Goal: Task Accomplishment & Management: Manage account settings

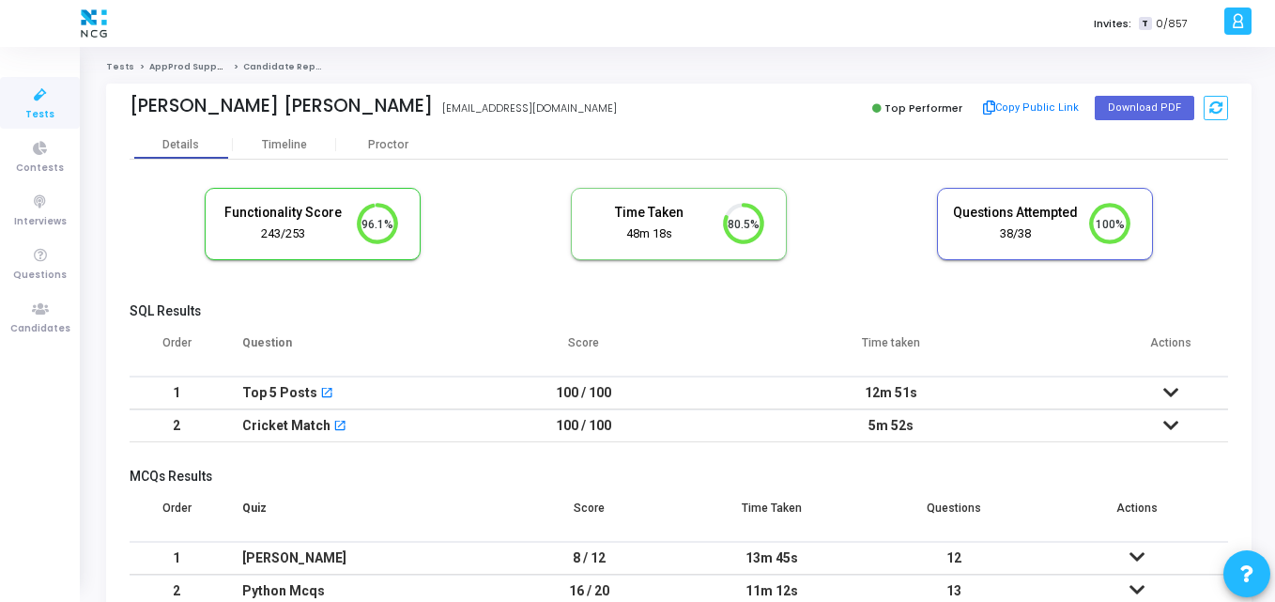
scroll to position [8, 8]
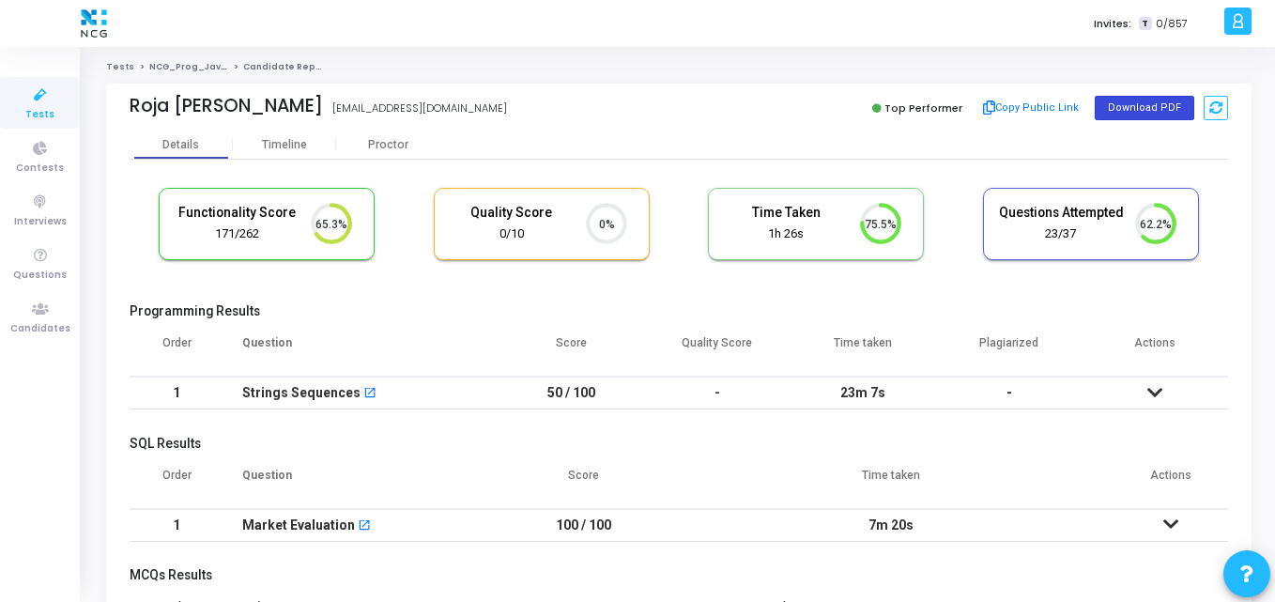
click at [1133, 104] on button "Download PDF" at bounding box center [1145, 108] width 100 height 24
drag, startPoint x: 128, startPoint y: 105, endPoint x: 278, endPoint y: 115, distance: 150.5
click at [278, 115] on div "Roja Pallapothu rojapallapothu2020@gmail.com Top Performer Copy Public Link Dow…" at bounding box center [679, 107] width 1146 height 47
copy div "Roja Pallapothu"
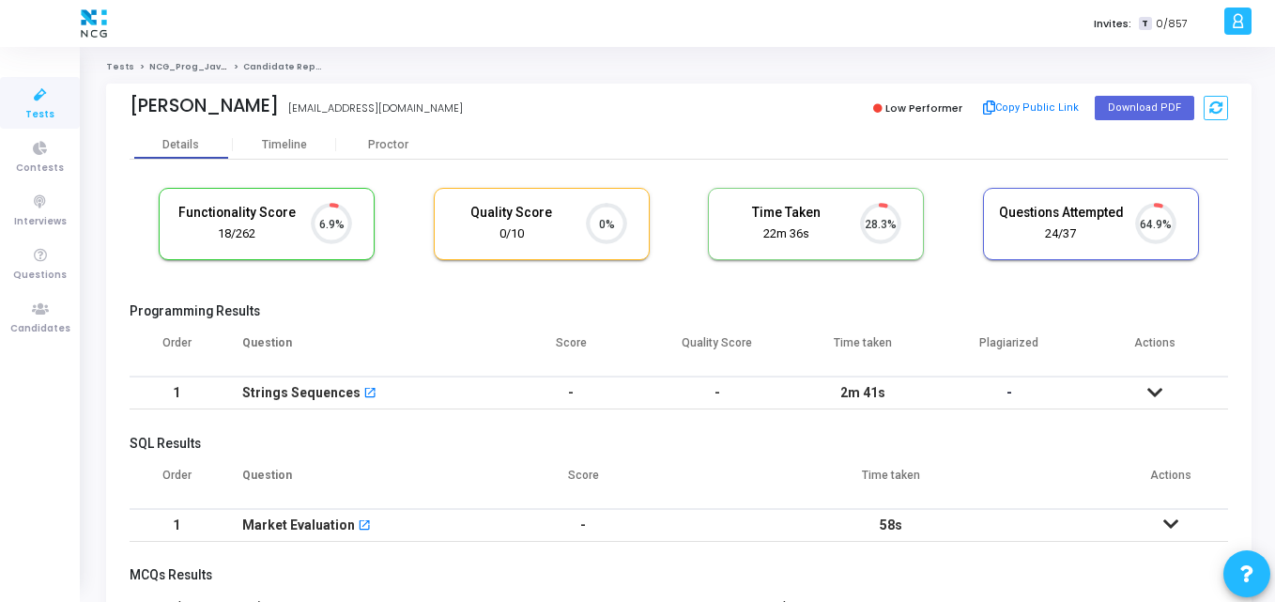
scroll to position [39, 48]
drag, startPoint x: 233, startPoint y: 109, endPoint x: 111, endPoint y: 119, distance: 122.5
click at [111, 119] on div "Smit Thakur smitthakur@gmail.com Low Performer Copy Public Link Download PDF" at bounding box center [679, 107] width 1146 height 47
copy div "Smit Thaku"
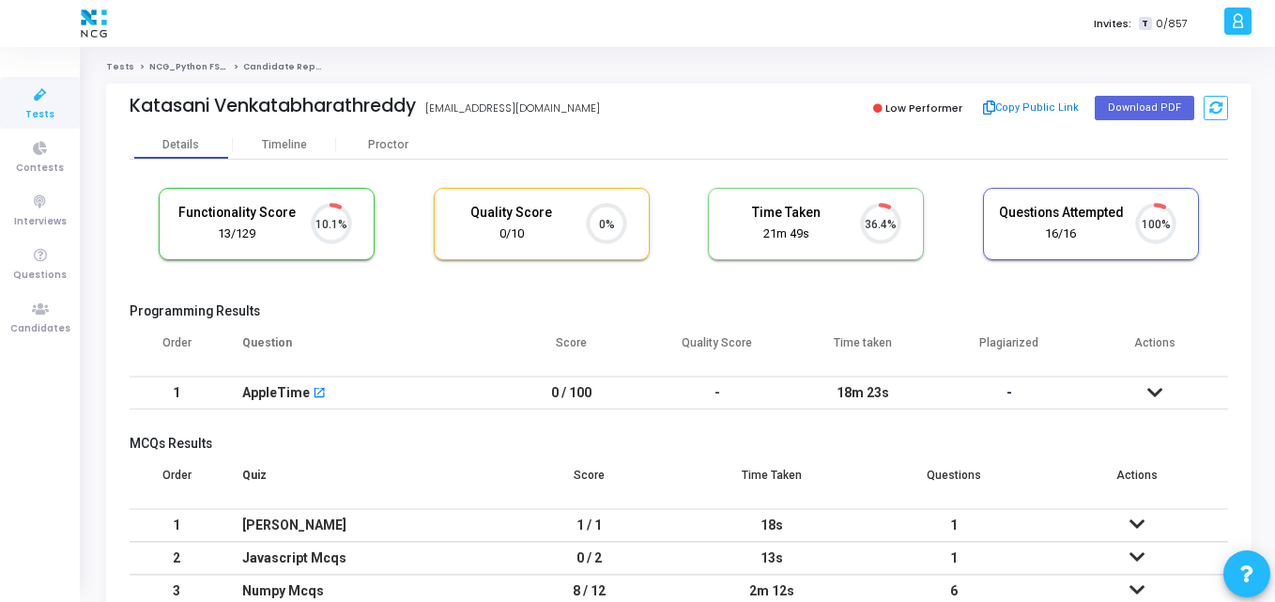
scroll to position [39, 48]
drag, startPoint x: 418, startPoint y: 104, endPoint x: 108, endPoint y: 116, distance: 310.1
click at [108, 116] on div "Katasani Venkatabharathreddy bharathreddy.katasani@gmail.com Low Performer Copy…" at bounding box center [679, 107] width 1146 height 47
copy div "Katasani Venkatabharathreddy"
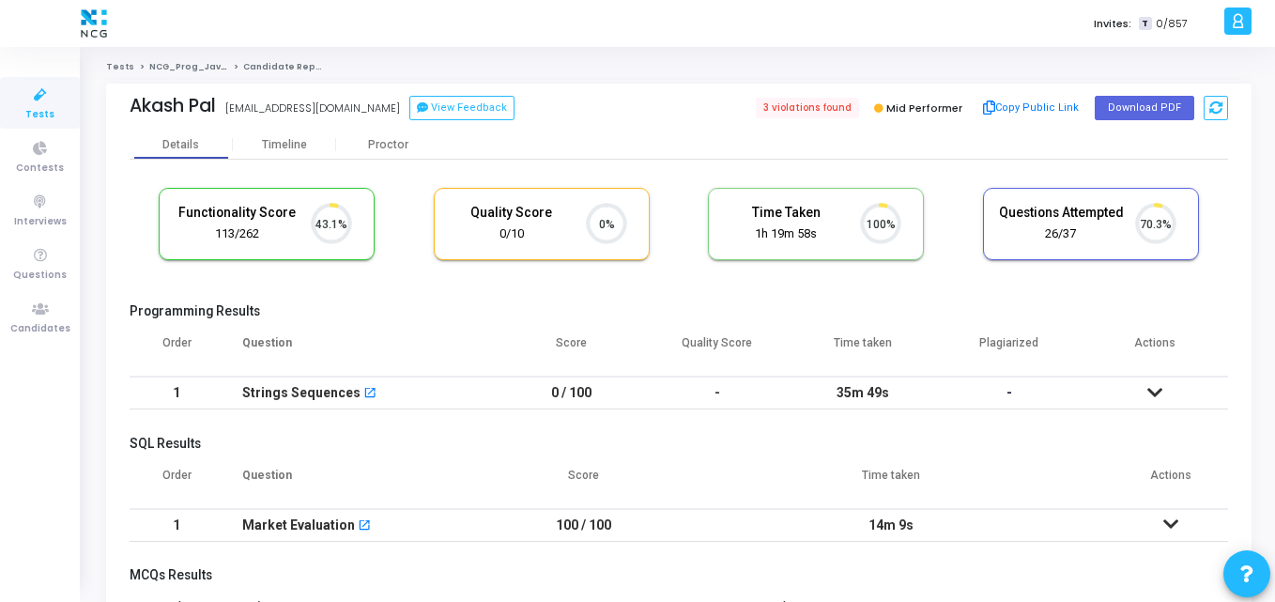
scroll to position [39, 48]
drag, startPoint x: 217, startPoint y: 106, endPoint x: 125, endPoint y: 103, distance: 92.1
click at [125, 103] on div "[PERSON_NAME] [PERSON_NAME] [EMAIL_ADDRESS][DOMAIN_NAME] View Feedback 3 violat…" at bounding box center [679, 107] width 1146 height 47
copy div "Akash Pal"
click at [815, 112] on span "3 violations found" at bounding box center [806, 108] width 106 height 21
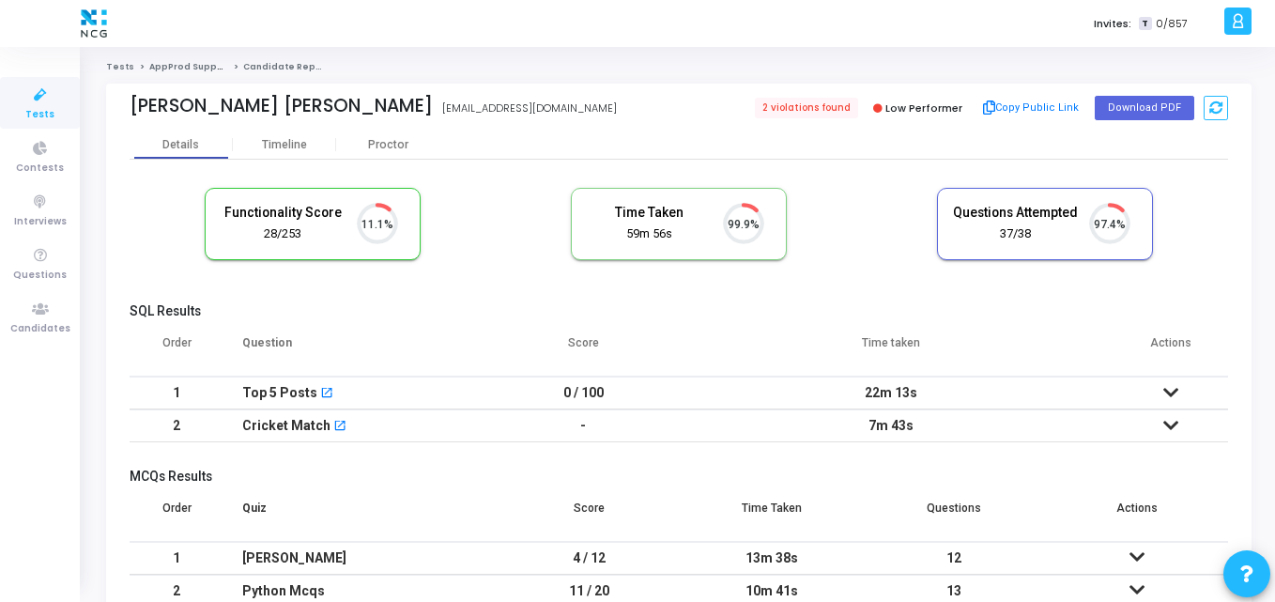
scroll to position [39, 48]
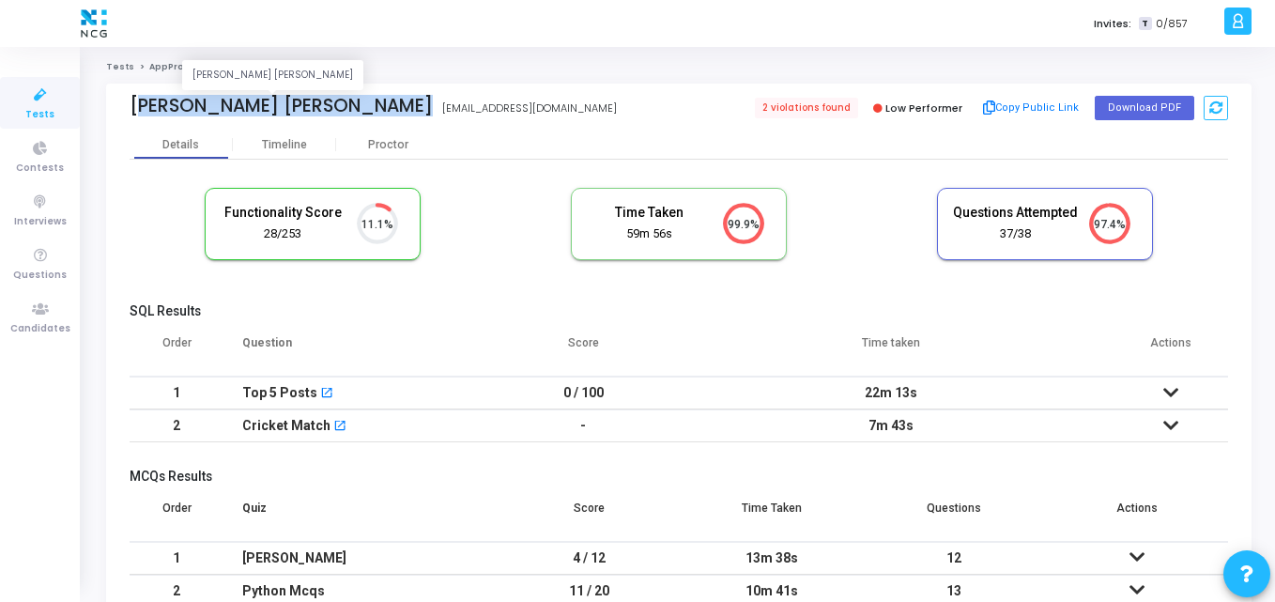
drag, startPoint x: 131, startPoint y: 109, endPoint x: 382, endPoint y: 111, distance: 250.7
click at [382, 111] on div "[PERSON_NAME] [PERSON_NAME]" at bounding box center [281, 106] width 303 height 22
copy div "[PERSON_NAME] [PERSON_NAME]"
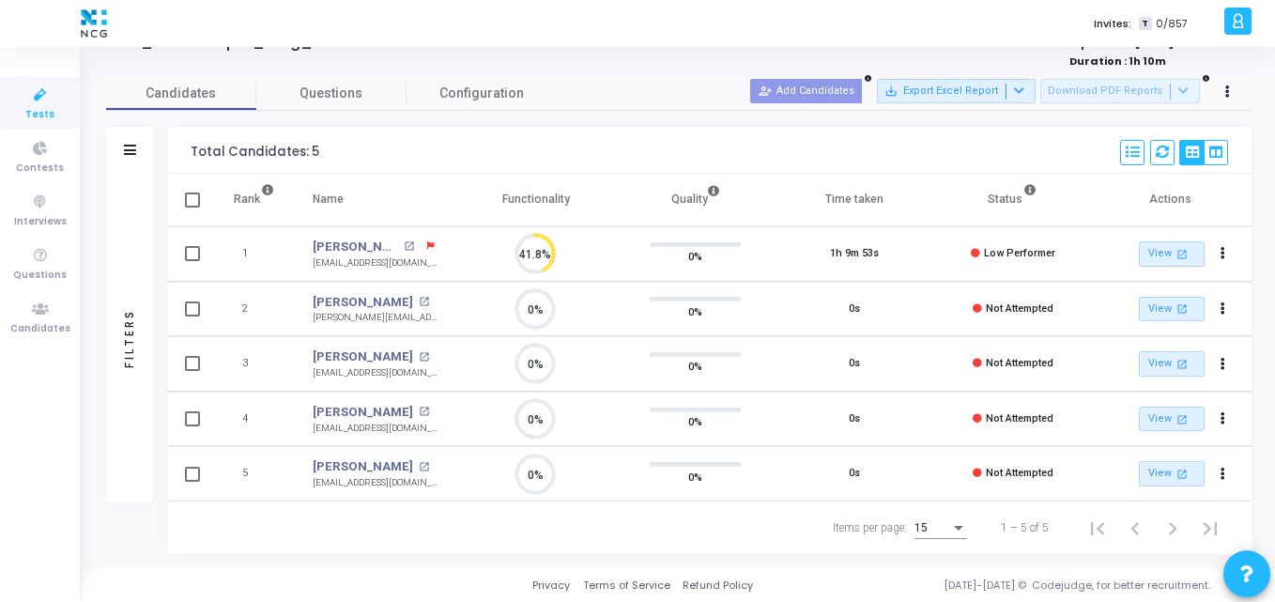
scroll to position [49, 0]
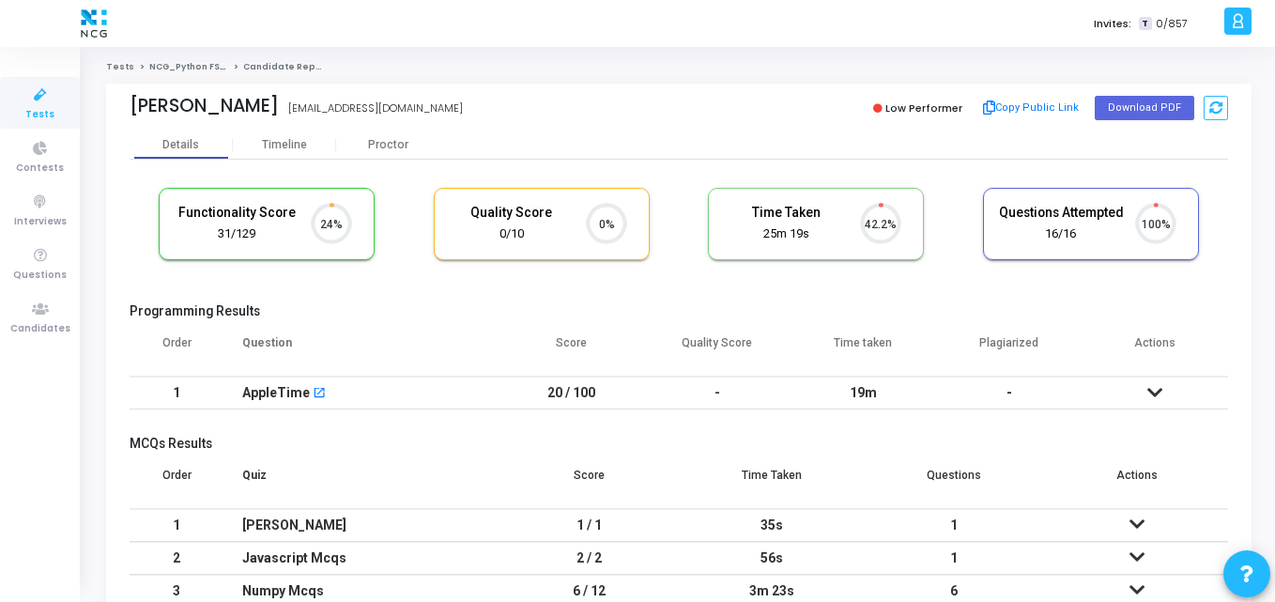
scroll to position [39, 48]
click at [392, 330] on th "Question" at bounding box center [360, 350] width 275 height 53
drag, startPoint x: 291, startPoint y: 103, endPoint x: 118, endPoint y: 97, distance: 172.9
click at [118, 97] on div "Sanjeev Kumar G snjv3602@gmail.com Low Performer Copy Public Link Download PDF" at bounding box center [679, 107] width 1146 height 47
copy div "Sanjeev Kumar G SANJEEV KUMAR G"
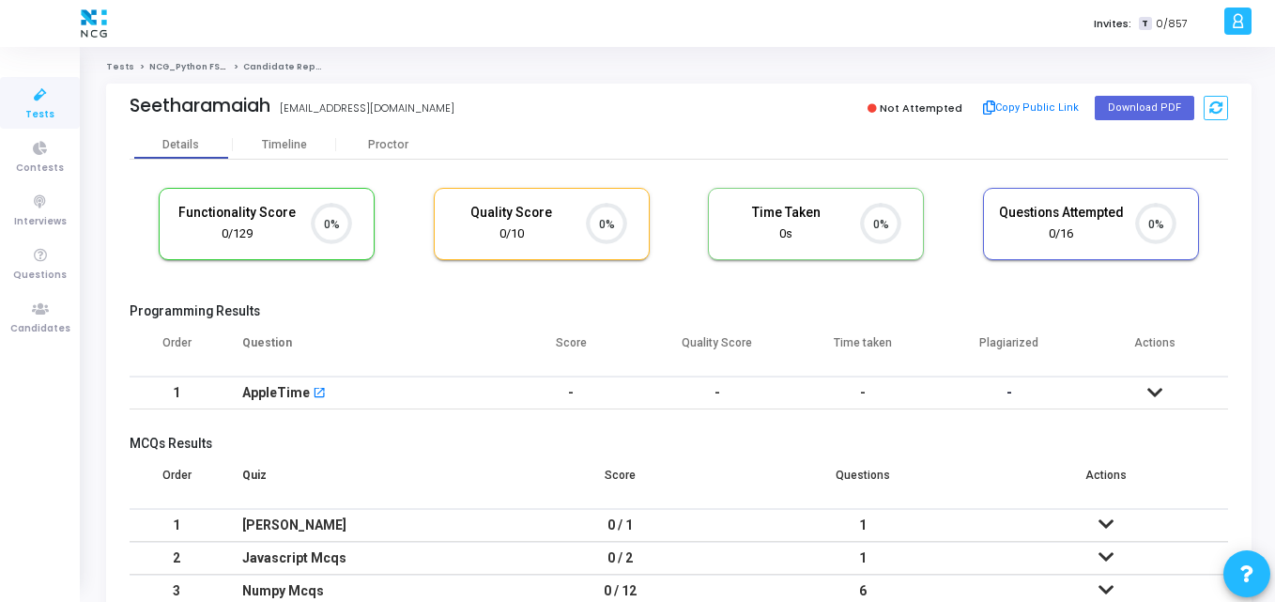
click at [392, 357] on th "Question" at bounding box center [360, 350] width 275 height 53
click at [545, 74] on div "Tests NCG_Python FS_Developer_2025 Candidate Report Suresh G [EMAIL_ADDRESS][DO…" at bounding box center [679, 377] width 1146 height 632
click at [38, 308] on icon at bounding box center [40, 309] width 39 height 23
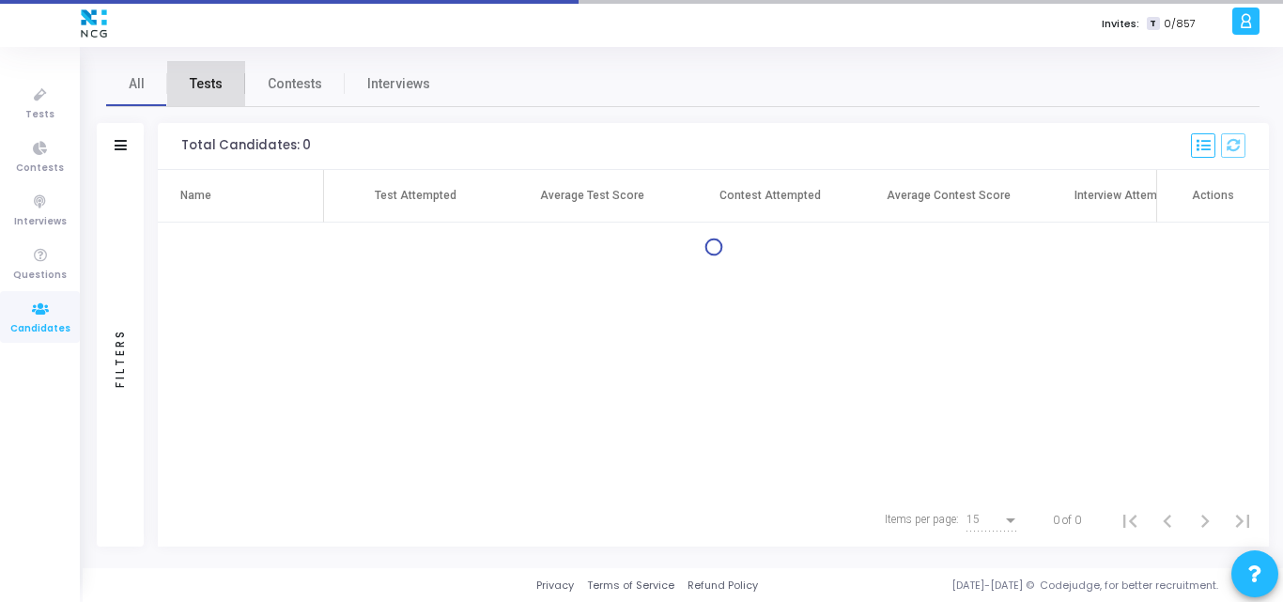
click at [209, 82] on span "Tests" at bounding box center [206, 84] width 33 height 20
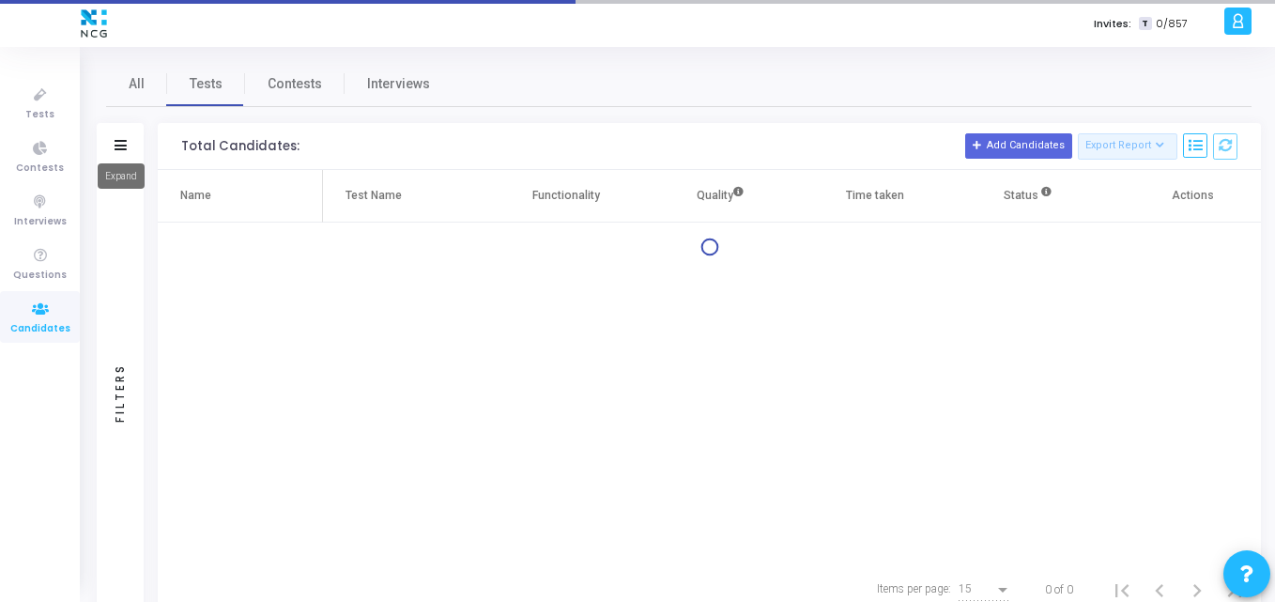
click at [122, 148] on icon at bounding box center [121, 145] width 12 height 10
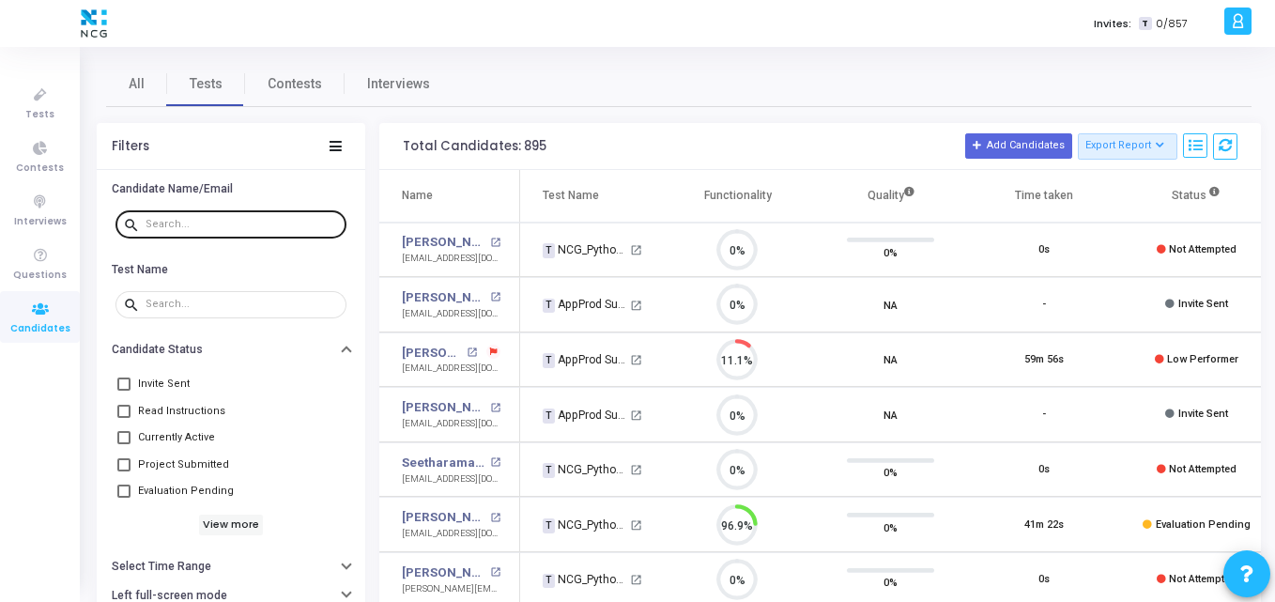
scroll to position [39, 48]
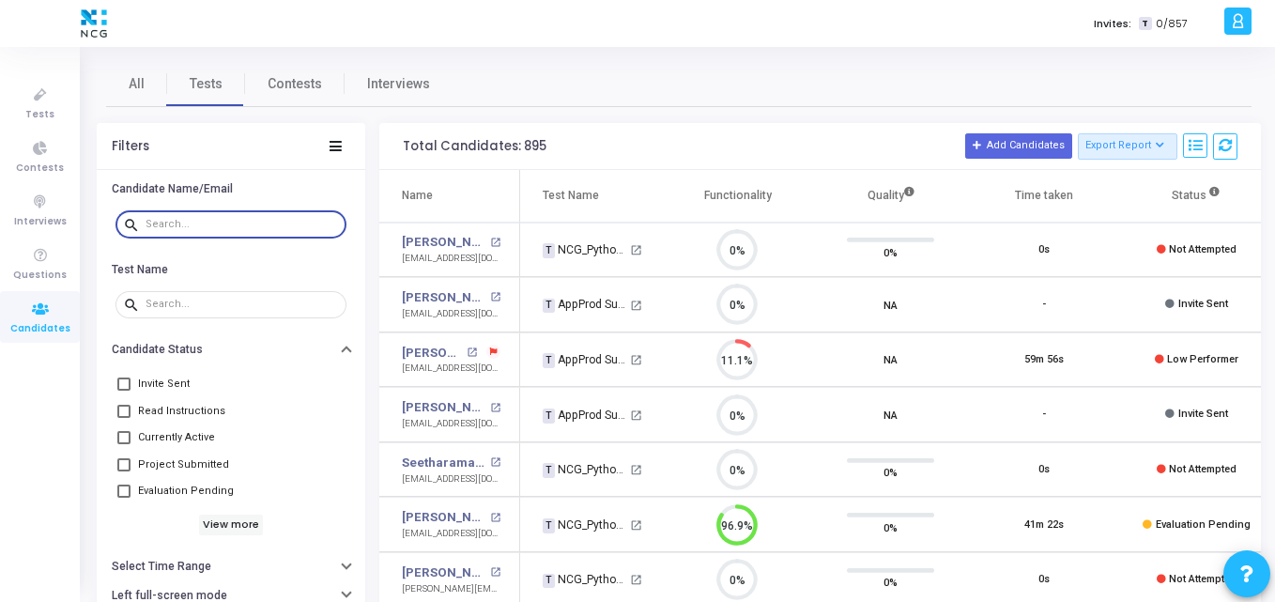
click at [210, 227] on input "text" at bounding box center [242, 224] width 193 height 11
paste input "arunlucky101@gmail.com"
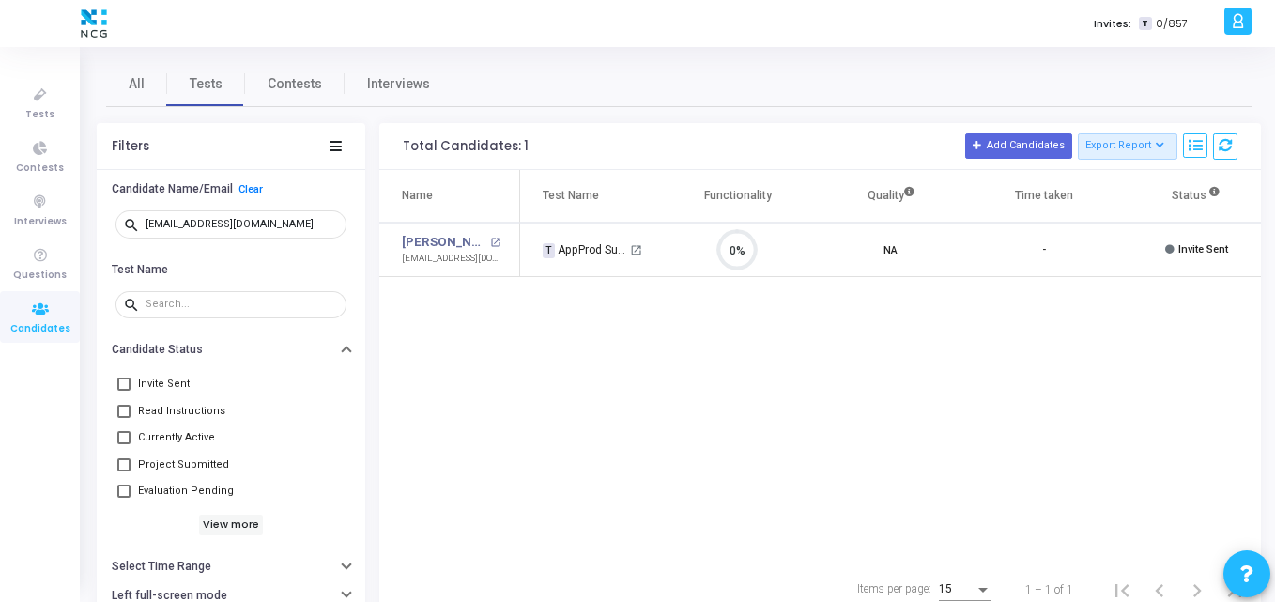
click at [530, 314] on div "Name Test Name Functionality Quality Time taken Status Actions Arun Kumar K V o…" at bounding box center [820, 366] width 882 height 393
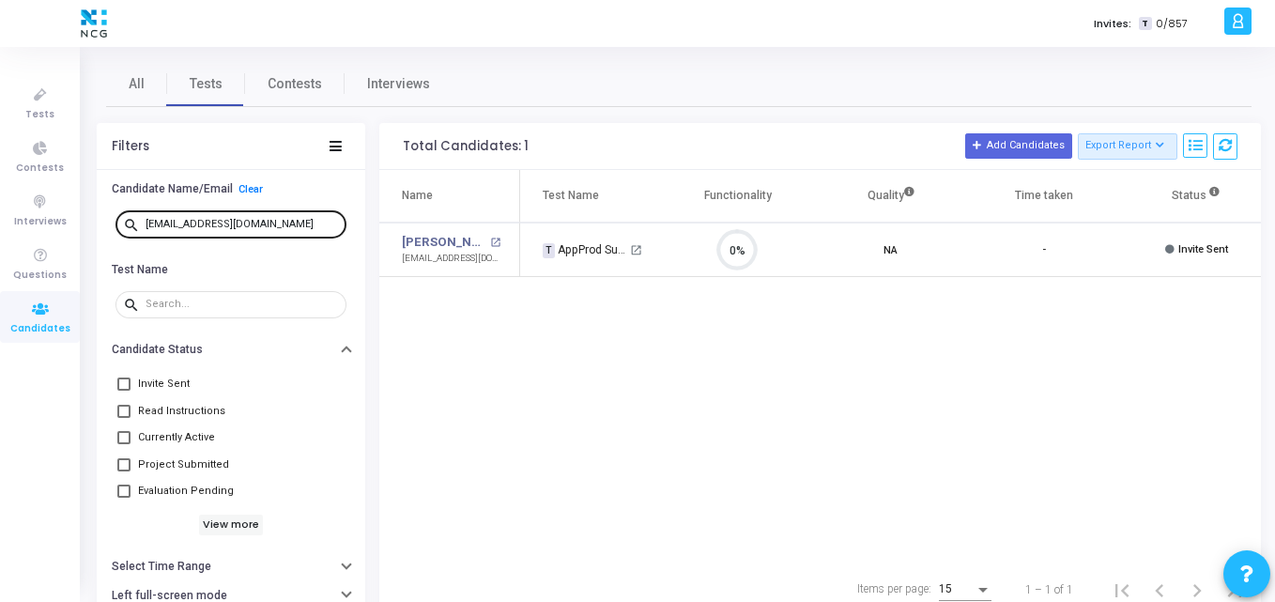
drag, startPoint x: 285, startPoint y: 214, endPoint x: 265, endPoint y: 237, distance: 30.6
click at [265, 237] on div "arunlucky101@gmail.com" at bounding box center [242, 223] width 193 height 30
drag, startPoint x: 277, startPoint y: 230, endPoint x: 125, endPoint y: 212, distance: 153.2
click at [125, 212] on div "search arunlucky101@gmail.com" at bounding box center [230, 223] width 231 height 30
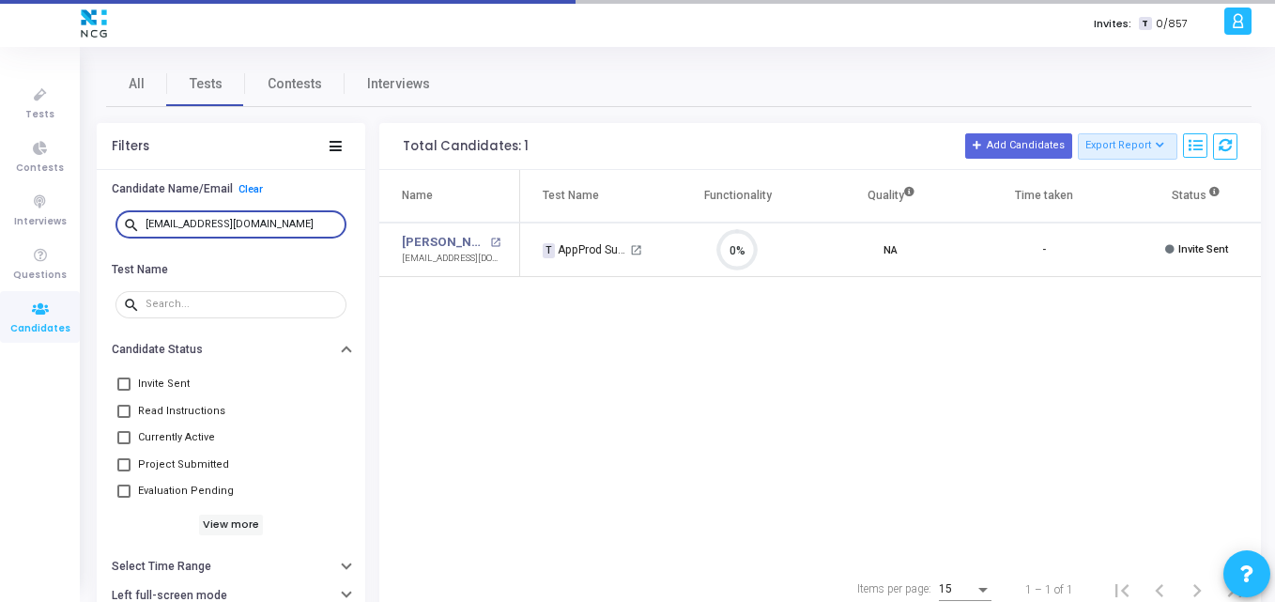
scroll to position [39, 48]
type input "arunlucky101@gmail.co"
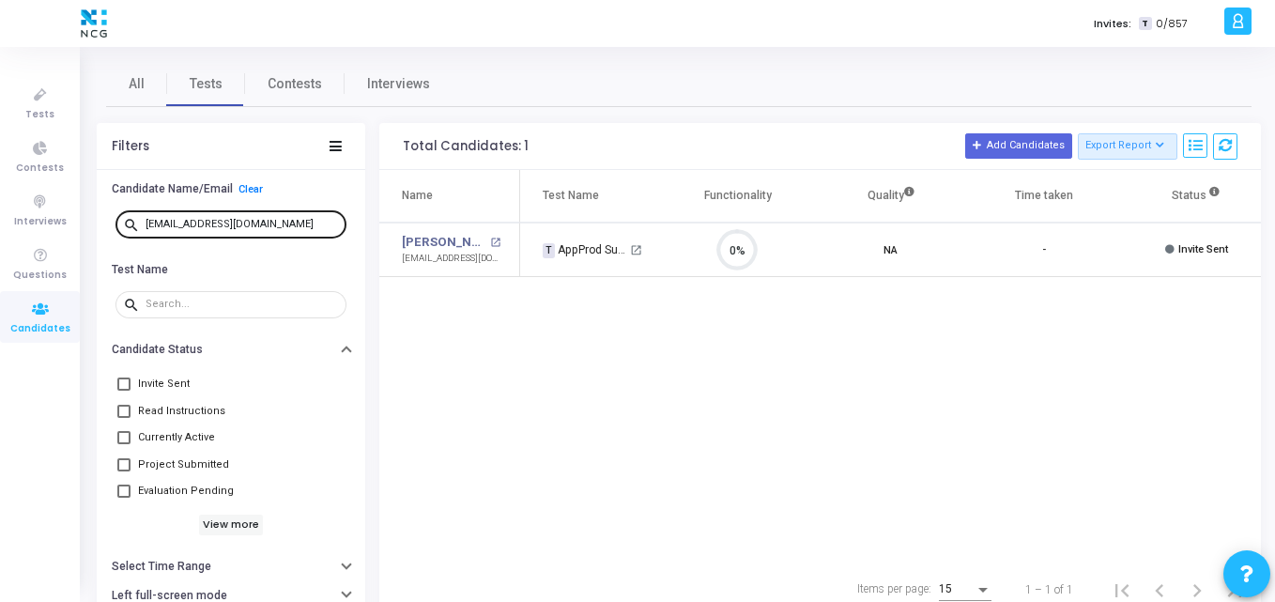
scroll to position [8, 8]
click at [291, 217] on div "arunlucky101@gmail.co" at bounding box center [242, 223] width 193 height 30
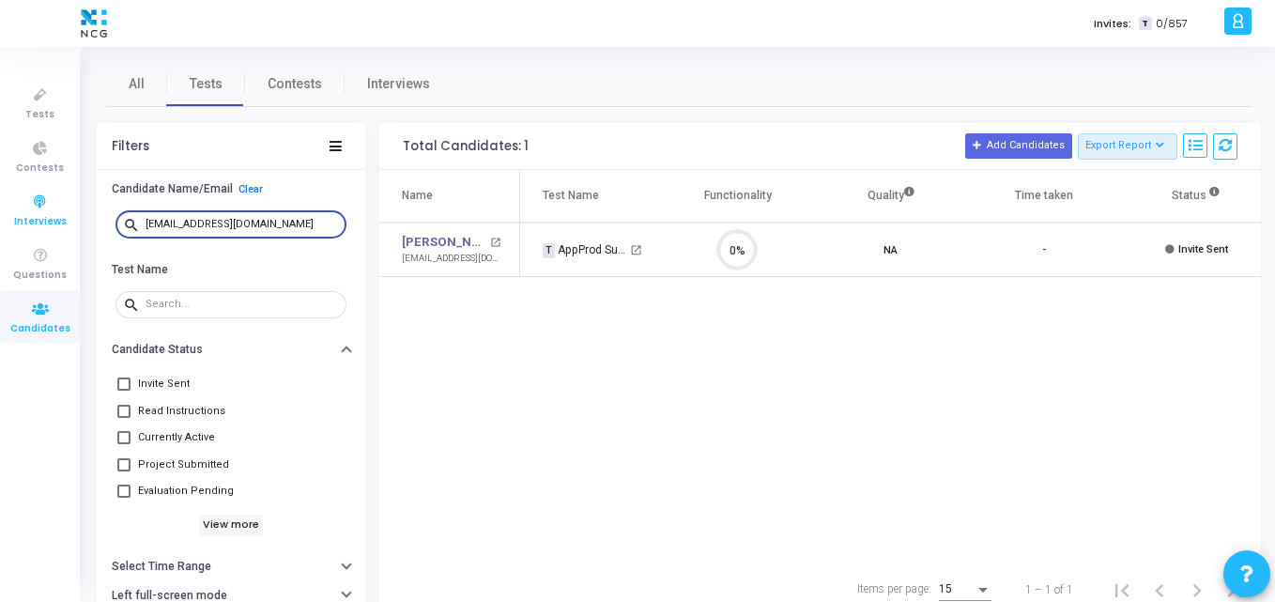
drag, startPoint x: 287, startPoint y: 222, endPoint x: 47, endPoint y: 218, distance: 240.4
click at [47, 218] on div "Tests Contests Interviews Questions Candidates Invites: T 0/857 K Kajal Setting…" at bounding box center [637, 301] width 1275 height 602
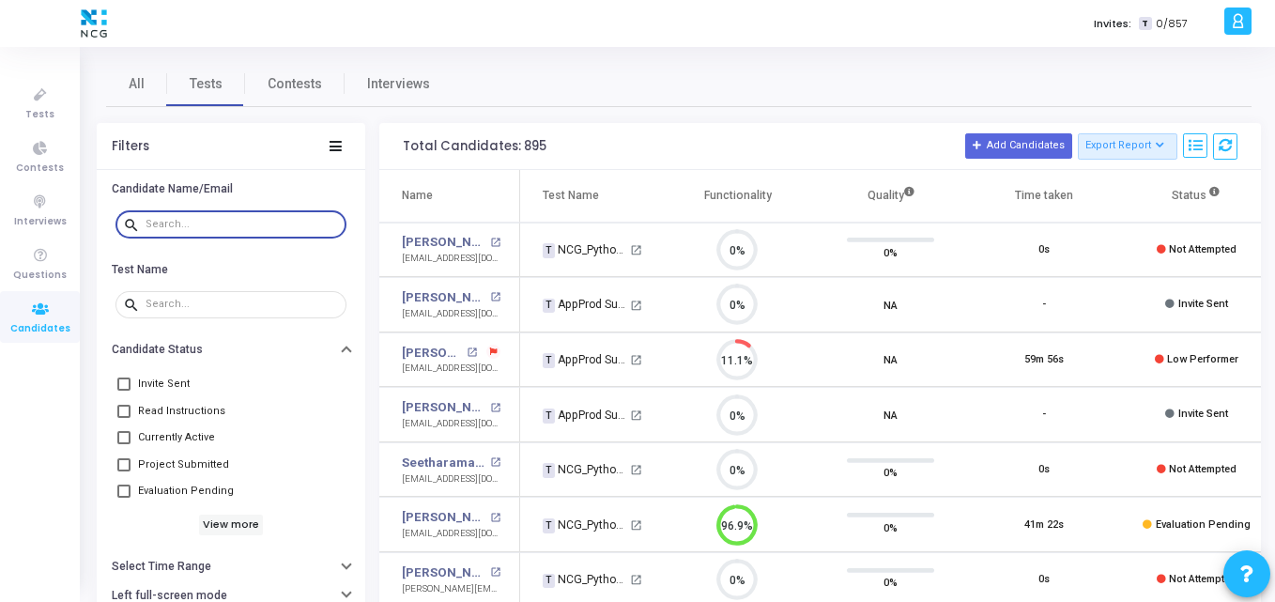
scroll to position [8, 8]
click at [561, 30] on div "Invites: T 0/857" at bounding box center [703, 23] width 1031 height 47
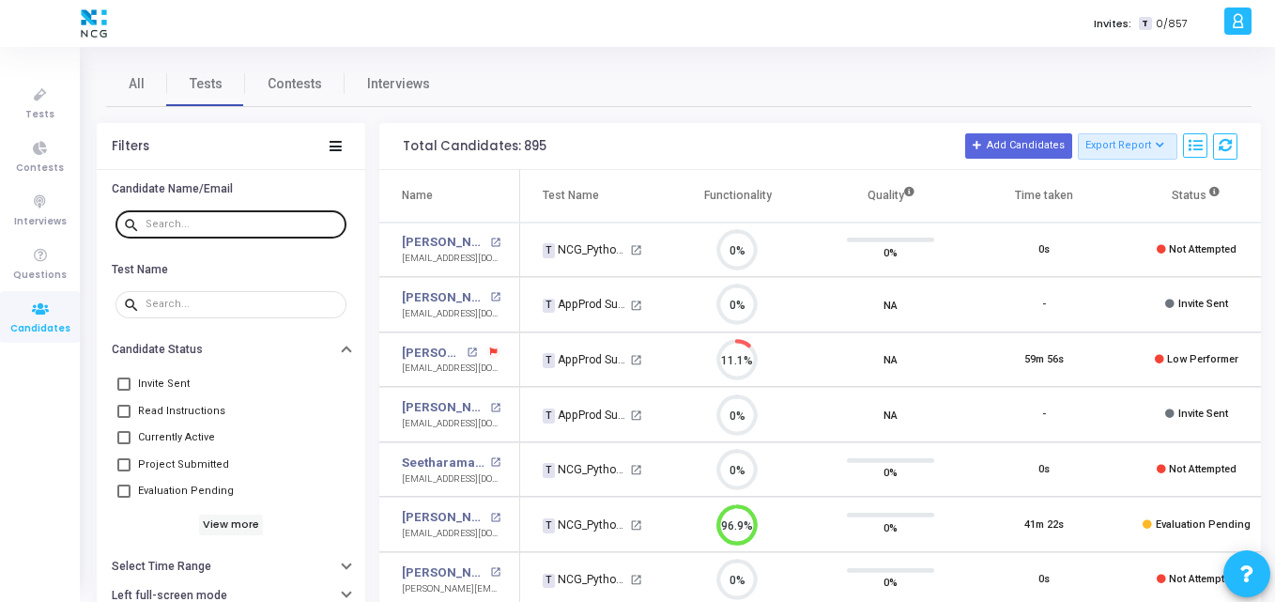
click at [256, 228] on input "text" at bounding box center [242, 224] width 193 height 11
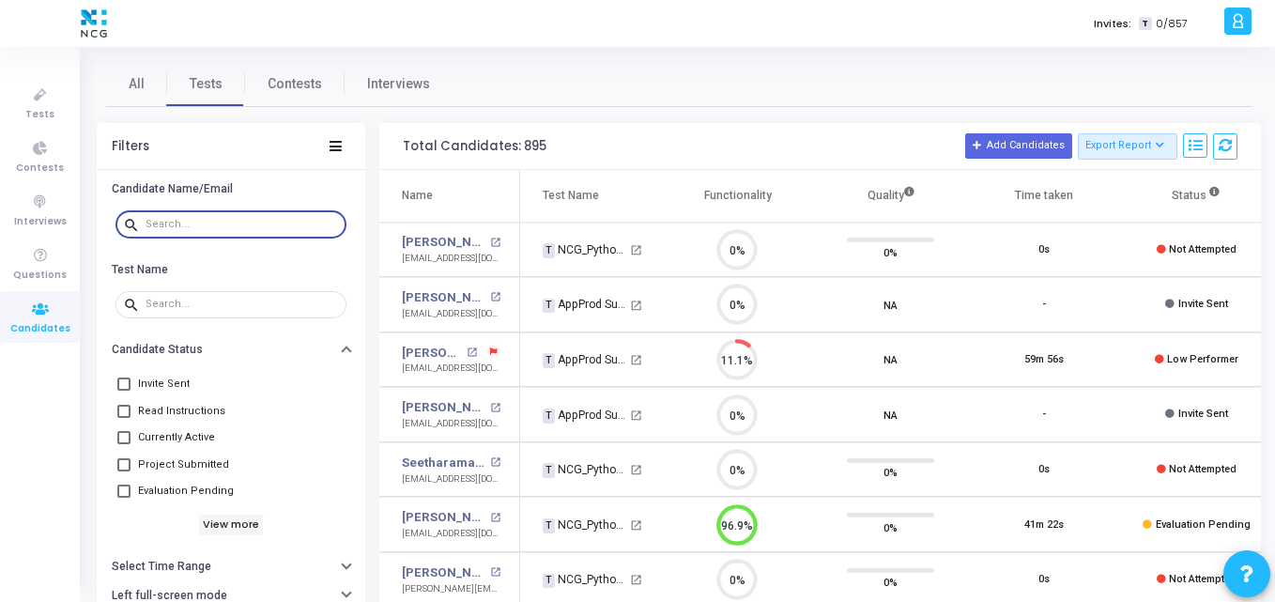
paste input "priyanka.dhane03@yahoo.com"
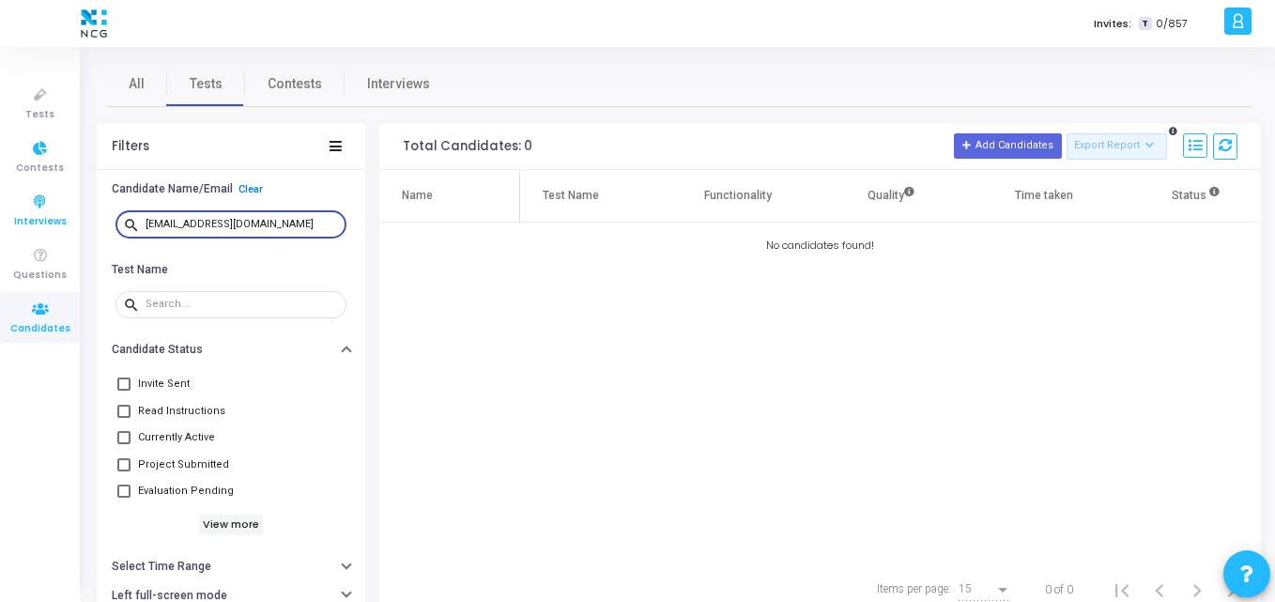
drag, startPoint x: 306, startPoint y: 229, endPoint x: 28, endPoint y: 190, distance: 280.7
click at [28, 190] on div "Tests Contests Interviews Questions Candidates Invites: T 0/857 K Kajal Setting…" at bounding box center [637, 301] width 1275 height 602
paste input "shubhamnipane123@gmail"
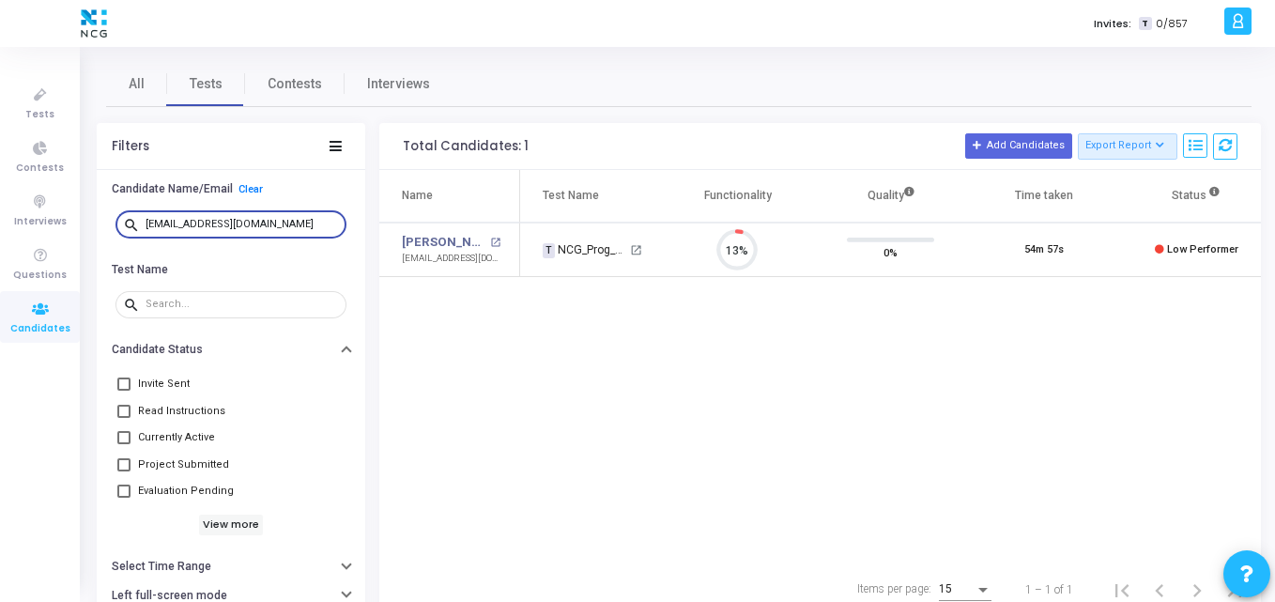
scroll to position [39, 48]
type input "shubhamnipane123@gmail.com"
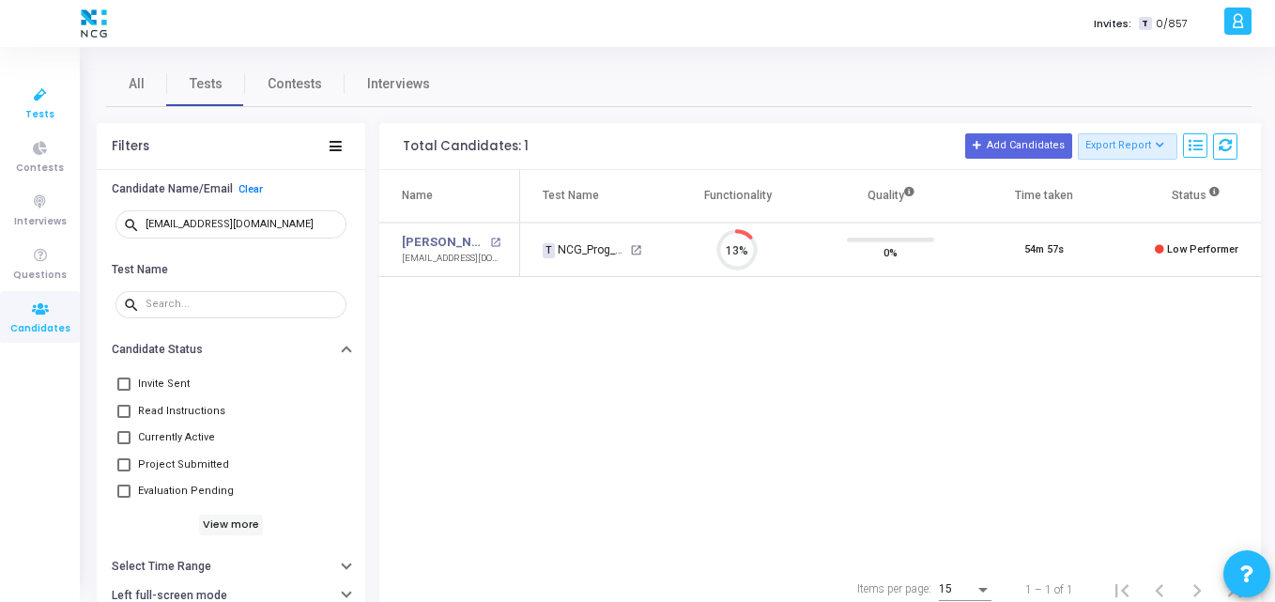
click at [29, 109] on span "Tests" at bounding box center [39, 115] width 29 height 16
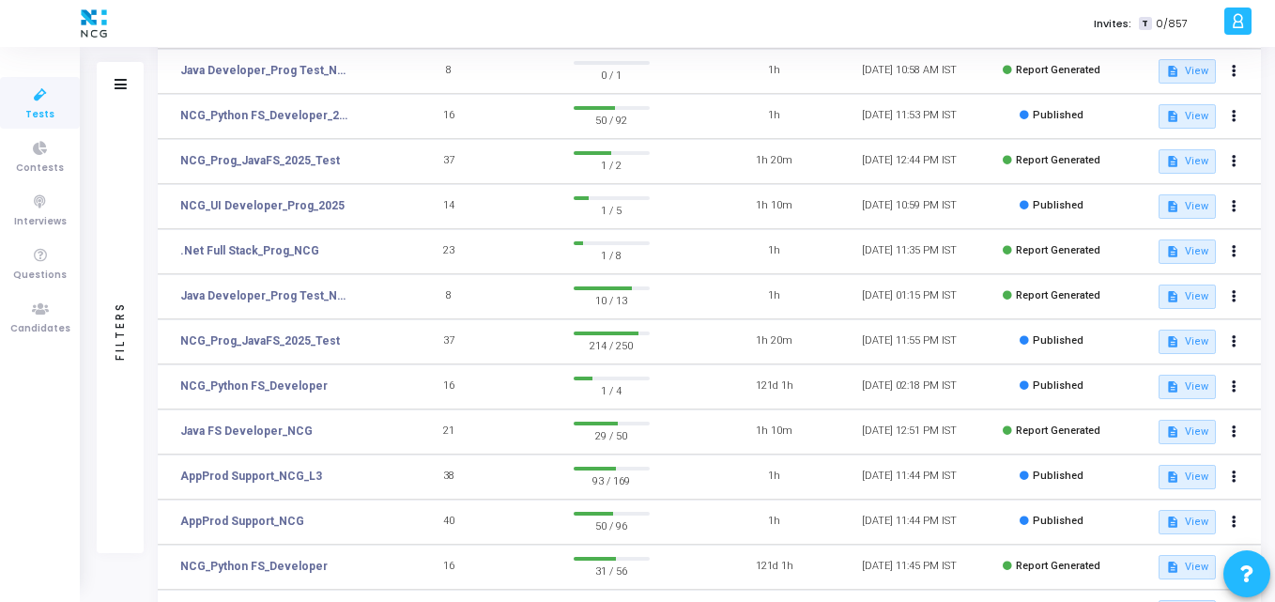
scroll to position [225, 0]
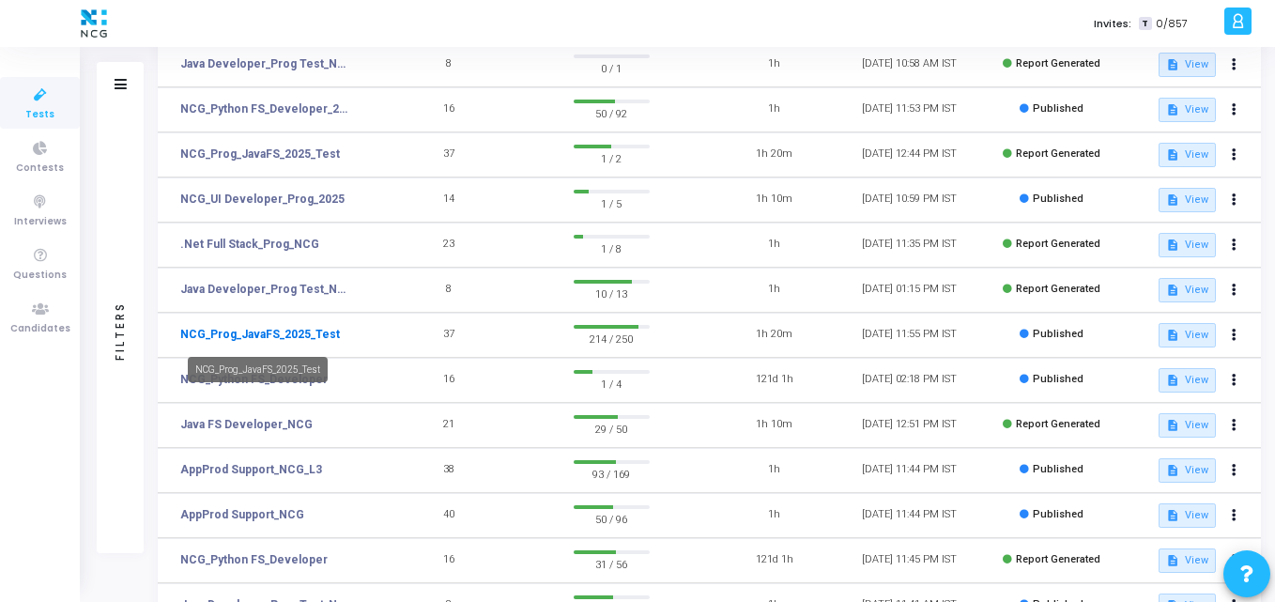
click at [249, 326] on link "NCG_Prog_JavaFS_2025_Test" at bounding box center [260, 334] width 160 height 17
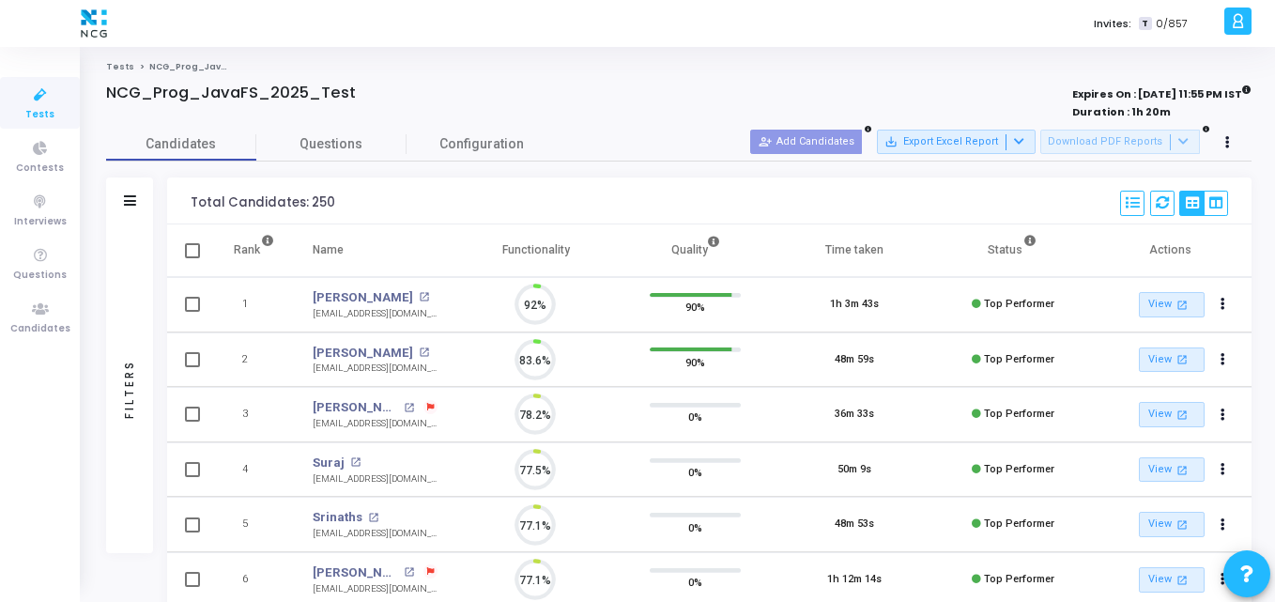
scroll to position [39, 48]
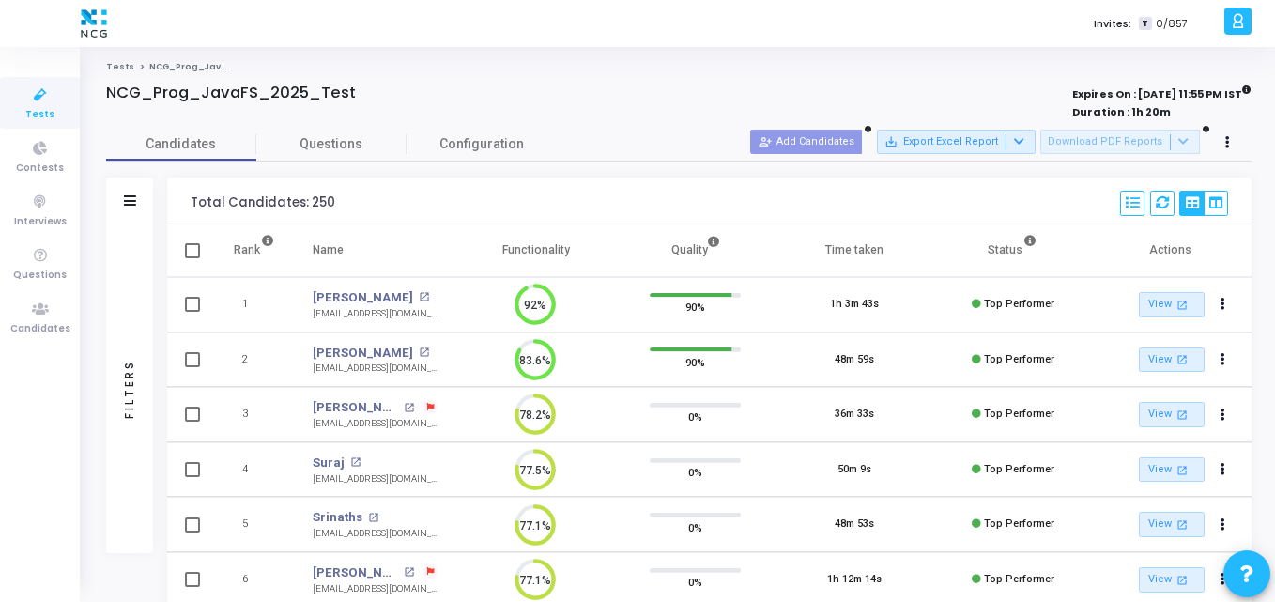
click at [565, 134] on div "Candidates Questions Configuration" at bounding box center [679, 144] width 1146 height 33
click at [557, 87] on div "NCG_Prog_JavaFS_2025_Test" at bounding box center [449, 93] width 687 height 19
click at [193, 132] on link "Candidates" at bounding box center [181, 143] width 150 height 33
click at [39, 102] on icon at bounding box center [40, 95] width 39 height 23
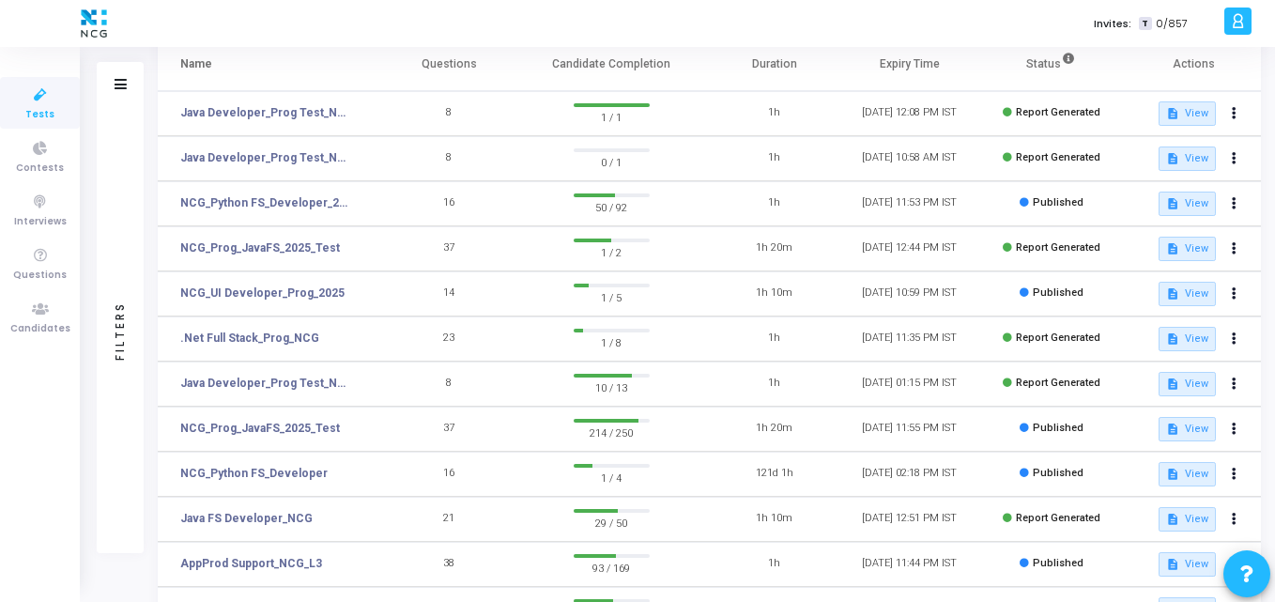
scroll to position [132, 0]
click at [266, 243] on link "NCG_Prog_JavaFS_2025_Test" at bounding box center [260, 246] width 160 height 17
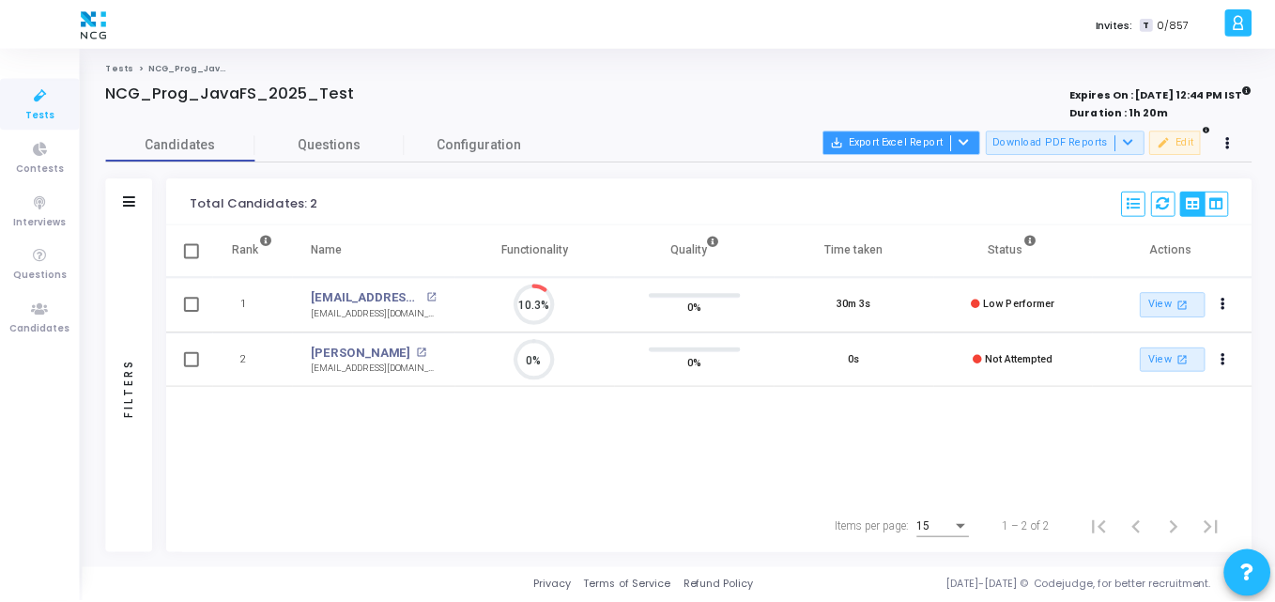
scroll to position [39, 48]
click at [46, 86] on icon at bounding box center [40, 95] width 39 height 23
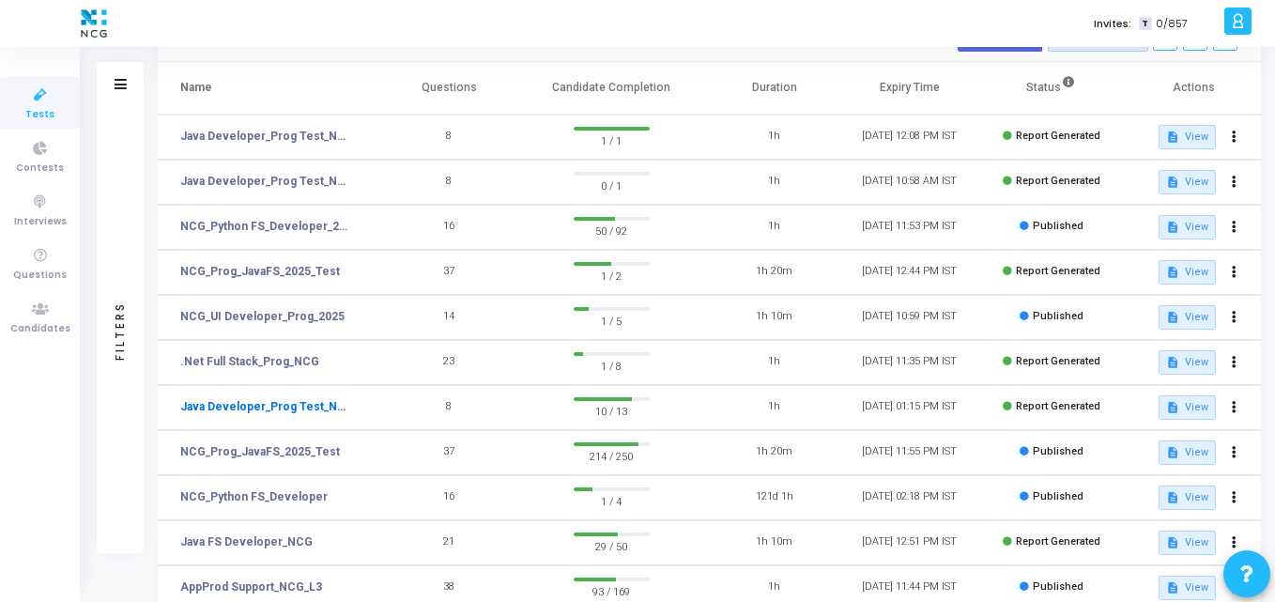
scroll to position [111, 0]
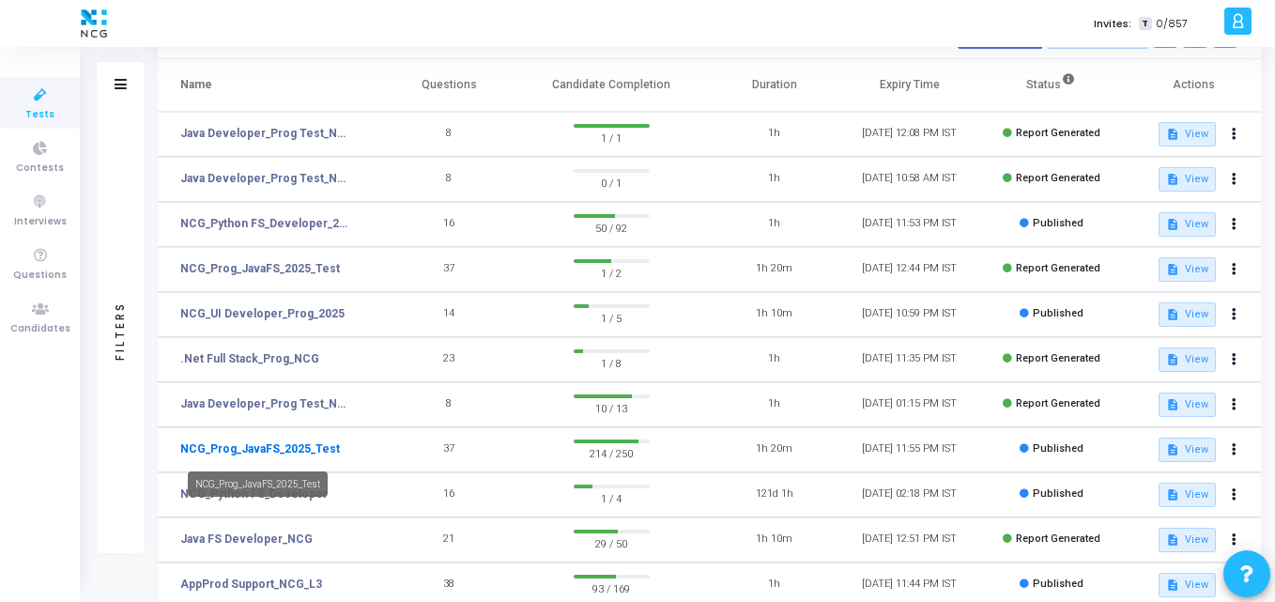
click at [269, 454] on link "NCG_Prog_JavaFS_2025_Test" at bounding box center [260, 448] width 160 height 17
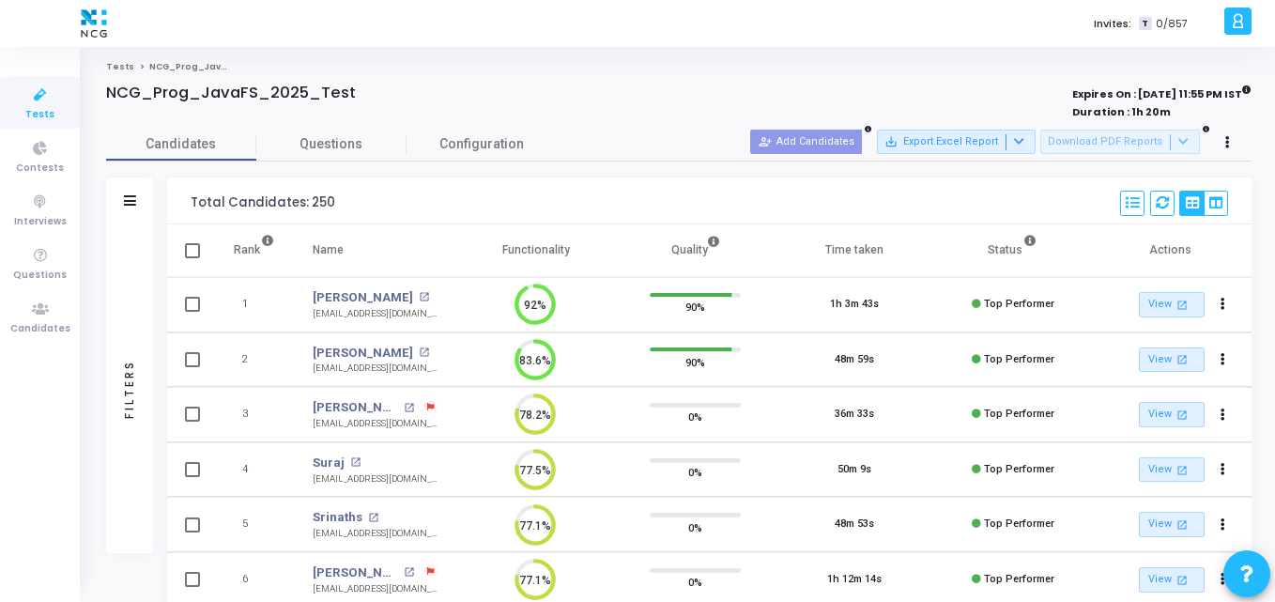
click at [52, 89] on icon at bounding box center [40, 95] width 39 height 23
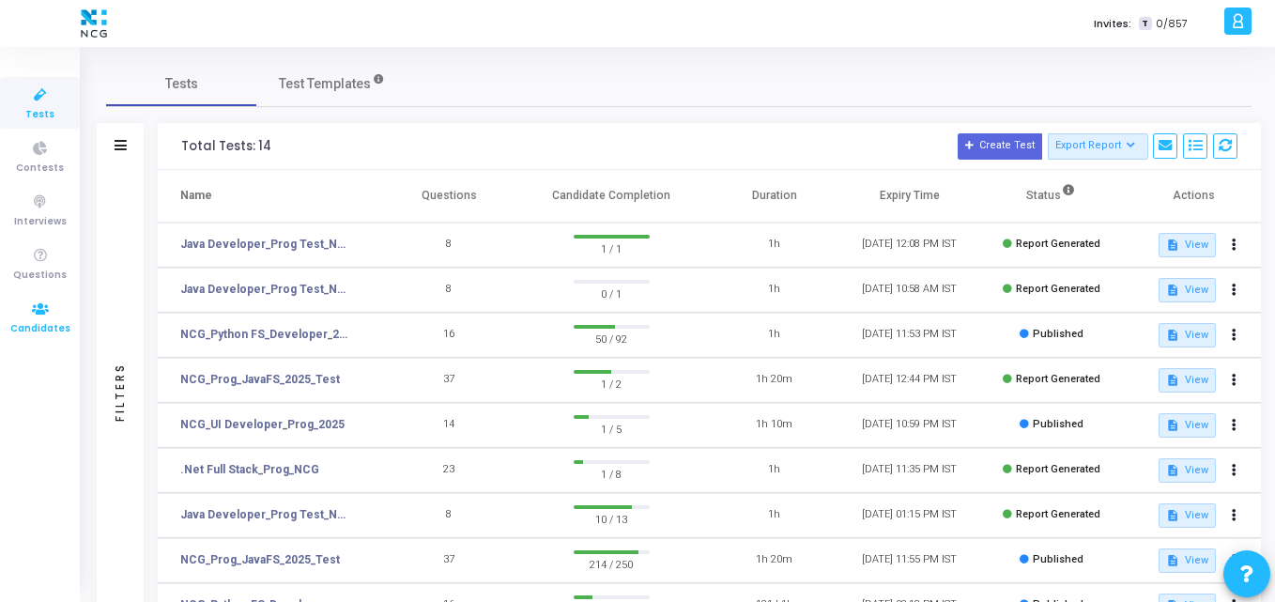
click at [1, 297] on link "Candidates" at bounding box center [40, 317] width 80 height 52
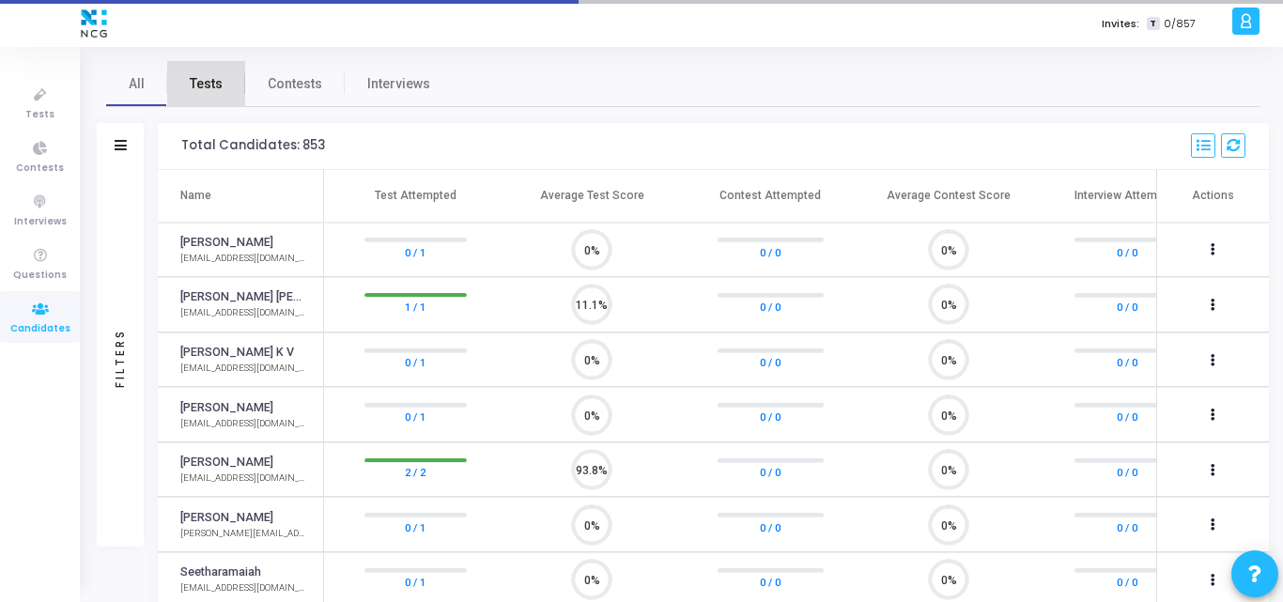
click at [207, 82] on span "Tests" at bounding box center [206, 84] width 33 height 20
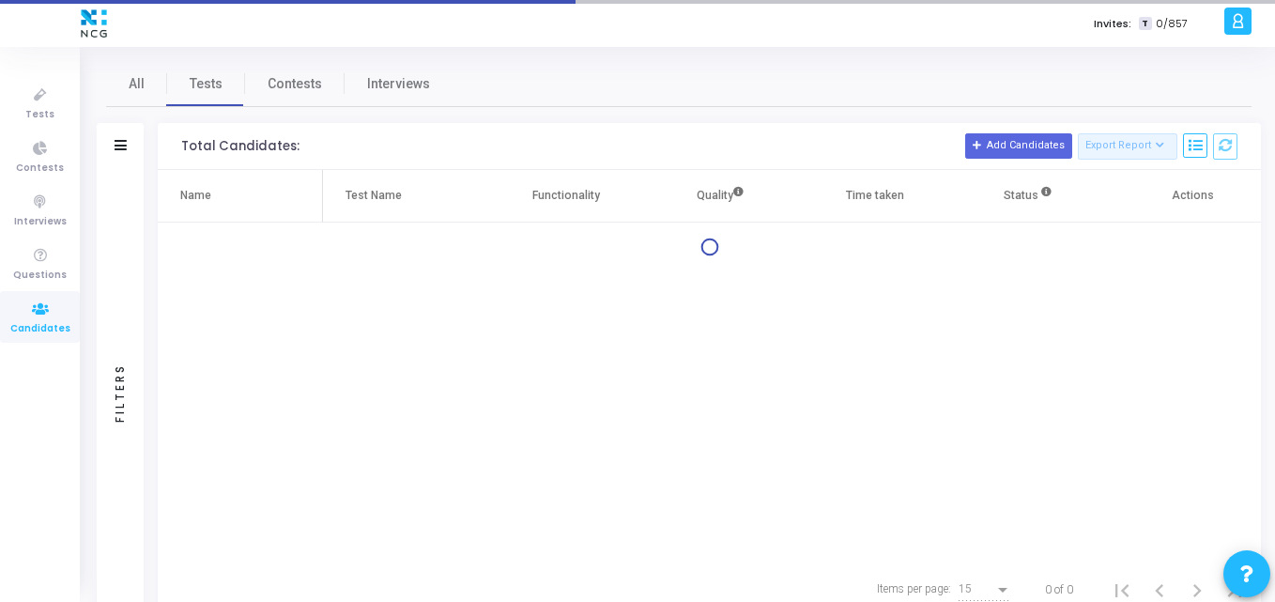
click at [129, 144] on div "Filters" at bounding box center [120, 146] width 47 height 47
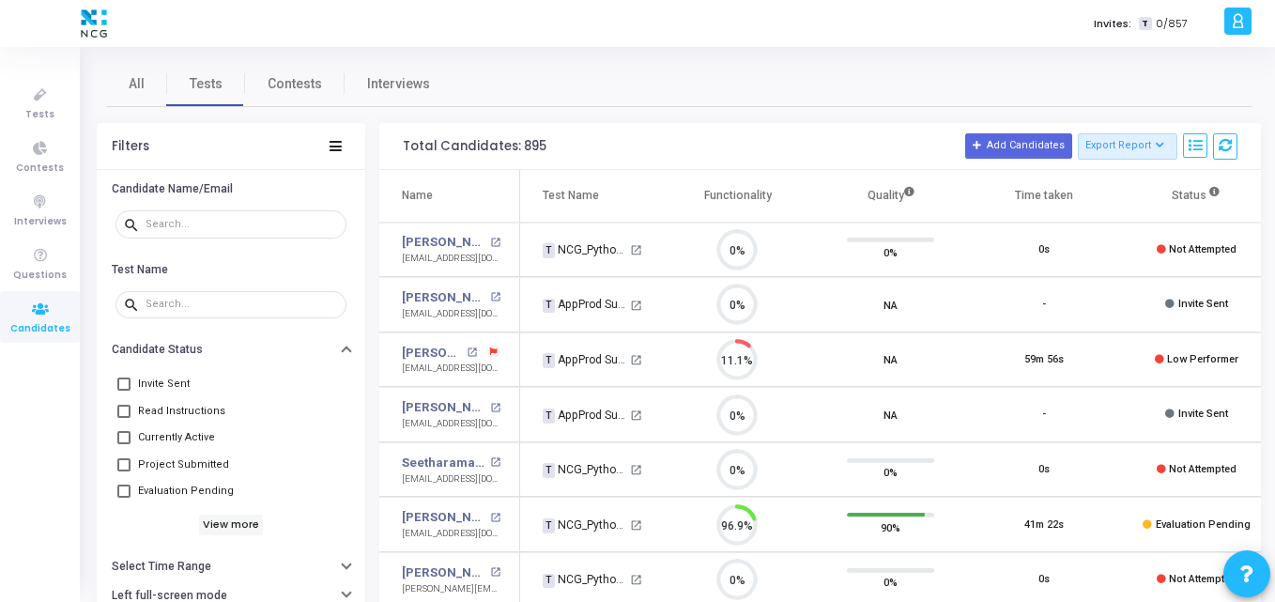
scroll to position [39, 48]
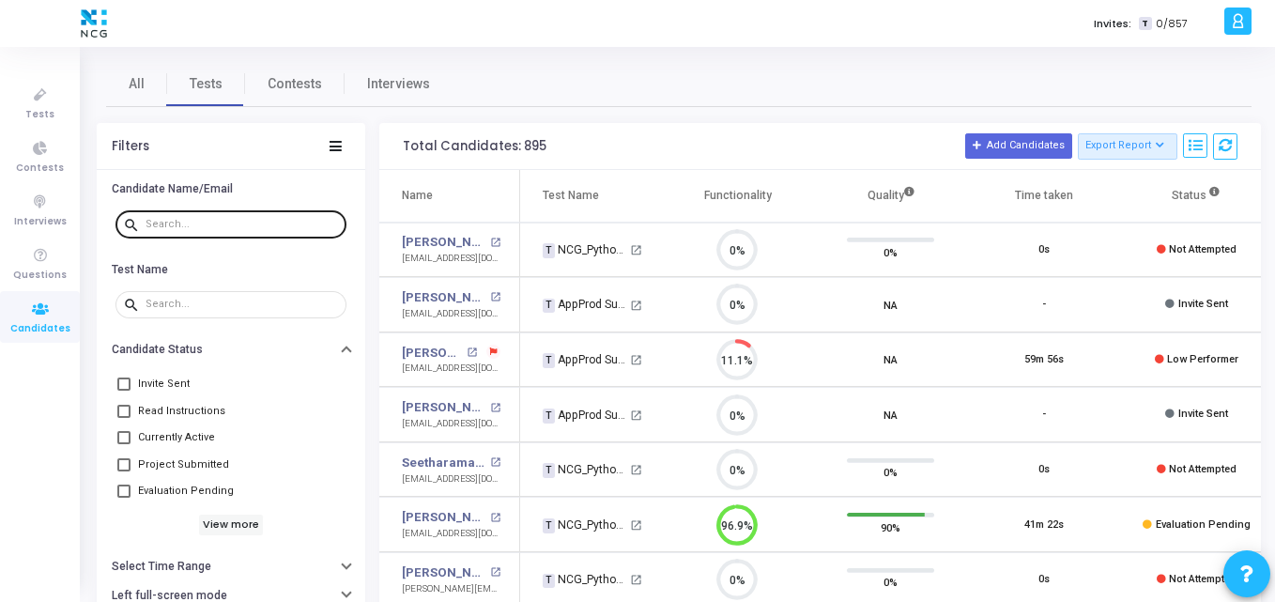
click at [193, 212] on div at bounding box center [242, 223] width 193 height 30
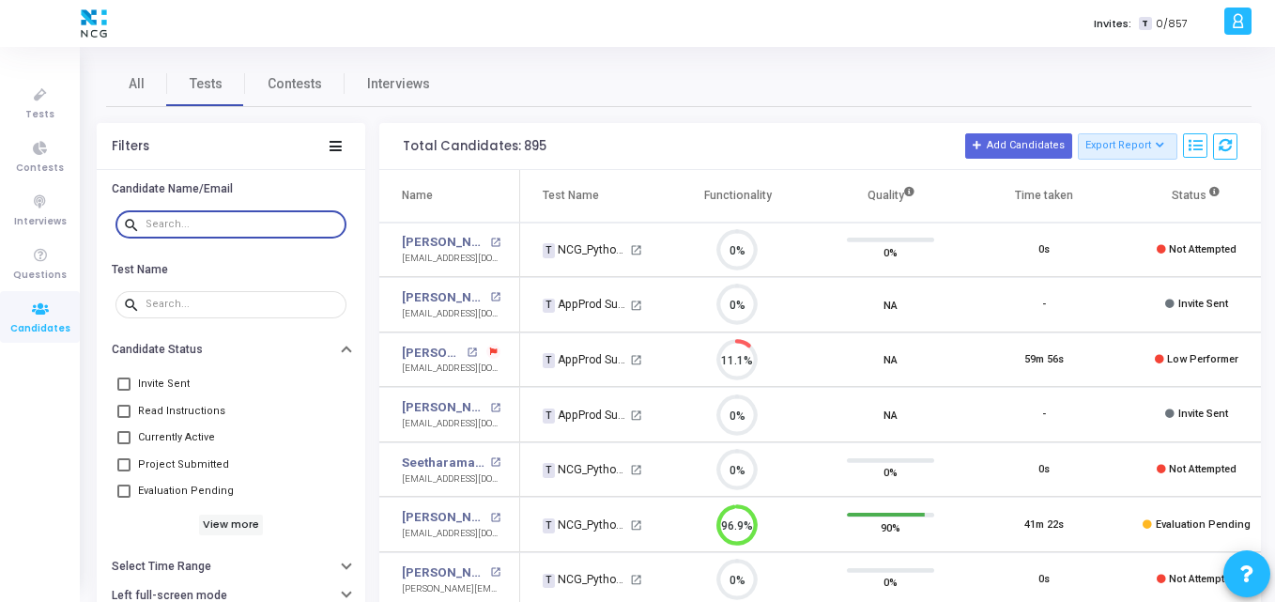
paste input "rohinijadhav1791@gmail.com"
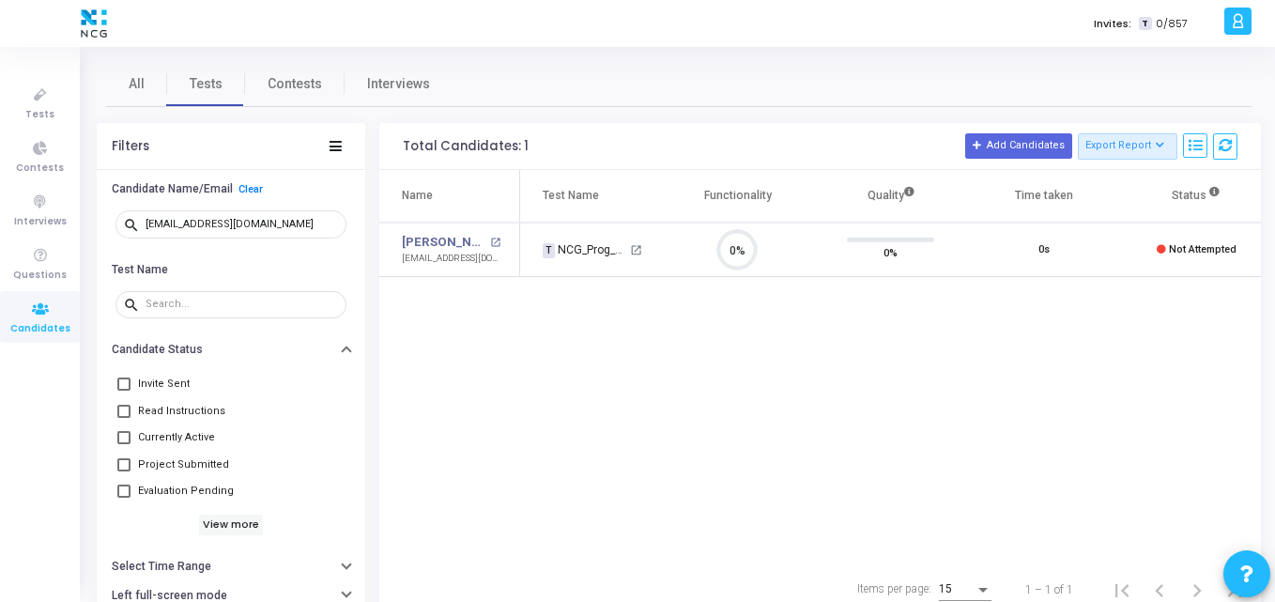
click at [450, 340] on div "Name Test Name Functionality Quality Time taken Status Actions Rohini Jadhav op…" at bounding box center [820, 366] width 882 height 393
click at [534, 270] on td "T NCG_Prog_JavaFS_2025_Test open_in_new" at bounding box center [590, 250] width 141 height 55
click at [492, 313] on div "Name Test Name Functionality Quality Time taken Status Actions Rohini Jadhav op…" at bounding box center [820, 366] width 882 height 393
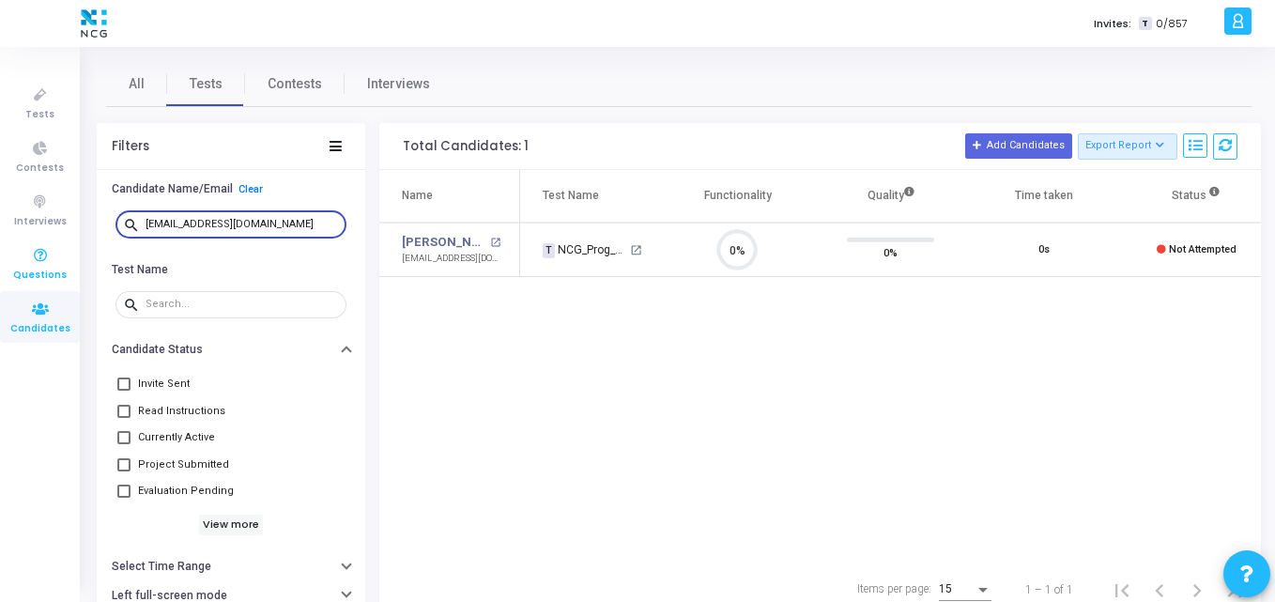
drag, startPoint x: 291, startPoint y: 221, endPoint x: 0, endPoint y: 243, distance: 291.9
click at [0, 243] on div "Tests Contests Interviews Questions Candidates Invites: T 0/857 K Kajal Setting…" at bounding box center [637, 301] width 1275 height 602
paste input "basavss97"
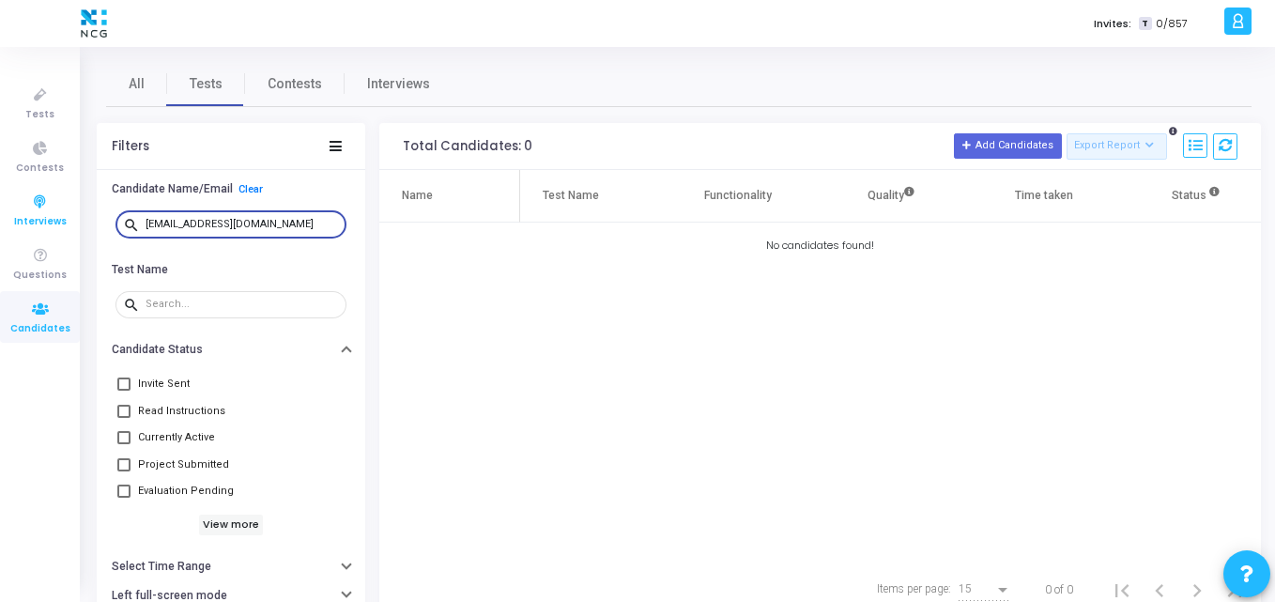
drag, startPoint x: 268, startPoint y: 223, endPoint x: 0, endPoint y: 206, distance: 268.2
click at [0, 206] on div "Tests Contests Interviews Questions Candidates Invites: T 0/857 K Kajal Setting…" at bounding box center [637, 301] width 1275 height 602
paste input "arisamanta00"
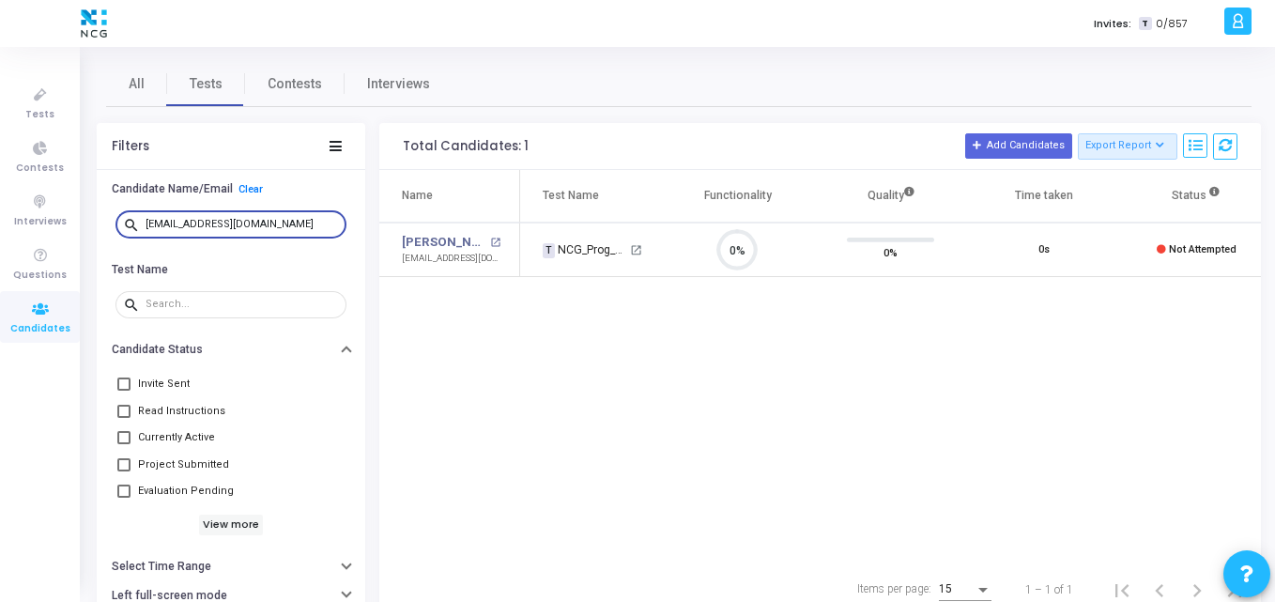
scroll to position [0, 165]
type input "arisamanta007@gmail.com"
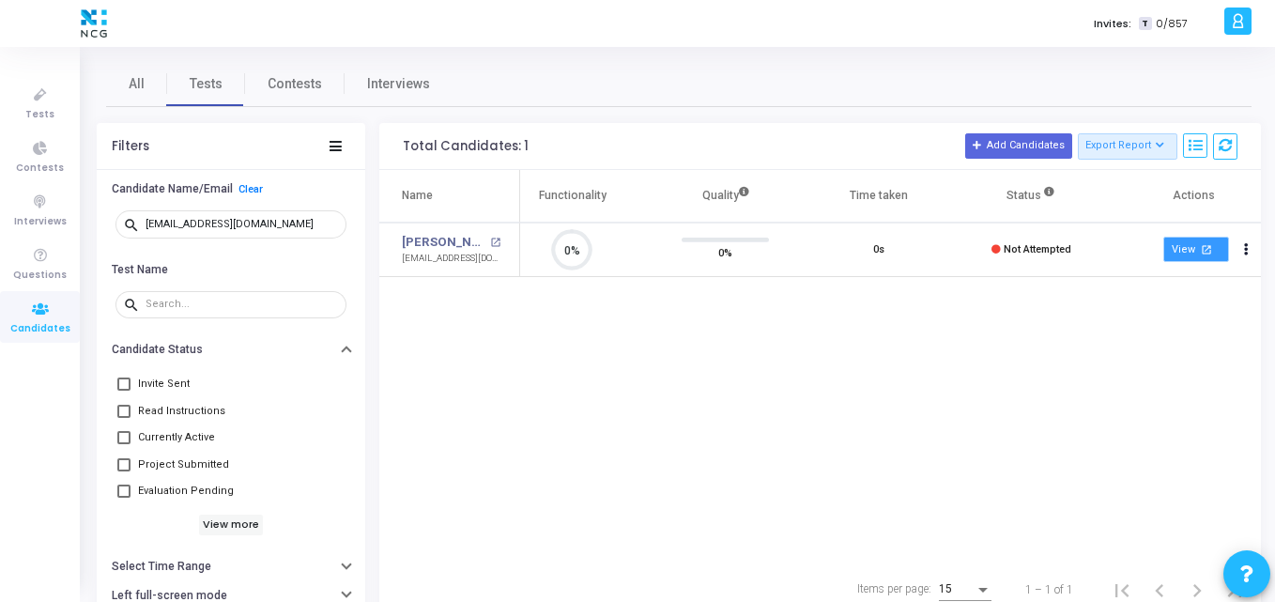
click at [1198, 244] on mat-icon "open_in_new" at bounding box center [1206, 249] width 16 height 16
click at [1251, 247] on button "Actions" at bounding box center [1247, 250] width 26 height 26
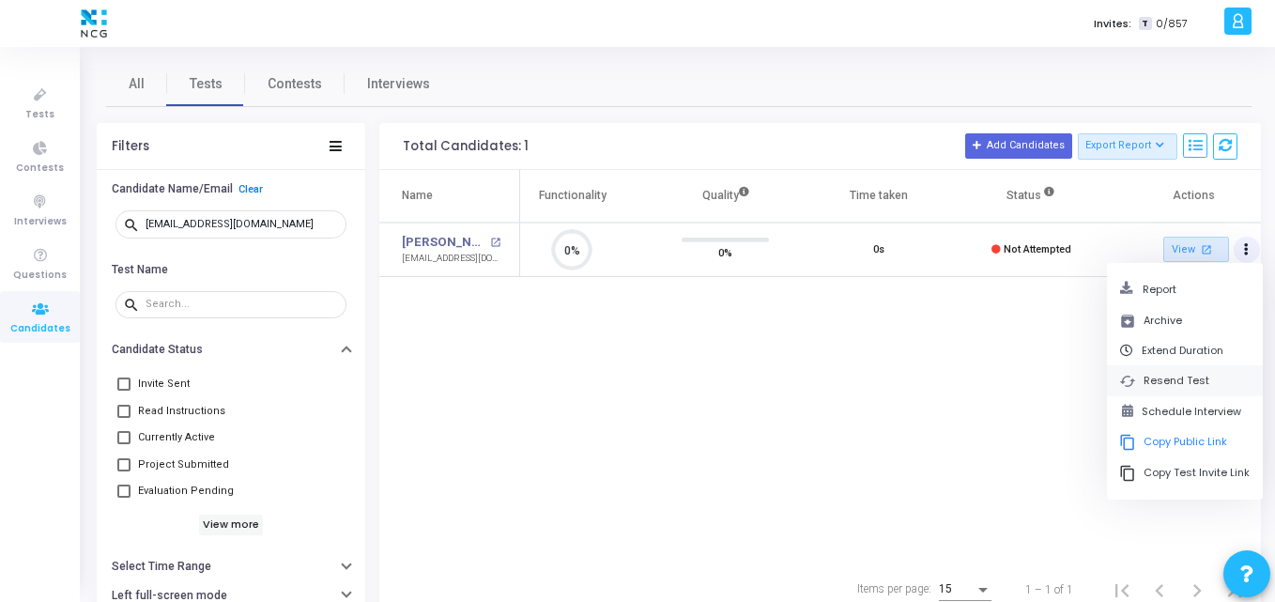
click at [1176, 385] on button "cached Resend Test" at bounding box center [1185, 380] width 156 height 31
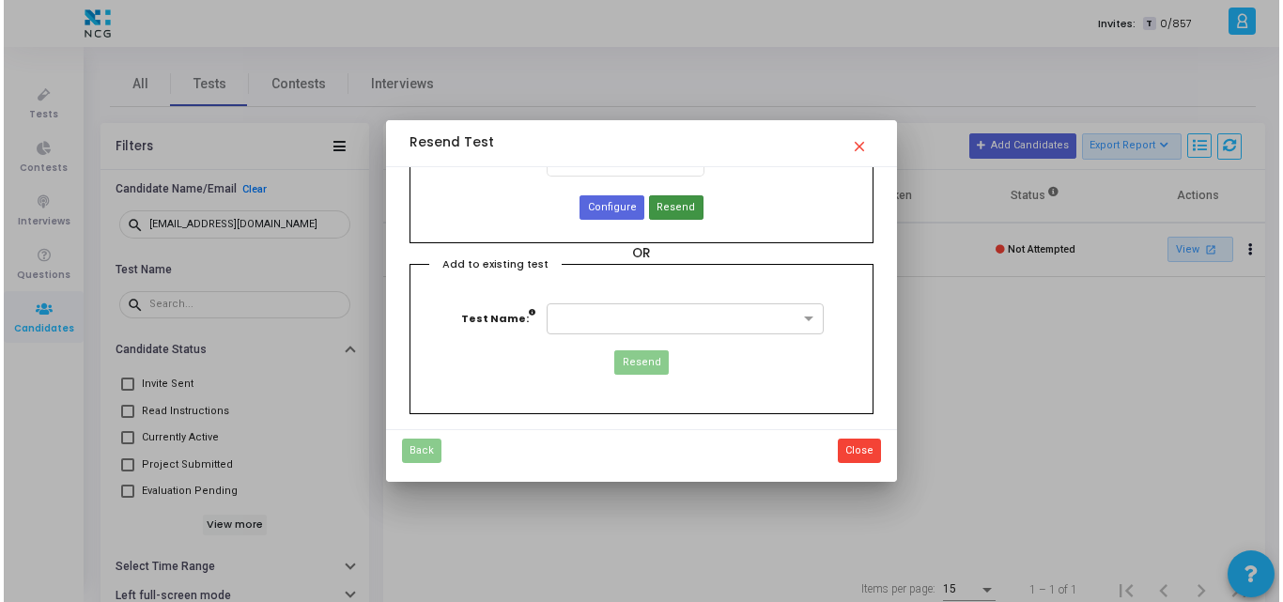
scroll to position [0, 0]
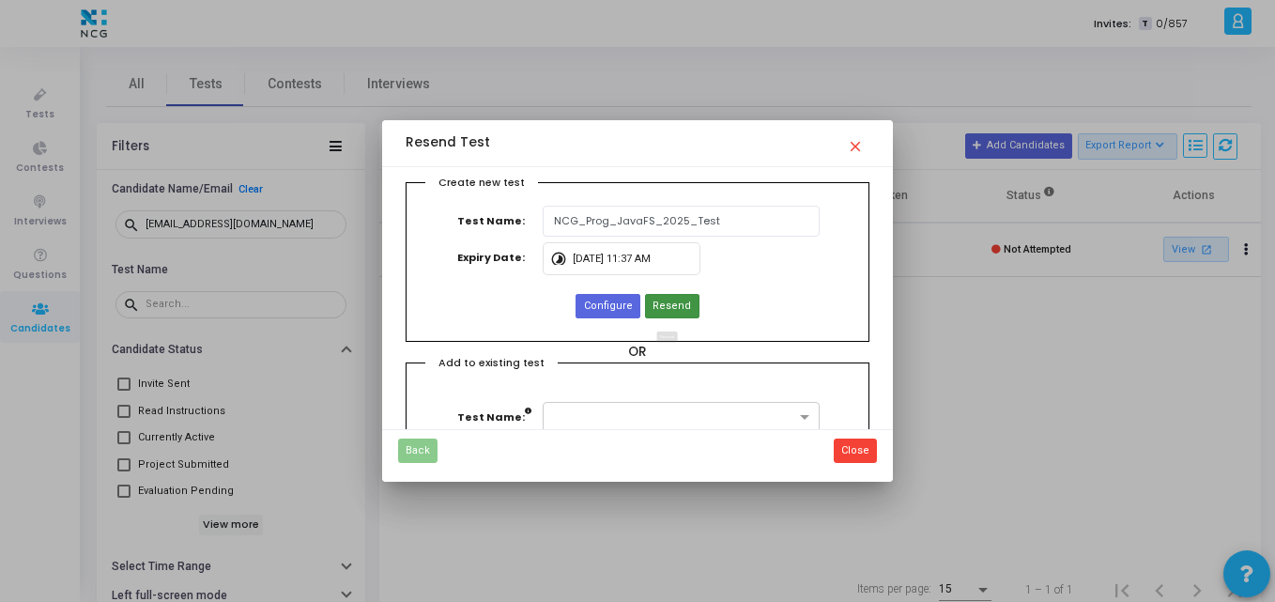
click at [676, 307] on span "Resend" at bounding box center [672, 307] width 38 height 16
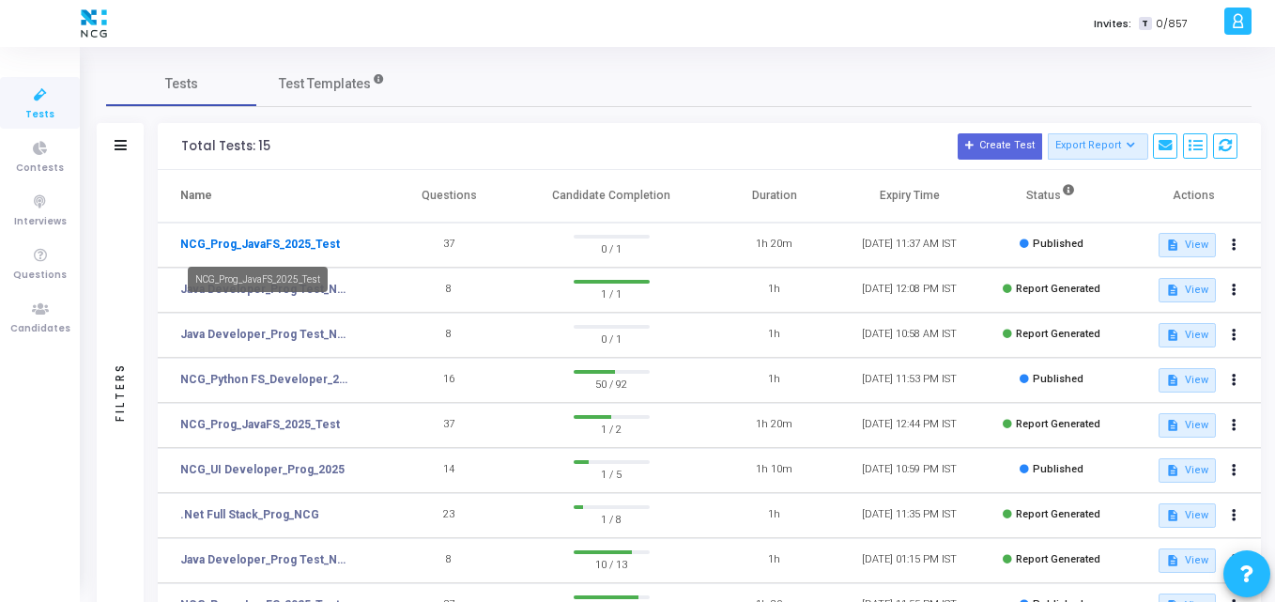
click at [267, 248] on link "NCG_Prog_JavaFS_2025_Test" at bounding box center [260, 244] width 160 height 17
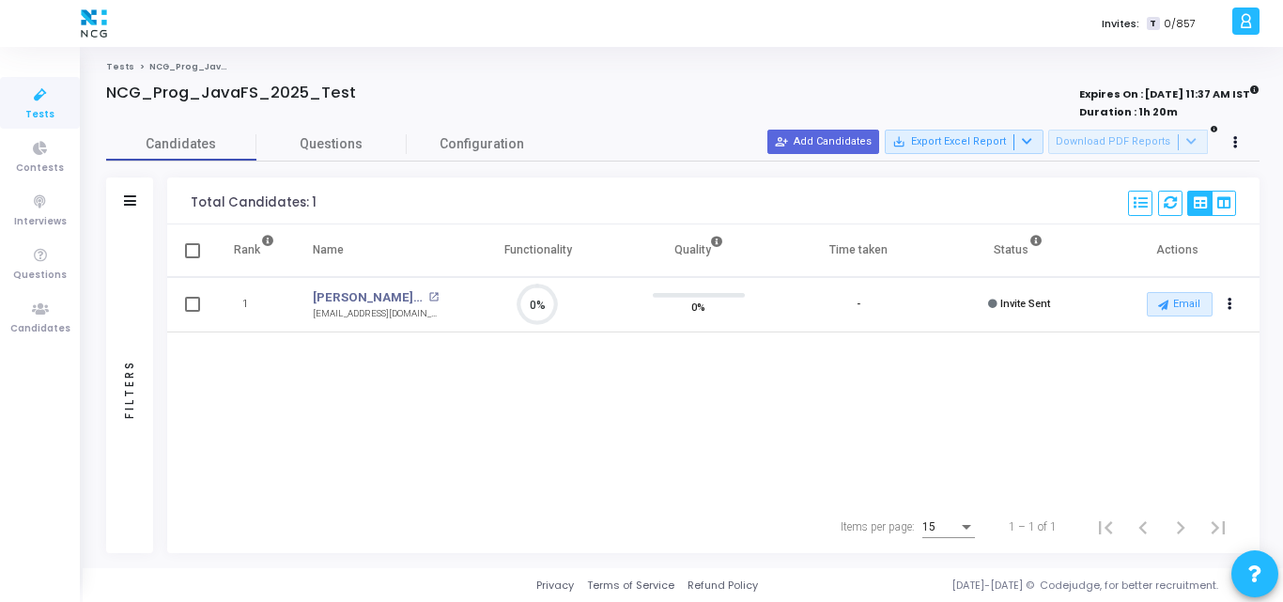
scroll to position [39, 48]
click at [847, 150] on button "person_add_alt Add Candidates" at bounding box center [823, 142] width 112 height 24
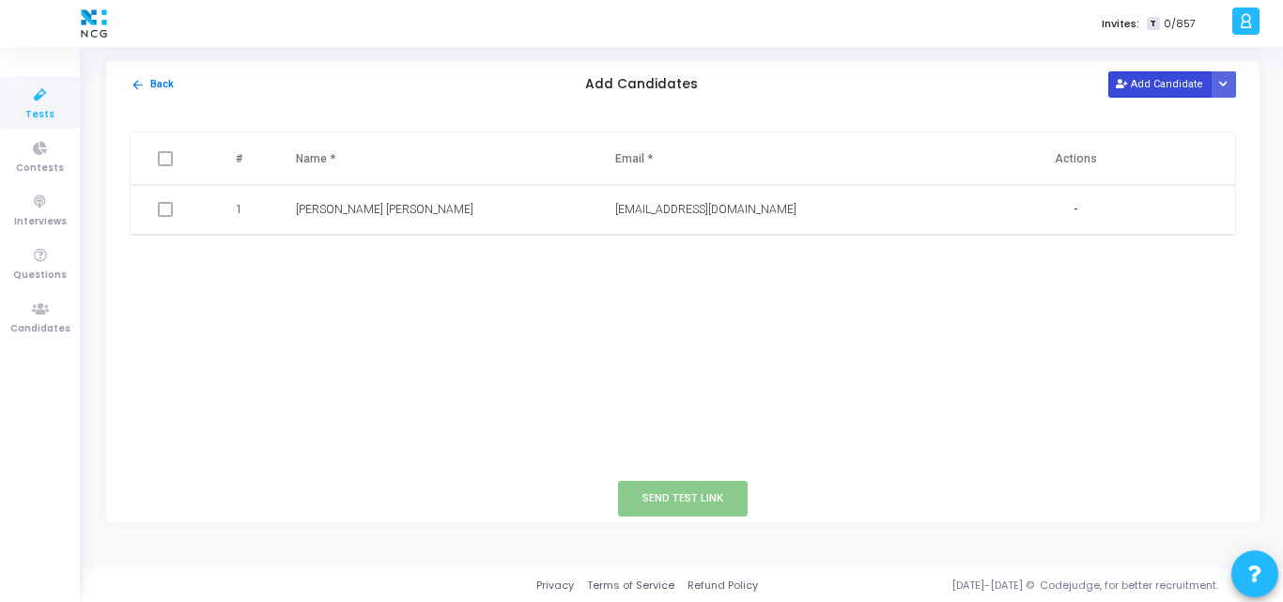
click at [1142, 85] on button "Add Candidate" at bounding box center [1159, 83] width 103 height 25
click at [629, 274] on input "text" at bounding box center [712, 259] width 194 height 31
paste input "basavss97@gmail.com"
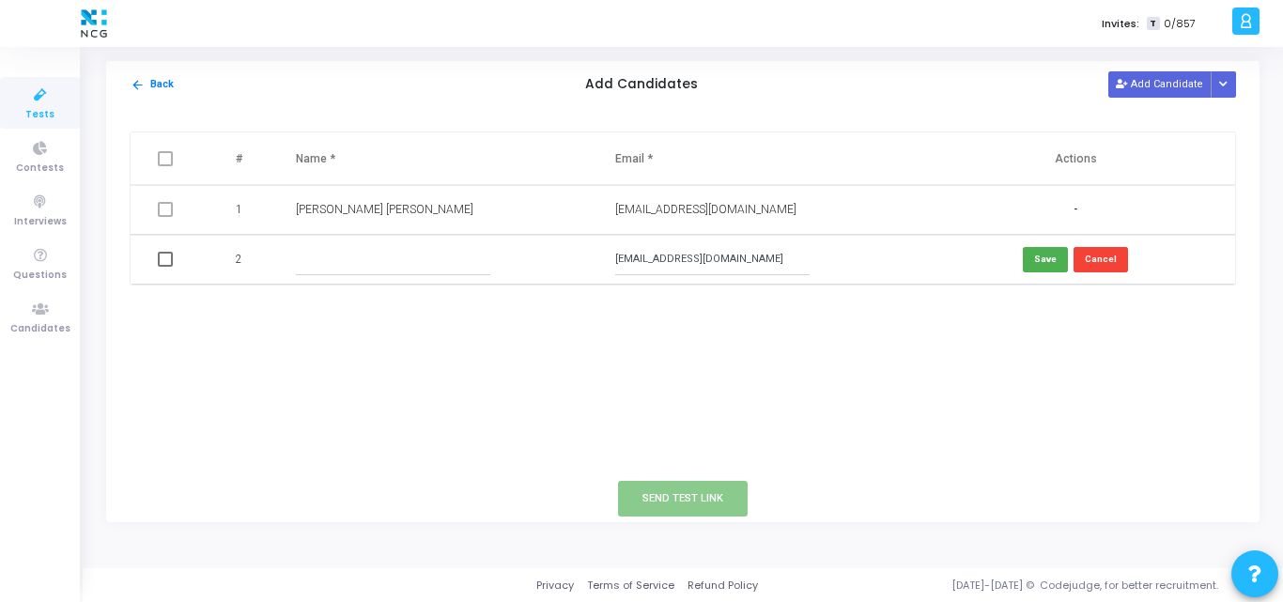
type input "basavss97@gmail.com"
click at [323, 261] on input "text" at bounding box center [393, 259] width 194 height 31
paste input "Basavaraj"
type input "Basavaraj"
click at [1046, 248] on button "Save" at bounding box center [1045, 259] width 45 height 25
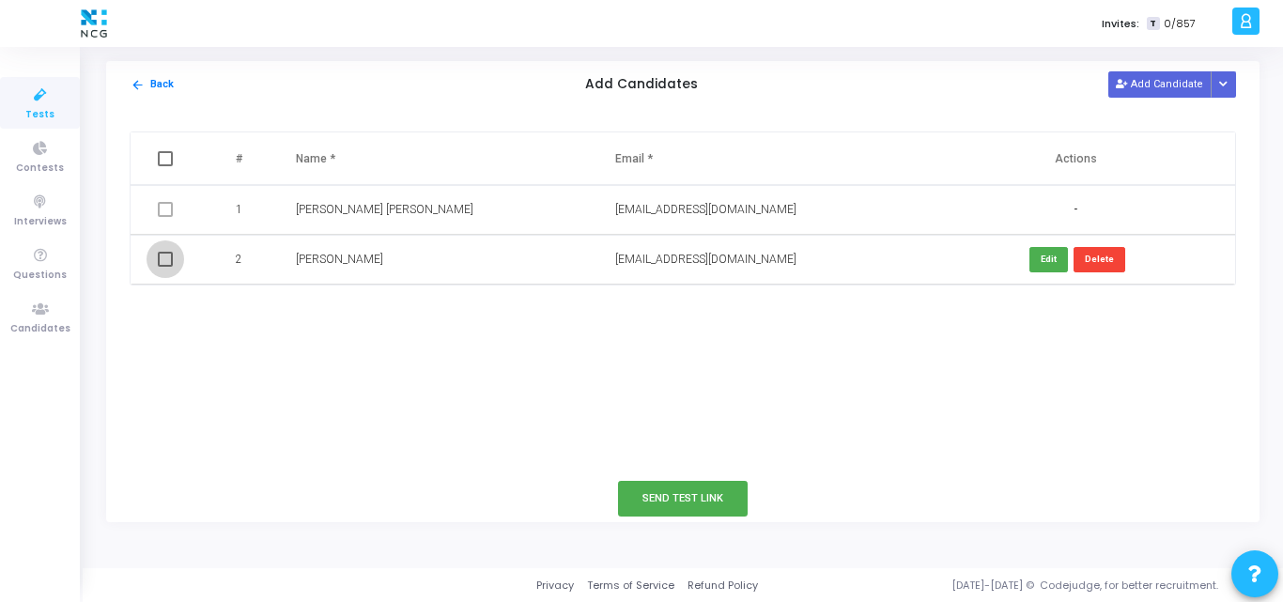
click at [165, 260] on span at bounding box center [165, 259] width 15 height 15
click at [165, 267] on input "checkbox" at bounding box center [164, 267] width 1 height 1
checkbox input "true"
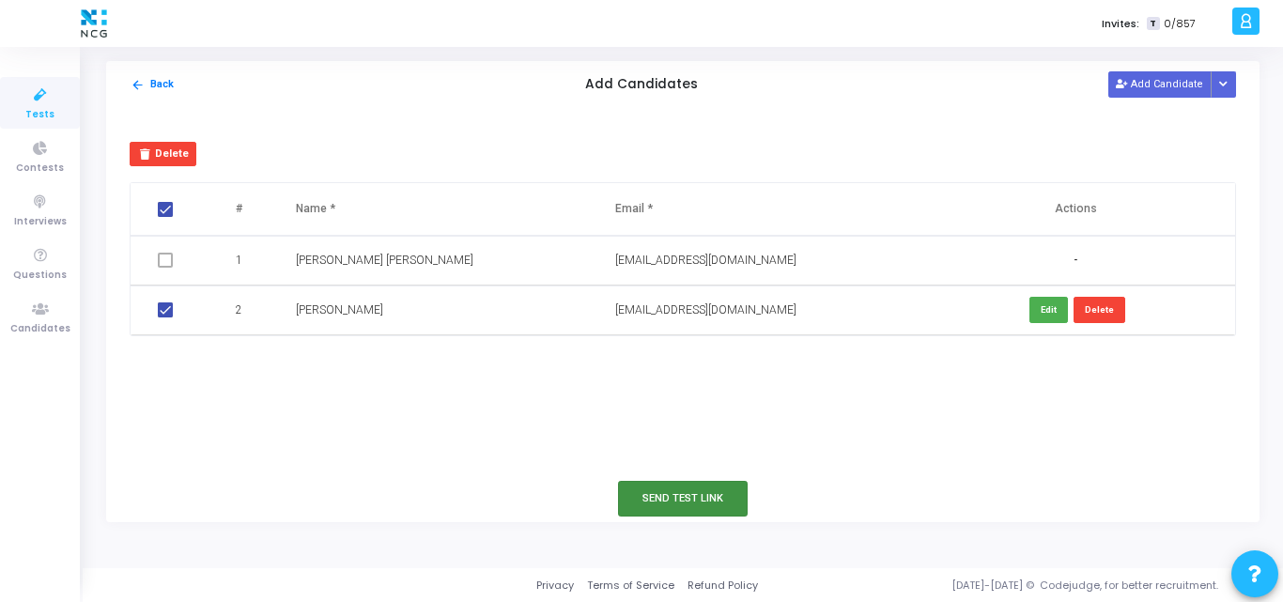
click at [653, 498] on button "Send Test Link" at bounding box center [683, 498] width 130 height 35
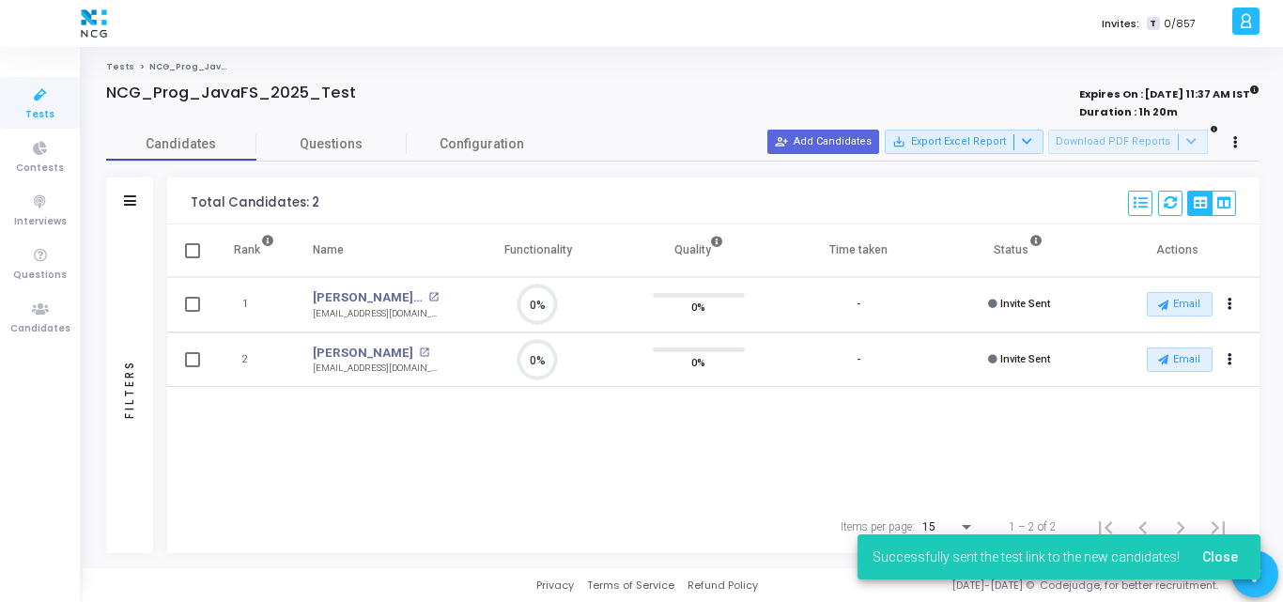
click at [57, 115] on link "Tests" at bounding box center [40, 103] width 80 height 52
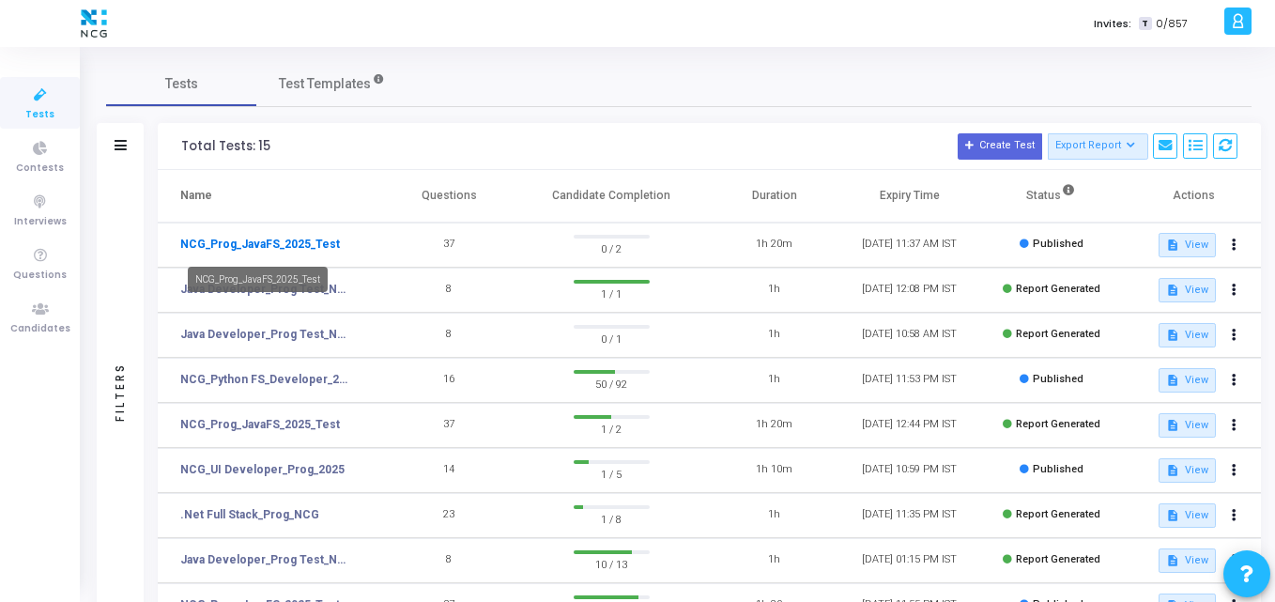
click at [295, 241] on link "NCG_Prog_JavaFS_2025_Test" at bounding box center [260, 244] width 160 height 17
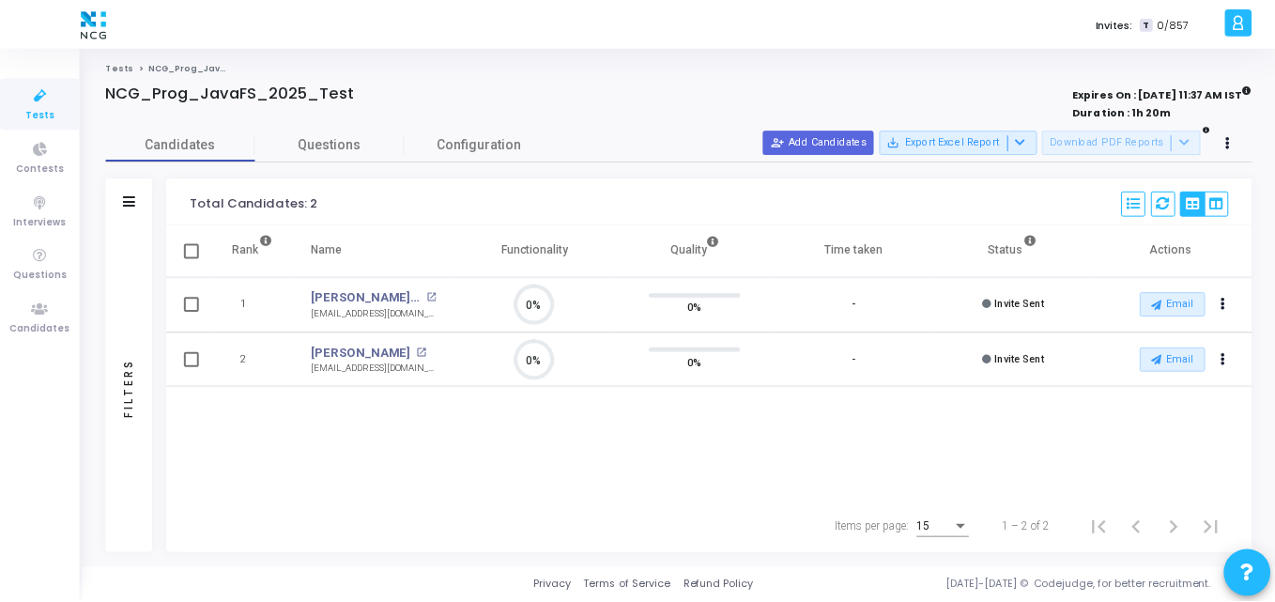
scroll to position [39, 48]
click at [811, 136] on button "person_add_alt Add Candidates" at bounding box center [823, 142] width 112 height 24
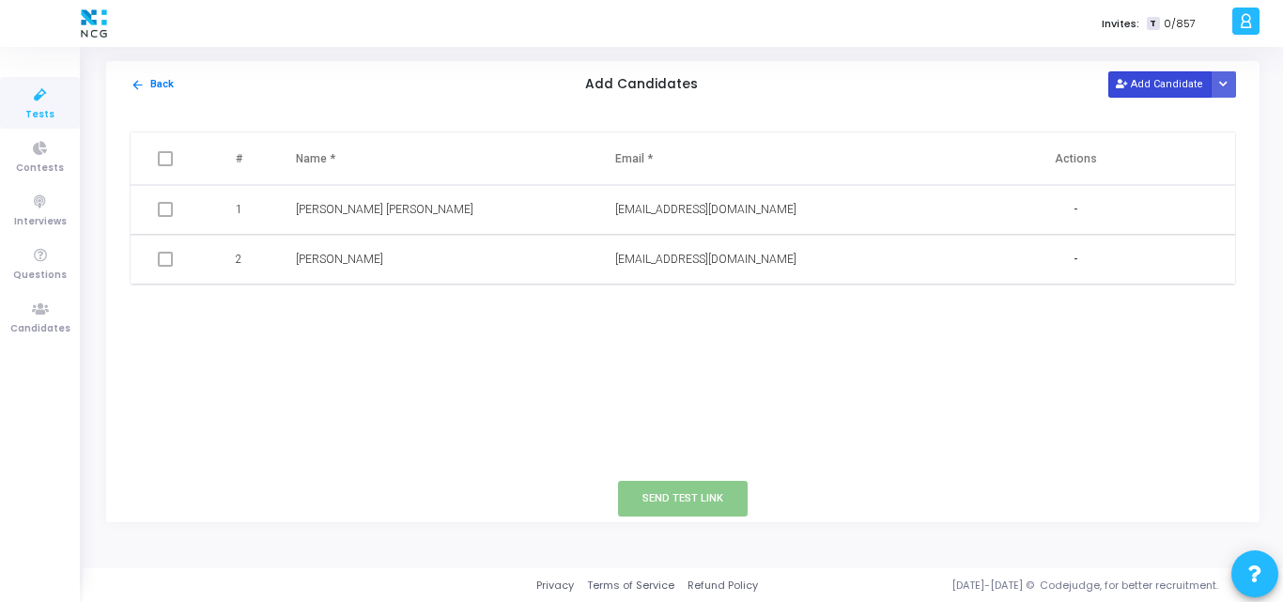
click at [1149, 90] on button "Add Candidate" at bounding box center [1159, 83] width 103 height 25
click at [630, 319] on input "text" at bounding box center [712, 309] width 194 height 31
paste input "rohinijadhav1791@gmail.com"
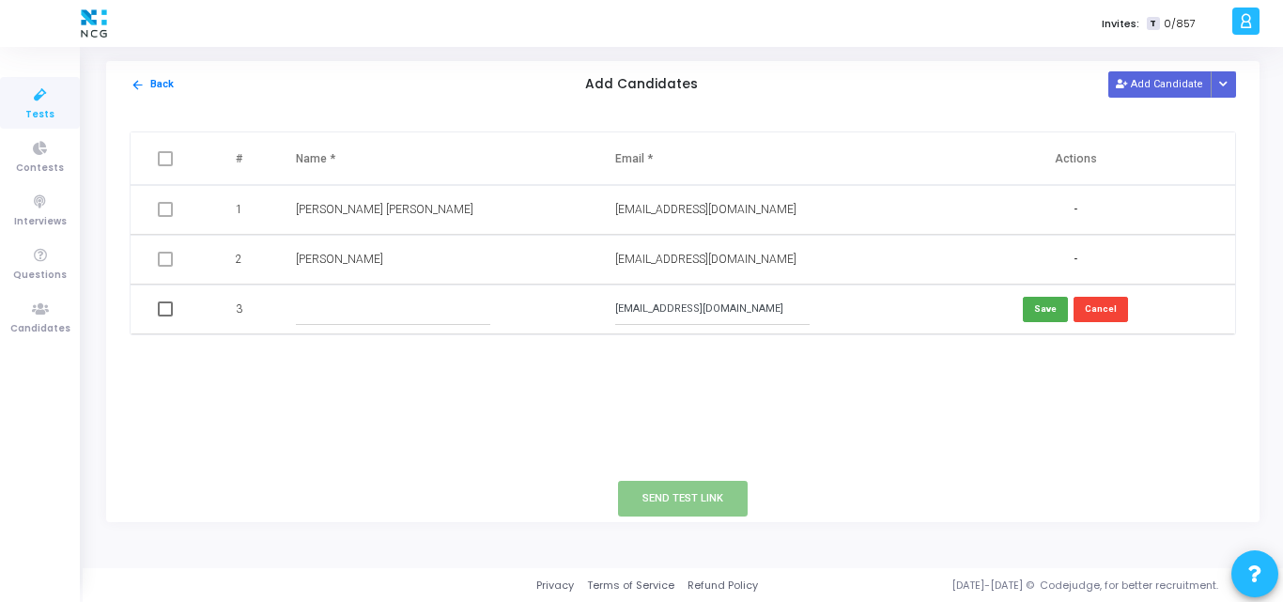
type input "rohinijadhav1791@gmail.com"
click at [330, 312] on input "text" at bounding box center [393, 309] width 194 height 31
type input "Rohini Jadhav"
click at [1034, 297] on button "Save" at bounding box center [1045, 309] width 45 height 25
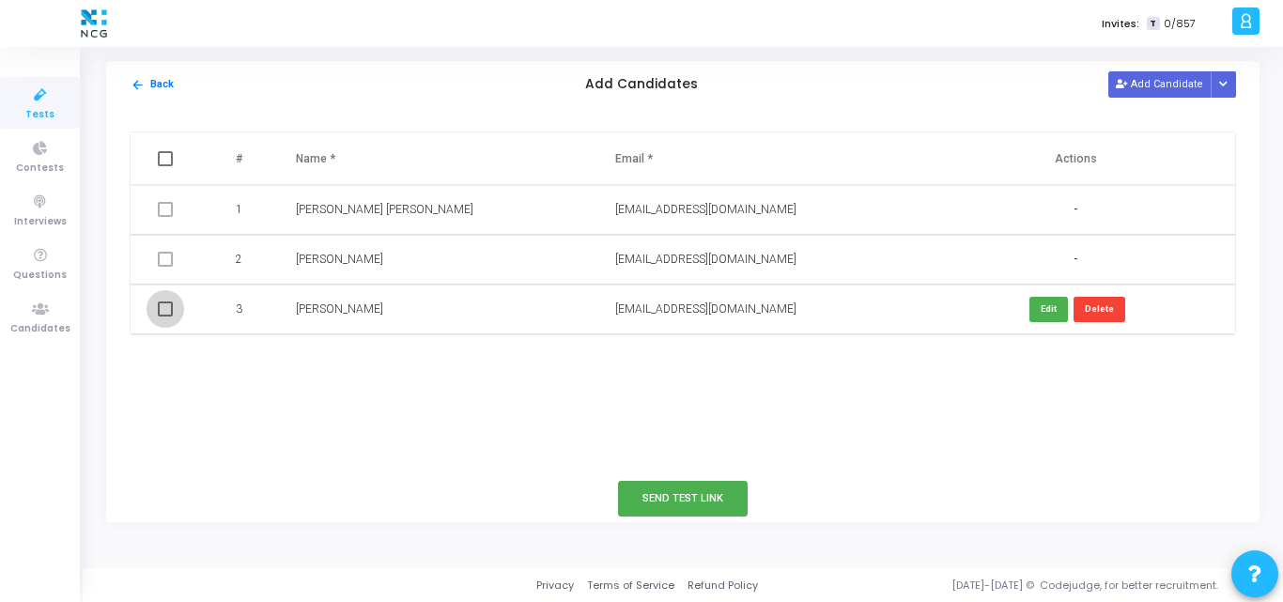
click at [161, 313] on span at bounding box center [165, 308] width 15 height 15
click at [164, 316] on input "checkbox" at bounding box center [164, 316] width 1 height 1
checkbox input "true"
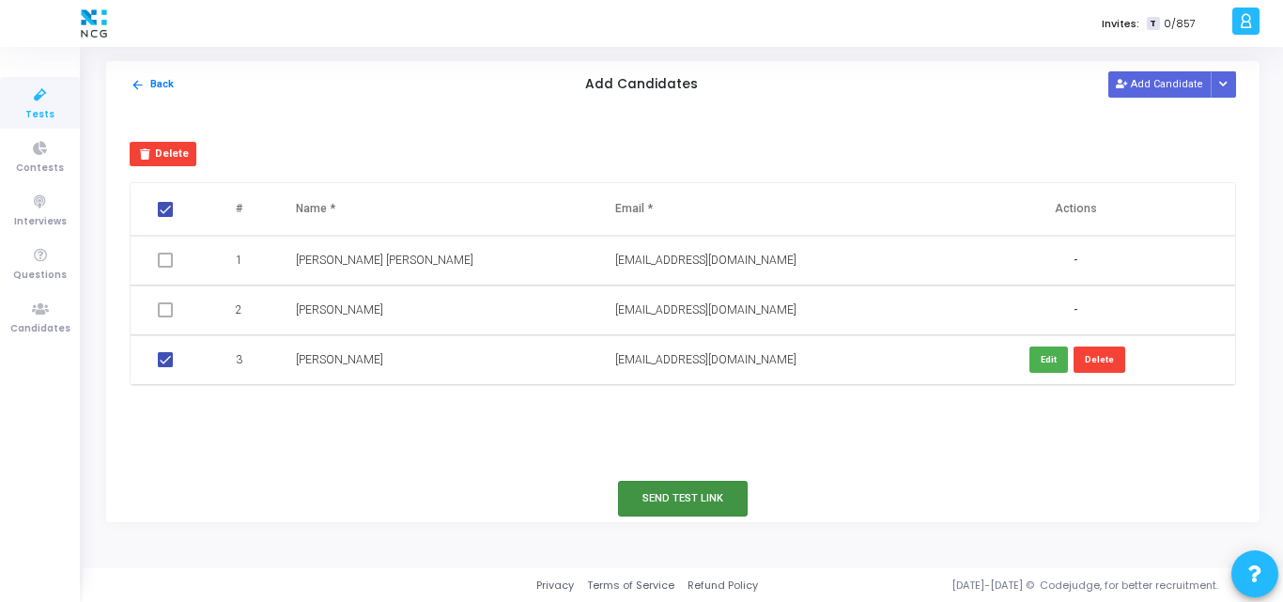
click at [642, 498] on button "Send Test Link" at bounding box center [683, 498] width 130 height 35
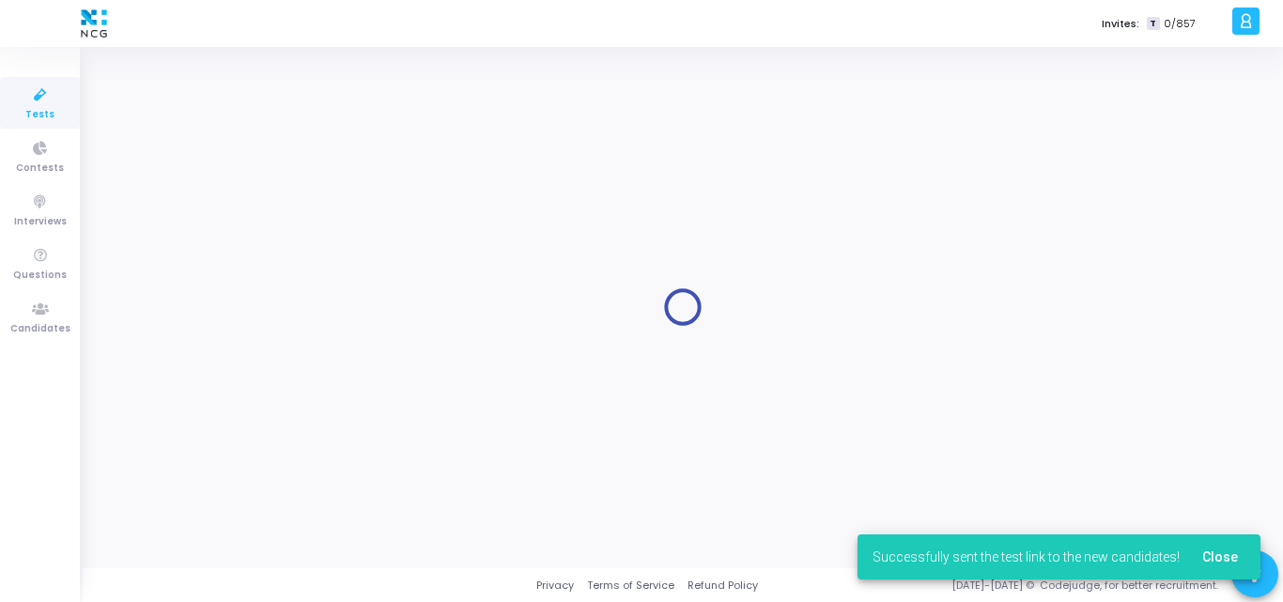
click at [42, 105] on icon at bounding box center [40, 95] width 39 height 23
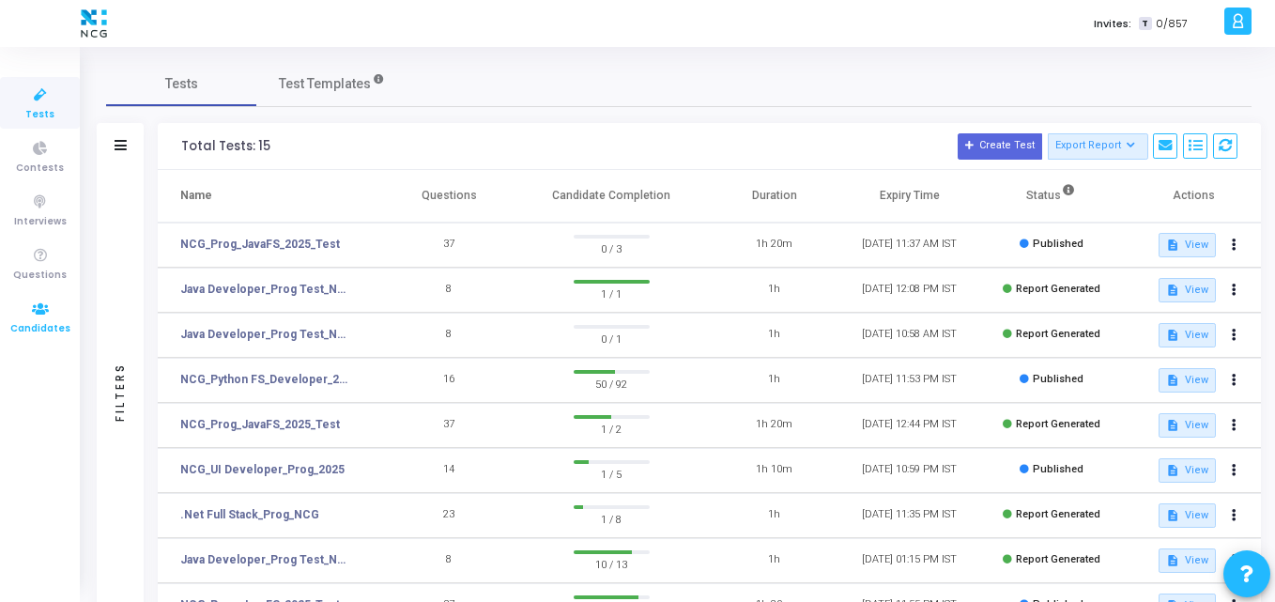
click at [33, 309] on icon at bounding box center [40, 309] width 39 height 23
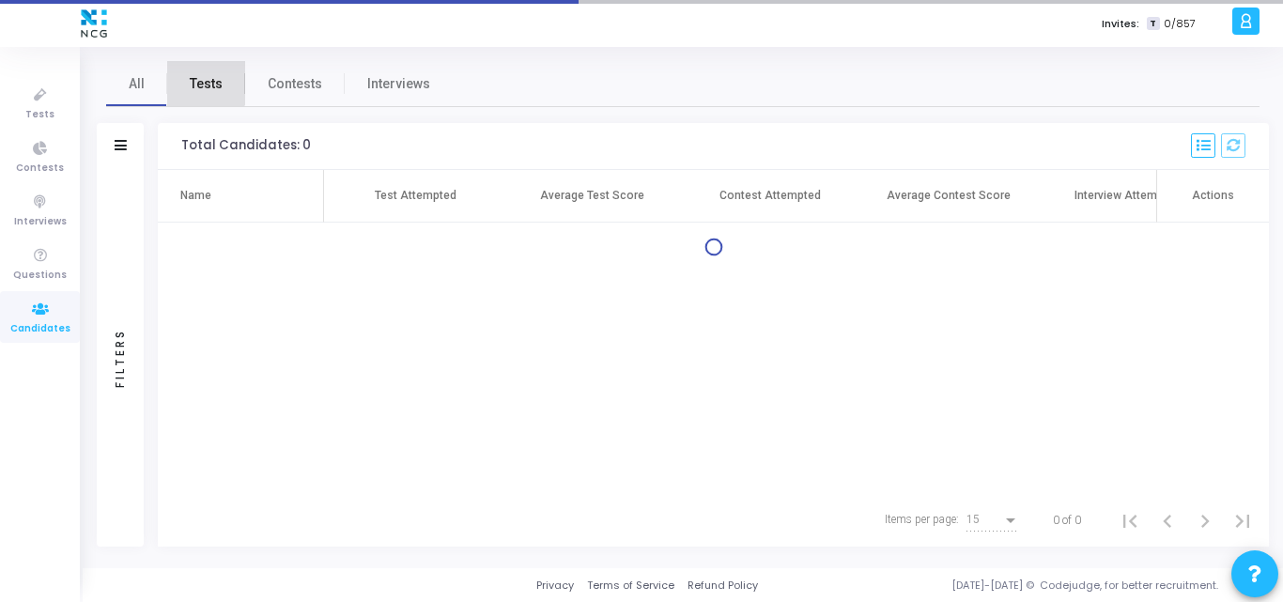
click at [193, 83] on span "Tests" at bounding box center [206, 84] width 33 height 20
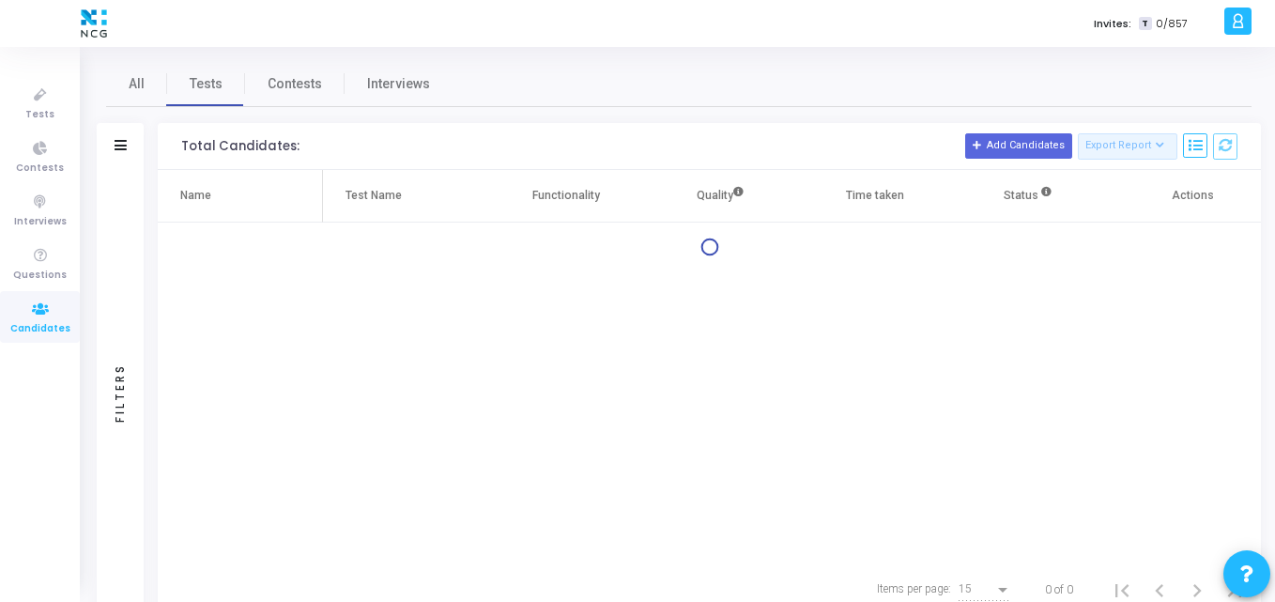
click at [131, 161] on div "Filters" at bounding box center [120, 146] width 47 height 47
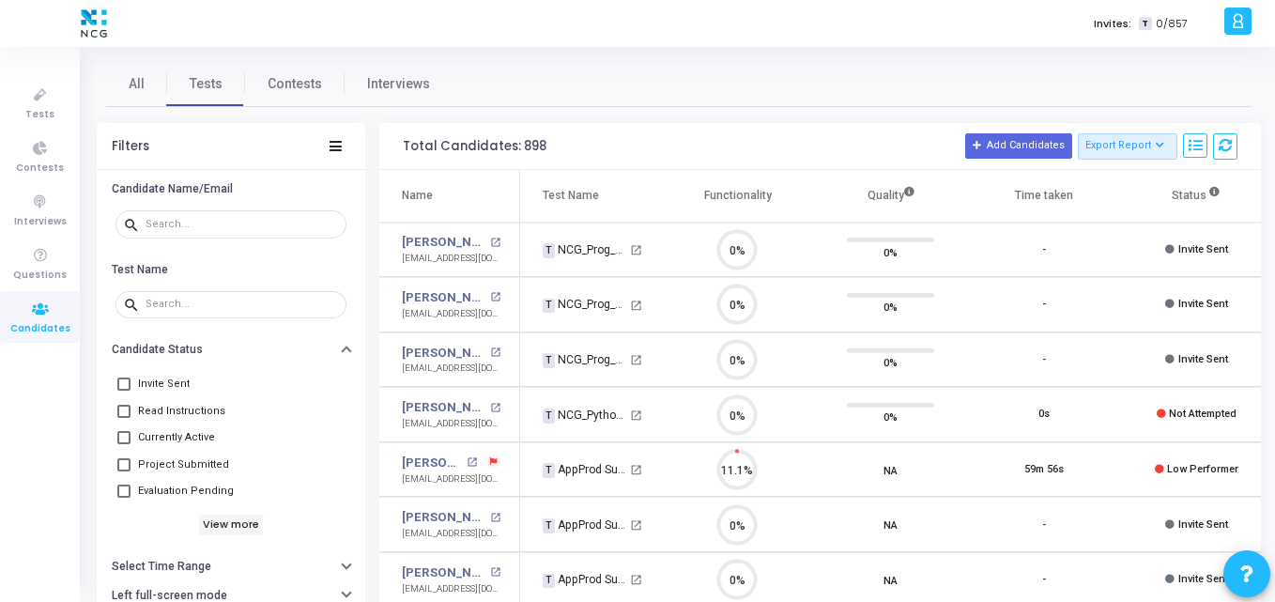
scroll to position [39, 48]
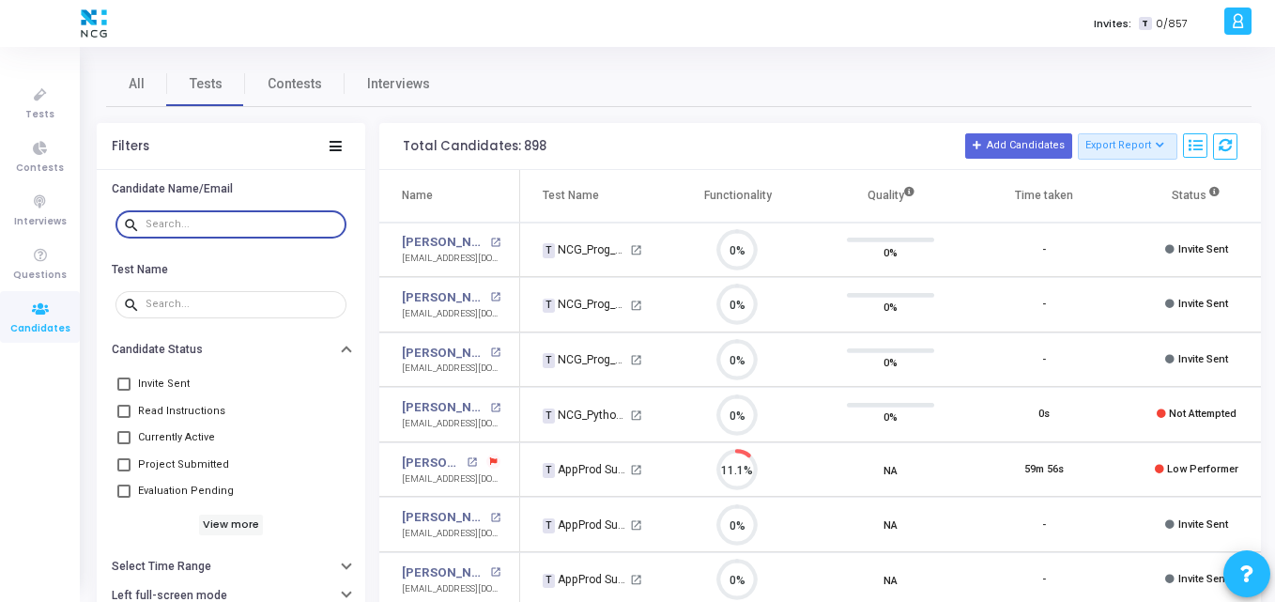
click at [210, 219] on input "text" at bounding box center [242, 224] width 193 height 11
paste input "sasikkumar3648@gmail.com"
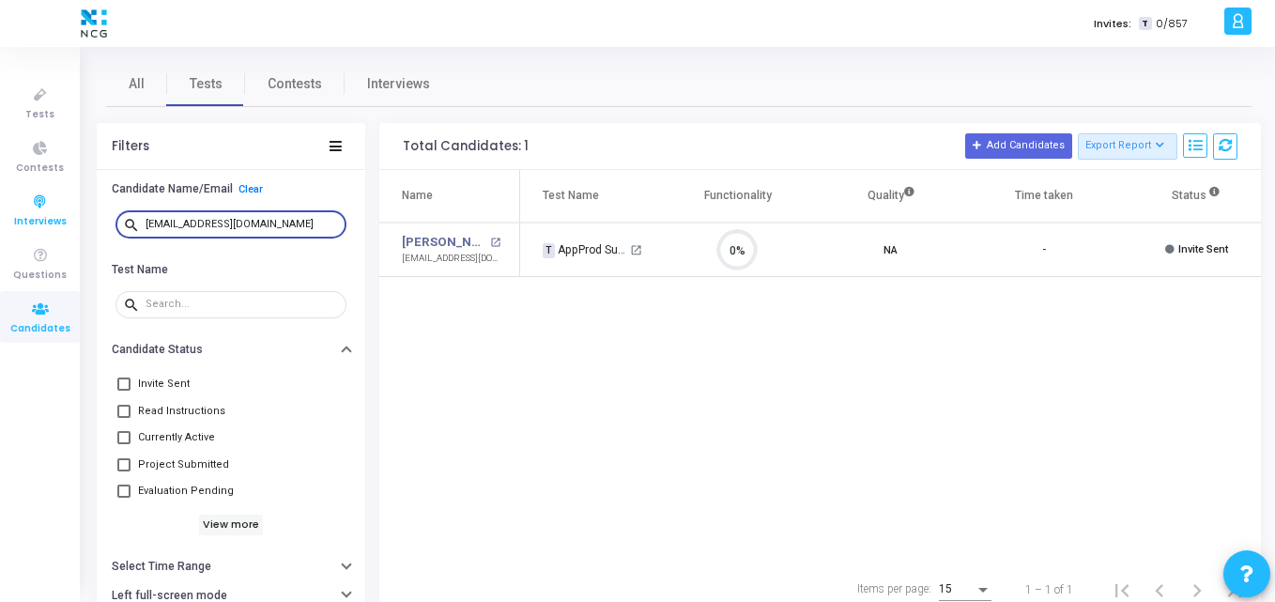
drag, startPoint x: 305, startPoint y: 227, endPoint x: 3, endPoint y: 218, distance: 302.5
click at [3, 218] on div "Tests Contests Interviews Questions Candidates Invites: T 0/857 K Kajal Setting…" at bounding box center [637, 301] width 1275 height 602
paste input "bargahgaurav9"
drag, startPoint x: 284, startPoint y: 221, endPoint x: 2, endPoint y: 226, distance: 282.7
click at [2, 226] on div "Tests Contests Interviews Questions Candidates Invites: T 0/857 K Kajal Setting…" at bounding box center [637, 301] width 1275 height 602
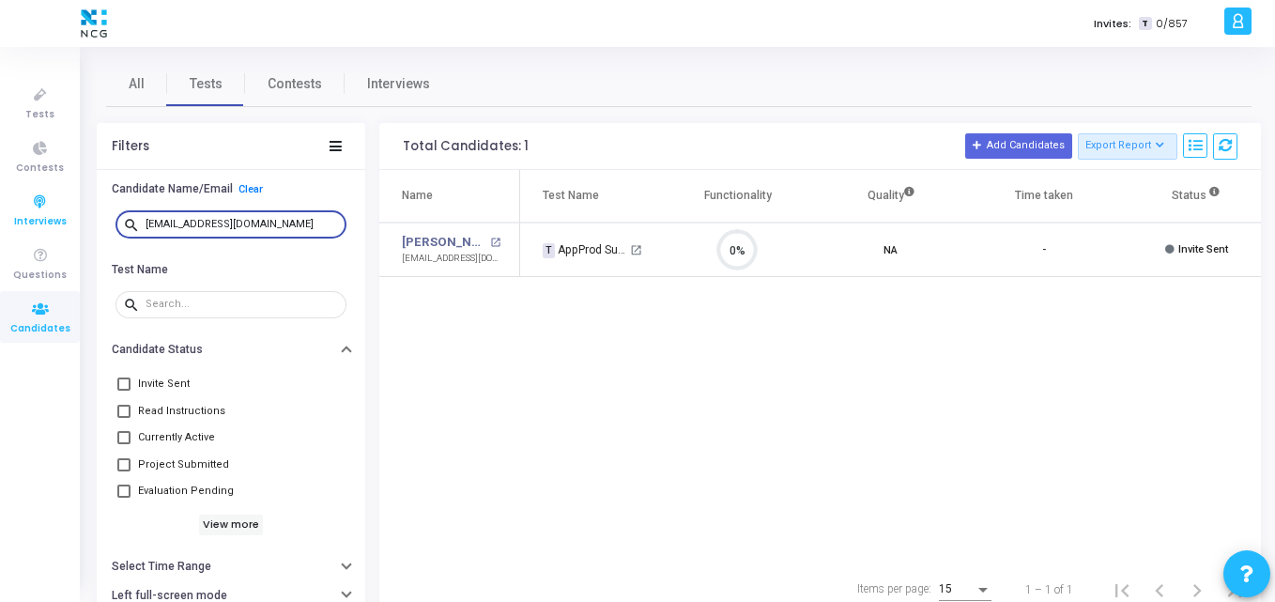
paste input "swathimrmathi45"
type input "swathimrmathi45@gmail.com"
click at [44, 113] on span "Tests" at bounding box center [39, 115] width 29 height 16
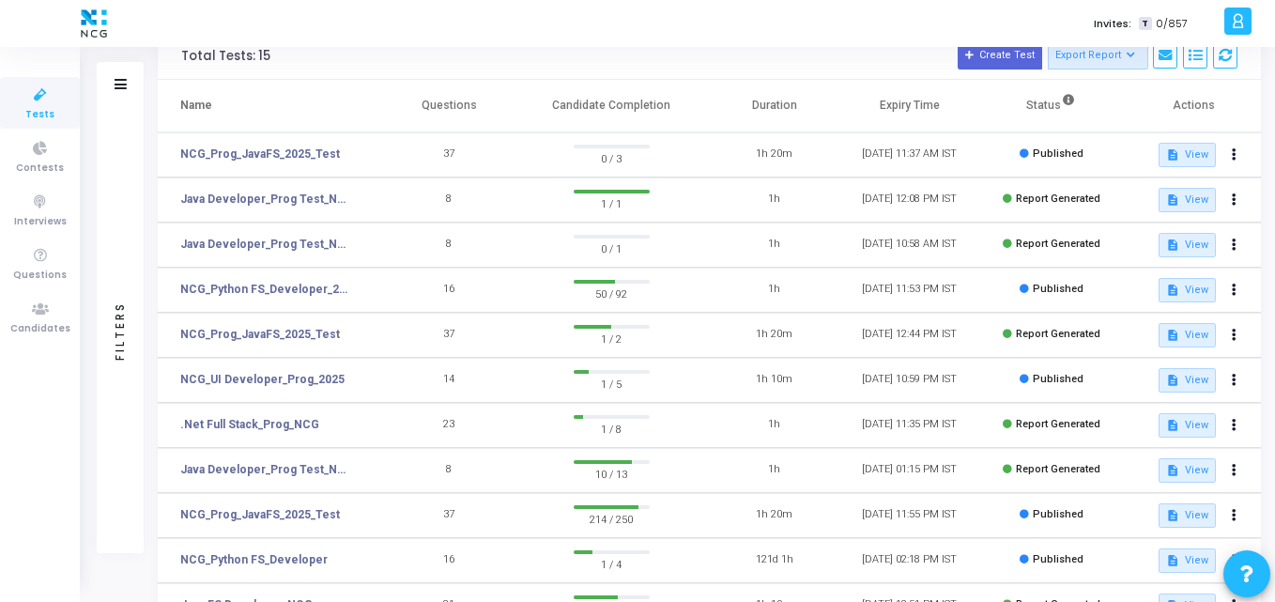
scroll to position [92, 0]
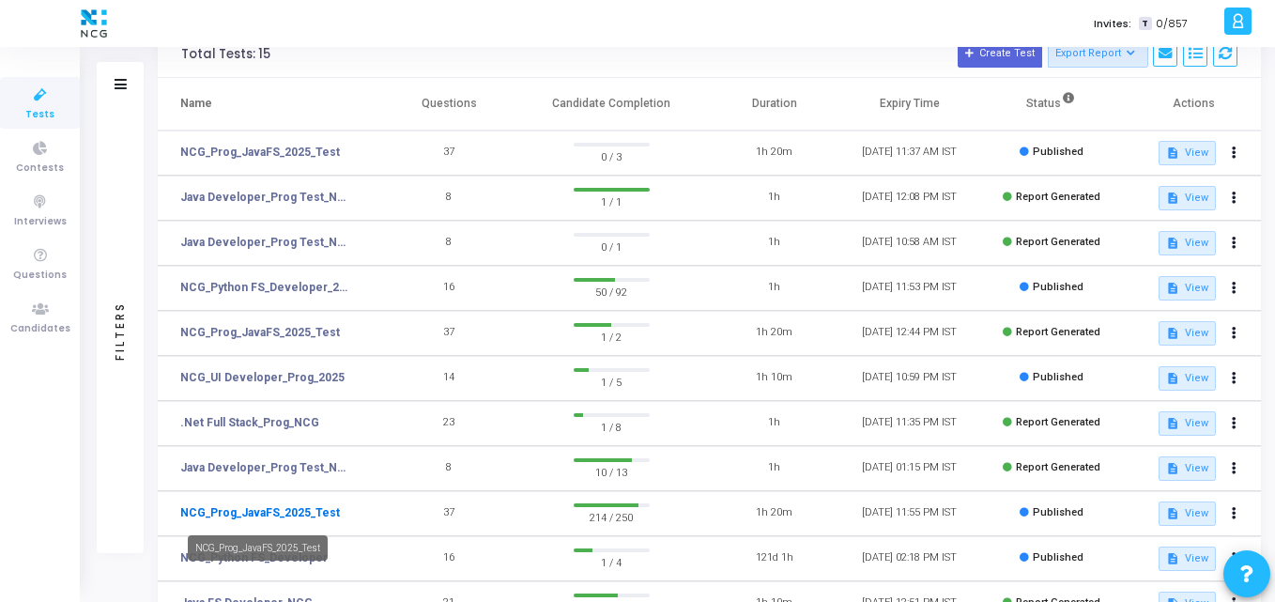
click at [286, 507] on link "NCG_Prog_JavaFS_2025_Test" at bounding box center [260, 512] width 160 height 17
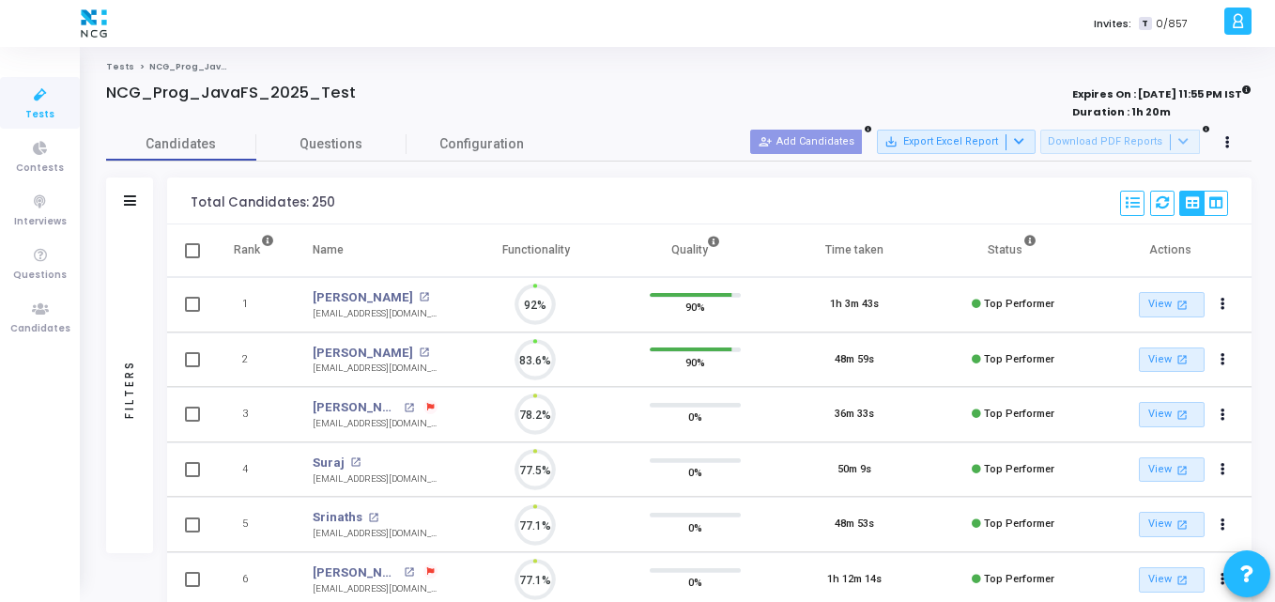
scroll to position [39, 48]
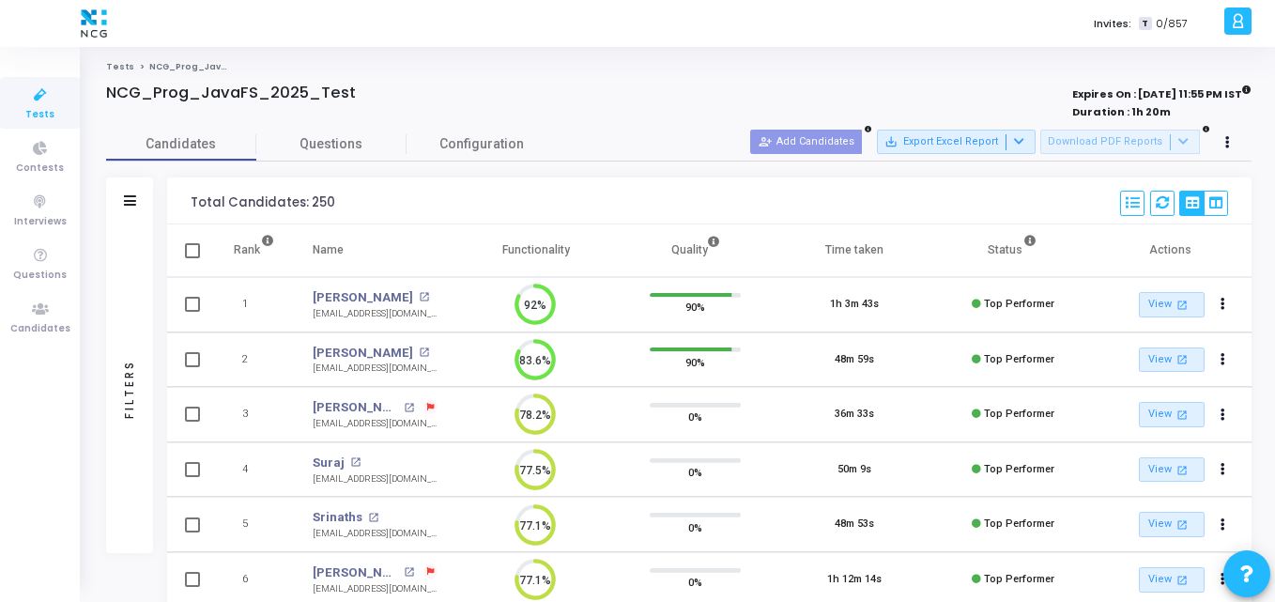
click at [737, 134] on div "Candidates Questions Configuration" at bounding box center [679, 144] width 1146 height 33
click at [64, 107] on link "Tests" at bounding box center [40, 103] width 80 height 52
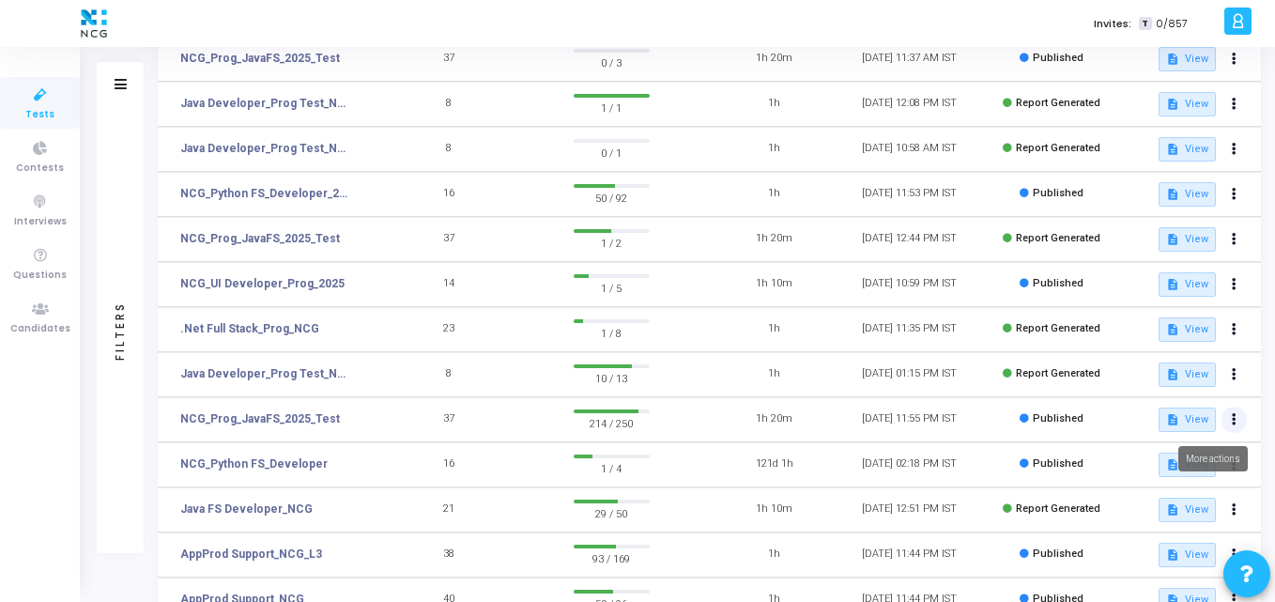
click at [1229, 421] on button at bounding box center [1235, 420] width 26 height 26
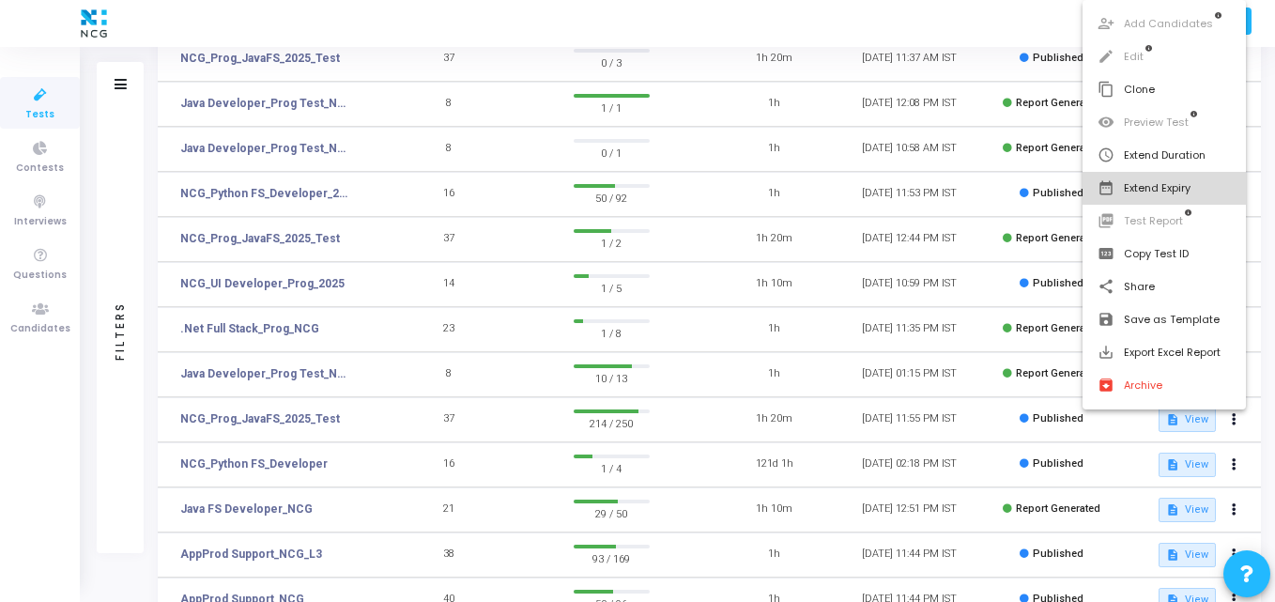
click at [1163, 189] on button "date_range Extend Expiry" at bounding box center [1165, 188] width 164 height 33
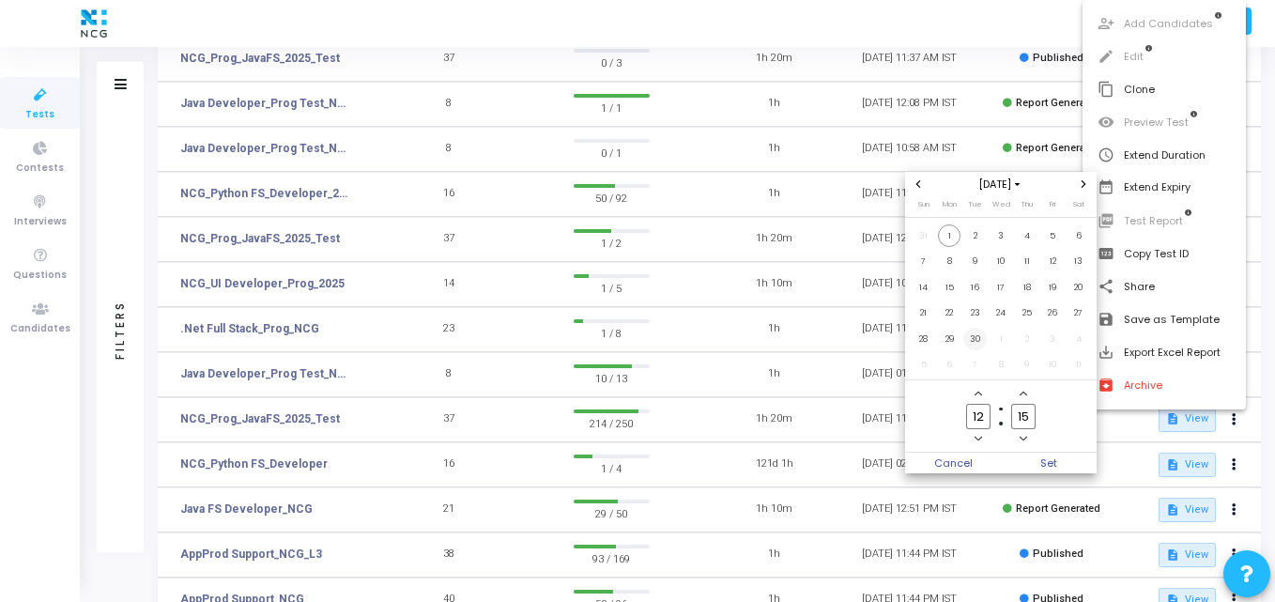
click at [975, 335] on span "30" at bounding box center [974, 339] width 23 height 23
click at [1040, 461] on span "Set" at bounding box center [1049, 463] width 96 height 21
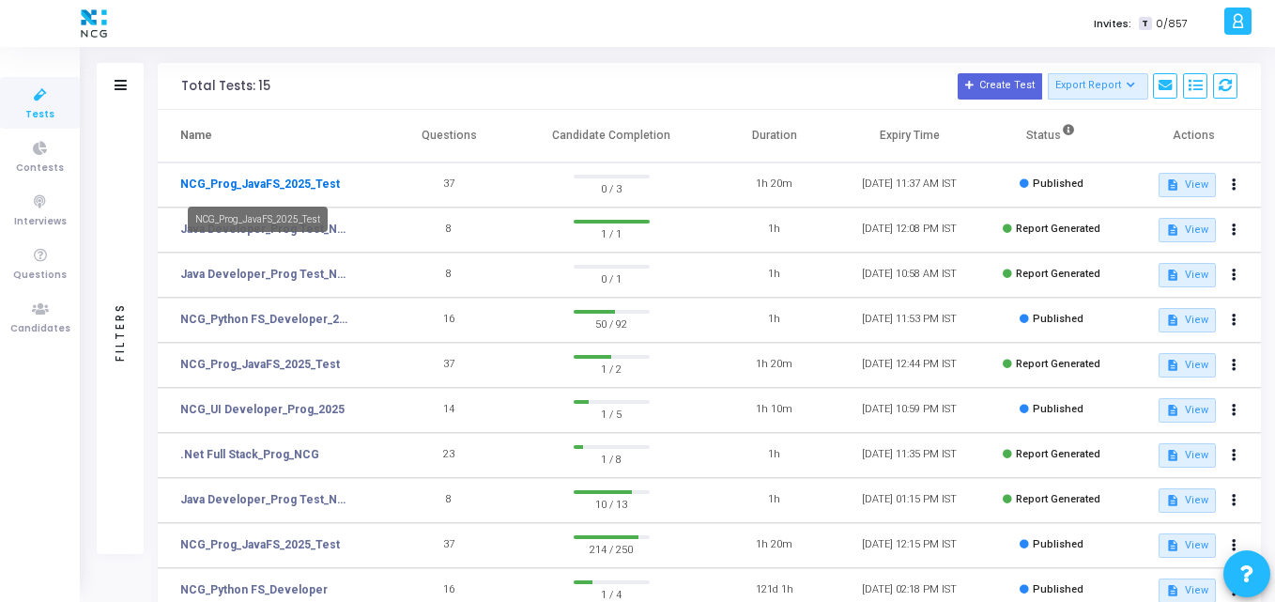
click at [333, 183] on link "NCG_Prog_JavaFS_2025_Test" at bounding box center [260, 184] width 160 height 17
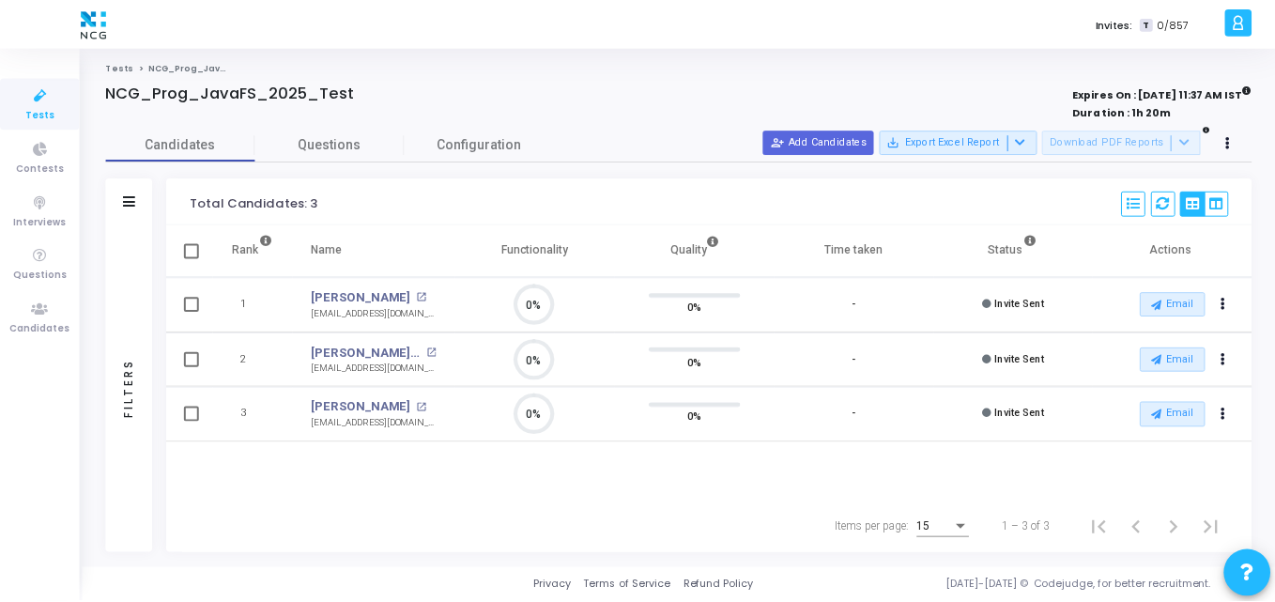
scroll to position [39, 48]
click at [48, 110] on span "Tests" at bounding box center [39, 115] width 29 height 16
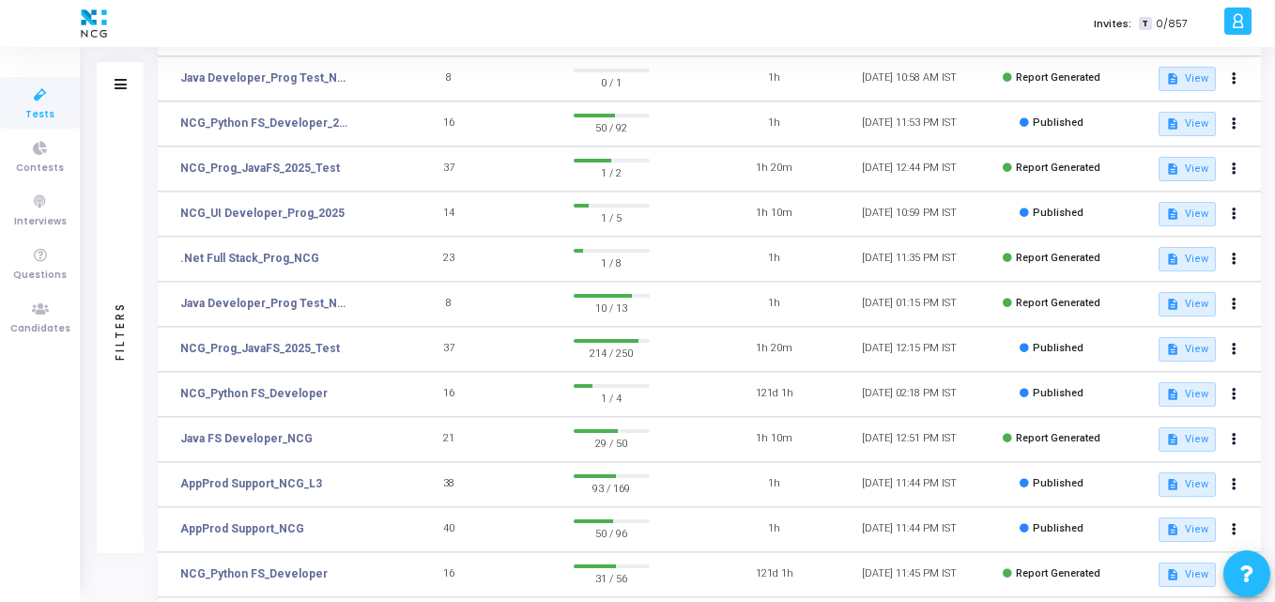
scroll to position [51, 0]
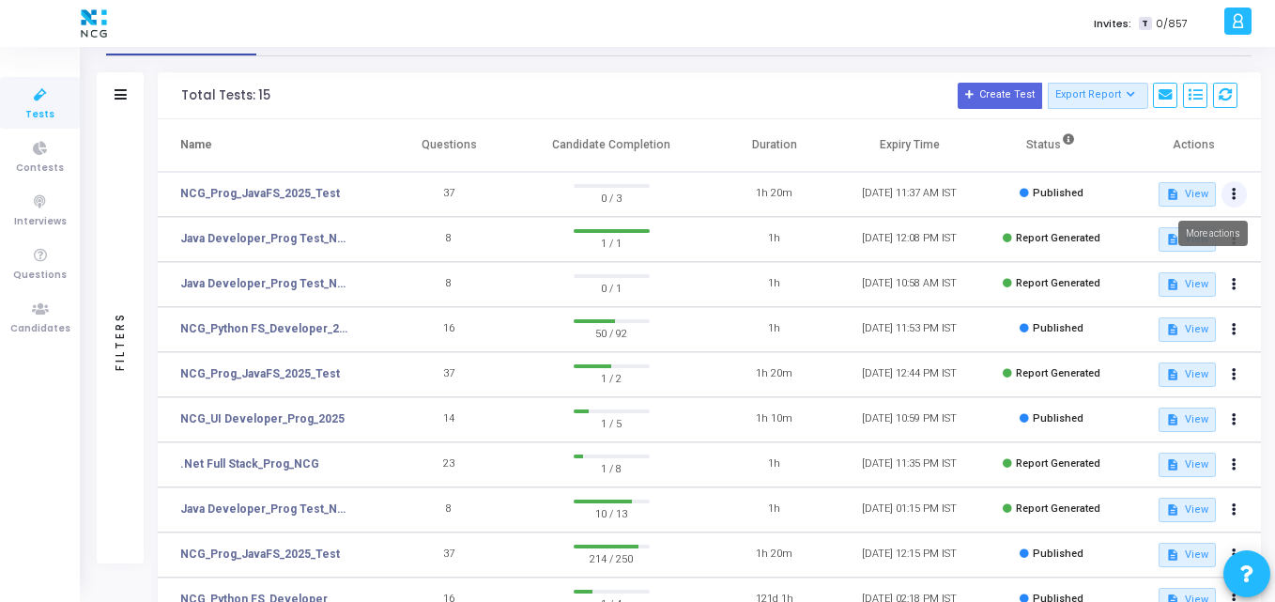
click at [1228, 197] on button at bounding box center [1235, 194] width 26 height 26
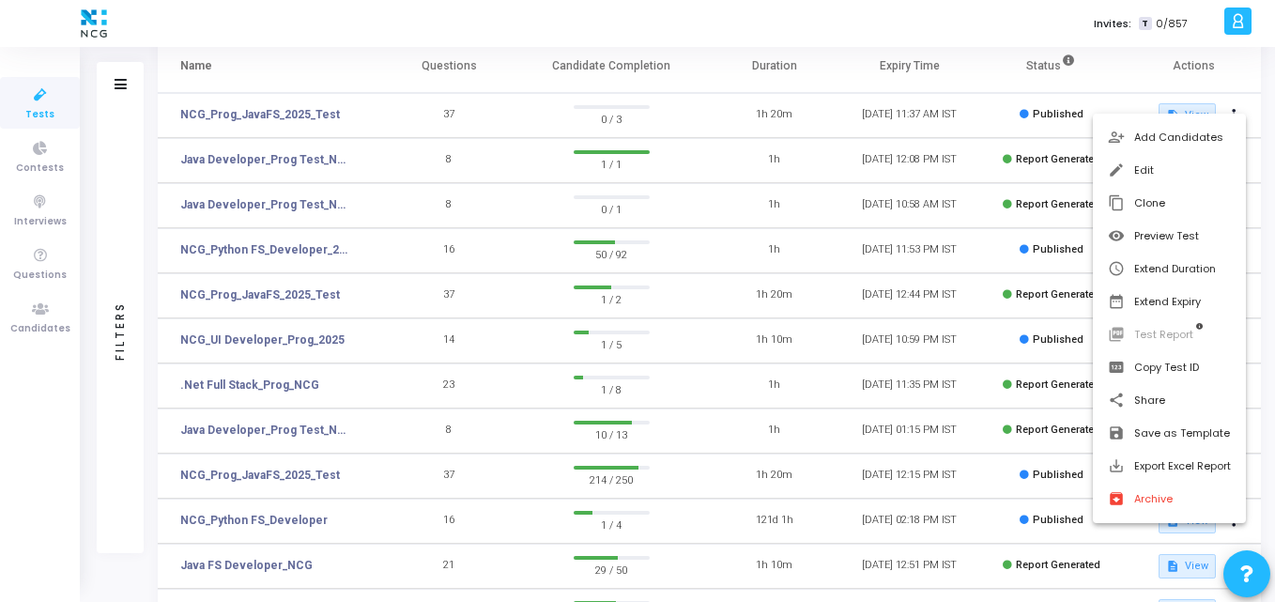
scroll to position [0, 0]
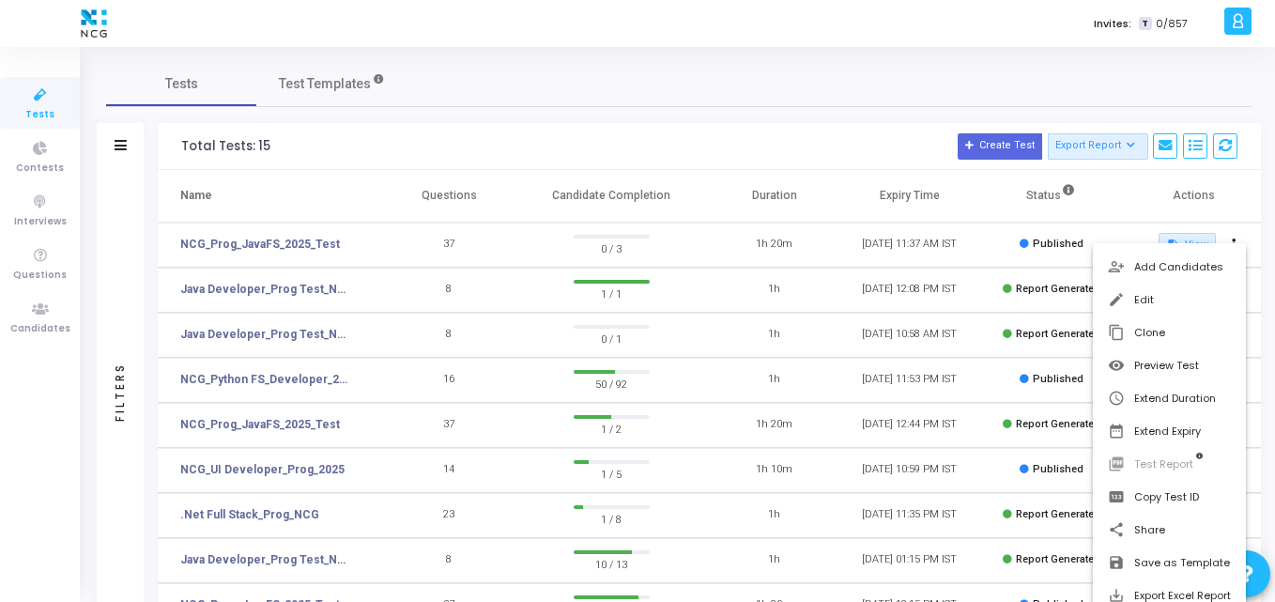
click at [339, 191] on div at bounding box center [637, 301] width 1275 height 602
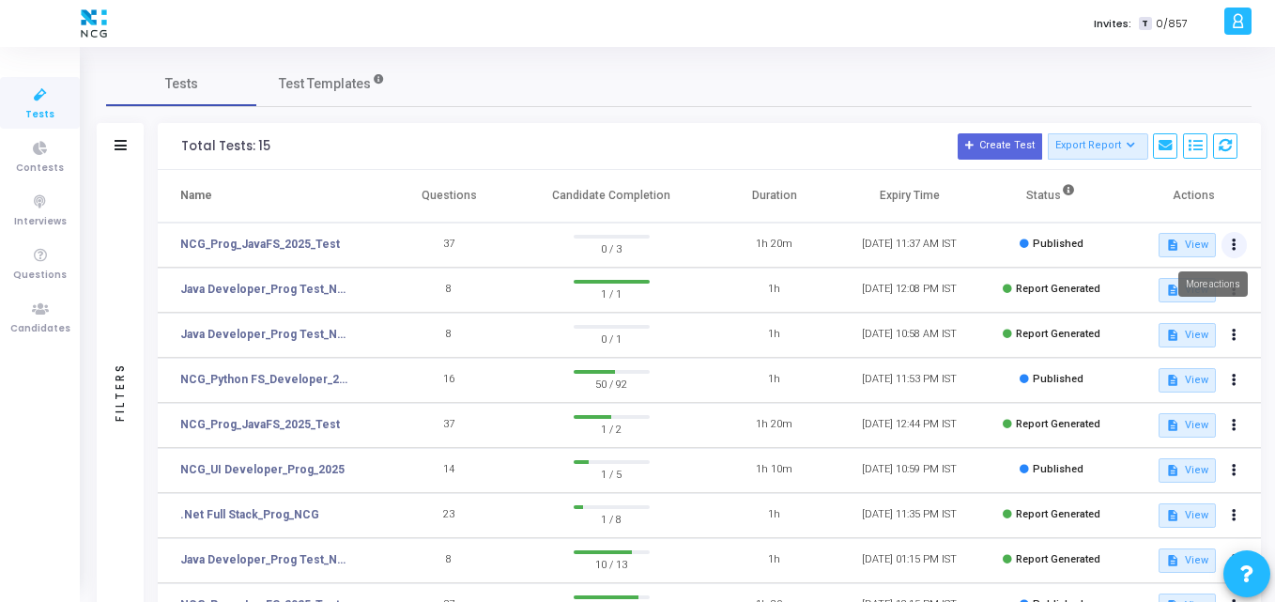
click at [1234, 241] on icon at bounding box center [1234, 244] width 5 height 9
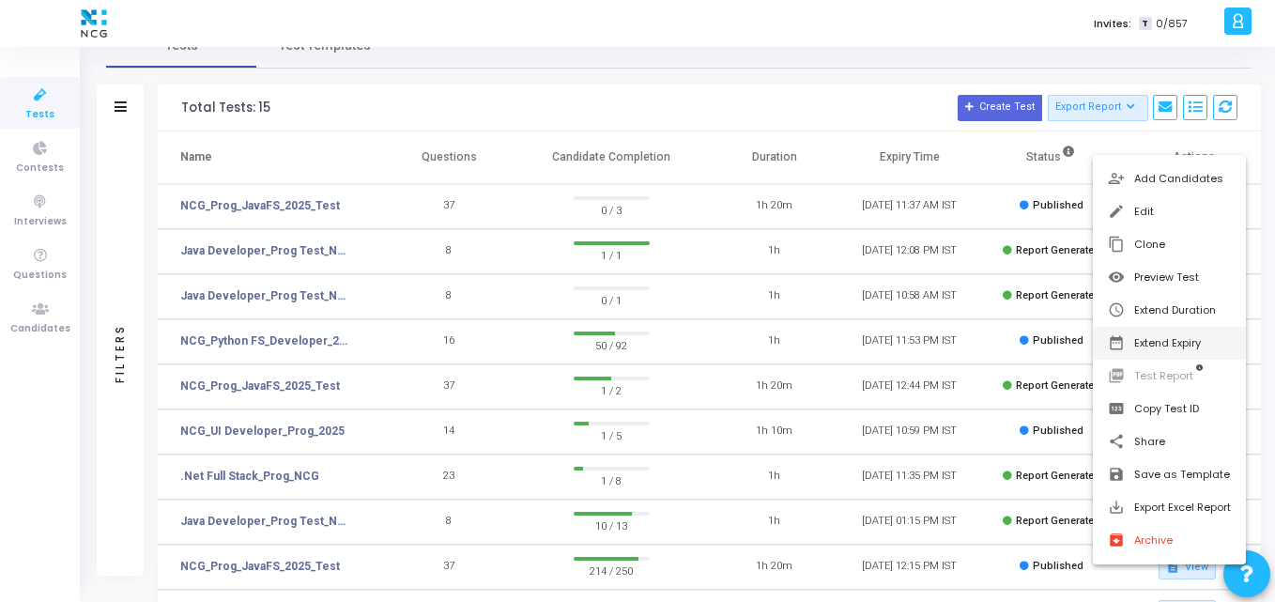
scroll to position [38, 0]
click at [832, 140] on div at bounding box center [637, 301] width 1275 height 602
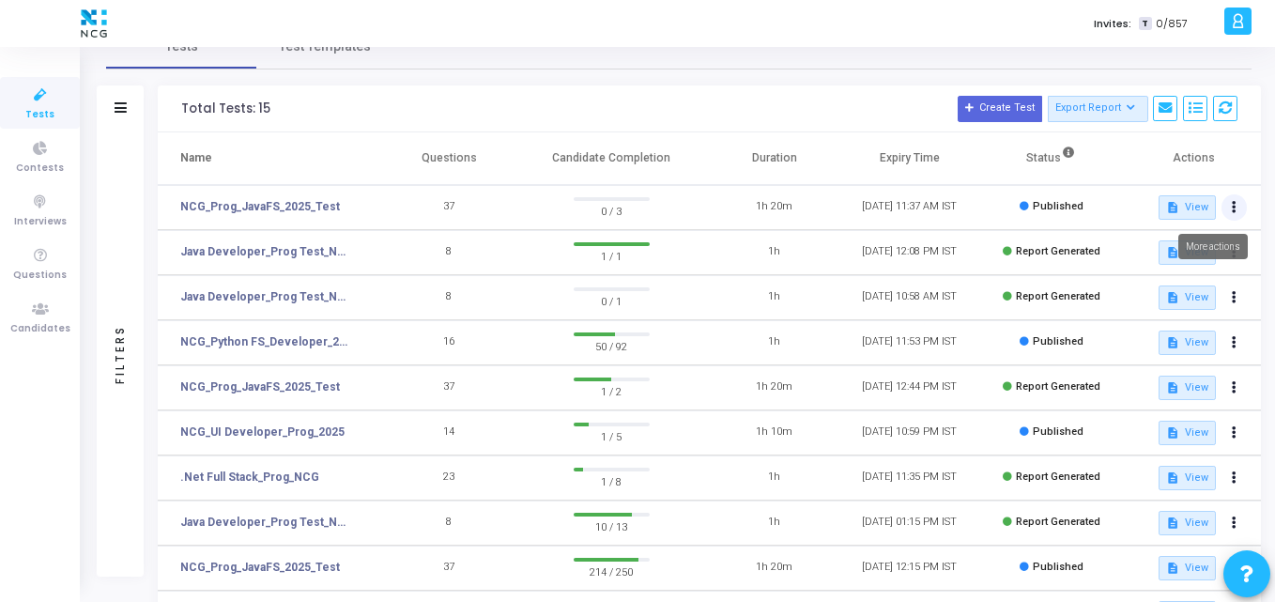
click at [1233, 204] on icon at bounding box center [1234, 207] width 5 height 9
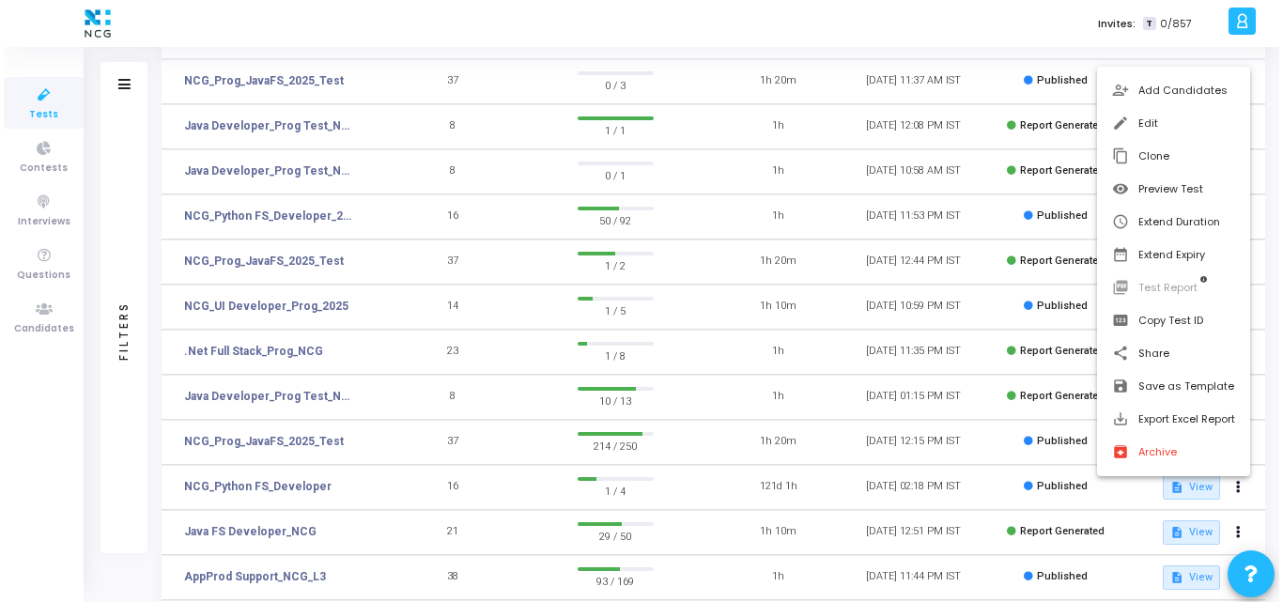
scroll to position [0, 0]
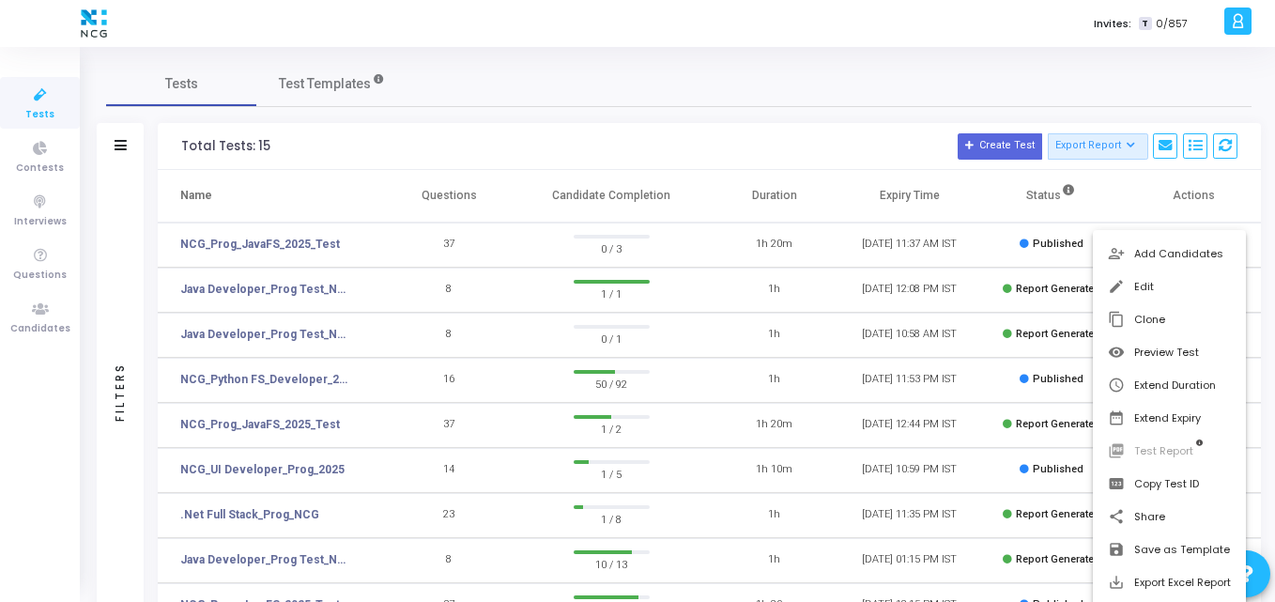
click at [230, 243] on div at bounding box center [637, 301] width 1275 height 602
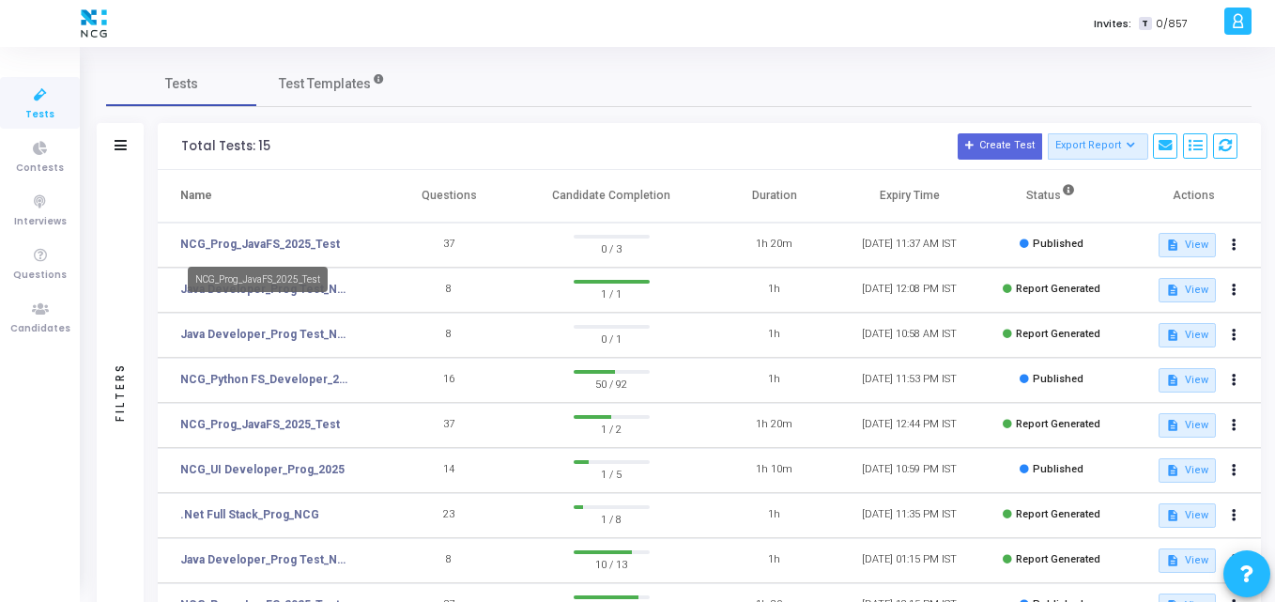
click at [230, 243] on link "NCG_Prog_JavaFS_2025_Test" at bounding box center [260, 244] width 160 height 17
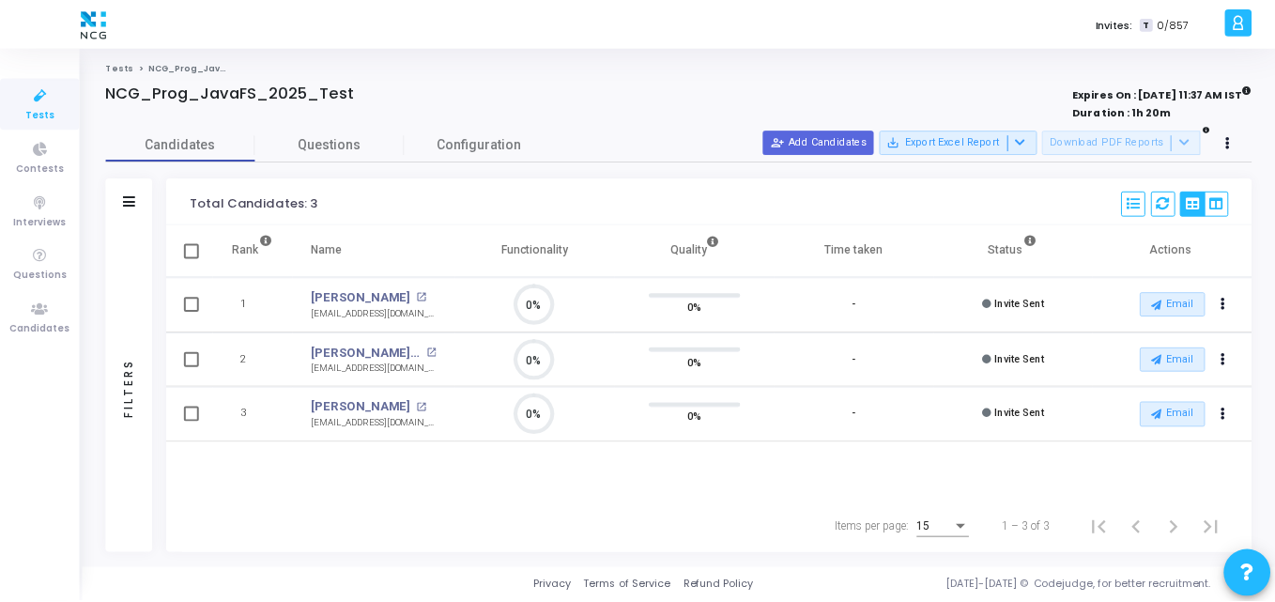
scroll to position [39, 48]
click at [187, 254] on span at bounding box center [192, 250] width 15 height 15
click at [192, 258] on input "checkbox" at bounding box center [192, 258] width 1 height 1
checkbox input "true"
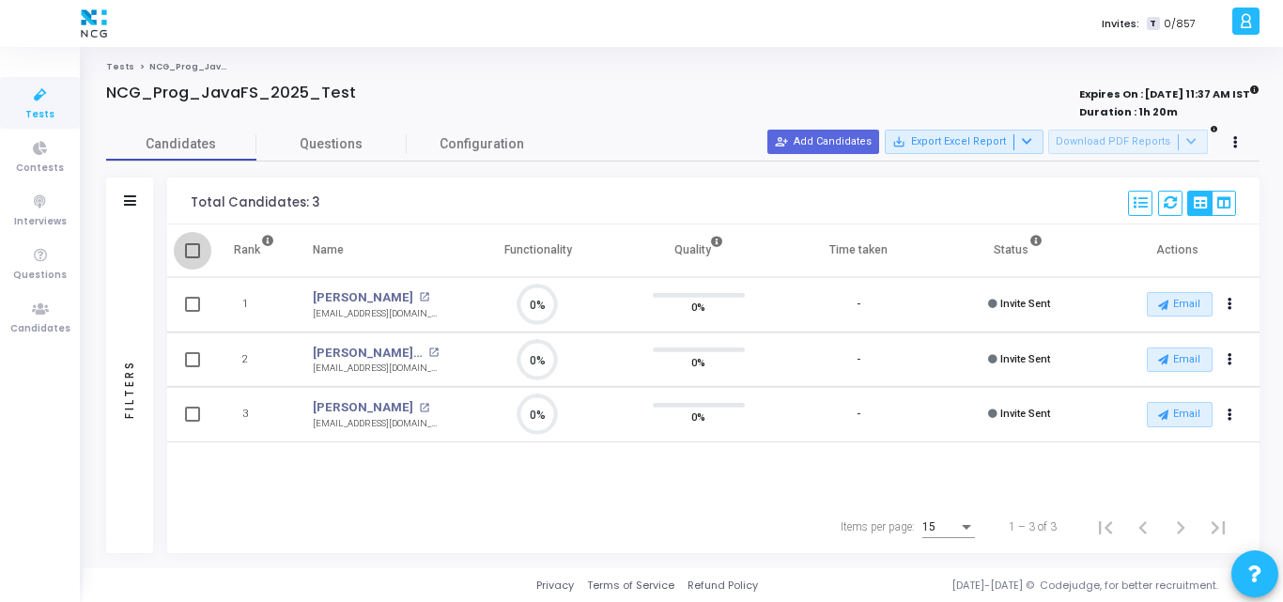
checkbox input "true"
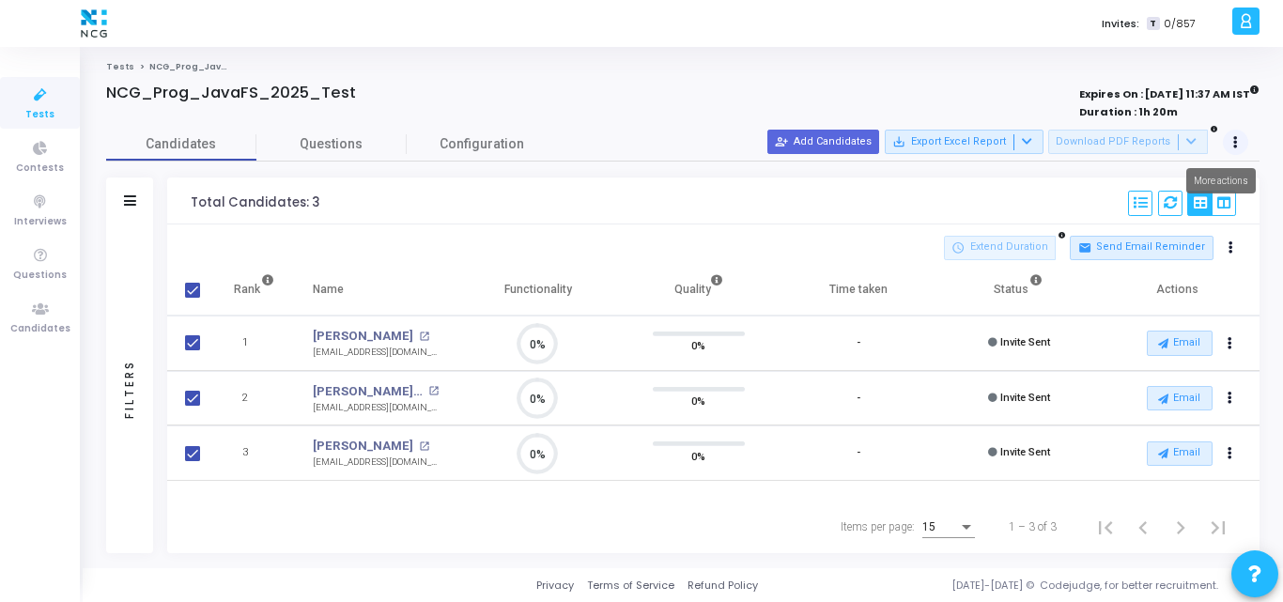
click at [1228, 153] on button at bounding box center [1235, 143] width 26 height 26
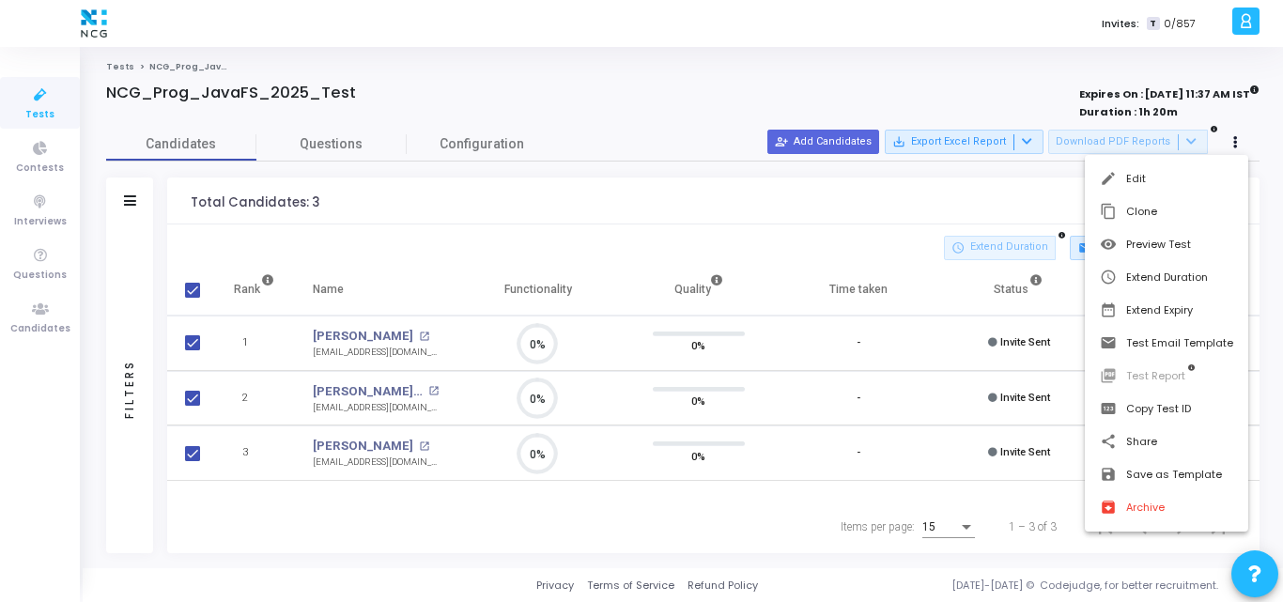
click at [969, 202] on div at bounding box center [641, 301] width 1283 height 602
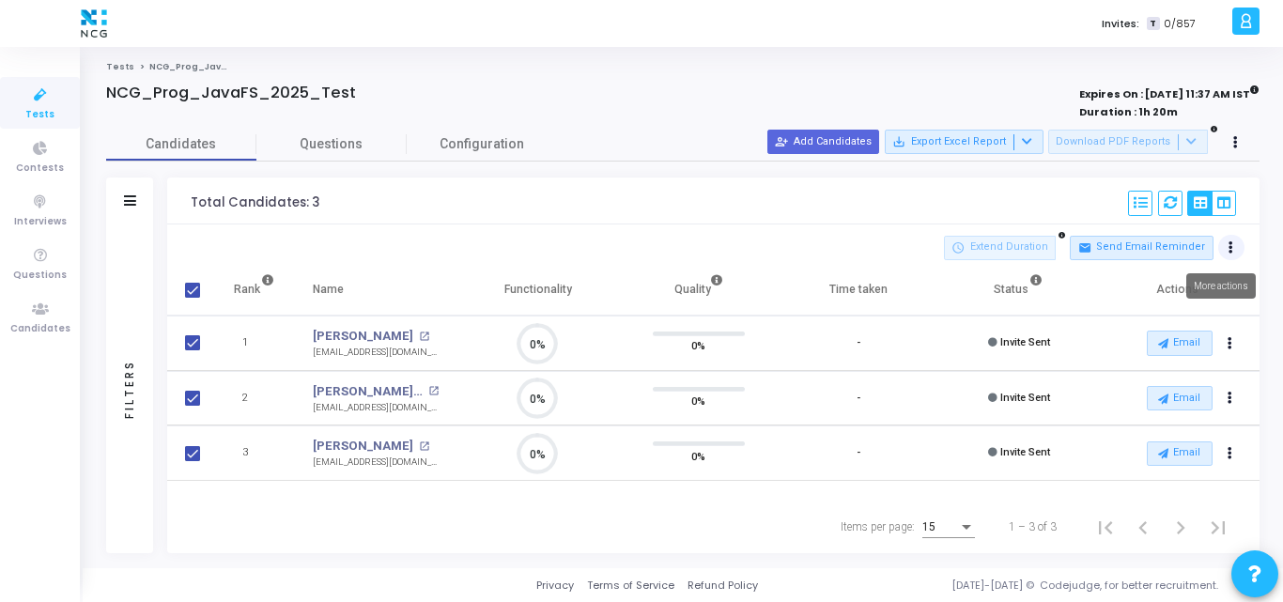
click at [1234, 240] on button at bounding box center [1231, 248] width 26 height 26
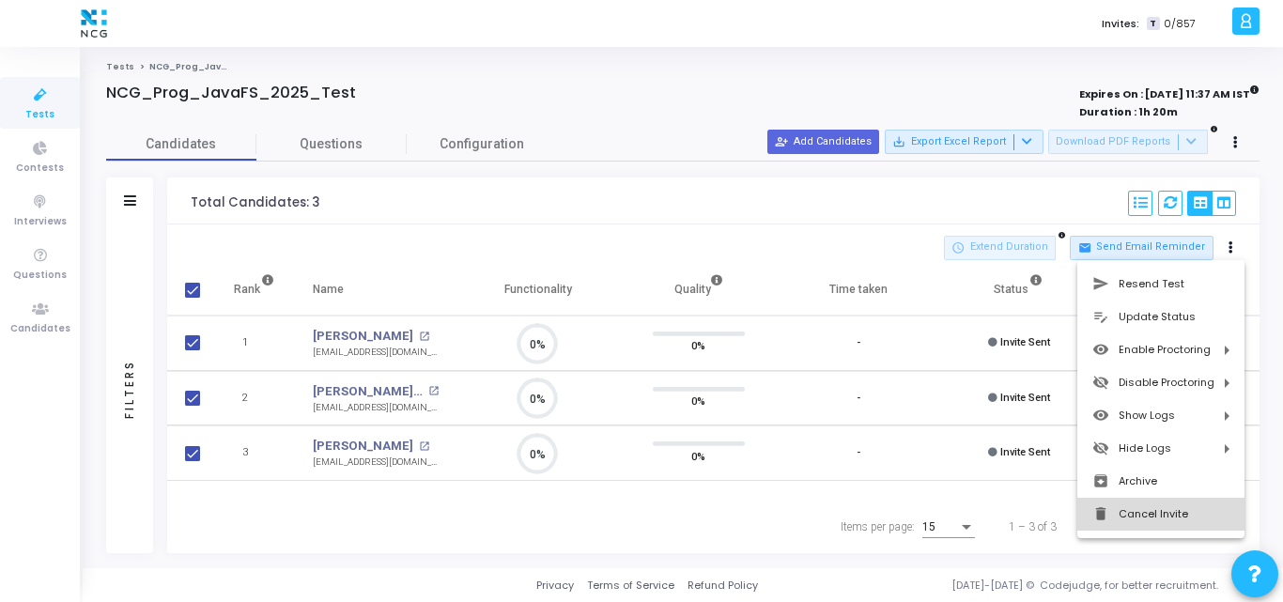
click at [1138, 515] on button "delete Cancel Invite" at bounding box center [1160, 514] width 167 height 33
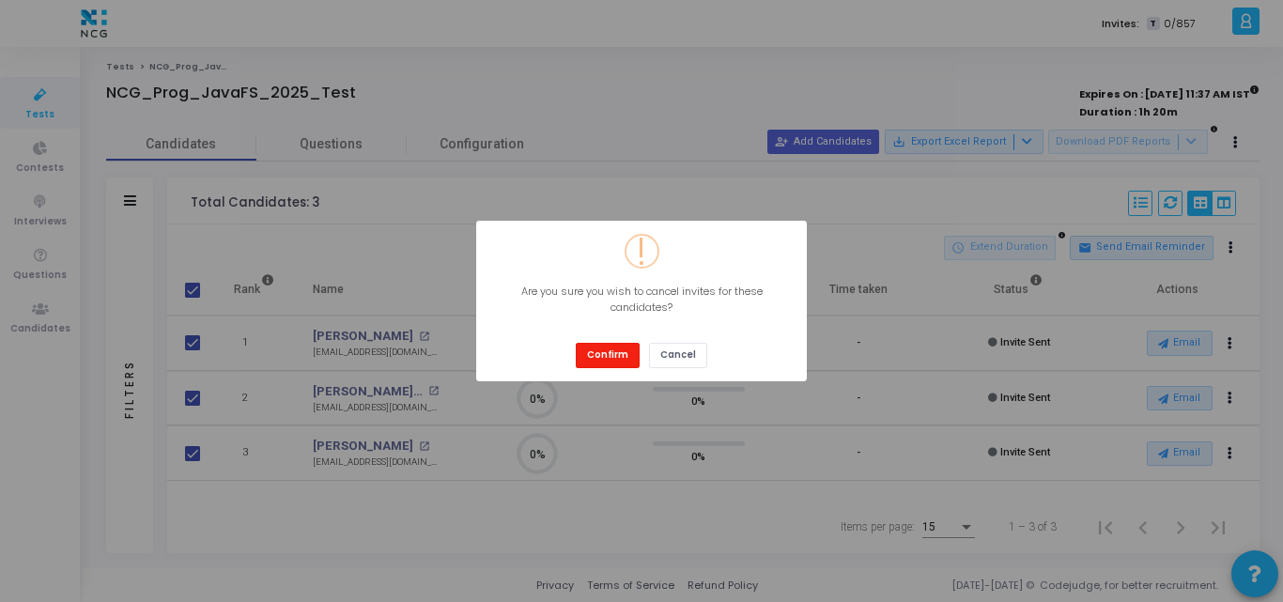
click at [610, 349] on button "Confirm" at bounding box center [608, 355] width 64 height 25
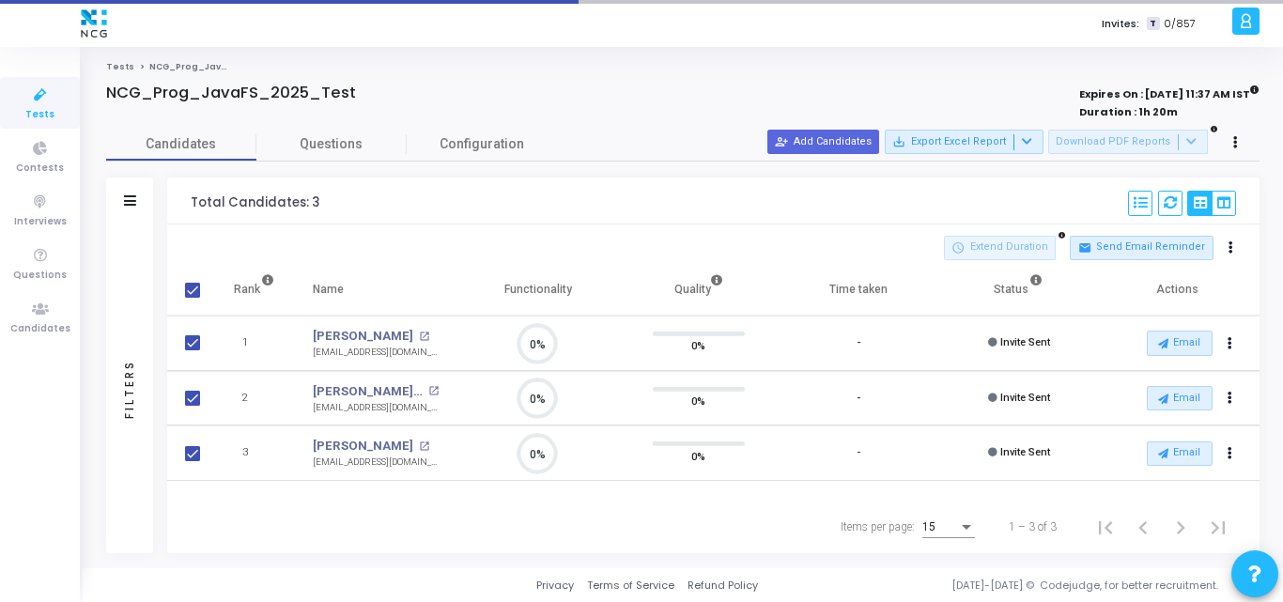
checkbox input "false"
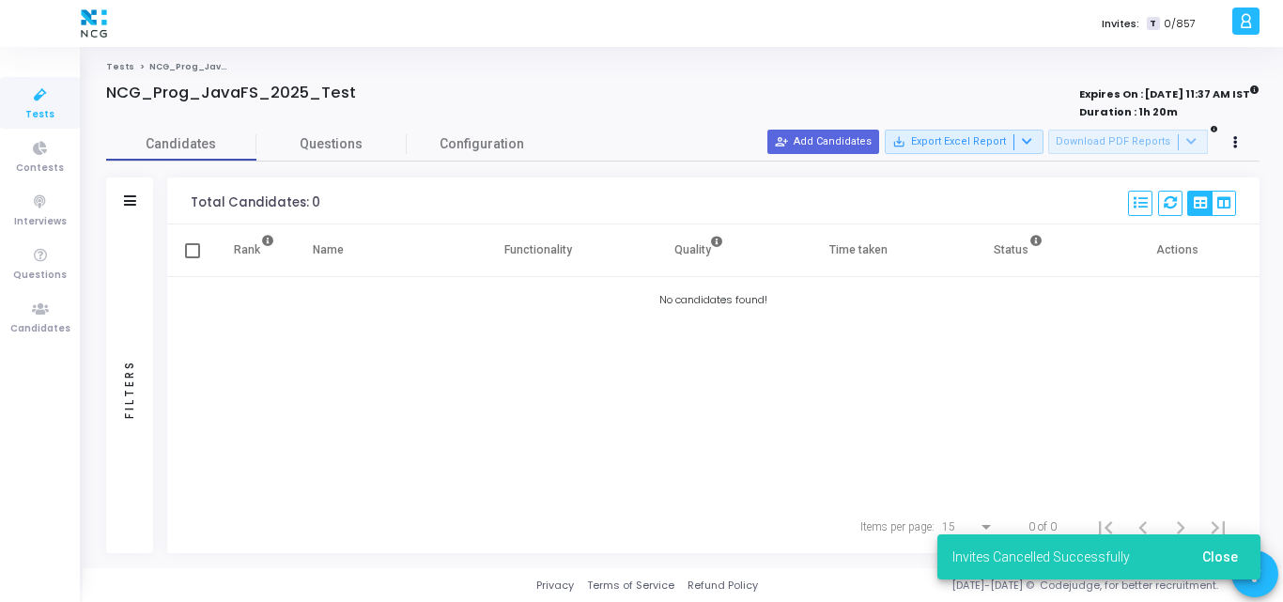
click at [59, 108] on link "Tests" at bounding box center [40, 103] width 80 height 52
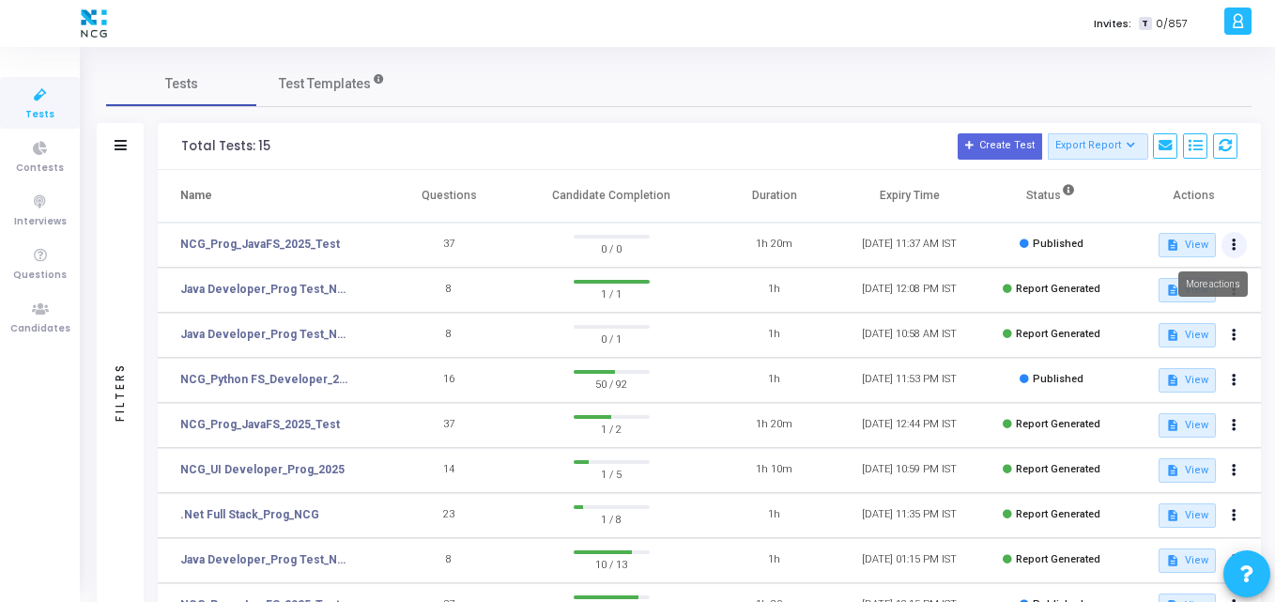
click at [1232, 249] on icon at bounding box center [1234, 244] width 5 height 9
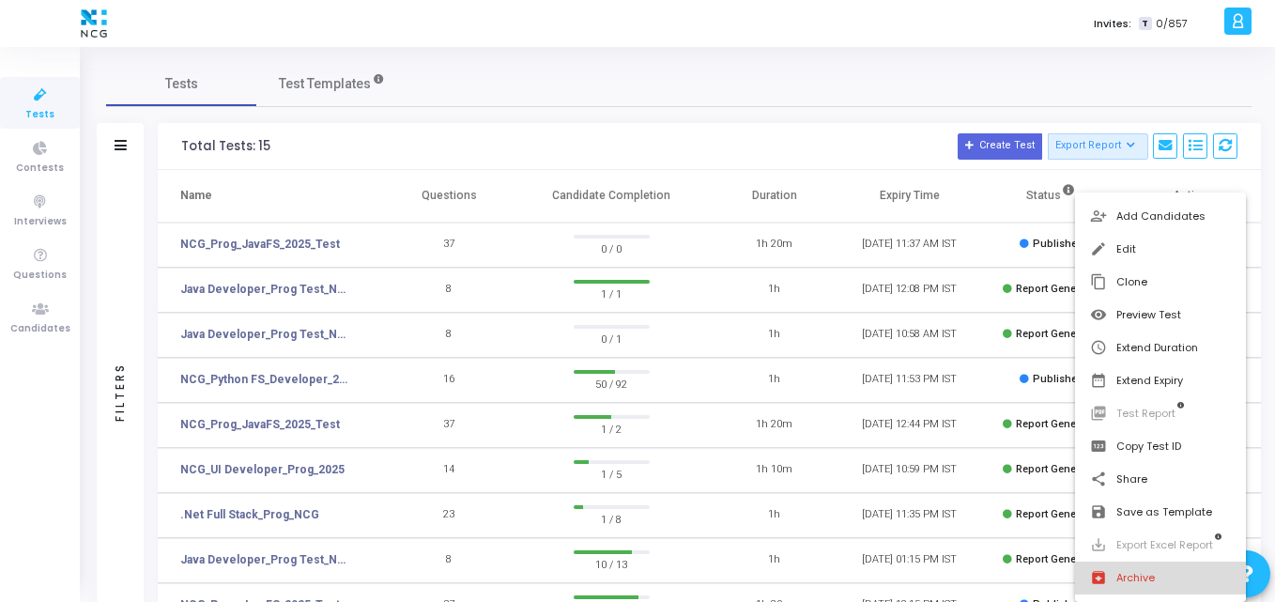
click at [1130, 581] on button "archive Archive" at bounding box center [1161, 577] width 172 height 33
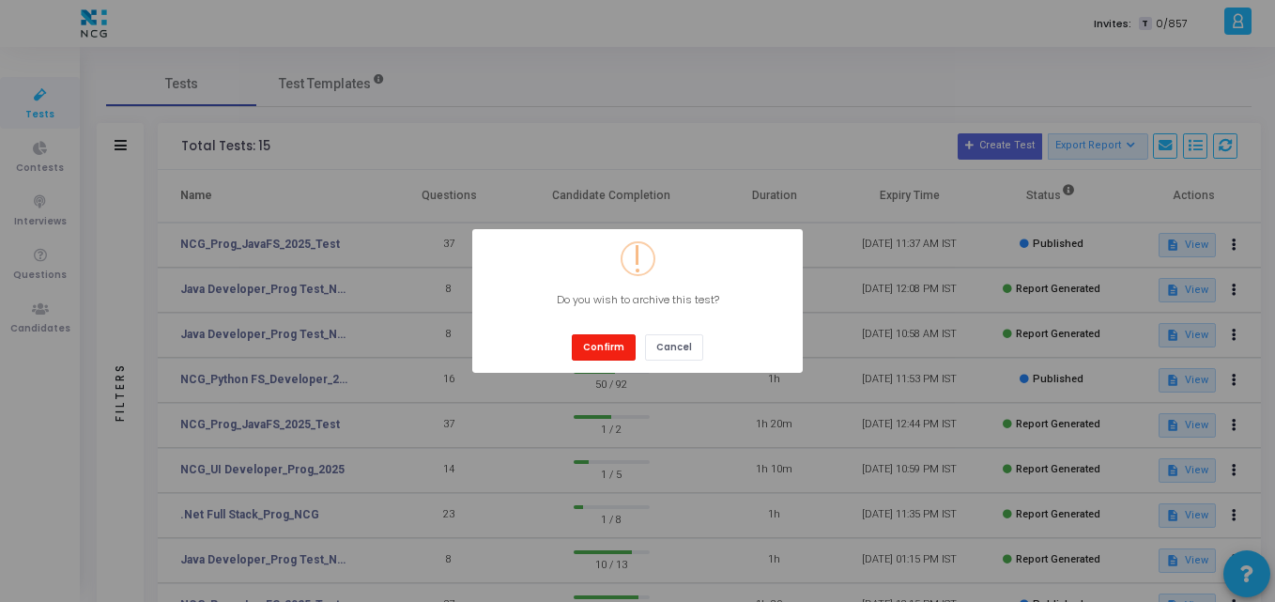
click at [618, 350] on button "Confirm" at bounding box center [604, 346] width 64 height 25
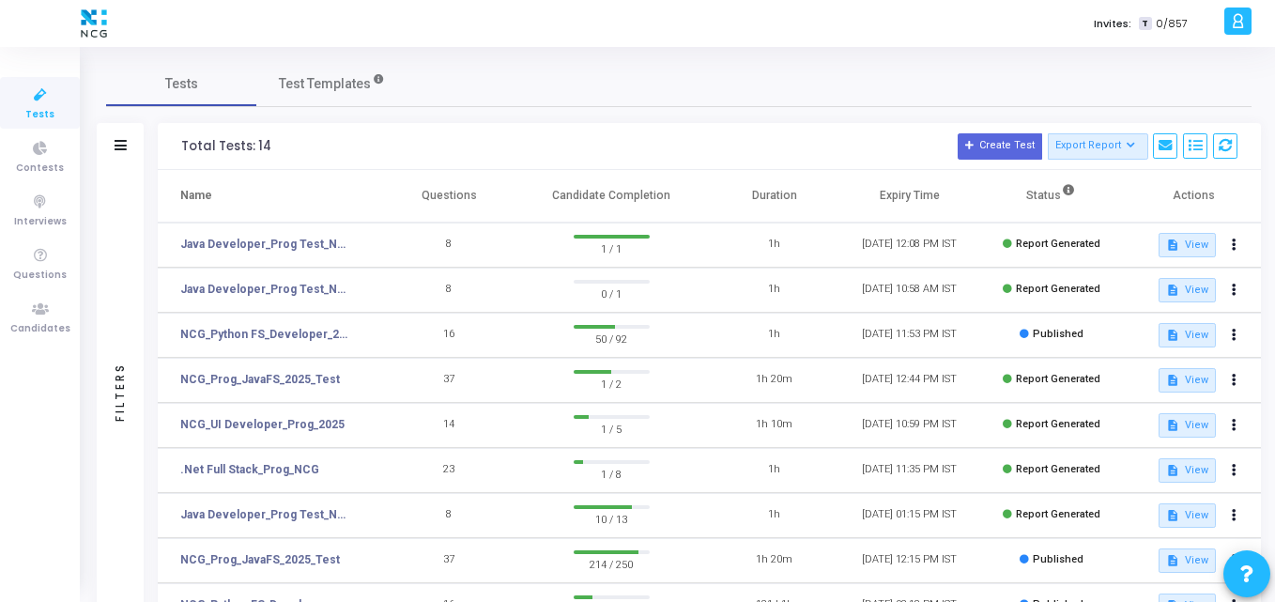
click at [538, 157] on h3 "Total Tests: 14 Create Test Export Report Id Name Job Role Questions Candidate …" at bounding box center [709, 146] width 1056 height 26
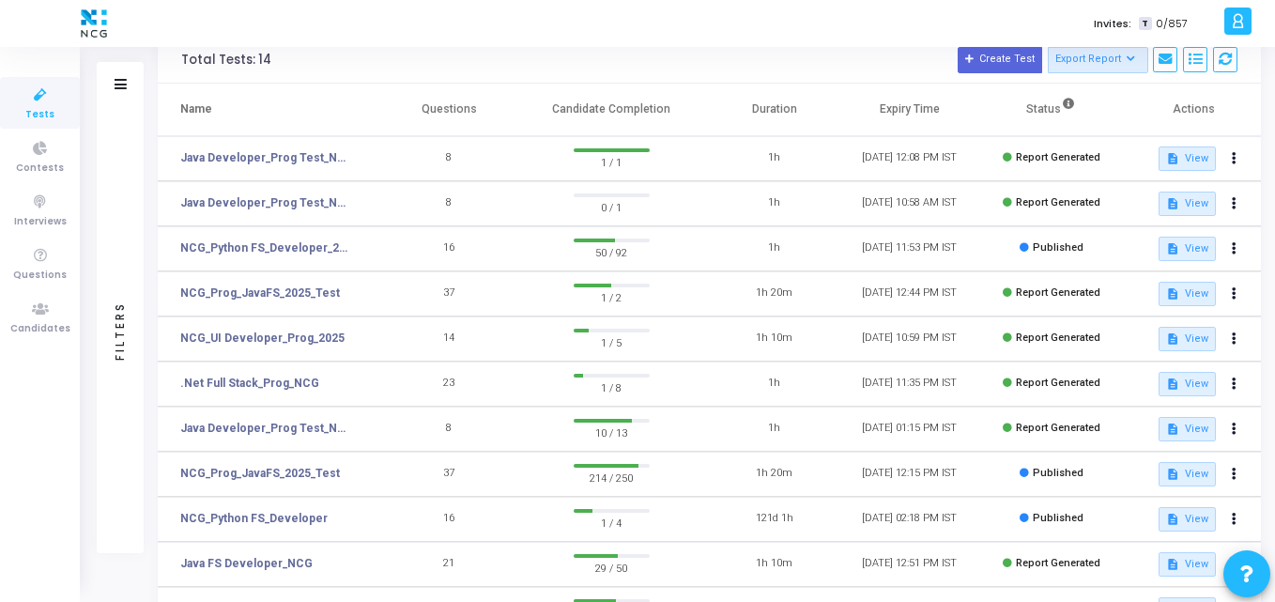
scroll to position [88, 0]
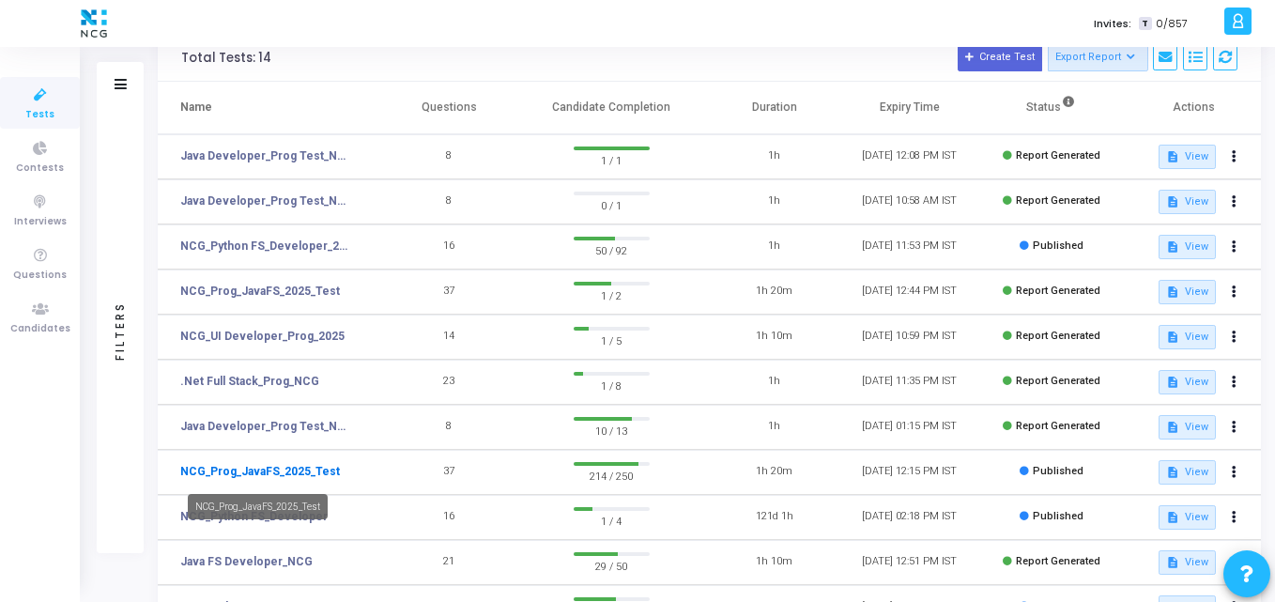
click at [282, 471] on link "NCG_Prog_JavaFS_2025_Test" at bounding box center [260, 471] width 160 height 17
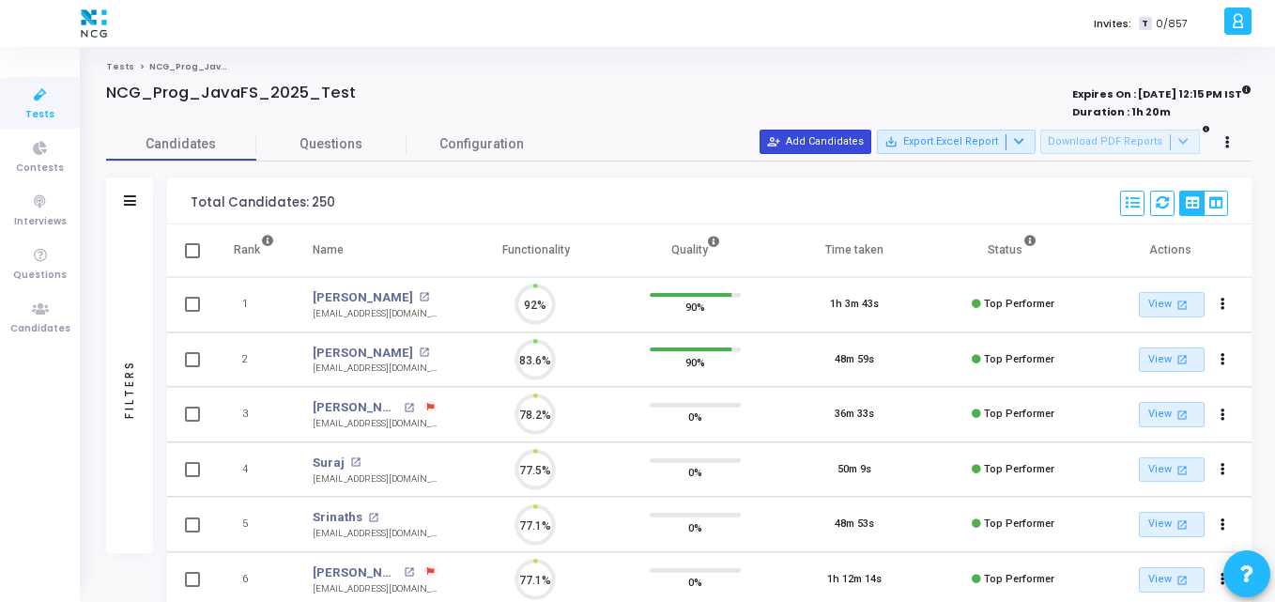
scroll to position [39, 48]
click at [844, 148] on button "person_add_alt Add Candidates" at bounding box center [816, 142] width 112 height 24
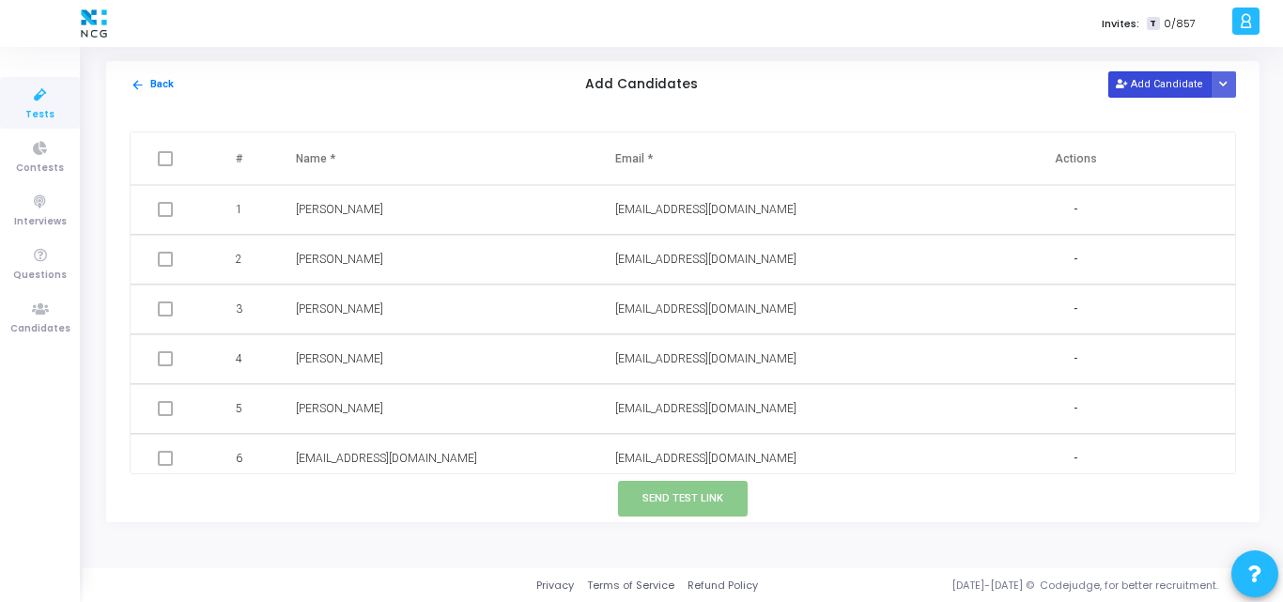
click at [1153, 73] on button "Add Candidate" at bounding box center [1159, 83] width 103 height 25
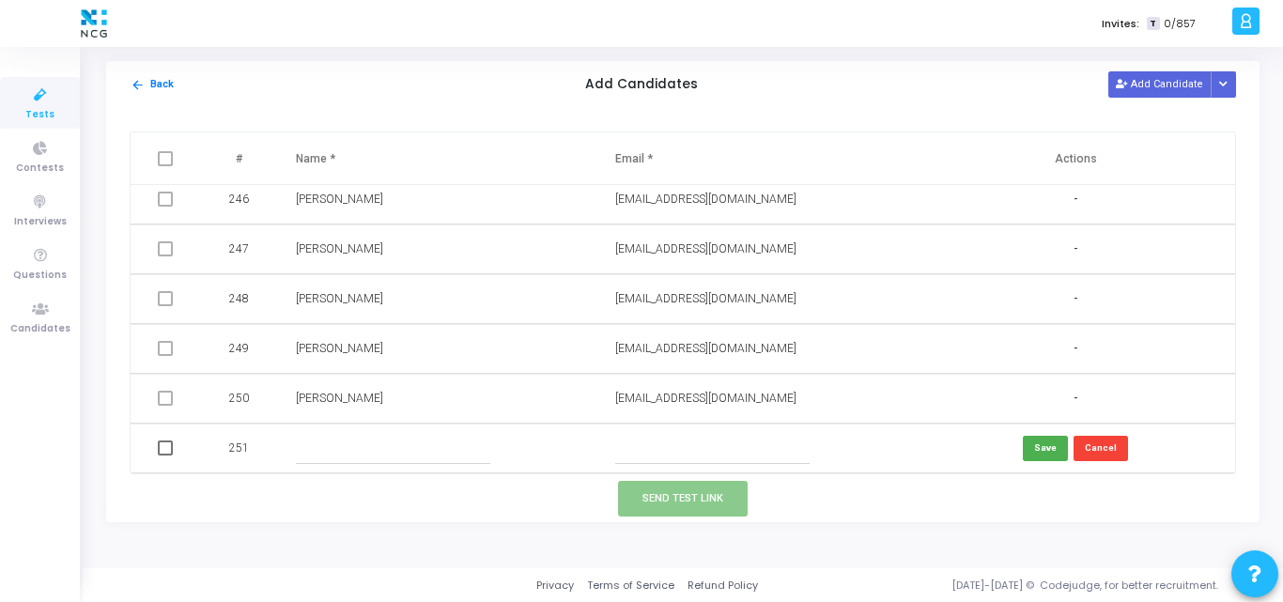
click at [653, 451] on input "text" at bounding box center [712, 448] width 194 height 31
paste input "rohinijadhav1791@gmail.com"
type input "rohinijadhav1791@gmail.com"
click at [347, 442] on input "text" at bounding box center [393, 448] width 194 height 31
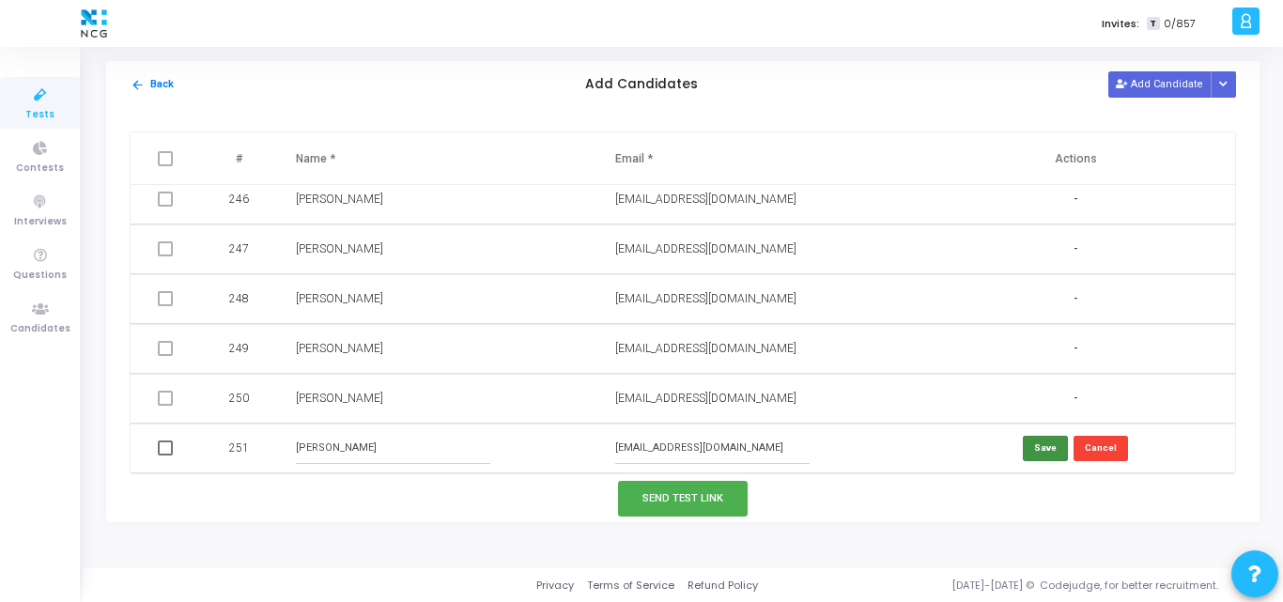
type input "Rohini Jadhav"
click at [1039, 458] on button "Save" at bounding box center [1045, 448] width 45 height 25
click at [1032, 450] on button "Save" at bounding box center [1045, 448] width 45 height 25
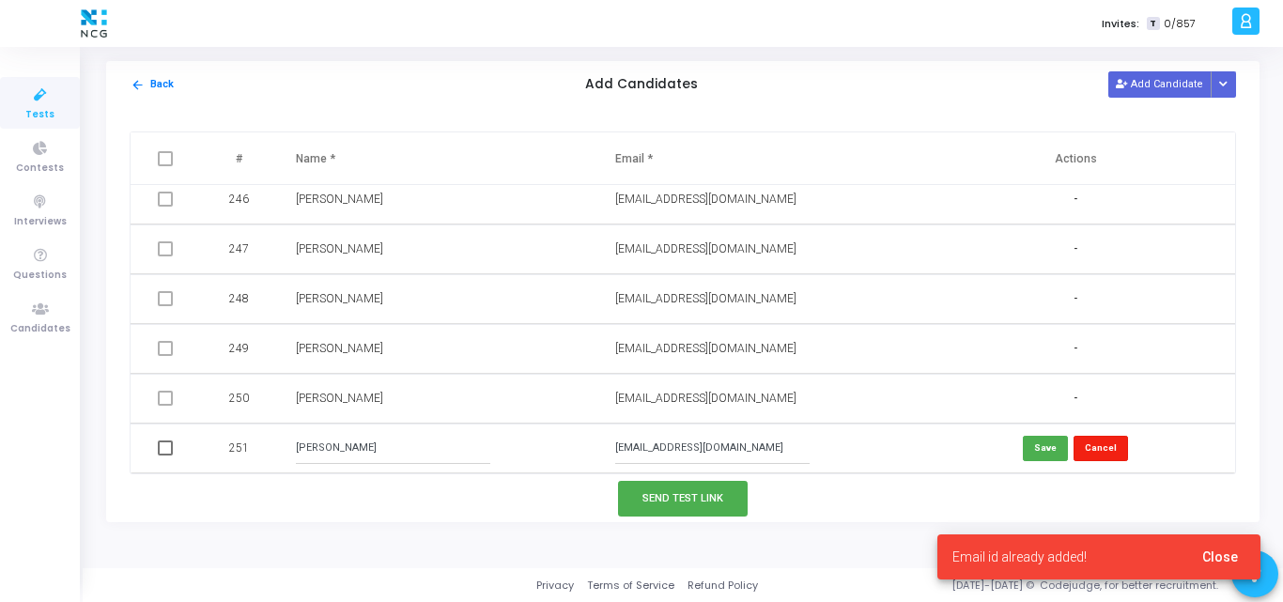
click at [1103, 446] on button "Cancel" at bounding box center [1100, 448] width 54 height 25
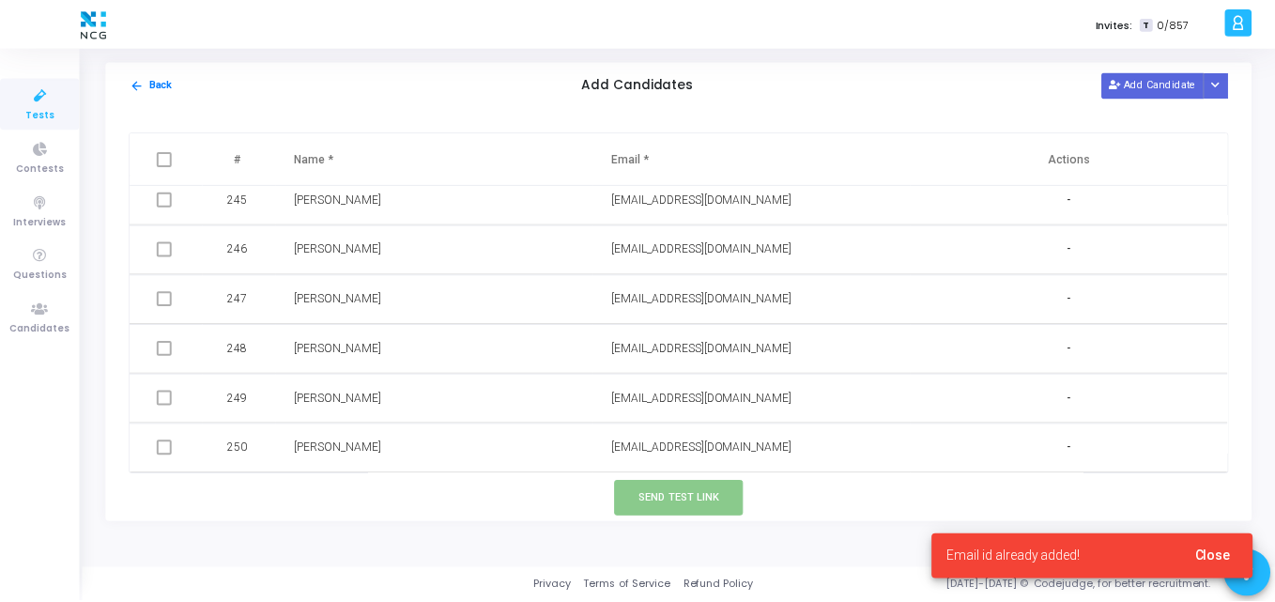
scroll to position [12153, 0]
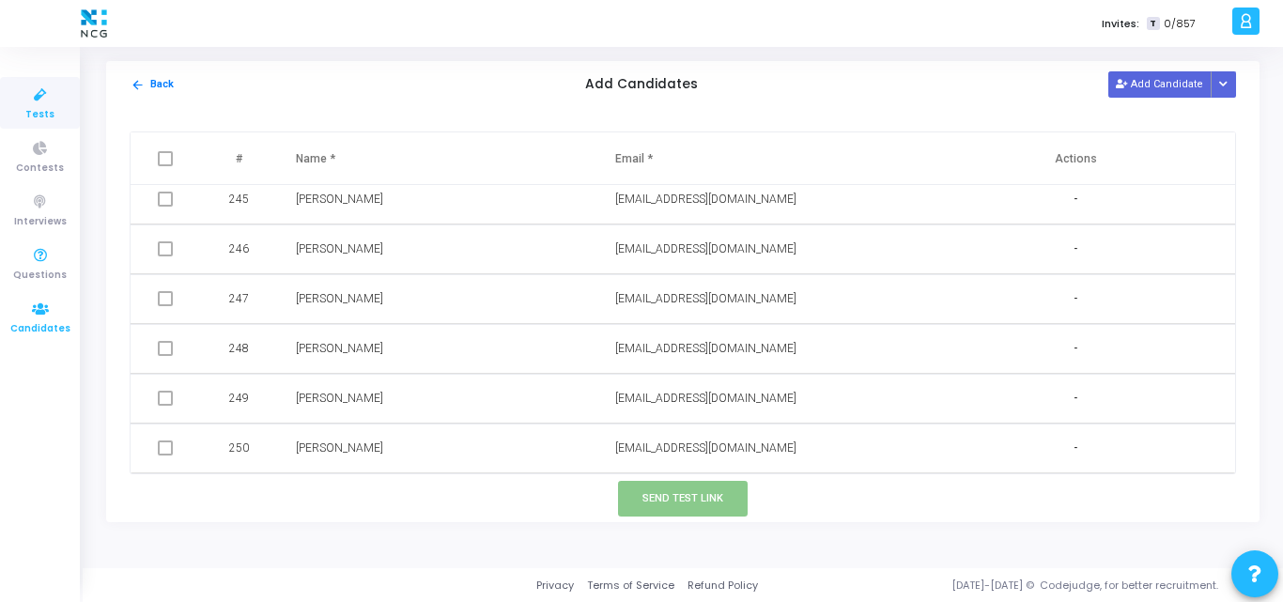
click at [44, 298] on icon at bounding box center [40, 309] width 39 height 23
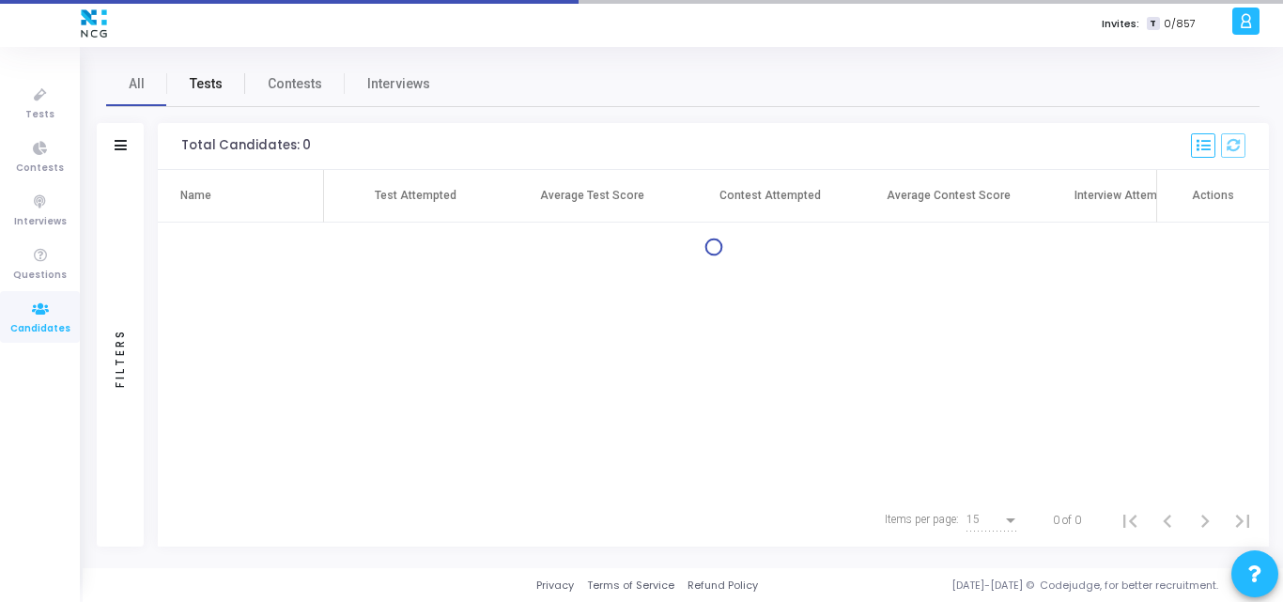
click at [197, 84] on span "Tests" at bounding box center [206, 84] width 33 height 20
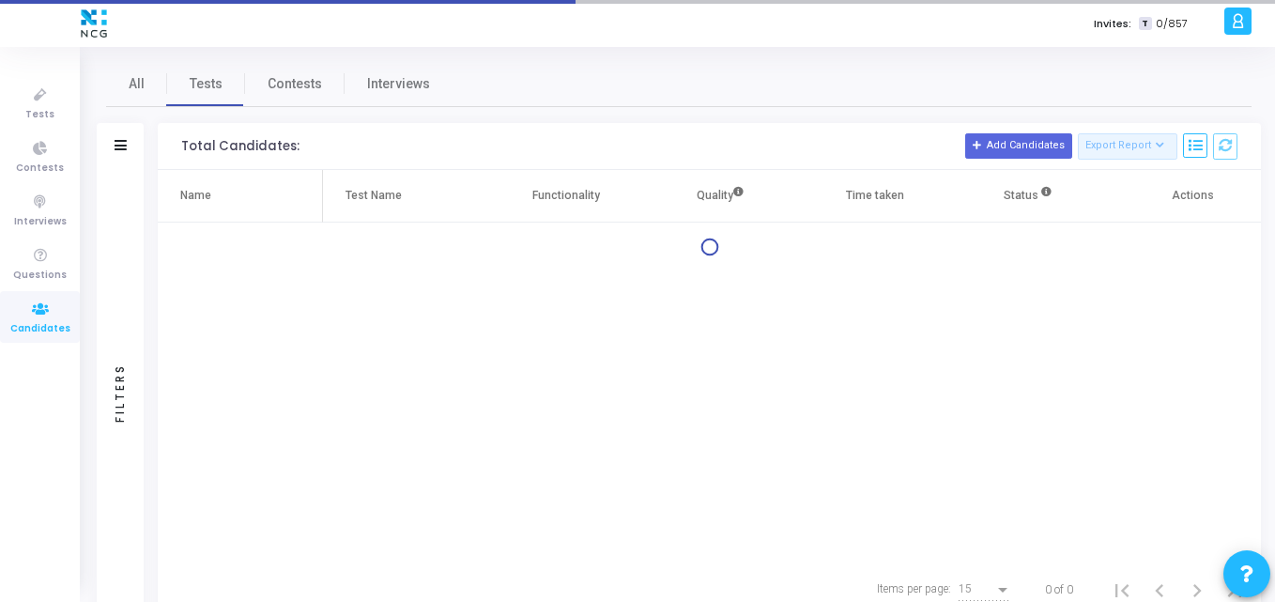
click at [109, 154] on div "Filters" at bounding box center [120, 146] width 47 height 47
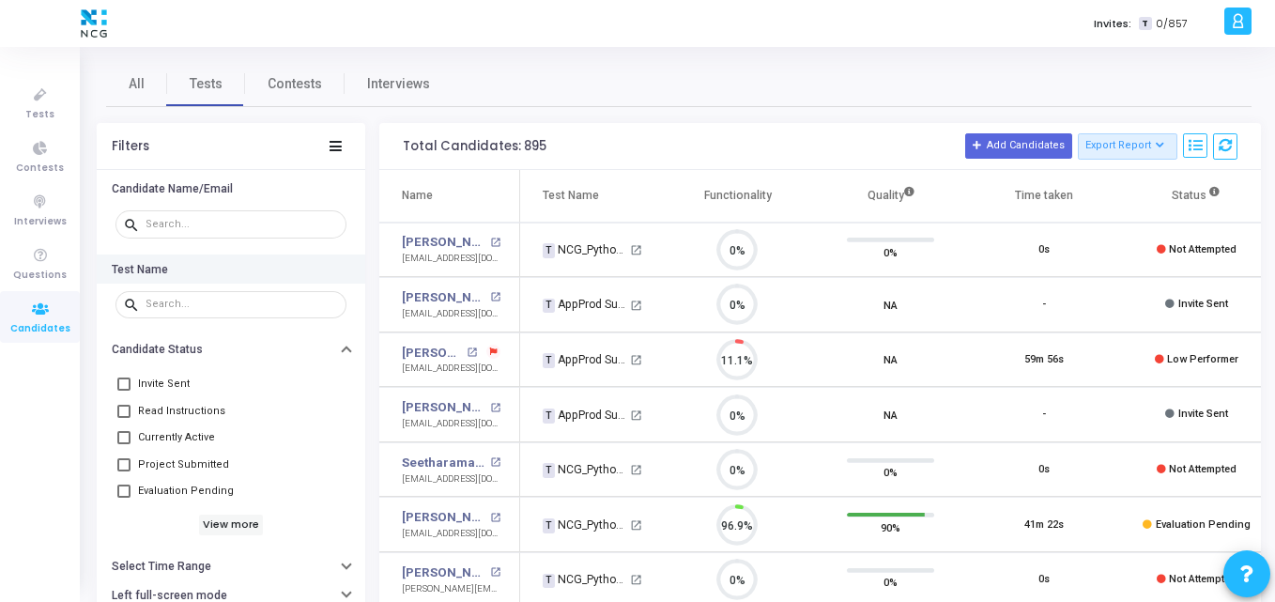
scroll to position [39, 48]
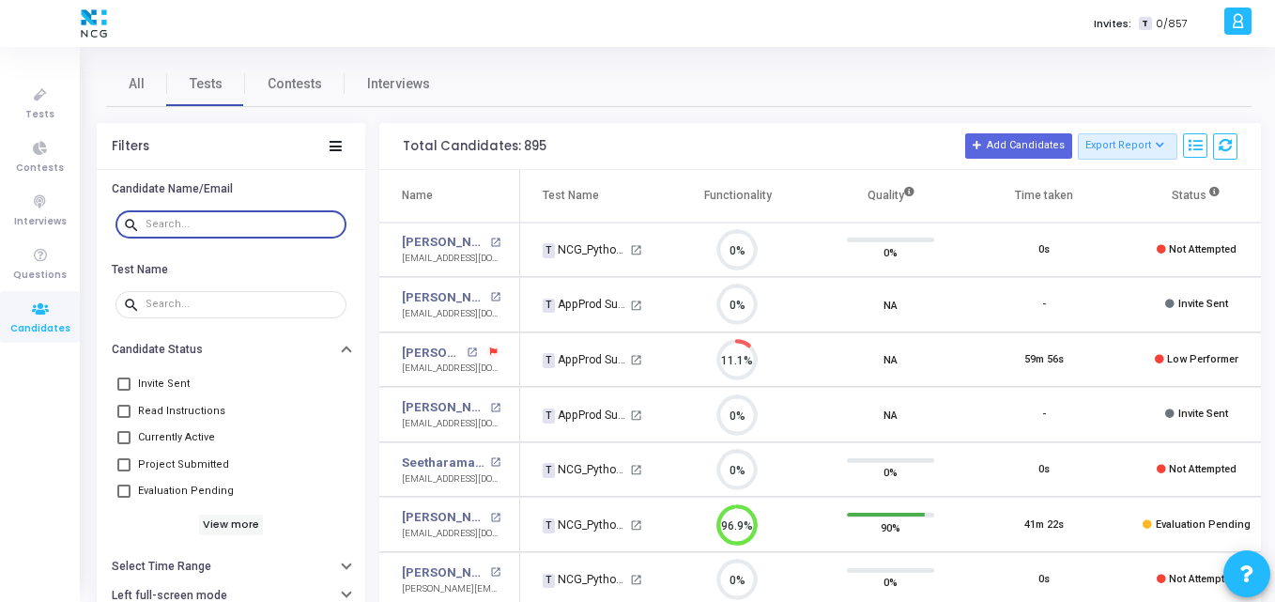
click at [262, 228] on input "text" at bounding box center [242, 224] width 193 height 11
paste input "rohinijadhav1791@gmail.com"
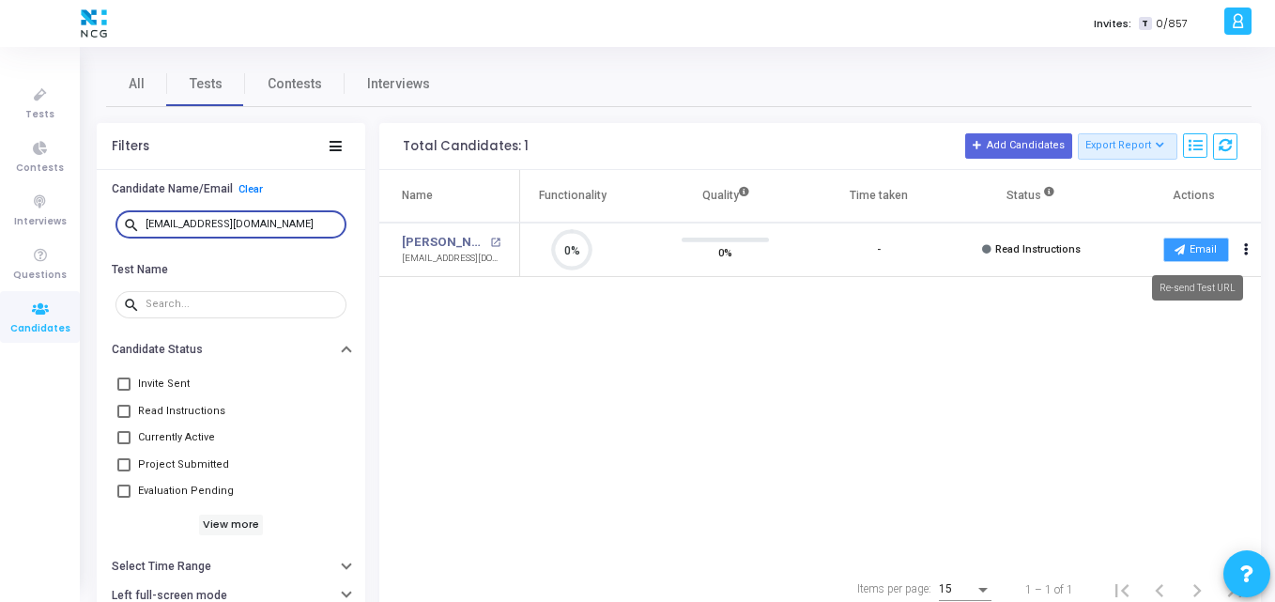
type input "rohinijadhav1791@gmail.com"
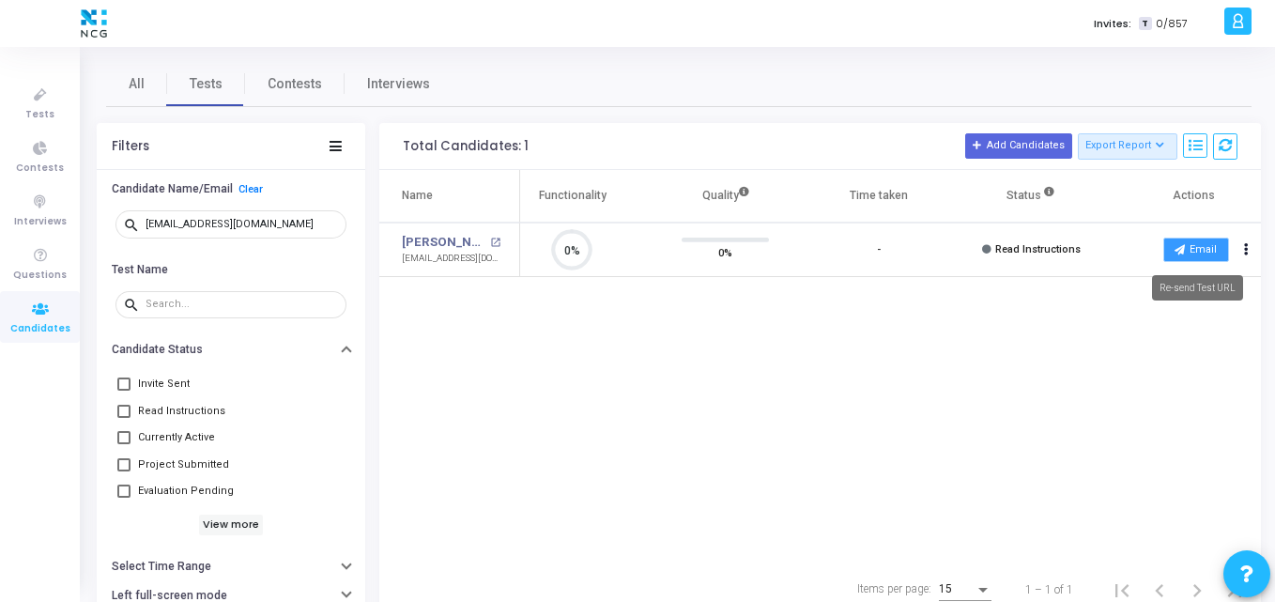
click at [1211, 249] on button "Email" at bounding box center [1196, 250] width 66 height 24
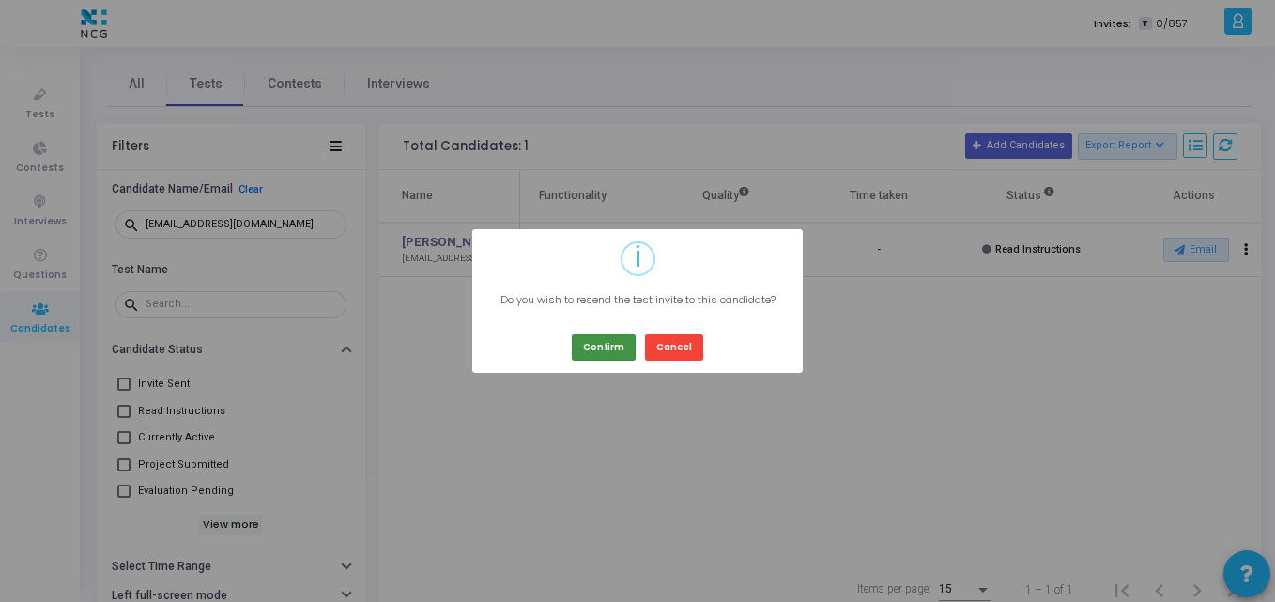
click at [623, 353] on button "Confirm" at bounding box center [604, 346] width 64 height 25
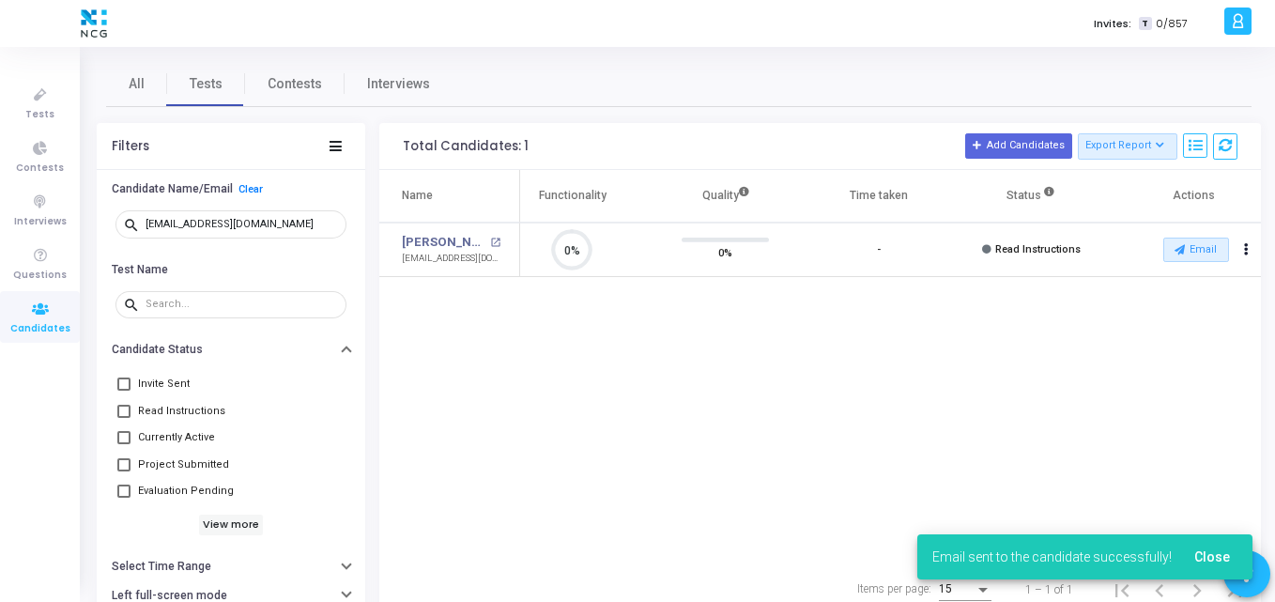
click at [665, 389] on div "Name Test Name Functionality Quality Time taken Status Actions Rohini Jadhav op…" at bounding box center [820, 366] width 882 height 393
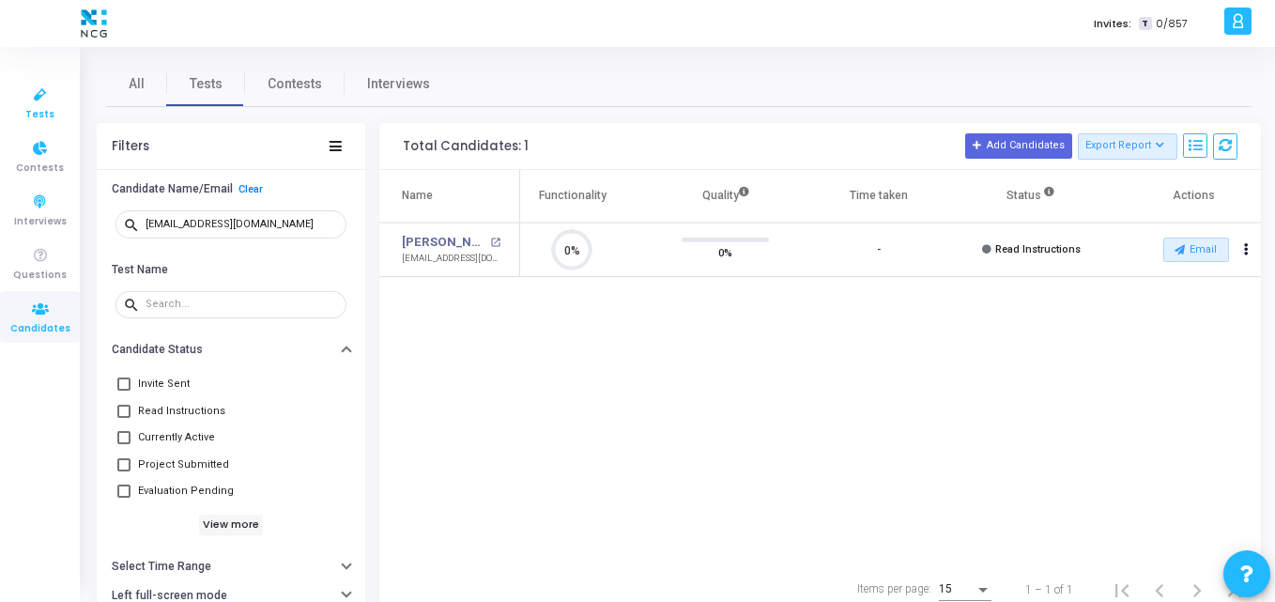
click at [23, 105] on icon at bounding box center [40, 95] width 39 height 23
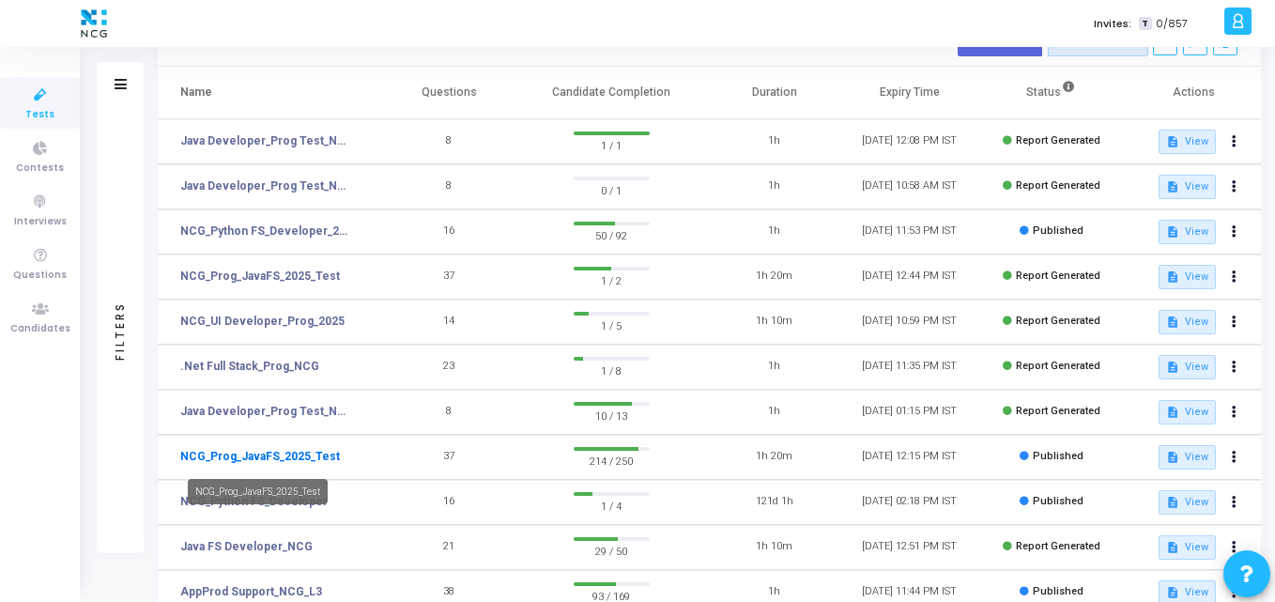
click at [284, 456] on link "NCG_Prog_JavaFS_2025_Test" at bounding box center [260, 456] width 160 height 17
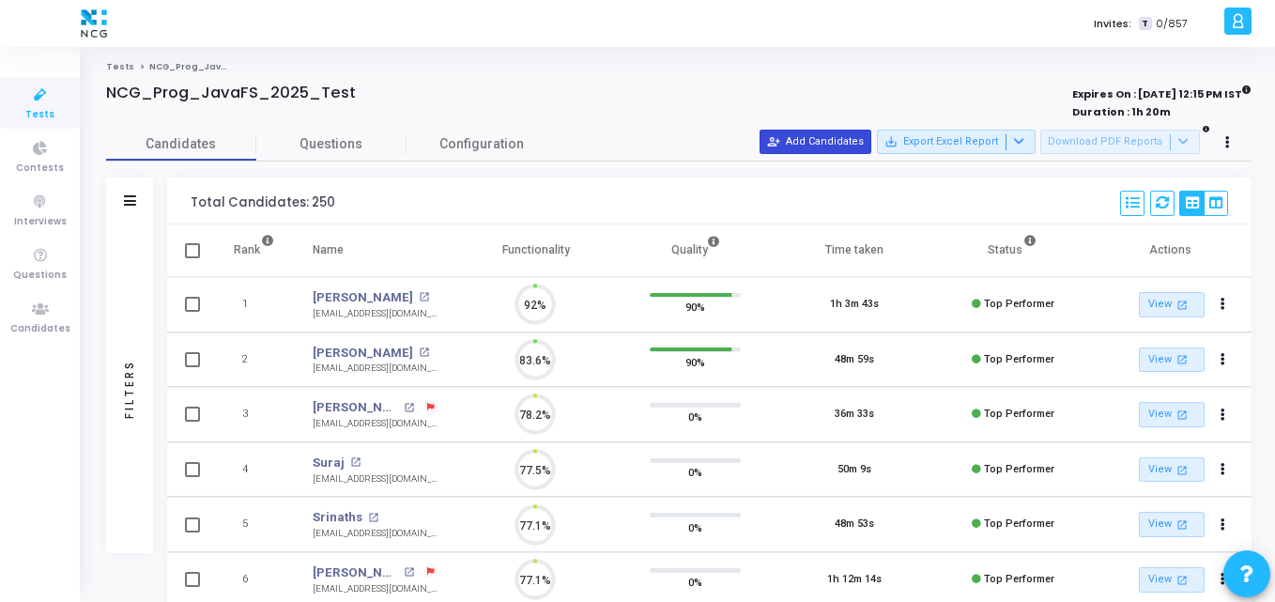
click at [839, 140] on button "person_add_alt Add Candidates" at bounding box center [816, 142] width 112 height 24
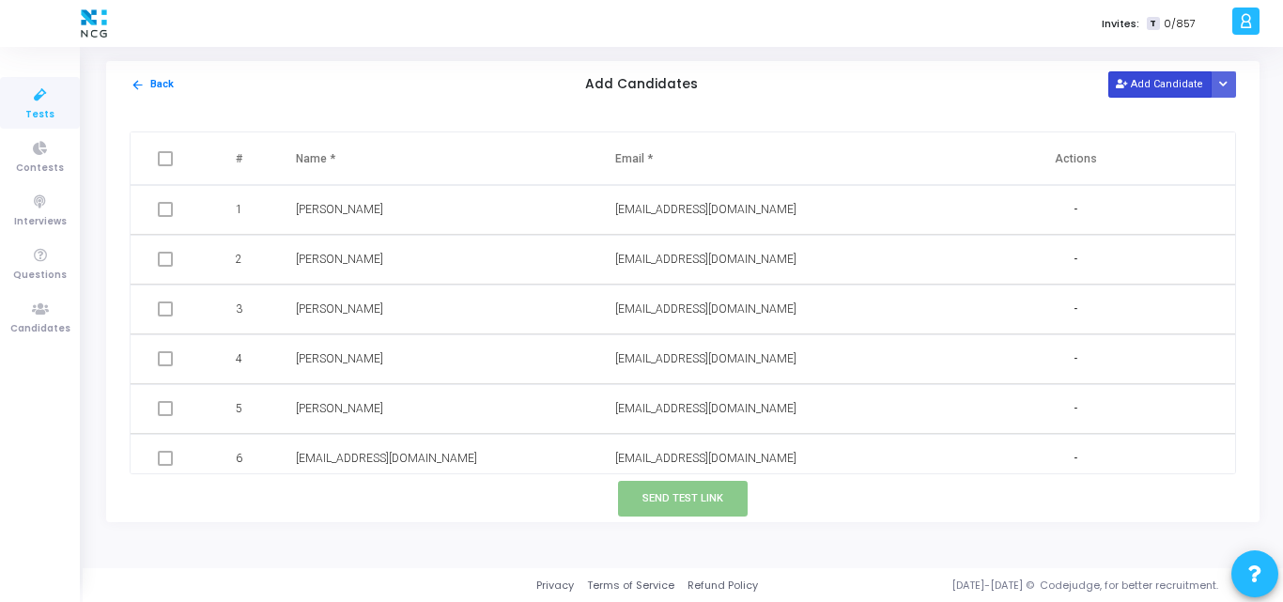
click at [1146, 96] on button "Add Candidate" at bounding box center [1159, 83] width 103 height 25
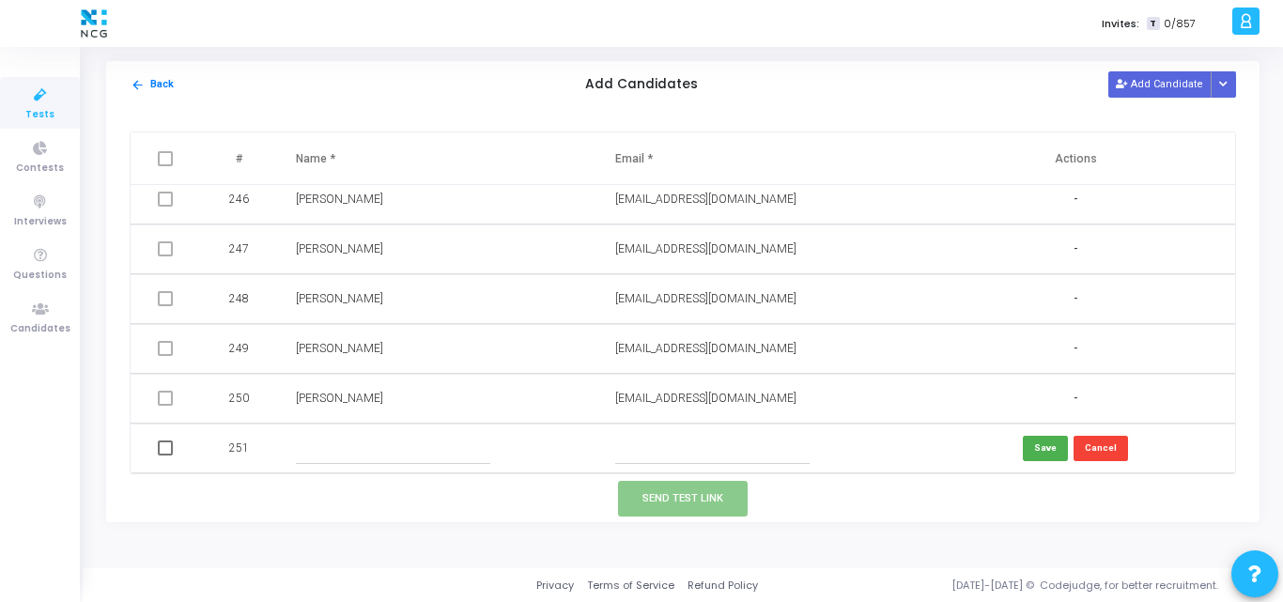
click at [650, 440] on input "text" at bounding box center [712, 448] width 194 height 31
paste input "priyanka.dhane03@yahoo.com"
type input "priyanka.dhane03@yahoo.com"
click at [371, 442] on input "text" at bounding box center [393, 448] width 194 height 31
type input "p"
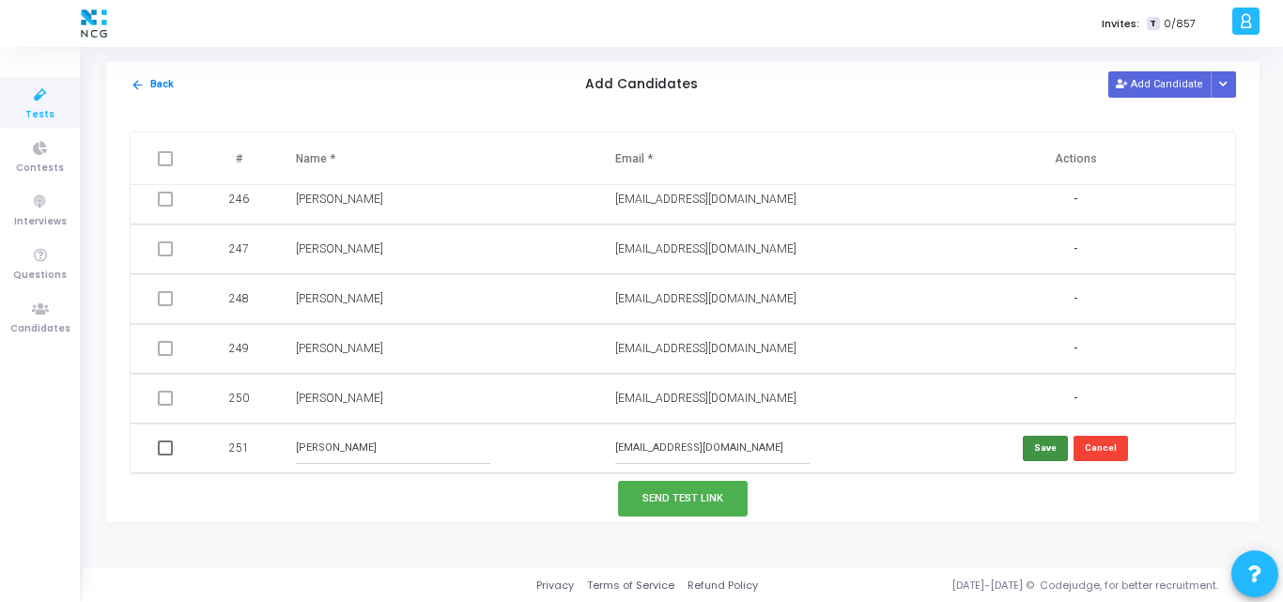
type input "Priyanka Dhane"
click at [1029, 438] on button "Save" at bounding box center [1045, 448] width 45 height 25
click at [158, 446] on span at bounding box center [165, 447] width 15 height 15
click at [164, 455] on input "checkbox" at bounding box center [164, 455] width 1 height 1
checkbox input "true"
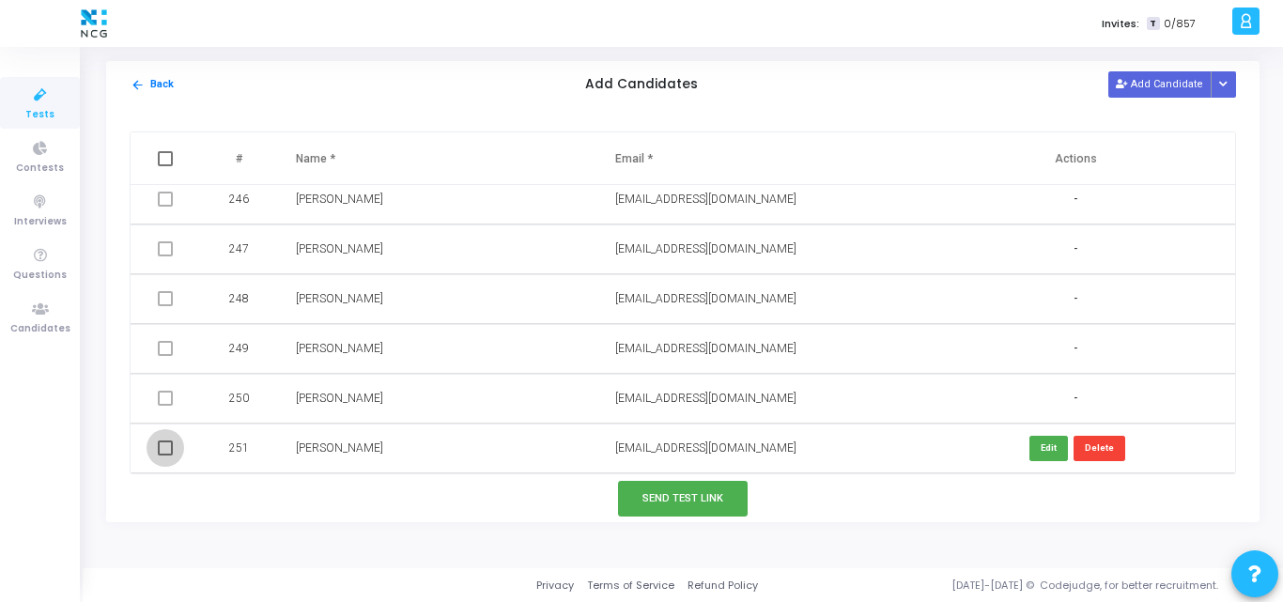
checkbox input "true"
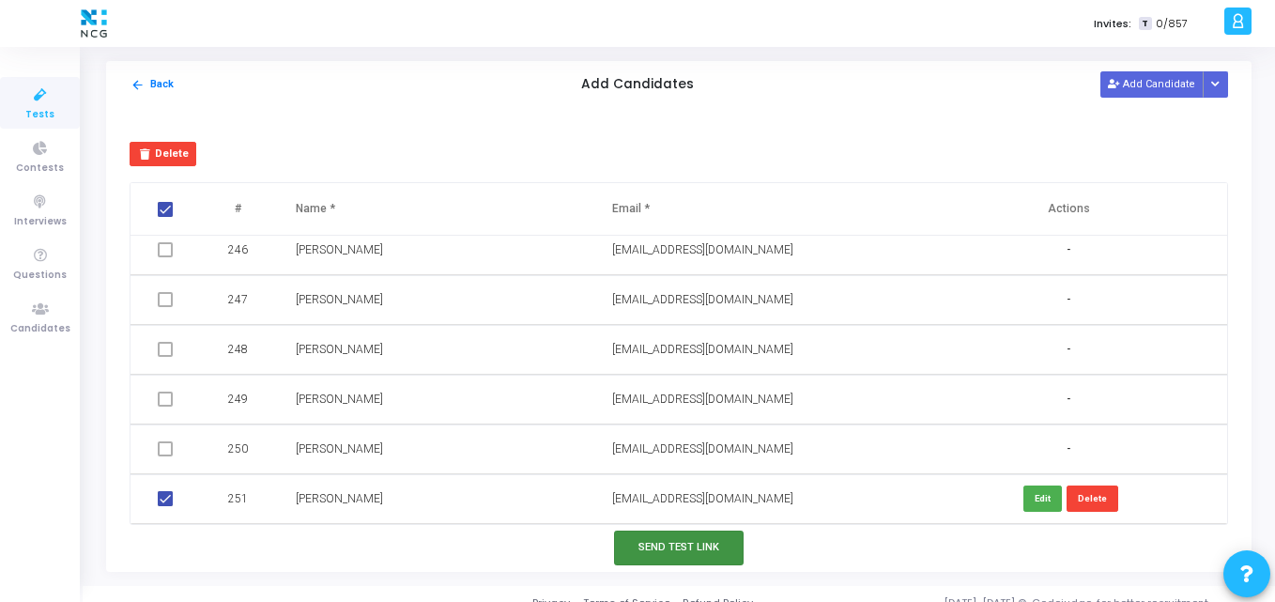
click at [646, 541] on button "Send Test Link" at bounding box center [679, 547] width 130 height 35
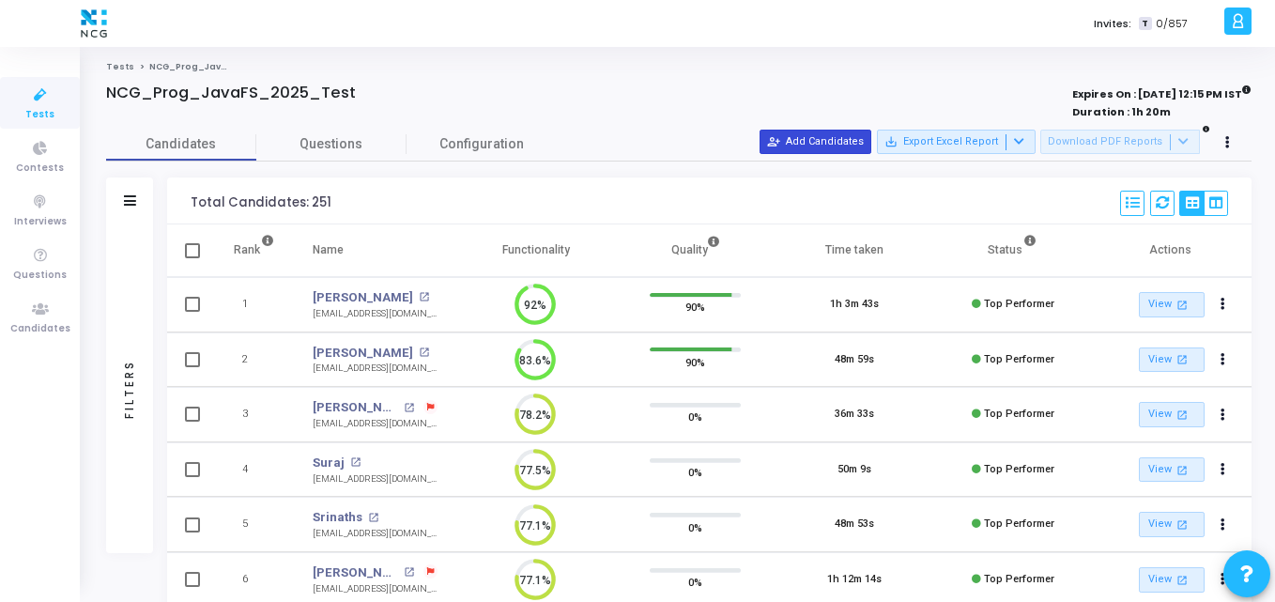
click at [840, 146] on button "person_add_alt Add Candidates" at bounding box center [816, 142] width 112 height 24
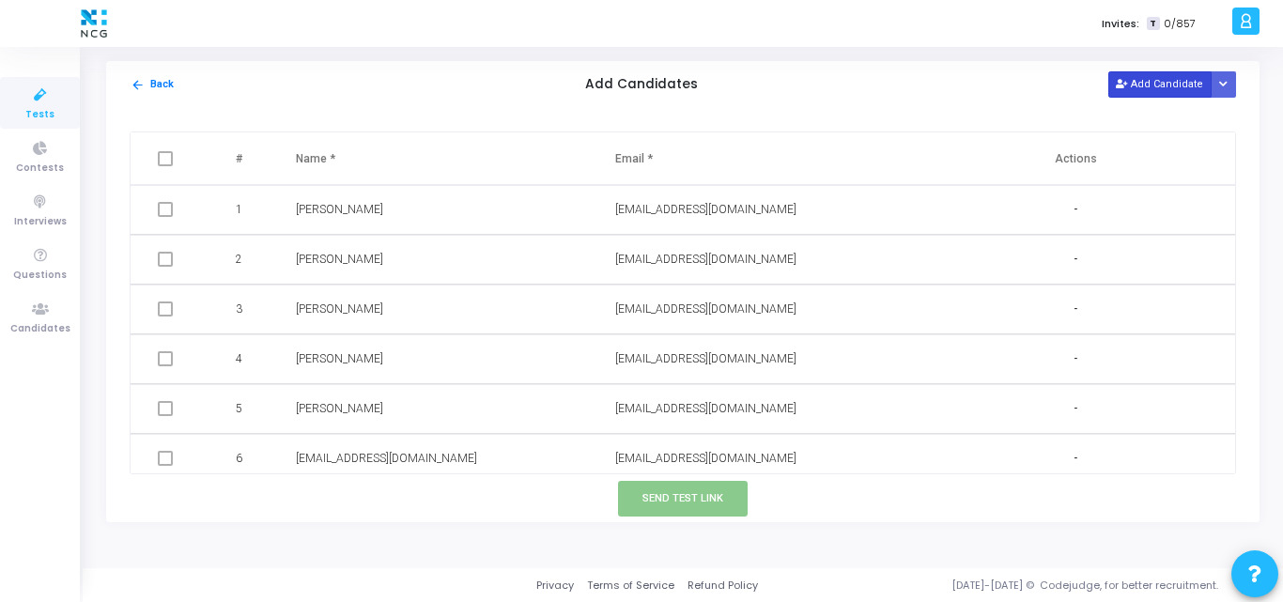
click at [1126, 87] on icon at bounding box center [1120, 85] width 10 height 10
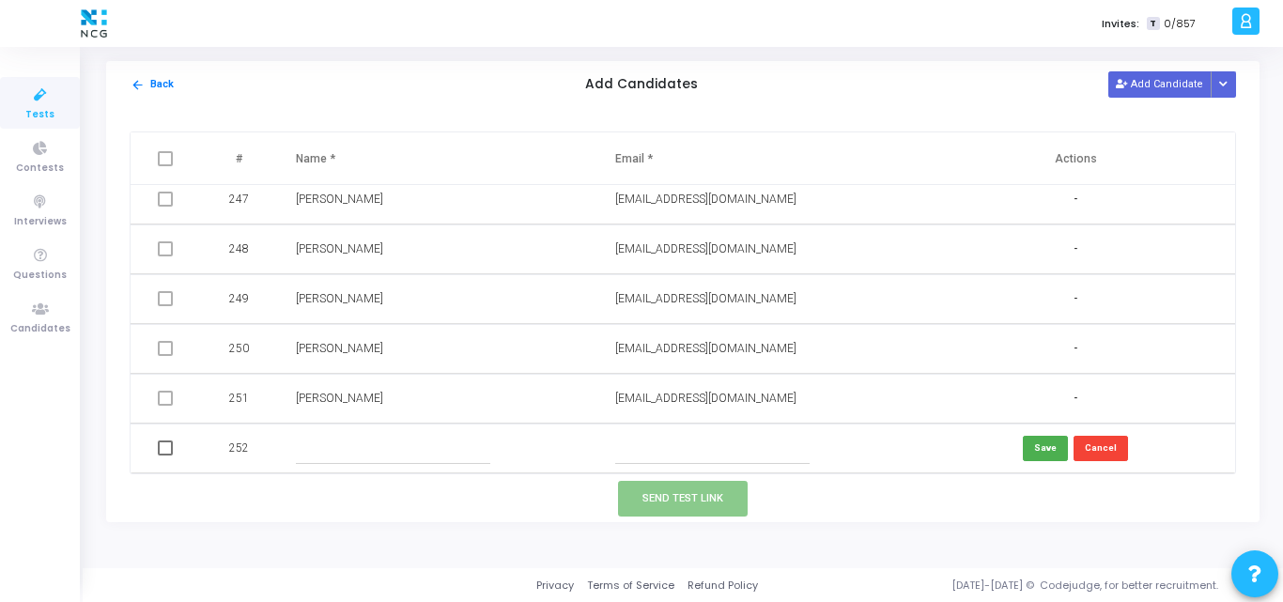
click at [654, 454] on input "text" at bounding box center [712, 448] width 194 height 31
paste input "basavss97@gmail.com"
type input "basavss97@gmail.com"
click at [308, 450] on input "text" at bounding box center [393, 448] width 194 height 31
paste input "Basavaraj"
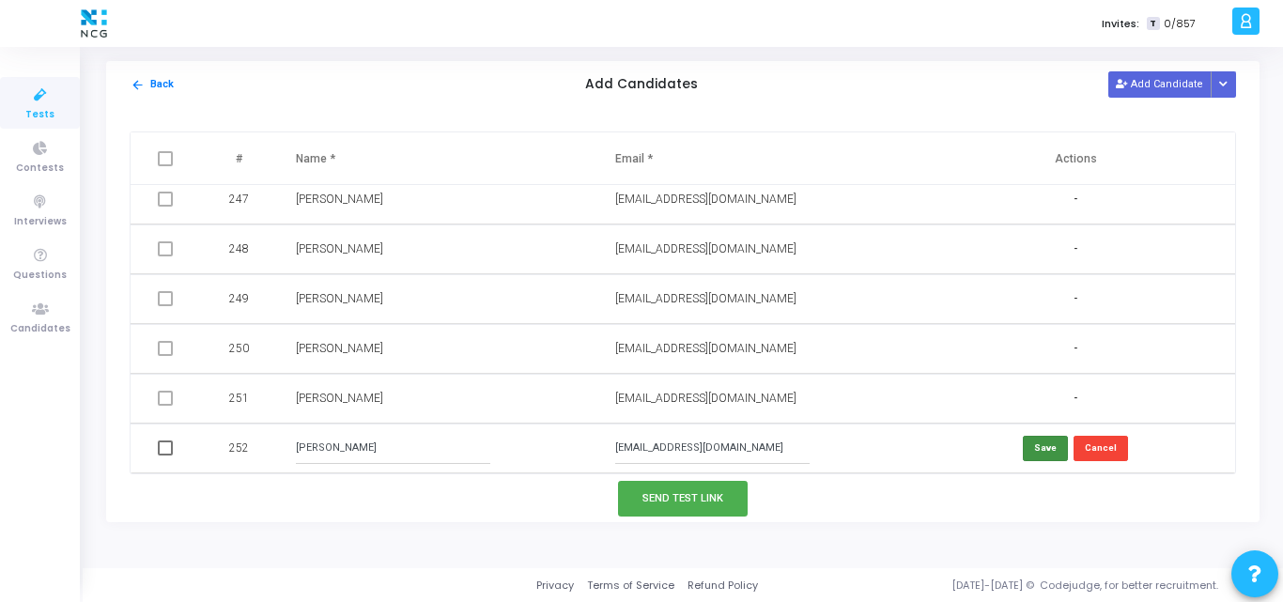
type input "Basavaraj"
click at [1038, 448] on button "Save" at bounding box center [1045, 448] width 45 height 25
click at [159, 441] on span at bounding box center [165, 447] width 15 height 15
click at [164, 455] on input "checkbox" at bounding box center [164, 455] width 1 height 1
checkbox input "true"
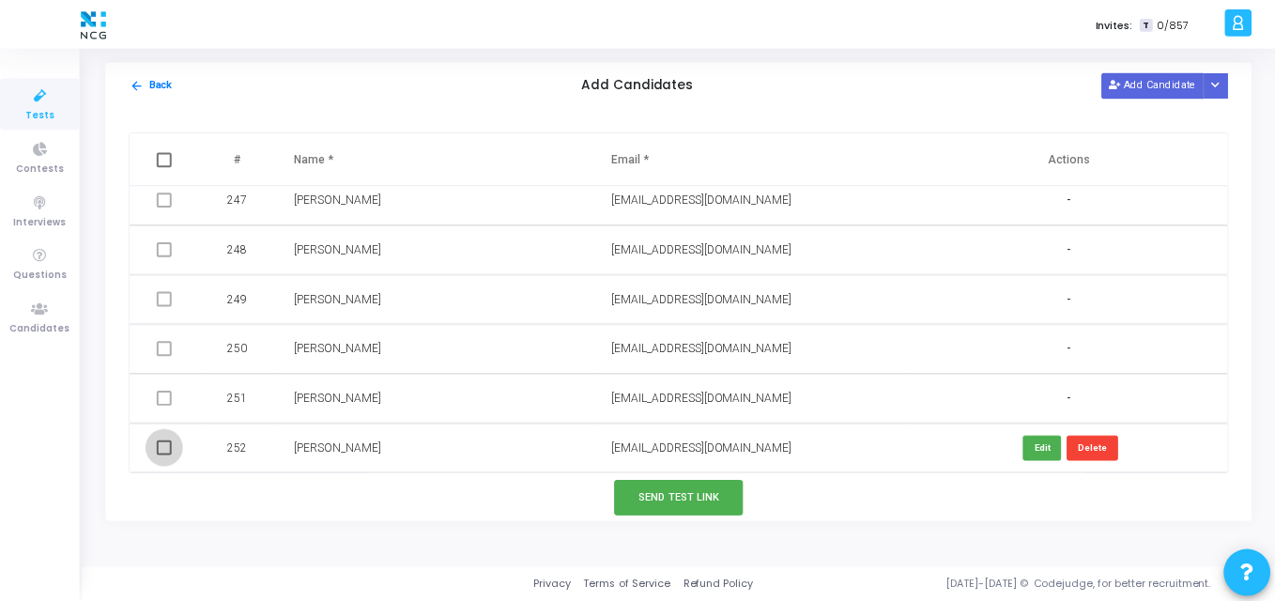
checkbox input "true"
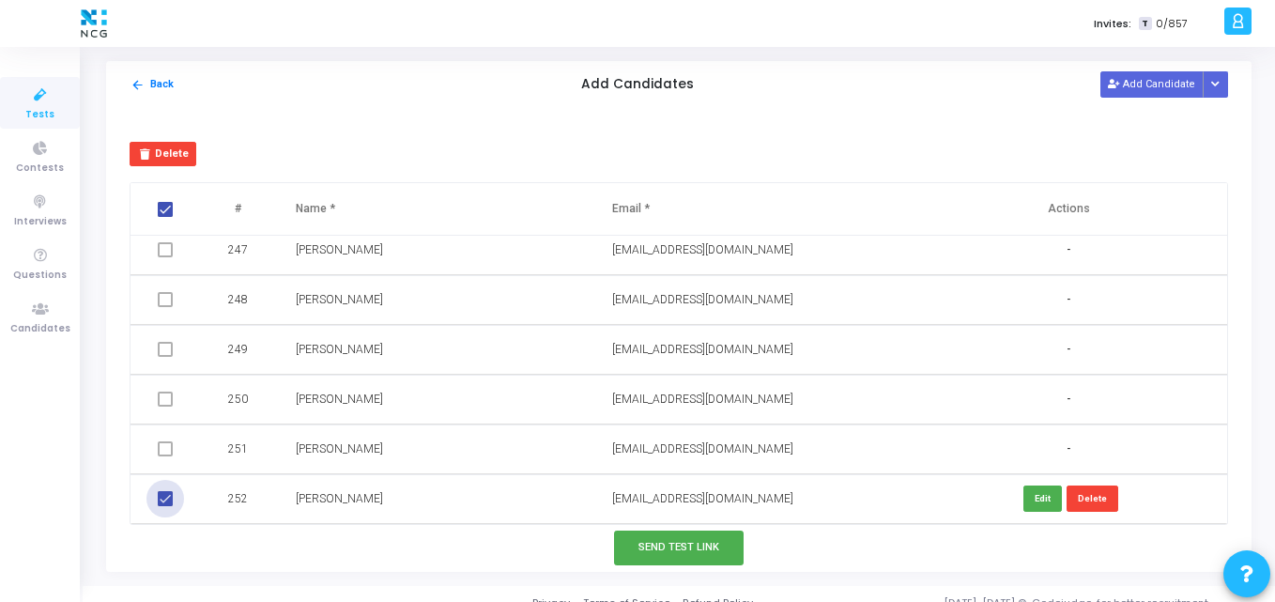
click at [168, 504] on span at bounding box center [165, 498] width 15 height 15
click at [165, 506] on input "checkbox" at bounding box center [164, 506] width 1 height 1
checkbox input "false"
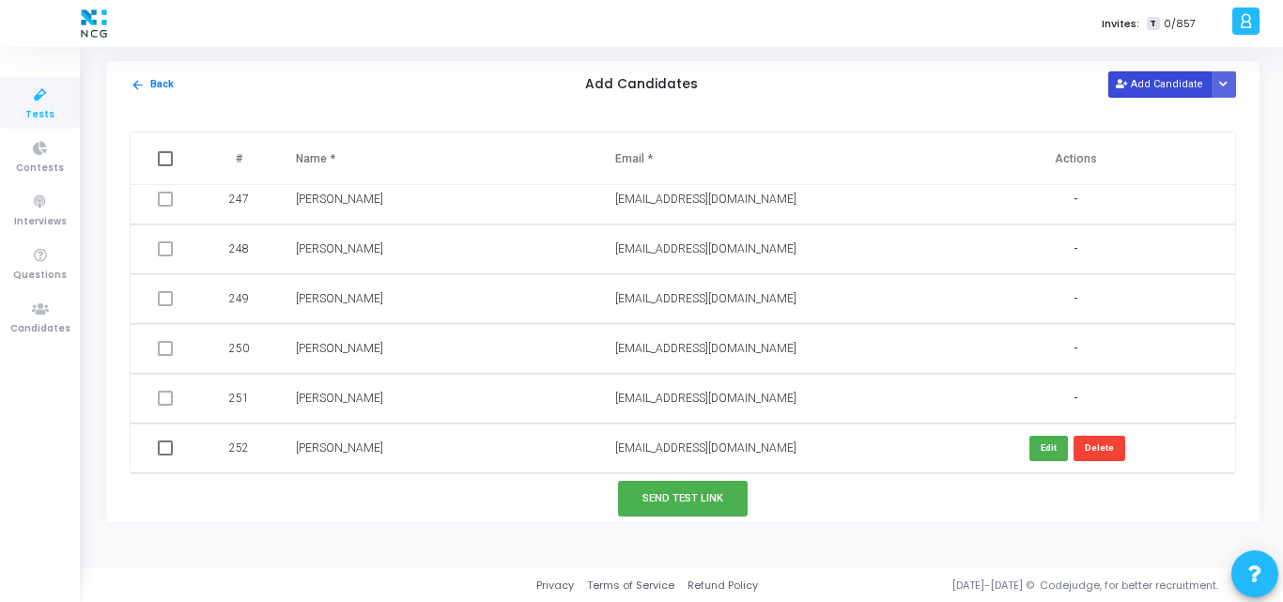
click at [1144, 80] on button "Add Candidate" at bounding box center [1159, 83] width 103 height 25
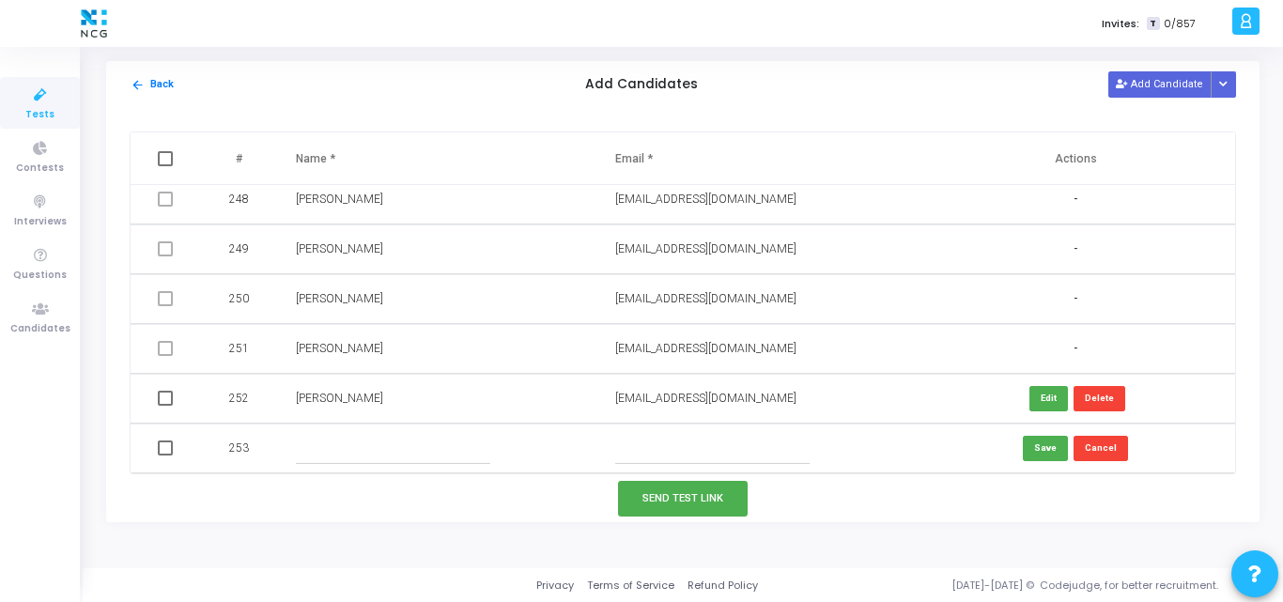
click at [656, 439] on input "text" at bounding box center [712, 448] width 194 height 31
paste input "arisamanta007@gmail.com"
drag, startPoint x: 632, startPoint y: 446, endPoint x: 447, endPoint y: 472, distance: 186.8
click at [447, 472] on tr "253 arisamanta007@gmail.com Save Cancel" at bounding box center [683, 448] width 1104 height 50
type input "arisamanta007@gmail.com"
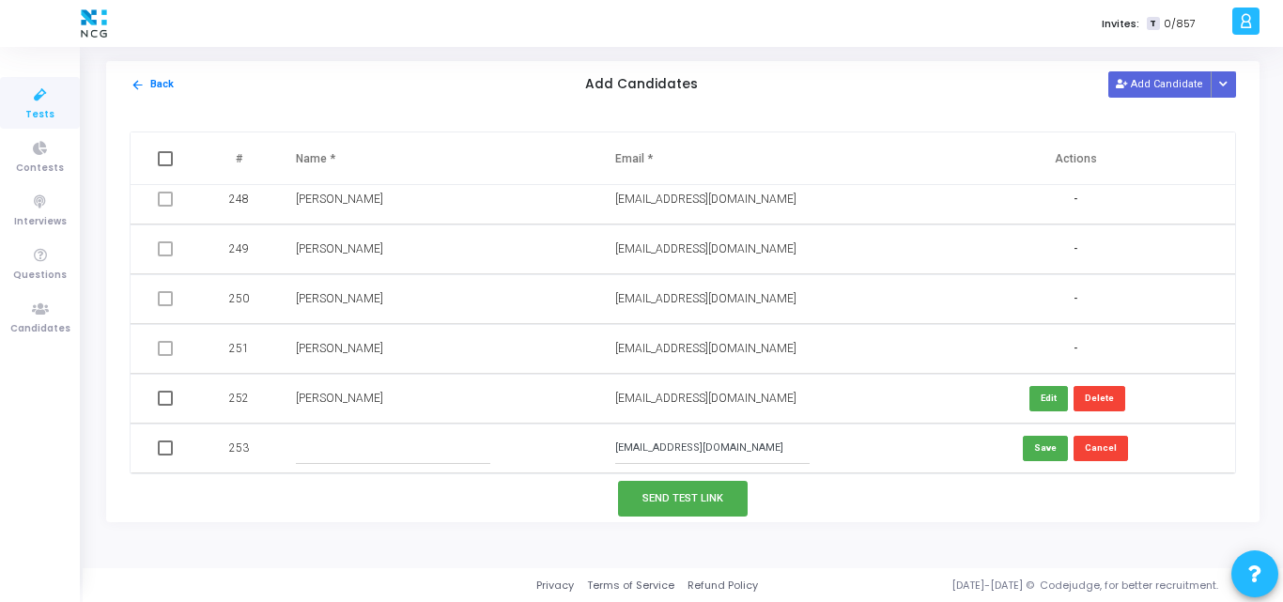
click at [292, 453] on td at bounding box center [436, 448] width 319 height 50
paste input "Arindam Samantha"
click at [307, 450] on input "Arindam Samantha" at bounding box center [393, 448] width 194 height 31
type input "Arindam Samantha"
click at [1047, 454] on button "Save" at bounding box center [1045, 448] width 45 height 25
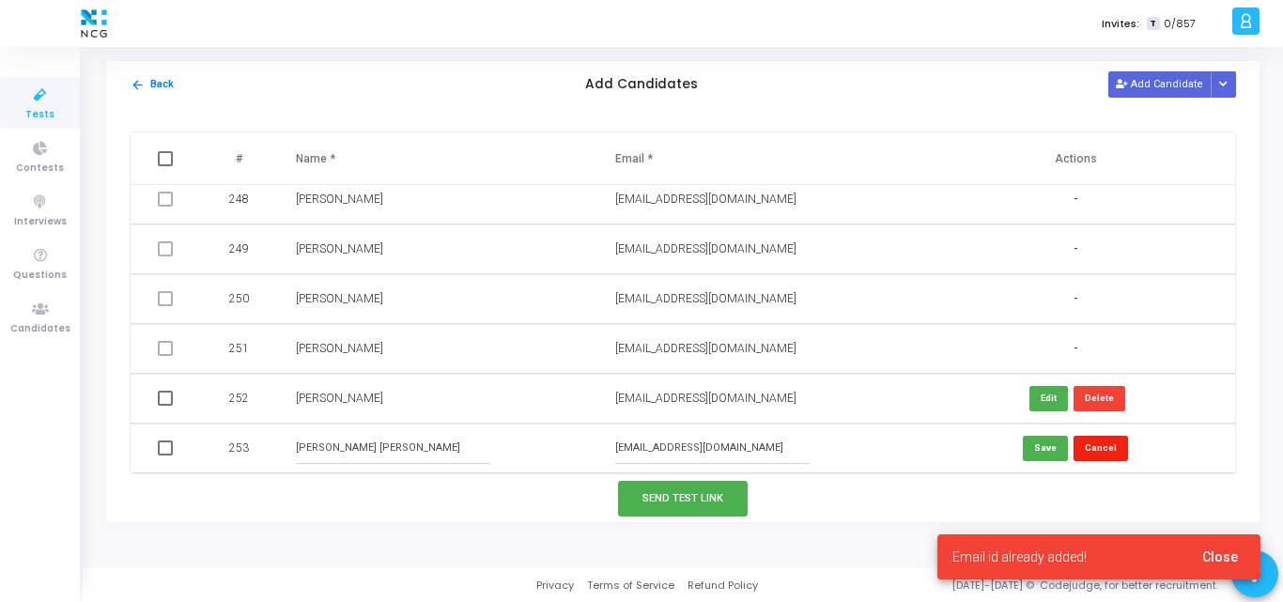
click at [1097, 440] on button "Cancel" at bounding box center [1100, 448] width 54 height 25
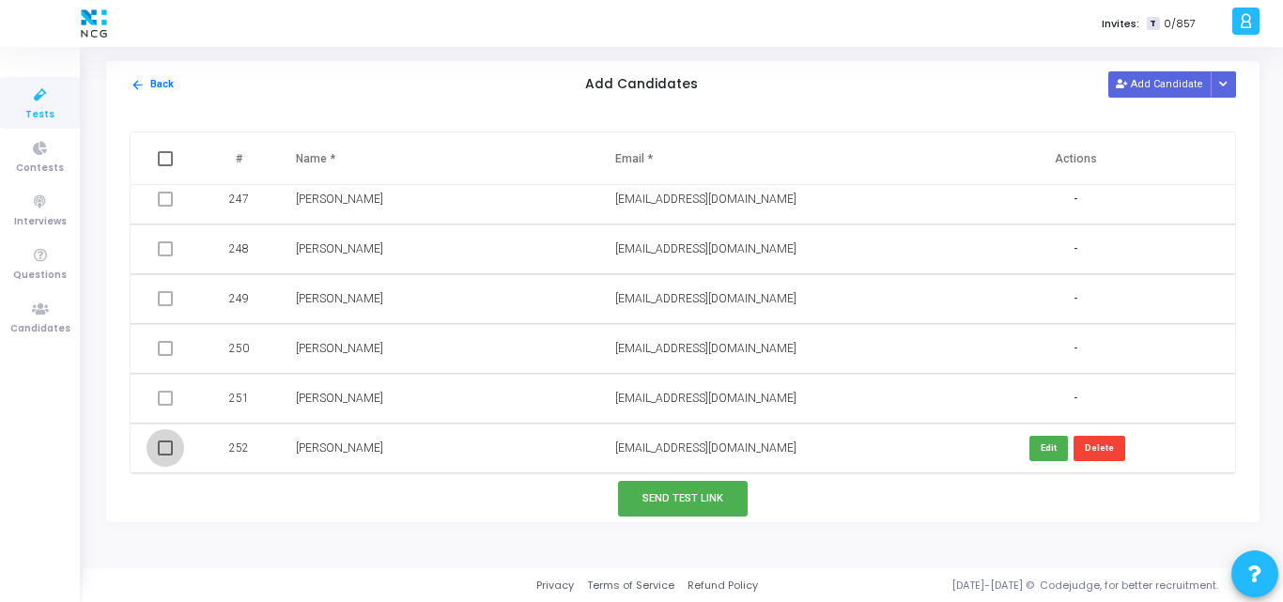
click at [158, 452] on span at bounding box center [165, 447] width 15 height 15
click at [164, 455] on input "checkbox" at bounding box center [164, 455] width 1 height 1
checkbox input "true"
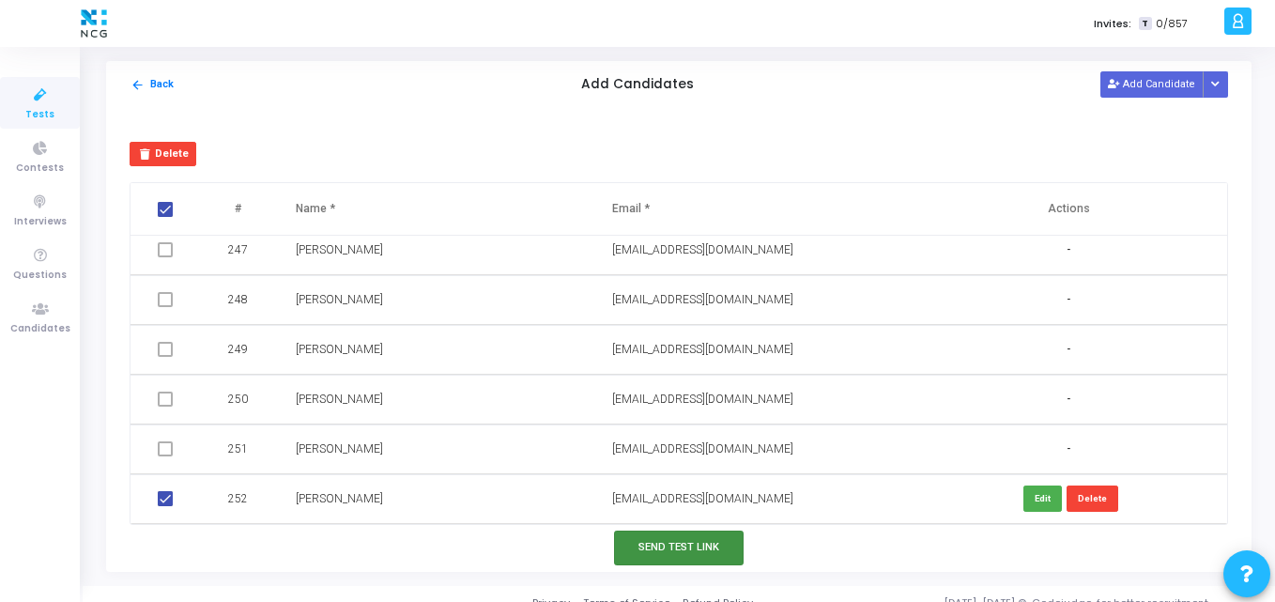
click at [638, 555] on button "Send Test Link" at bounding box center [679, 547] width 130 height 35
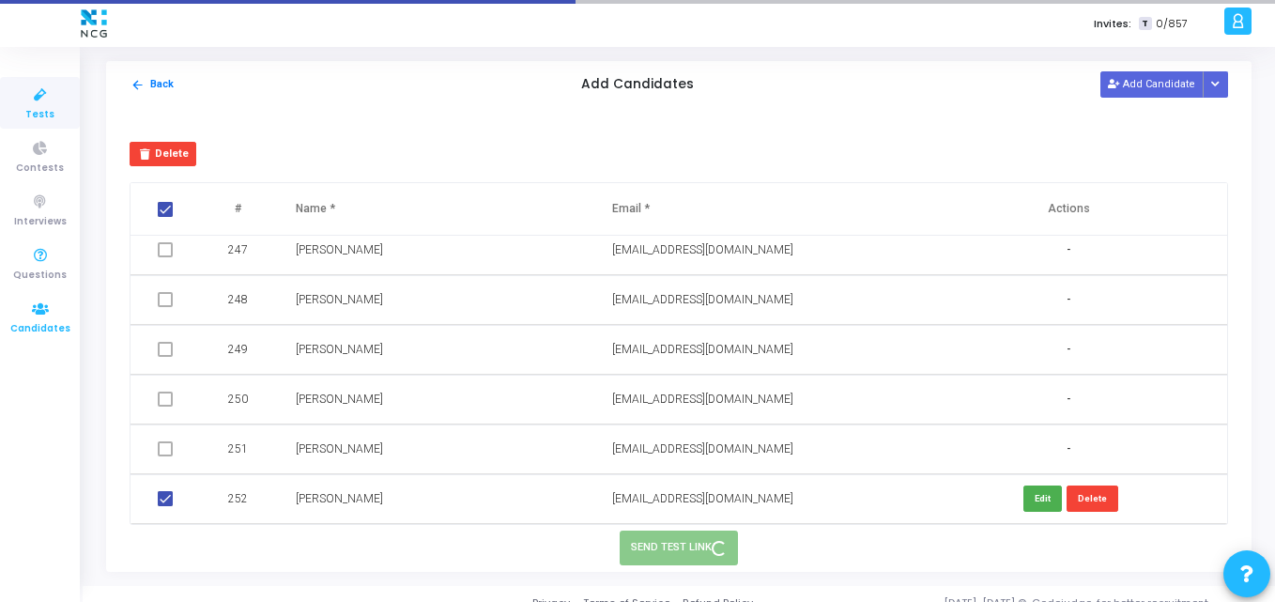
click at [38, 321] on span "Candidates" at bounding box center [40, 329] width 60 height 16
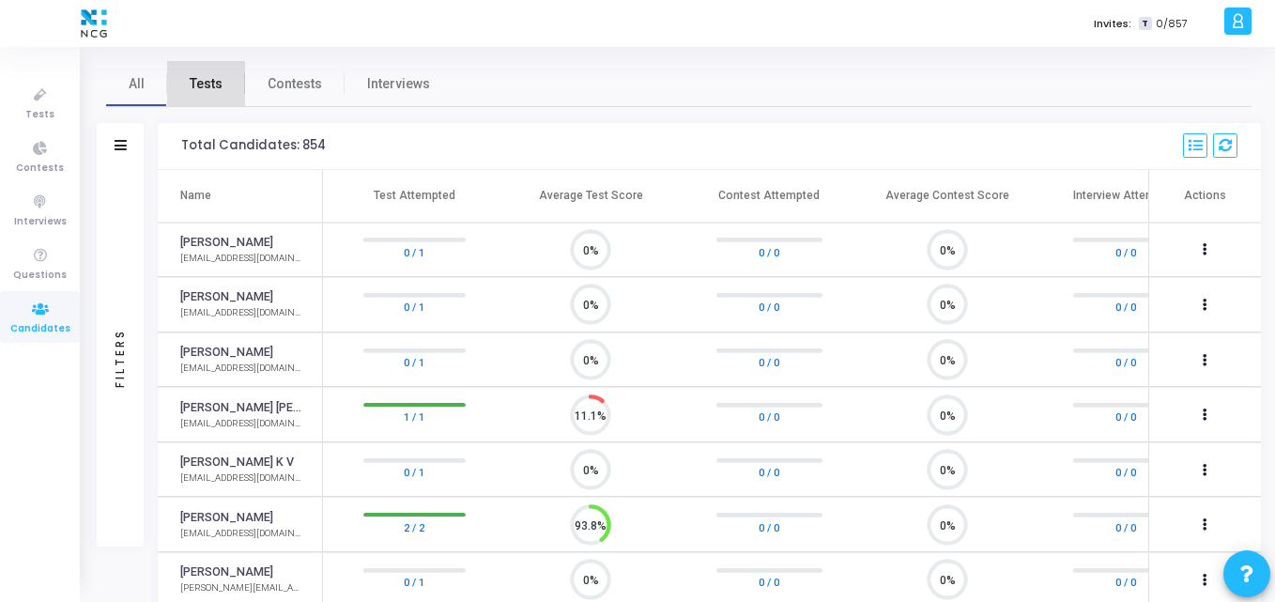
click at [198, 87] on span "Tests" at bounding box center [206, 84] width 33 height 20
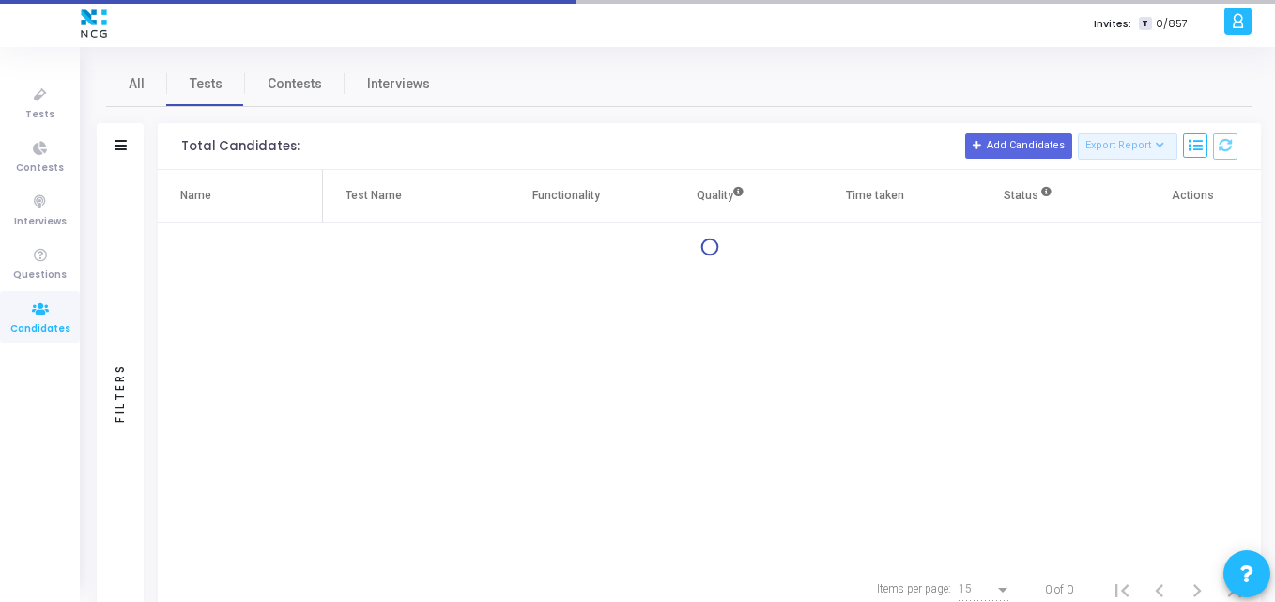
click at [129, 145] on div "Filters" at bounding box center [120, 146] width 47 height 47
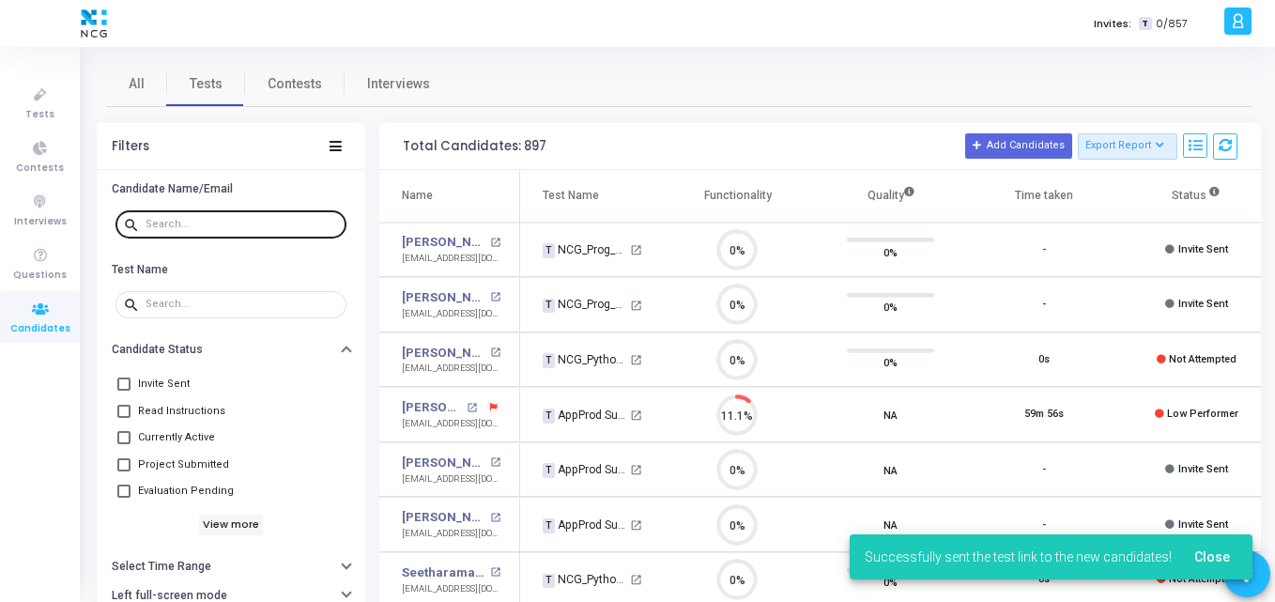
click at [141, 221] on mat-icon "search" at bounding box center [134, 224] width 23 height 17
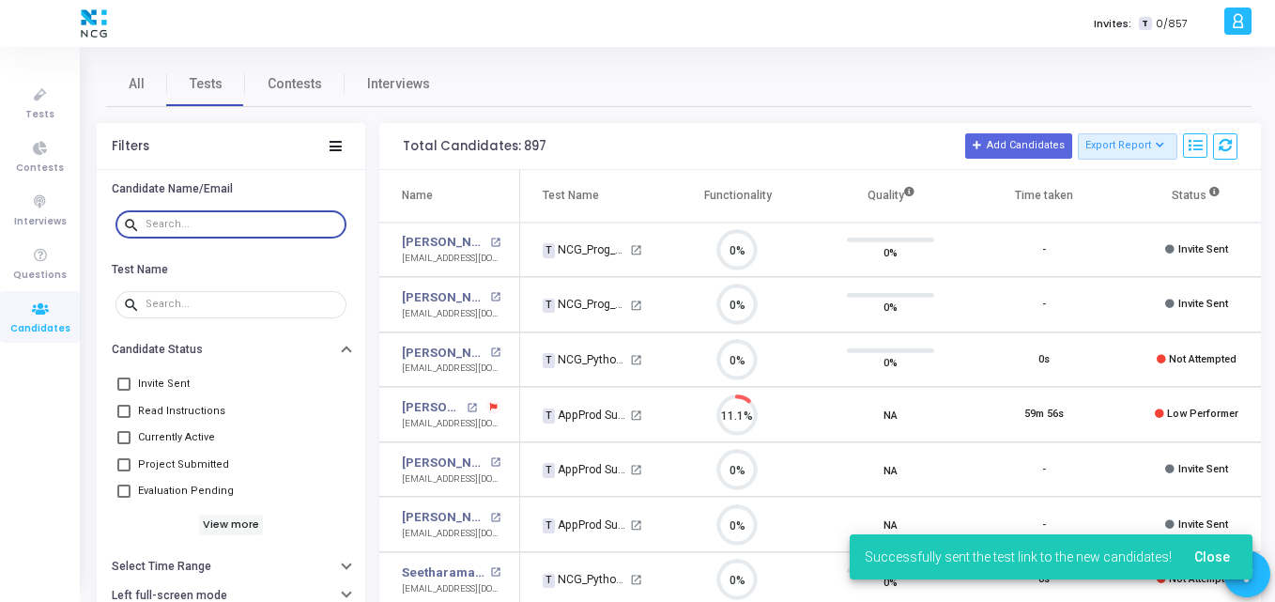
paste input "Arindam Samantha"
click at [156, 221] on input "text" at bounding box center [242, 224] width 193 height 11
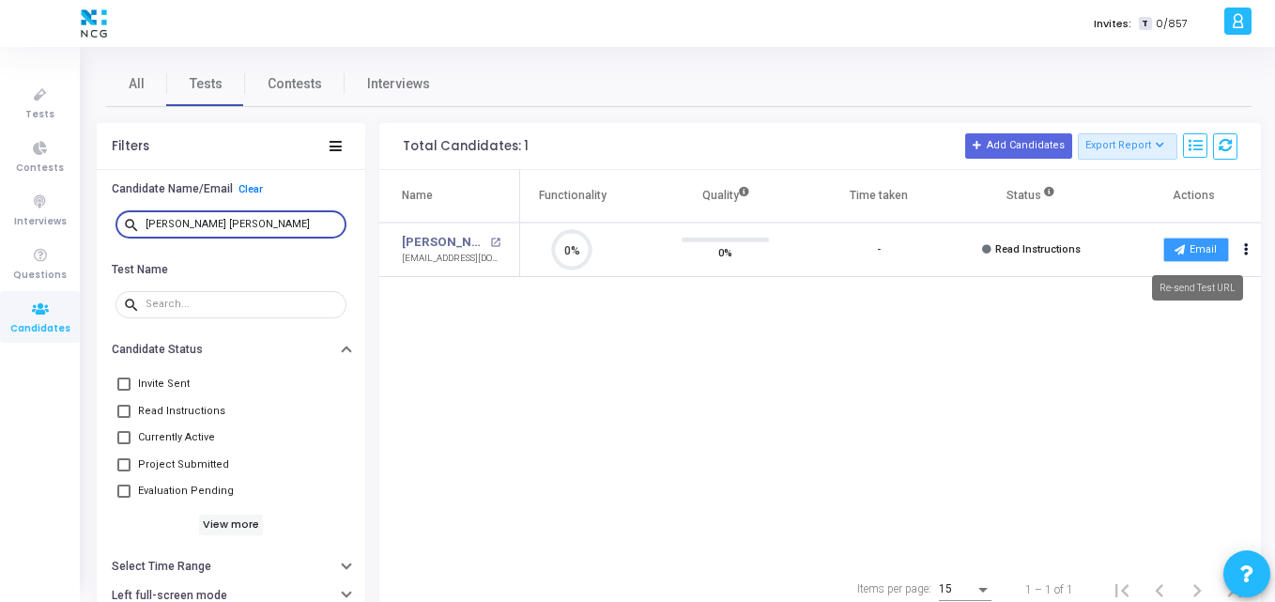
type input "Arindam Samantha"
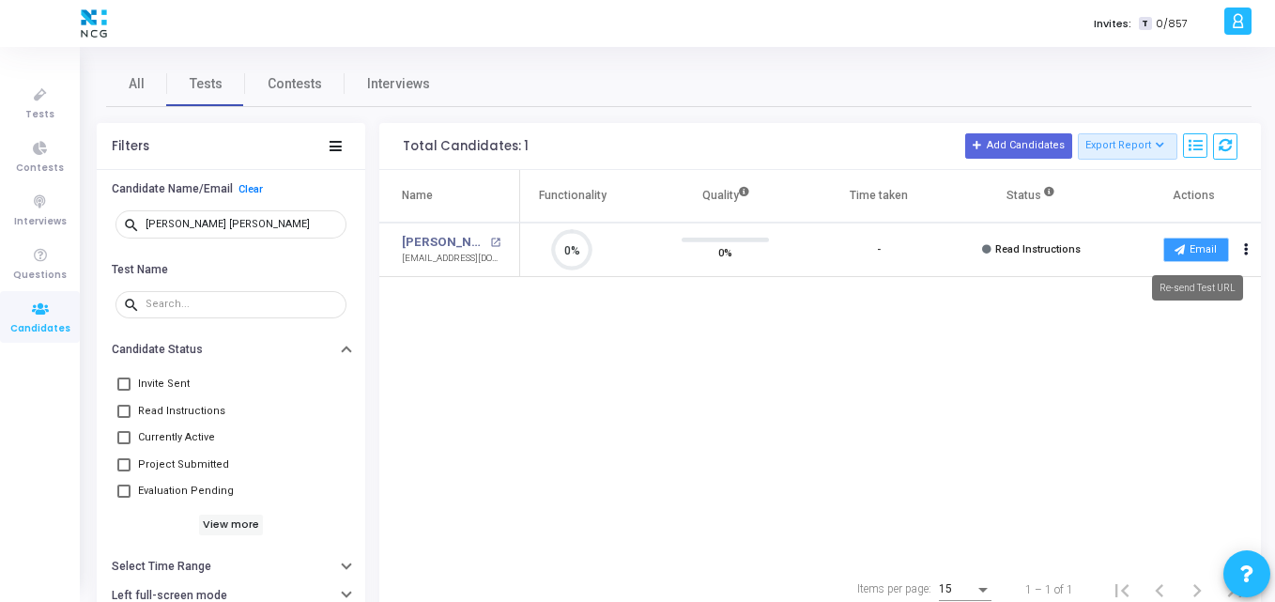
click at [1194, 248] on button "Email" at bounding box center [1196, 250] width 66 height 24
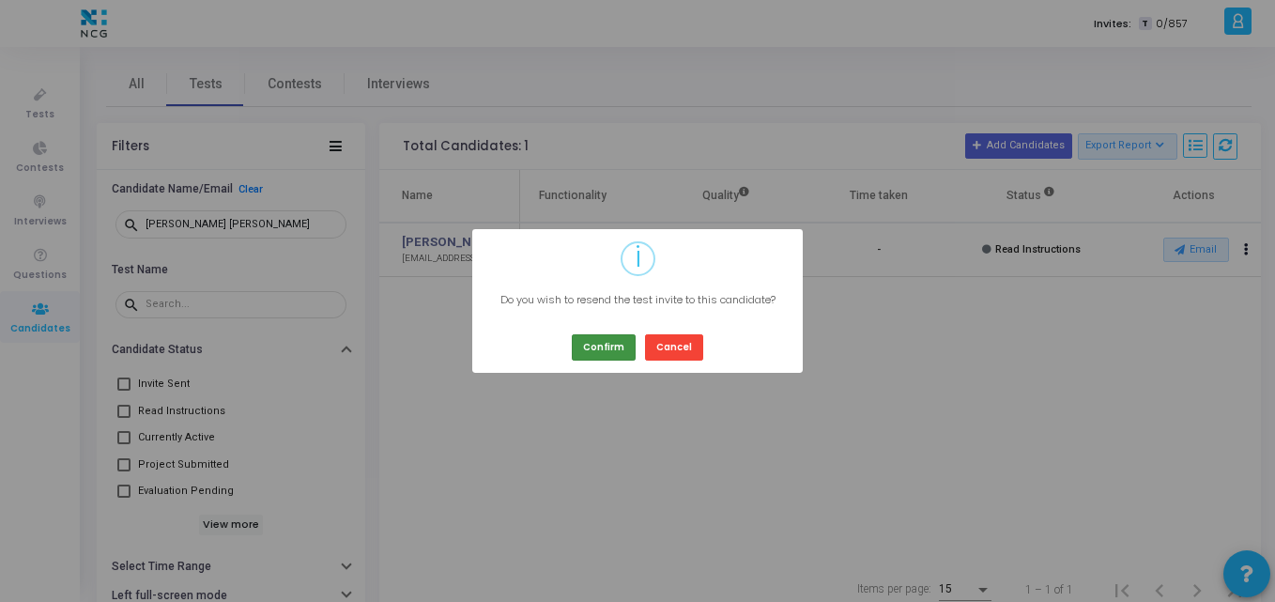
click at [607, 348] on button "Confirm" at bounding box center [604, 346] width 64 height 25
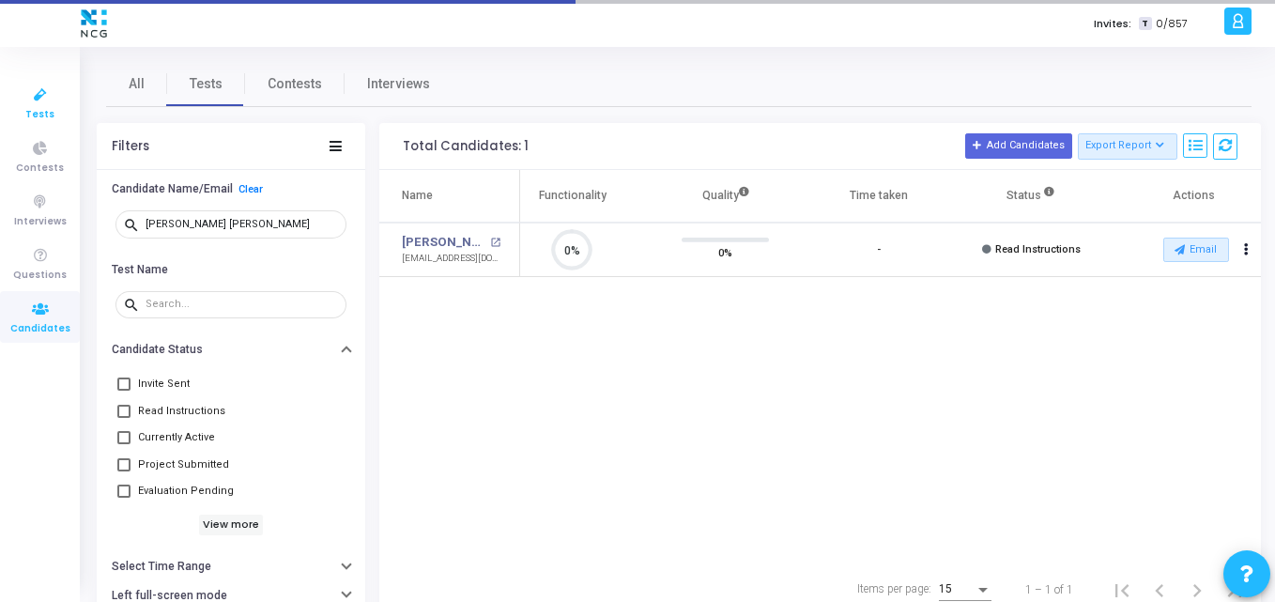
click at [33, 109] on span "Tests" at bounding box center [39, 115] width 29 height 16
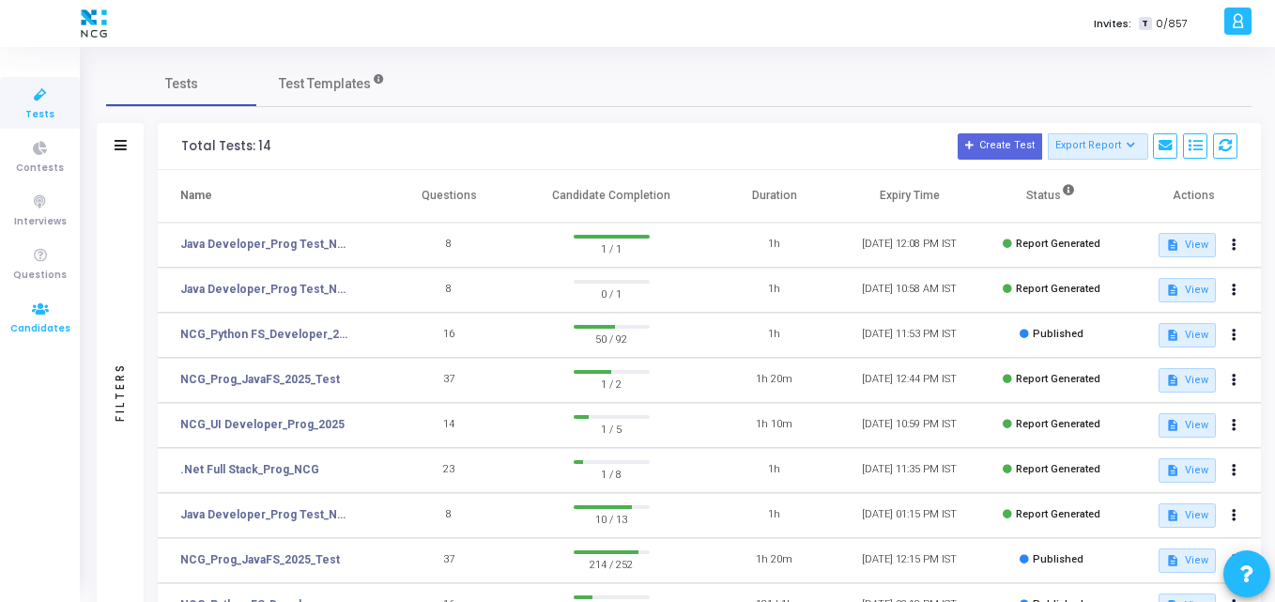
click at [57, 315] on icon at bounding box center [40, 309] width 39 height 23
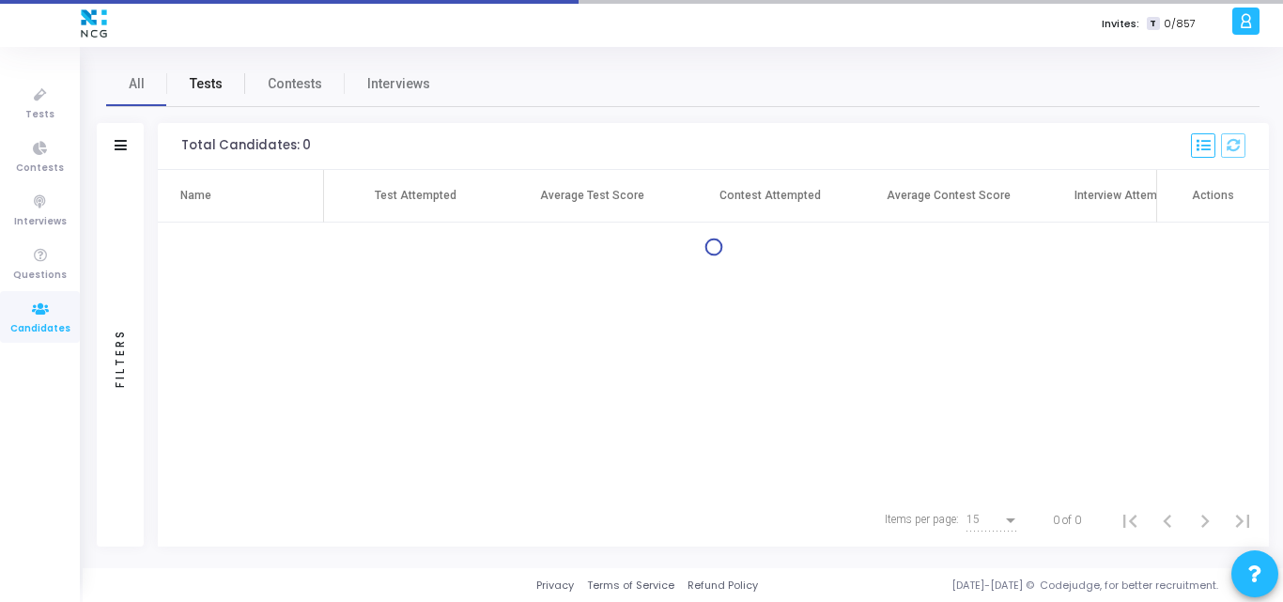
click at [212, 85] on span "Tests" at bounding box center [206, 84] width 33 height 20
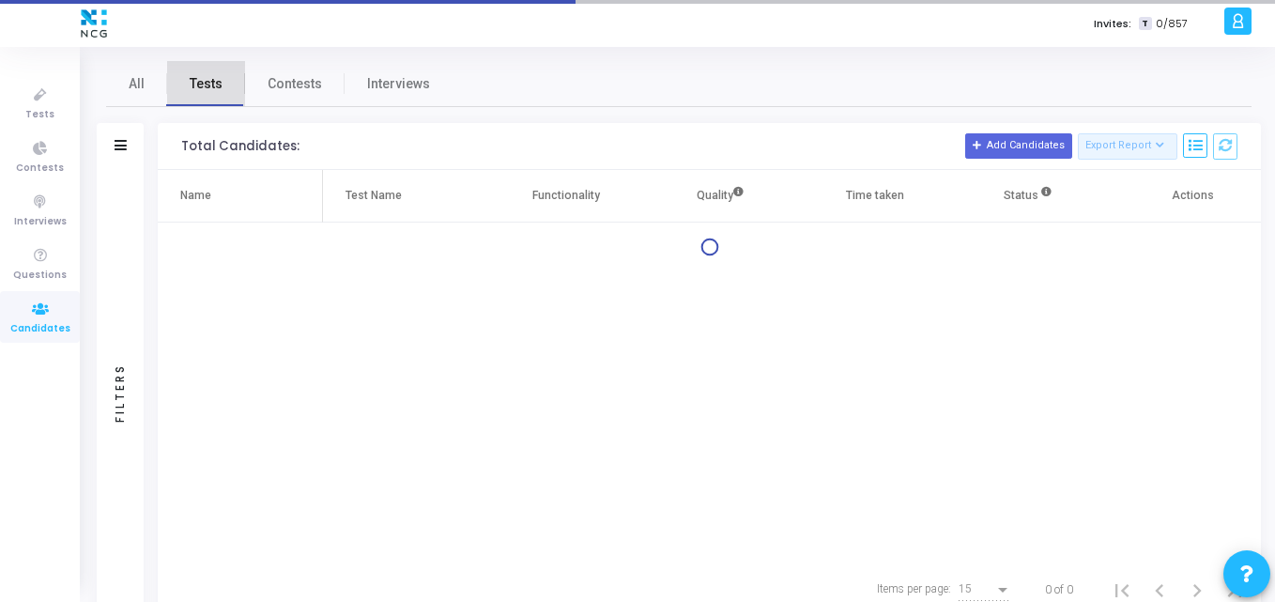
click at [212, 85] on span "Tests" at bounding box center [206, 84] width 33 height 20
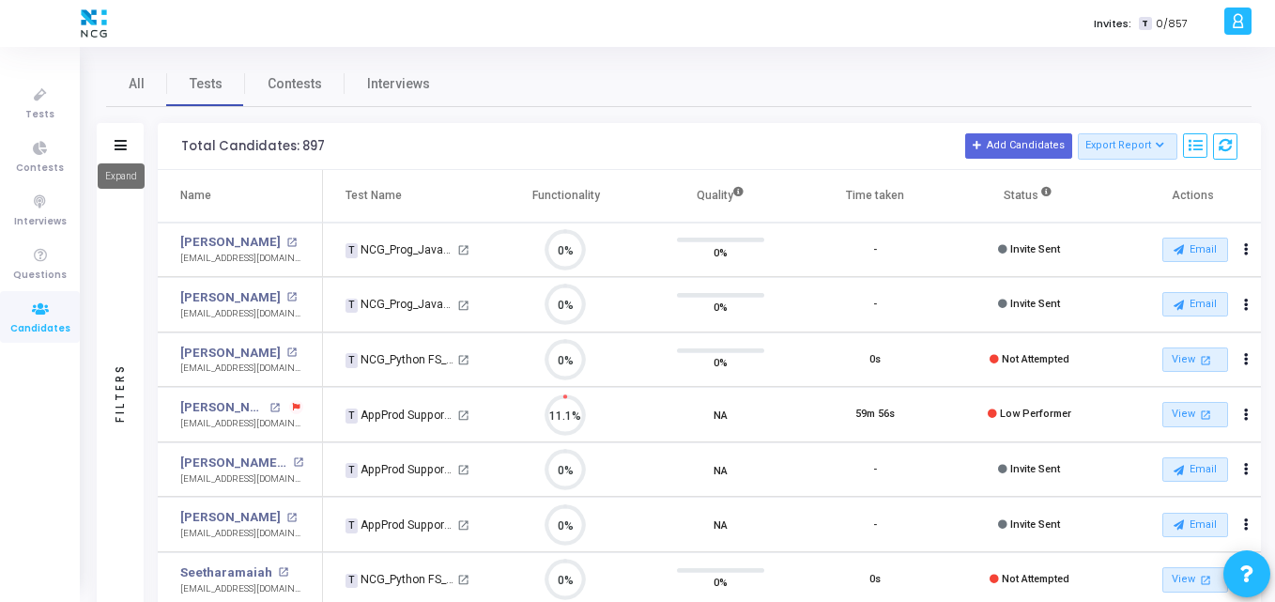
click at [115, 150] on mat-tooltip-component "Expand" at bounding box center [121, 176] width 73 height 52
click at [106, 143] on div "Filters" at bounding box center [120, 146] width 47 height 47
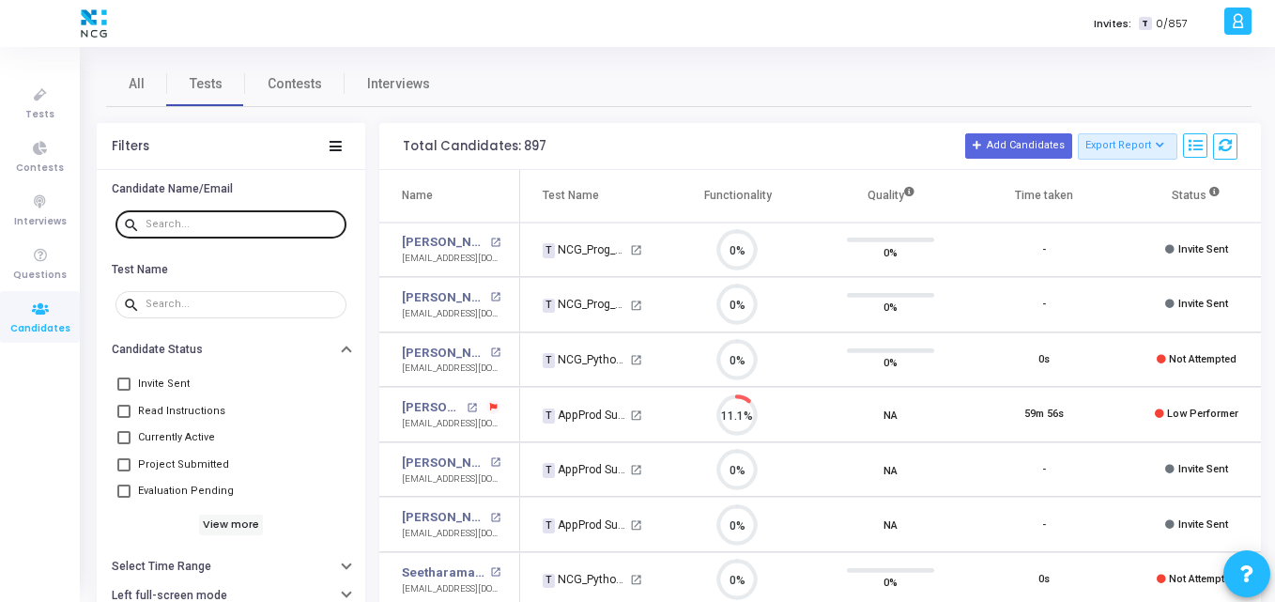
click at [192, 234] on div at bounding box center [242, 223] width 193 height 30
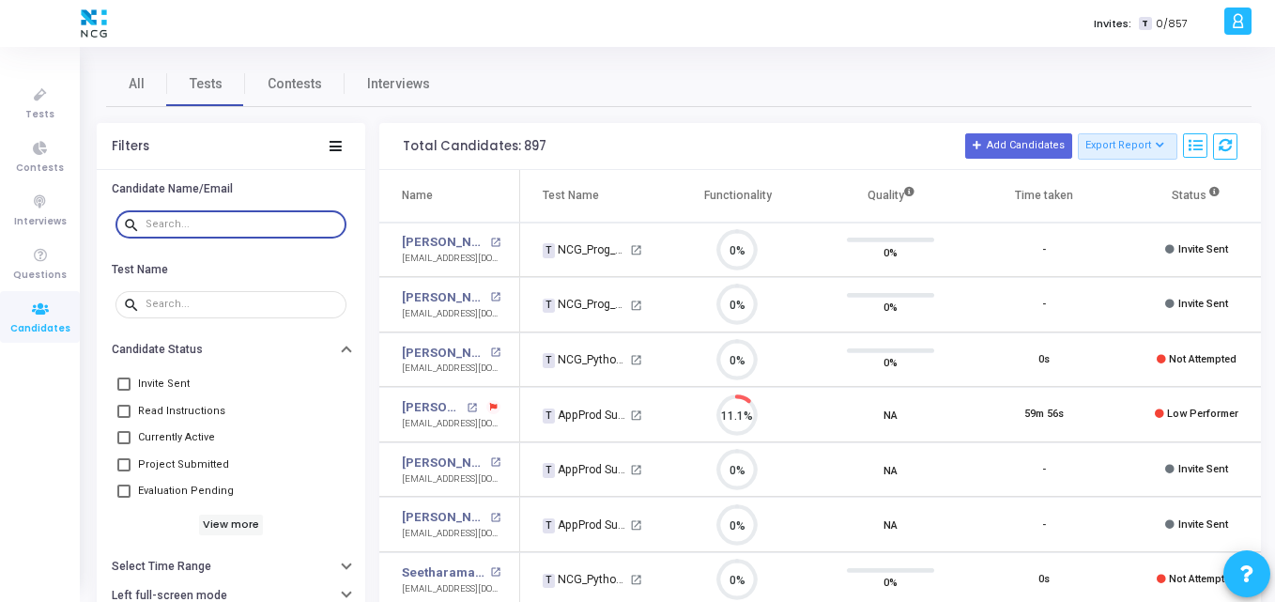
click at [218, 214] on div at bounding box center [242, 223] width 193 height 30
click at [245, 220] on input "text" at bounding box center [242, 224] width 193 height 11
paste input "prasadharsh8@gmail.com"
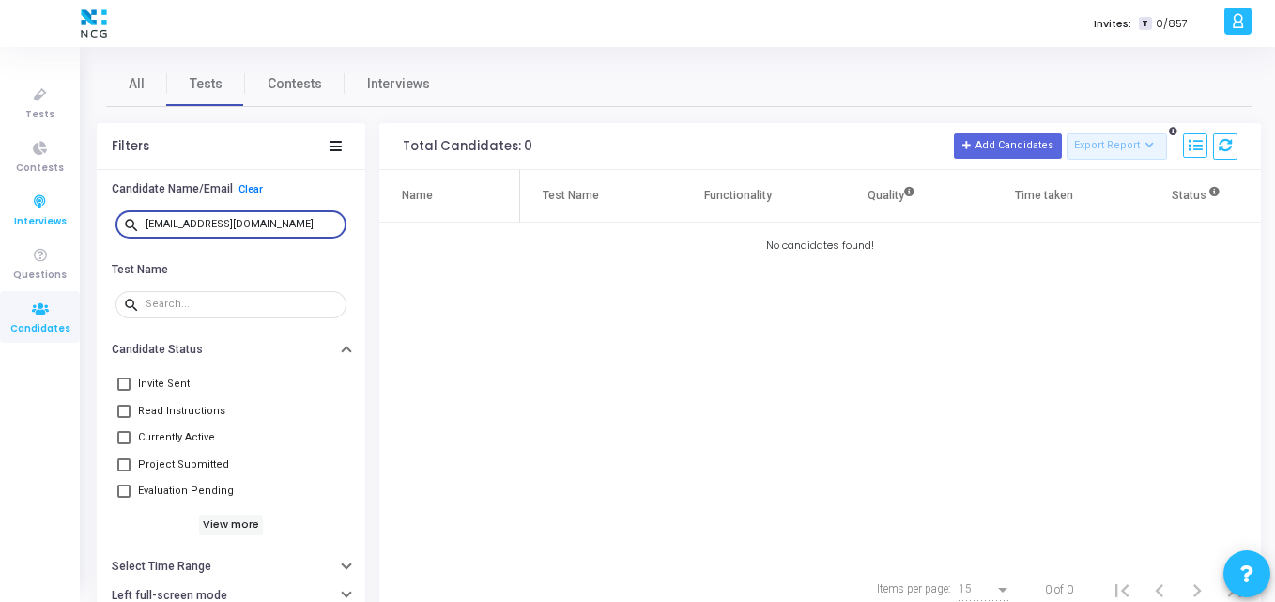
drag, startPoint x: 291, startPoint y: 226, endPoint x: 26, endPoint y: 220, distance: 264.9
click at [26, 220] on div "Tests Contests Interviews Questions Candidates Invites: T 0/857 K Kajal Setting…" at bounding box center [637, 301] width 1275 height 602
paste input "mhatre.girish44"
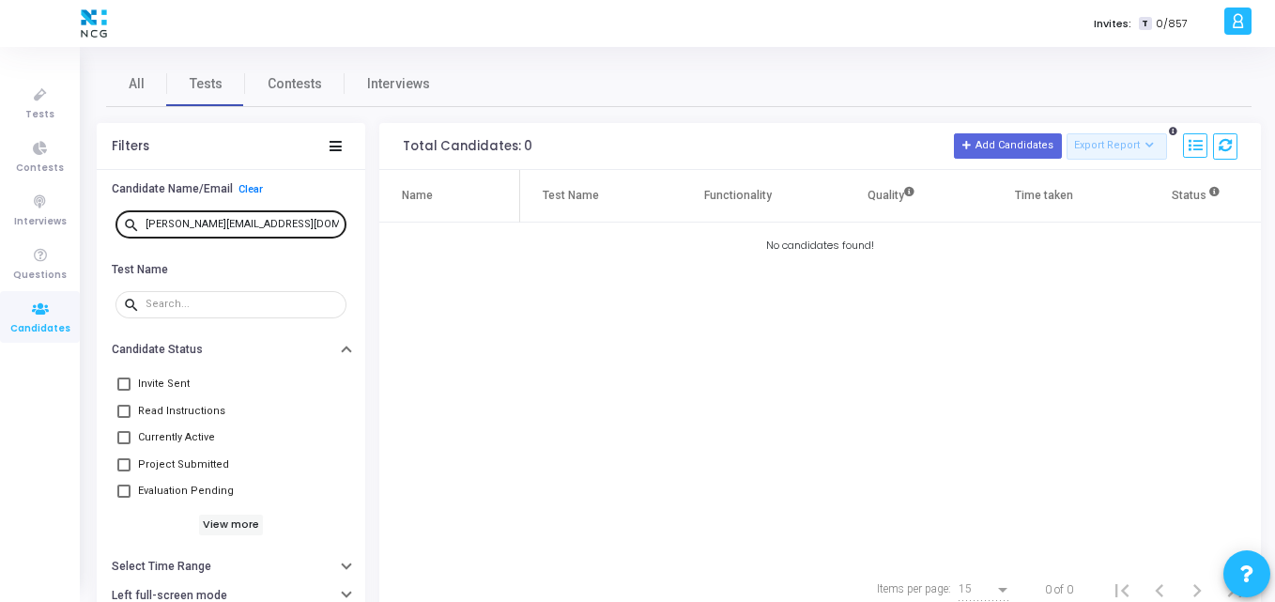
click at [295, 208] on div "mhatre.girish44@gmail.com" at bounding box center [242, 223] width 193 height 30
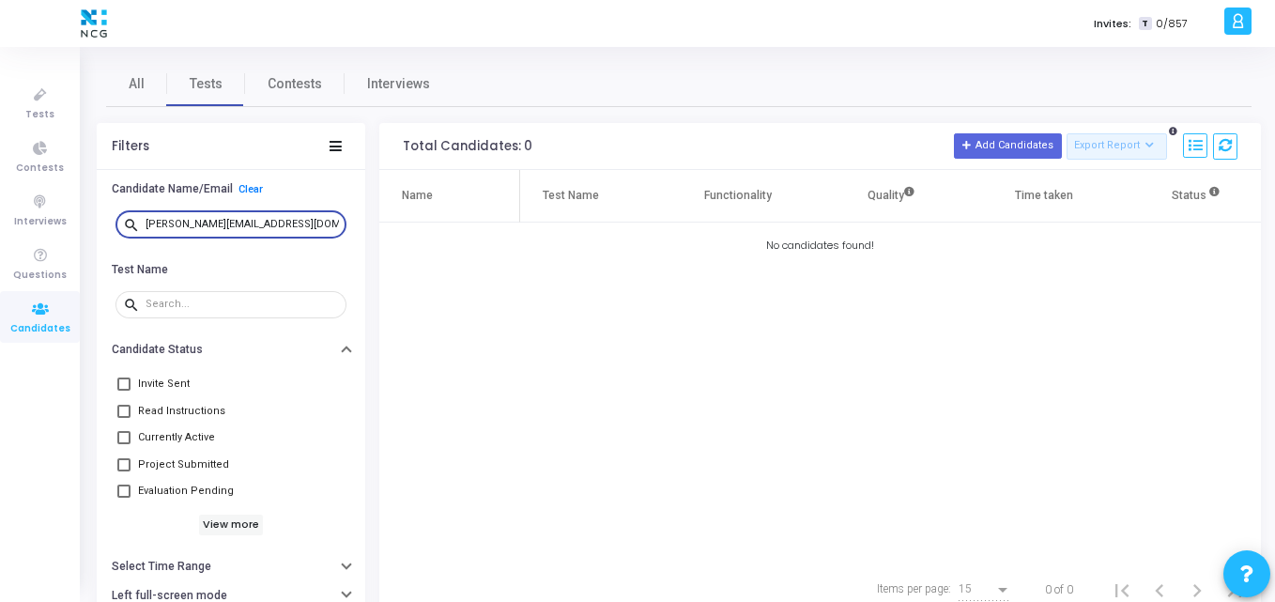
click at [293, 223] on input "mhatre.girish44@gmail.com" at bounding box center [242, 224] width 193 height 11
drag, startPoint x: 293, startPoint y: 223, endPoint x: 65, endPoint y: 208, distance: 228.7
click at [65, 208] on div "Tests Contests Interviews Questions Candidates Invites: T 0/857 K Kajal Setting…" at bounding box center [637, 301] width 1275 height 602
paste input "shresthjain1998"
click at [296, 231] on div "shresthjain1998@gmail.com" at bounding box center [242, 223] width 193 height 30
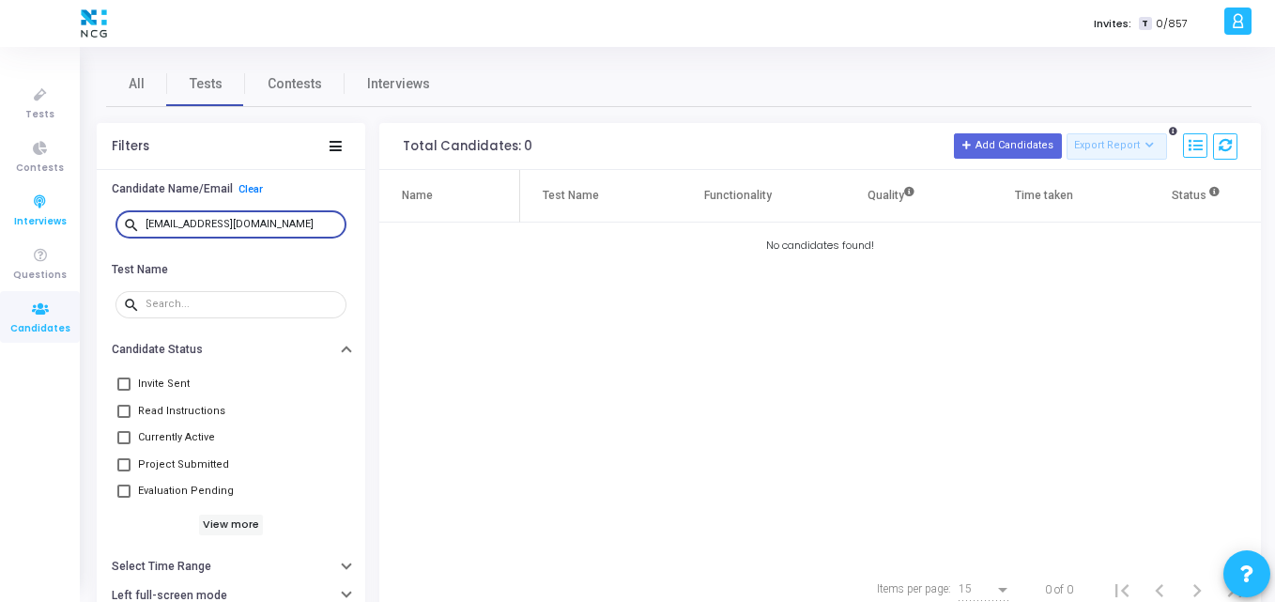
drag, startPoint x: 292, startPoint y: 225, endPoint x: 1, endPoint y: 211, distance: 291.4
click at [1, 211] on div "Tests Contests Interviews Questions Candidates Invites: T 0/857 K Kajal Setting…" at bounding box center [637, 301] width 1275 height 602
paste input "owbhagya.v430"
drag, startPoint x: 298, startPoint y: 222, endPoint x: 2, endPoint y: 184, distance: 298.1
click at [2, 184] on div "Tests Contests Interviews Questions Candidates Invites: T 0/857 K Kajal Setting…" at bounding box center [637, 301] width 1275 height 602
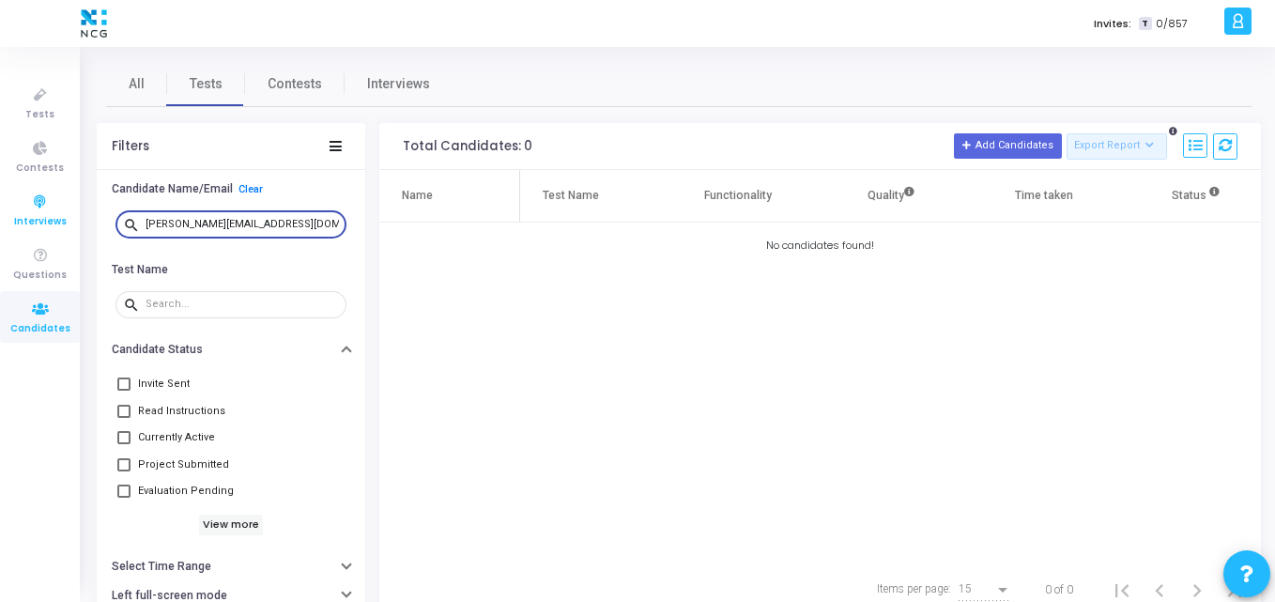
paste input "uttejbabu9966"
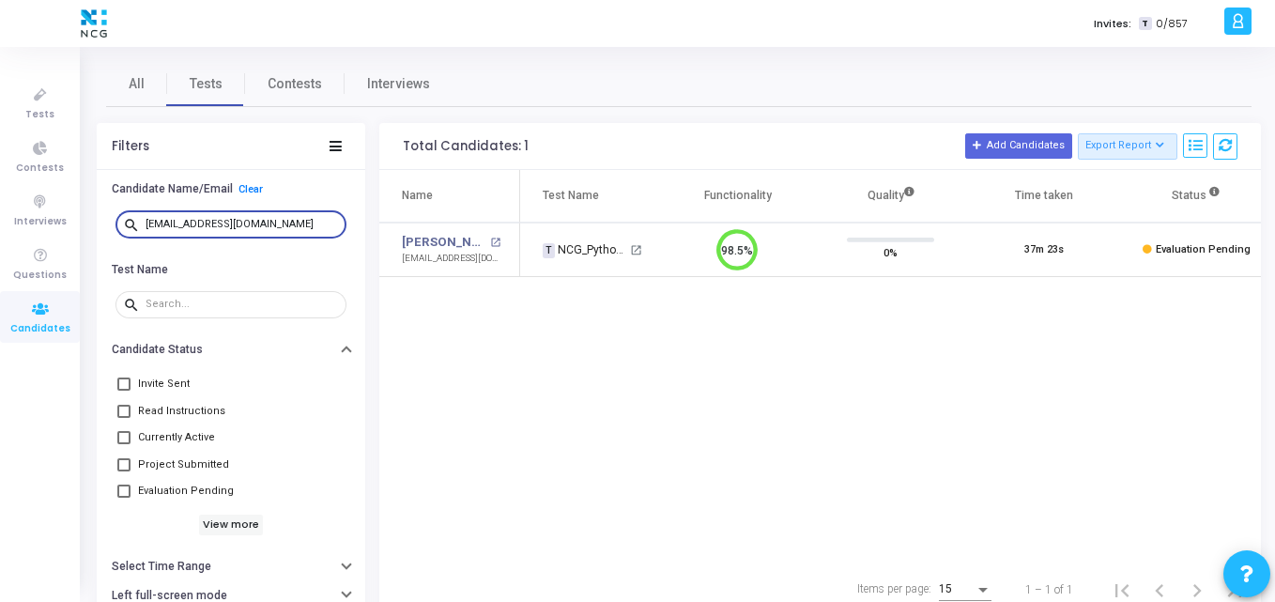
type input "uttejbabu9966@gmail.com"
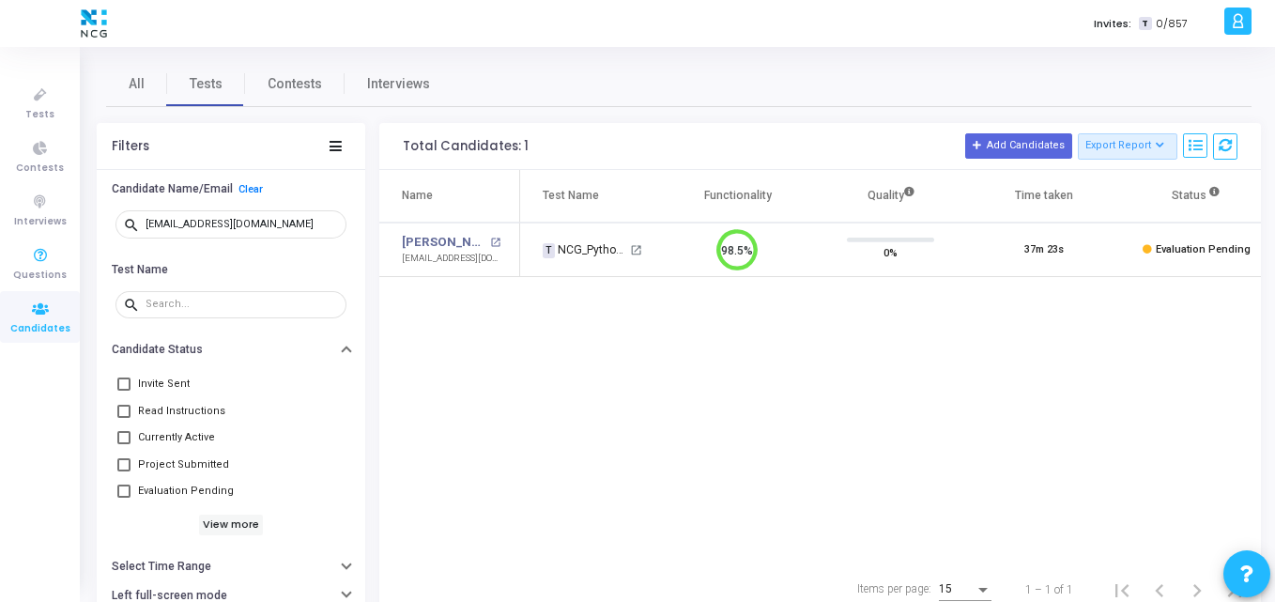
click at [22, 315] on icon at bounding box center [40, 309] width 39 height 23
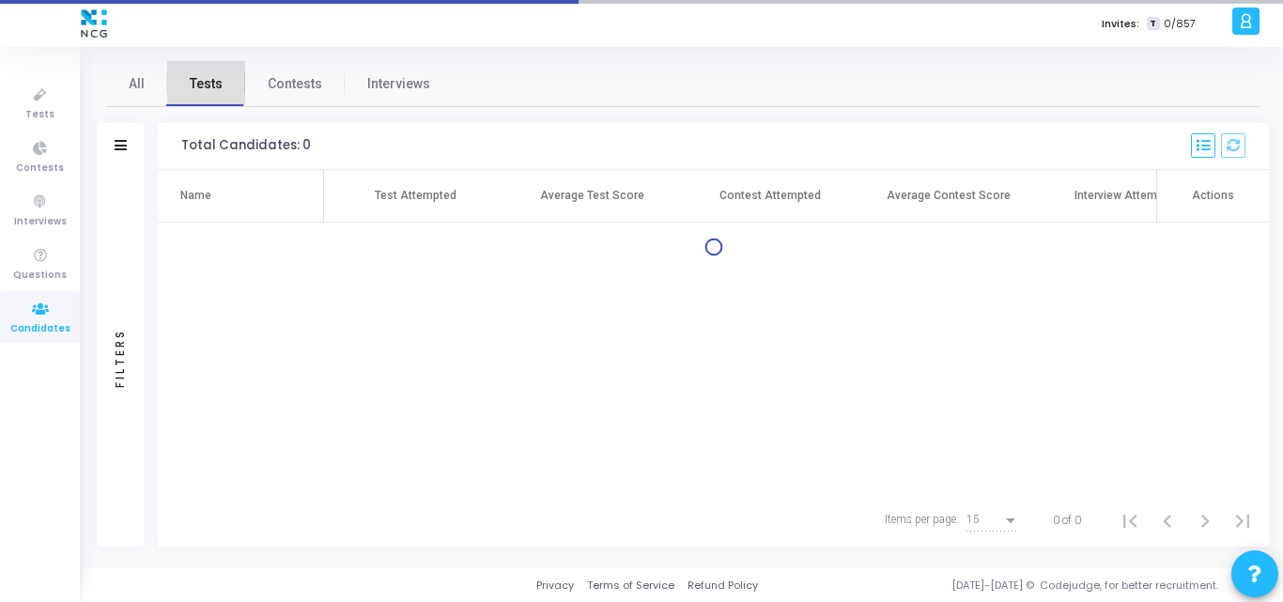
click at [195, 78] on span "Tests" at bounding box center [206, 84] width 33 height 20
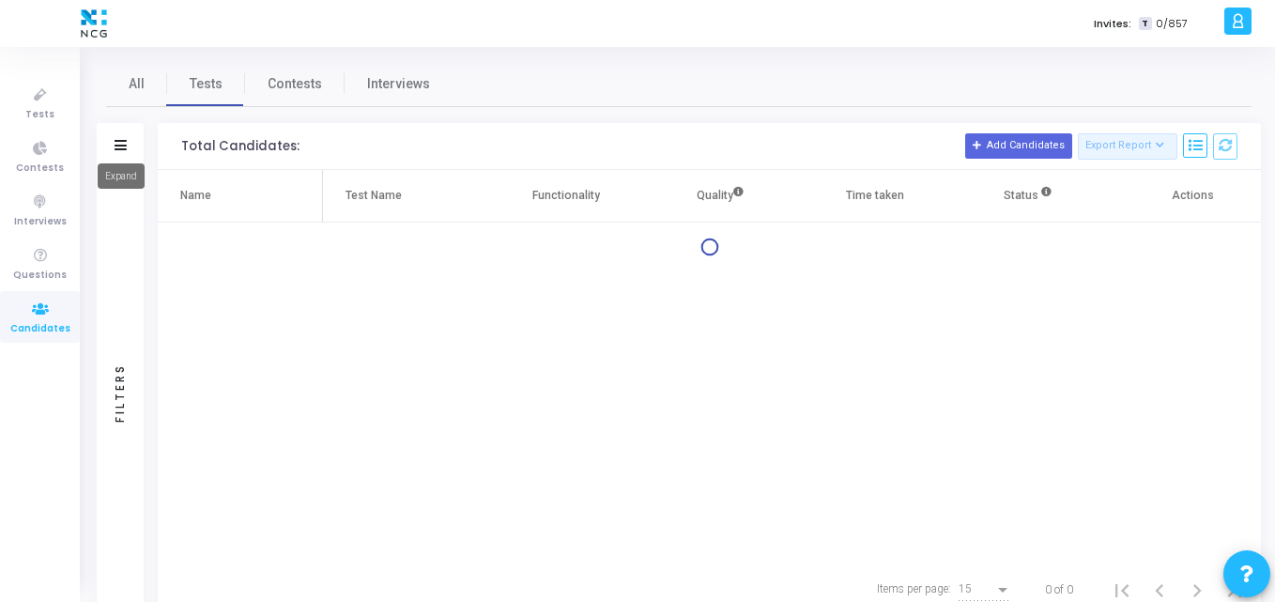
click at [115, 141] on icon at bounding box center [121, 145] width 12 height 10
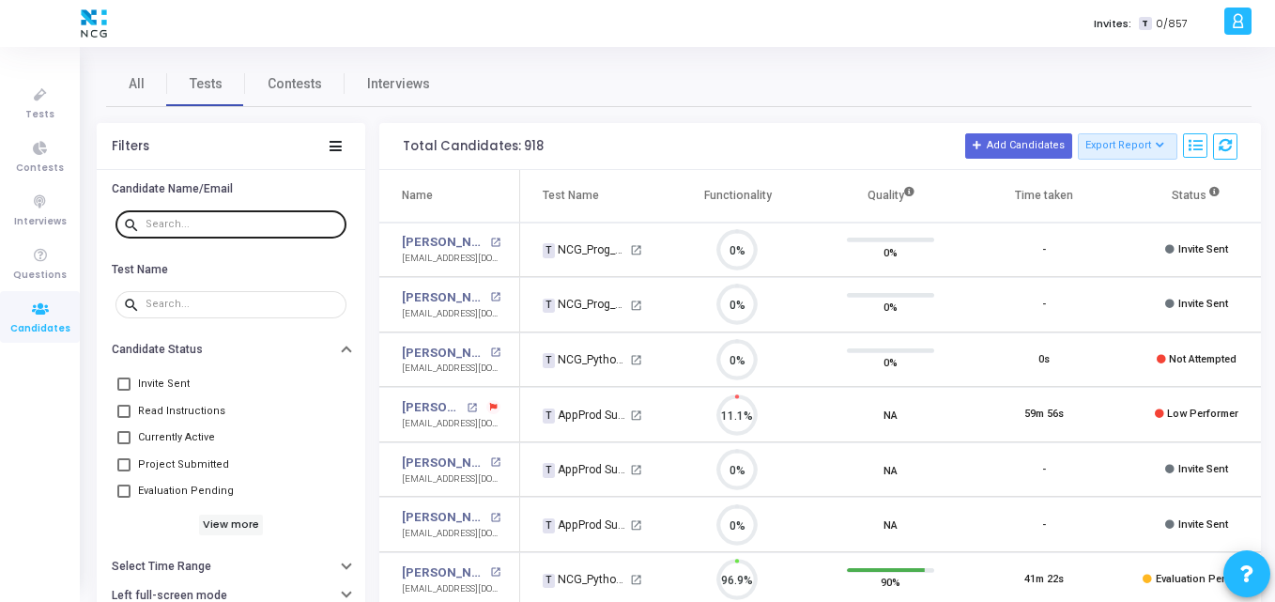
scroll to position [39, 48]
click at [208, 231] on div at bounding box center [242, 223] width 193 height 30
paste input "prasadharsh8@gmail.com"
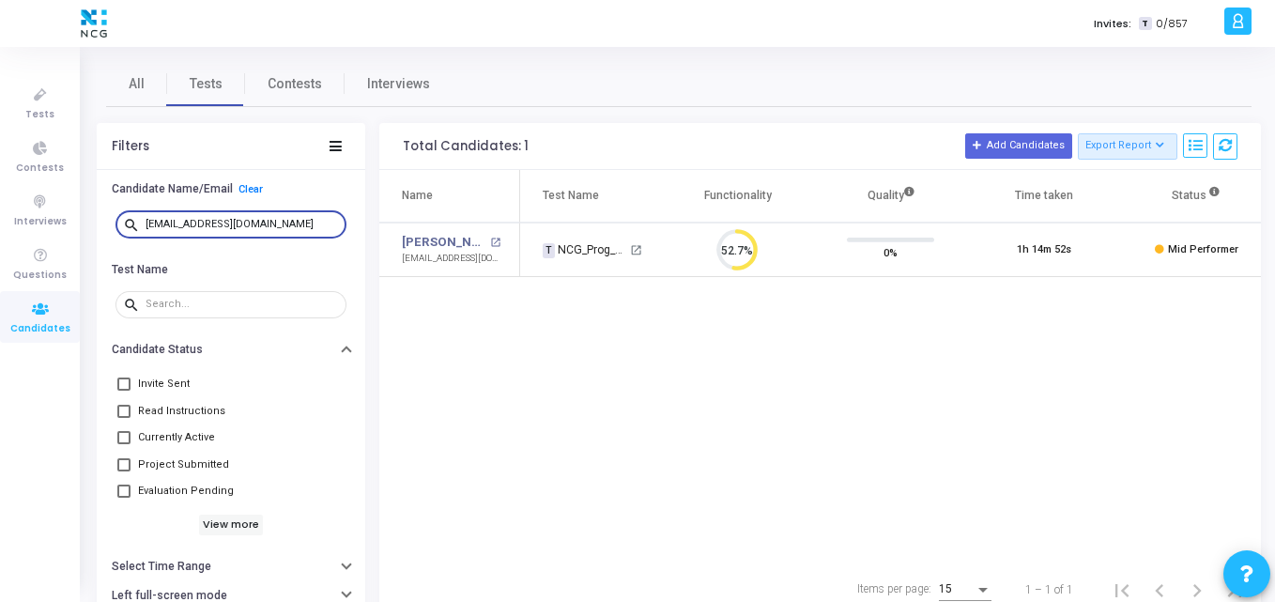
type input "prasadharsh8@gmail.com"
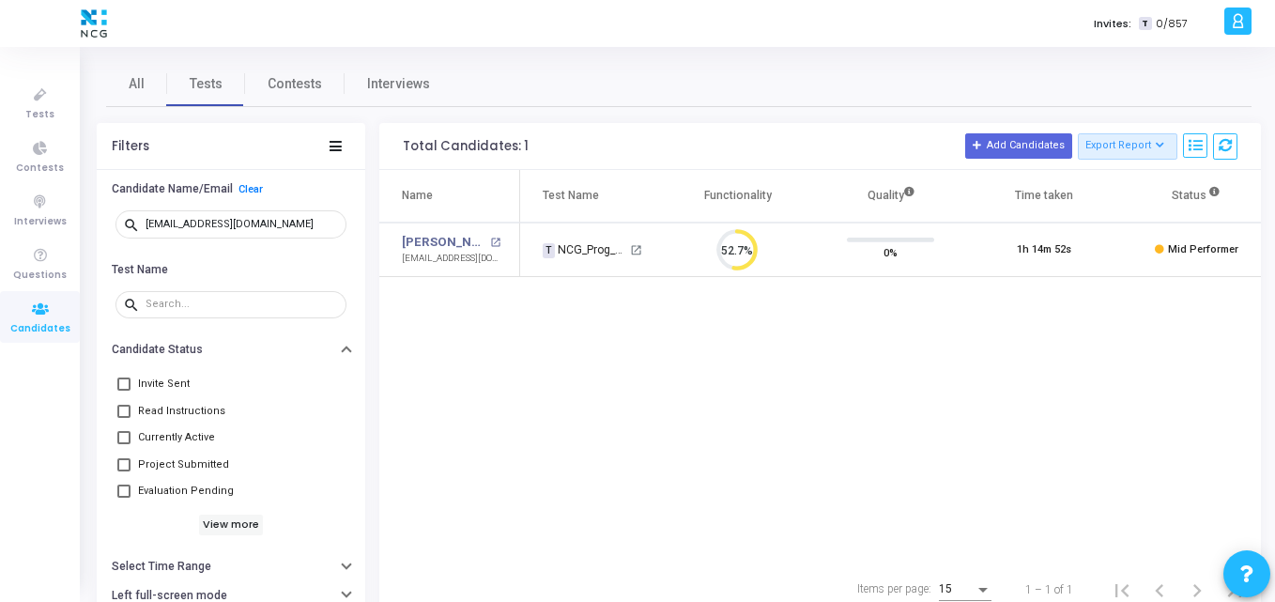
click at [684, 367] on div "Name Test Name Functionality Quality Time taken Status Actions Harsh Kumar open…" at bounding box center [820, 366] width 882 height 393
click at [764, 337] on div "Name Test Name Functionality Quality Time taken Status Actions Harsh Kumar open…" at bounding box center [820, 366] width 882 height 393
click at [34, 109] on span "Tests" at bounding box center [39, 115] width 29 height 16
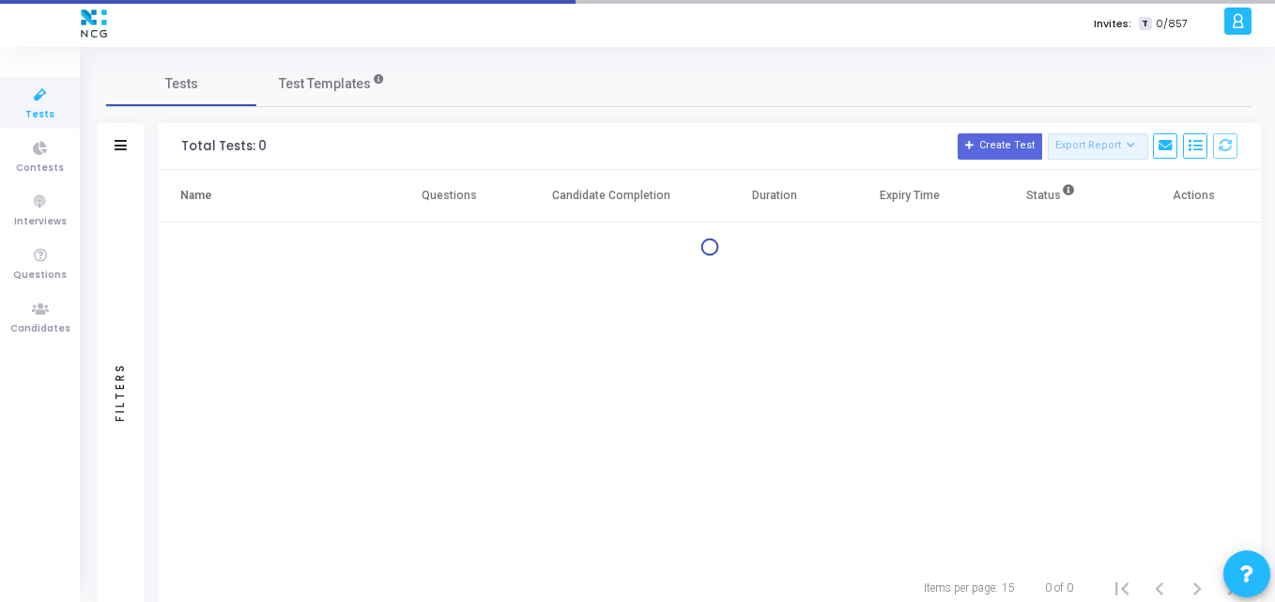
click at [331, 315] on div "Name Questions Candidate Completion Duration Expiry Time Status Actions" at bounding box center [709, 366] width 1103 height 392
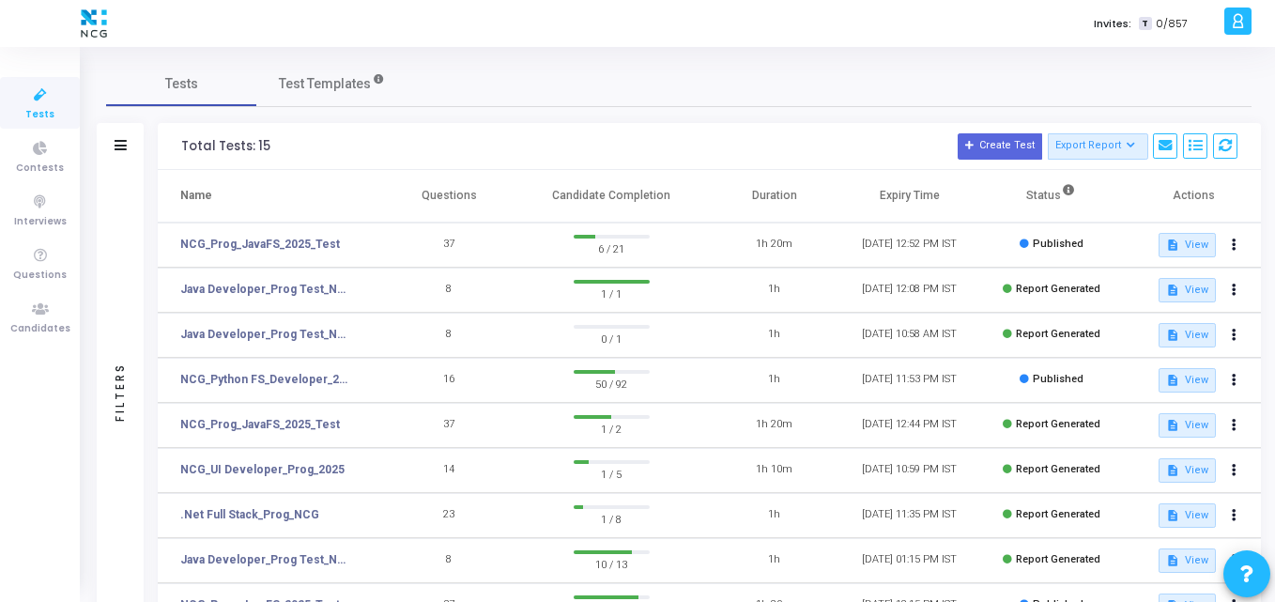
click at [430, 8] on div "Invites: T 0/857" at bounding box center [703, 23] width 1031 height 47
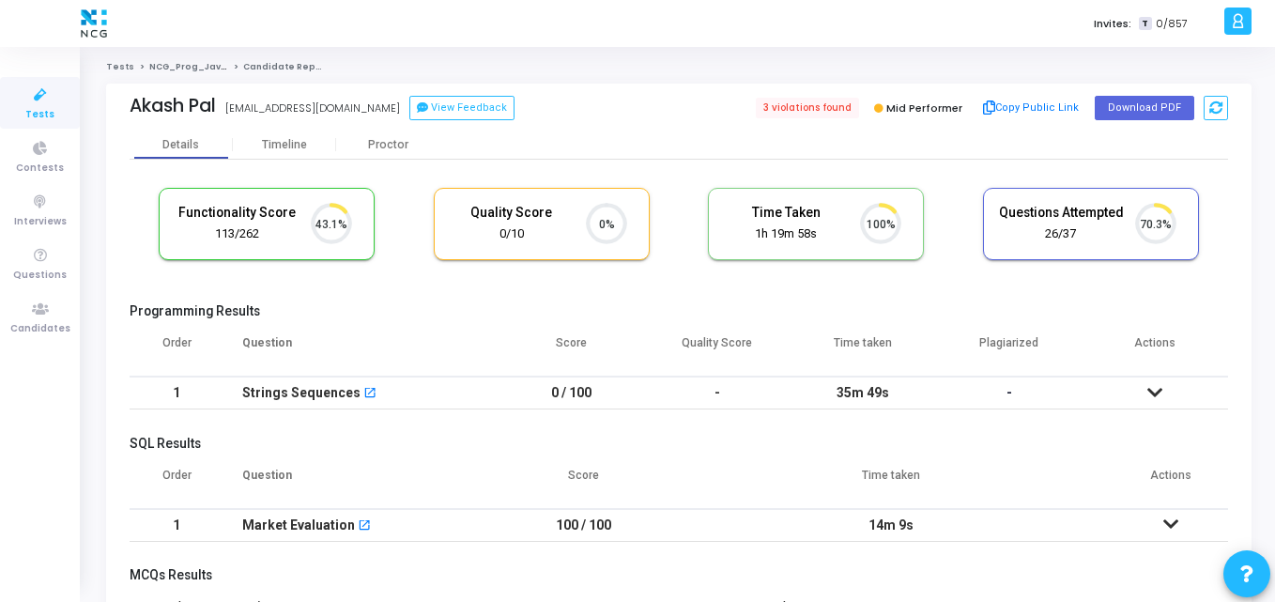
scroll to position [8, 8]
click at [440, 329] on th "Question" at bounding box center [360, 350] width 275 height 53
click at [470, 319] on div "Programming Results Order Question Score Quality Score Time taken Plagiarized A…" at bounding box center [679, 361] width 1099 height 116
click at [805, 110] on span "3 violations found" at bounding box center [806, 108] width 106 height 21
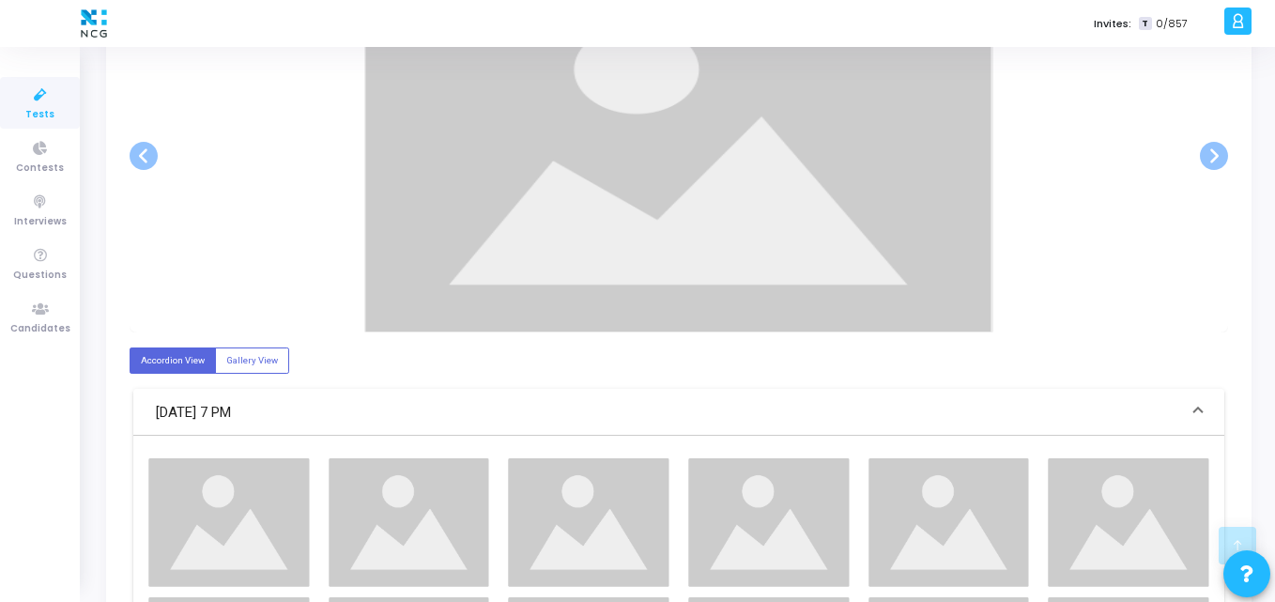
scroll to position [454, 0]
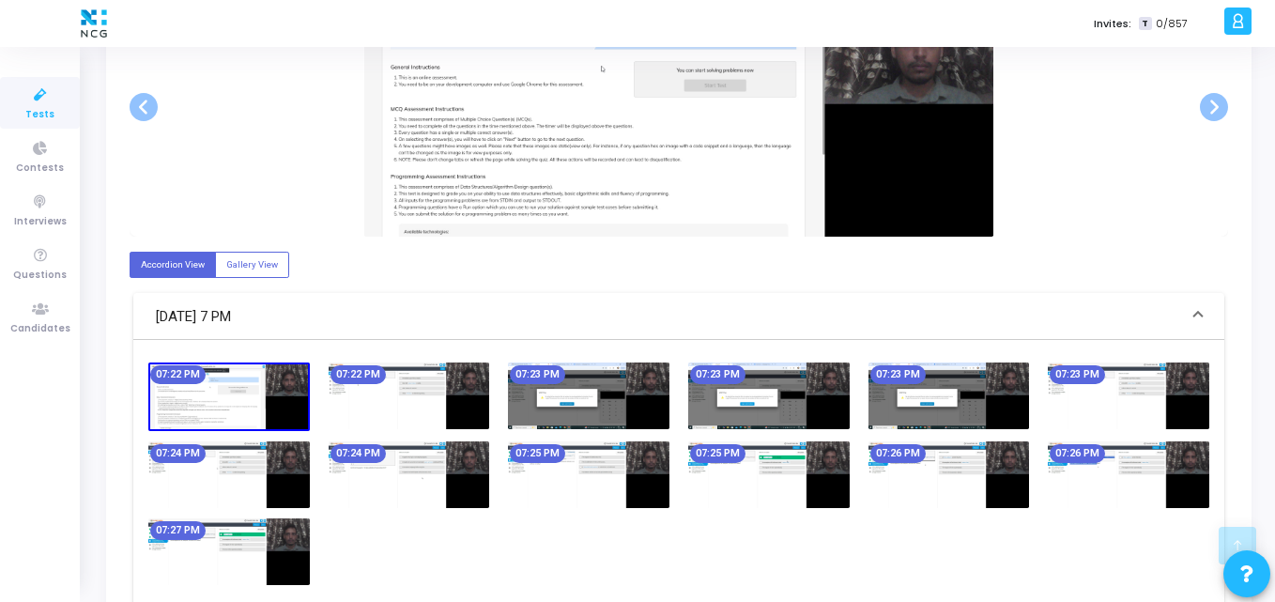
click at [210, 259] on label "Accordion View" at bounding box center [173, 264] width 86 height 25
click at [153, 259] on input "Accordion View" at bounding box center [147, 264] width 12 height 12
click at [421, 282] on div "Accordion View Gallery View [DATE] 7 PM 07:22 PM 07:22 PM 07:23 PM 07:23 PM 07:…" at bounding box center [679, 428] width 1099 height 382
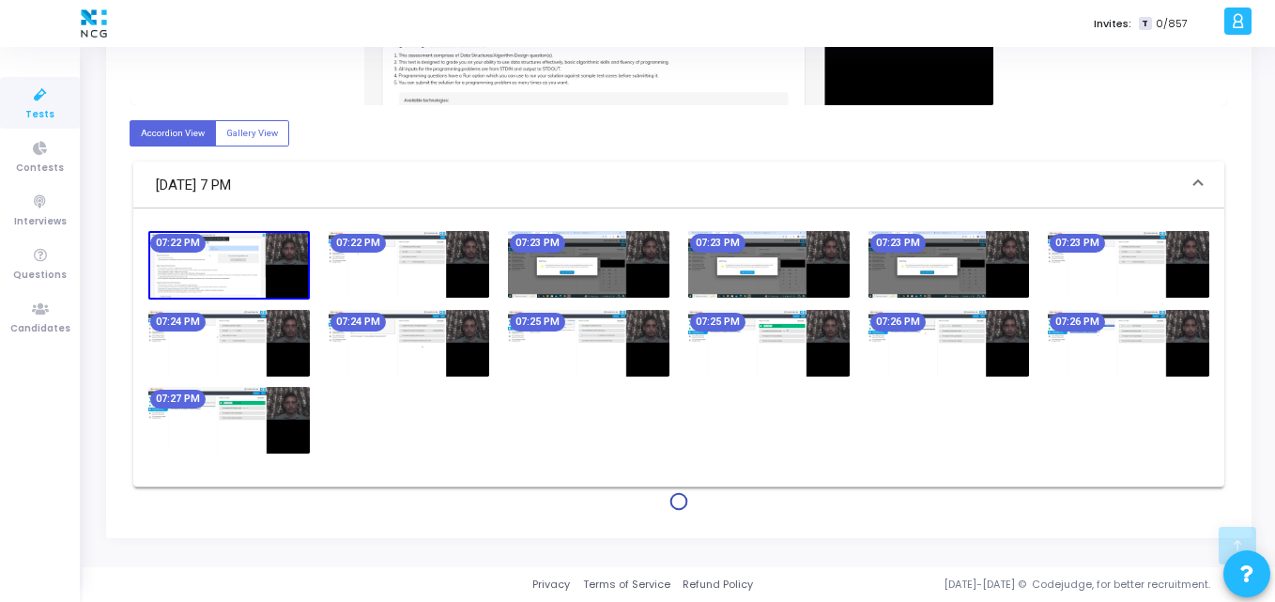
scroll to position [0, 0]
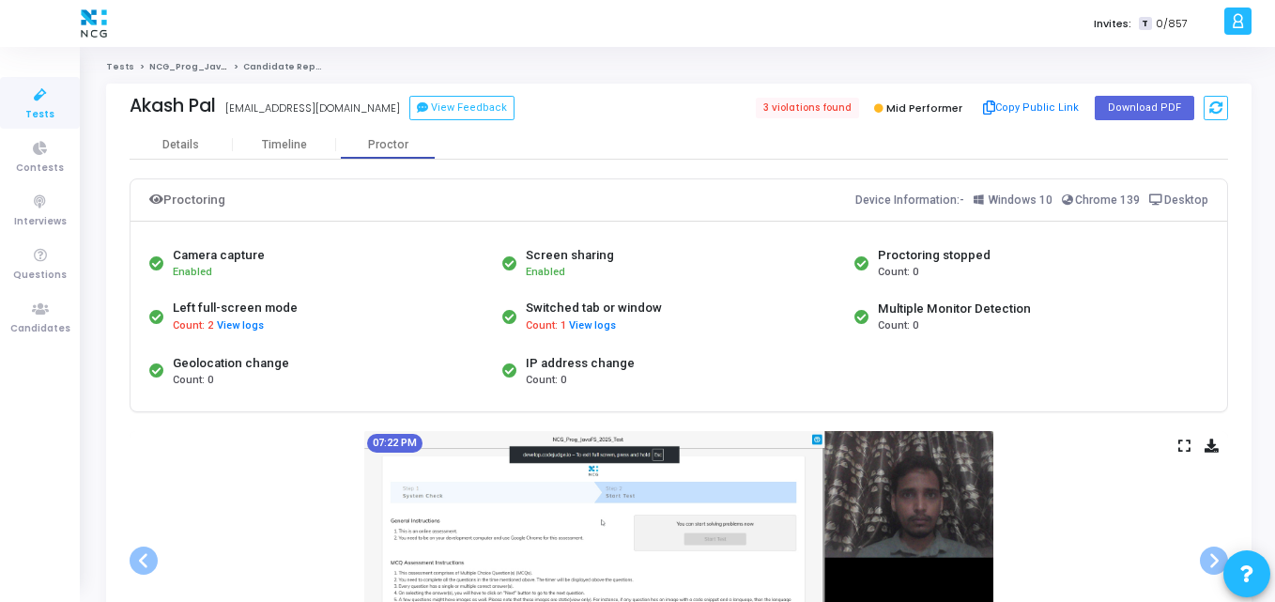
click at [292, 455] on div "07:22 PM" at bounding box center [679, 560] width 1099 height 259
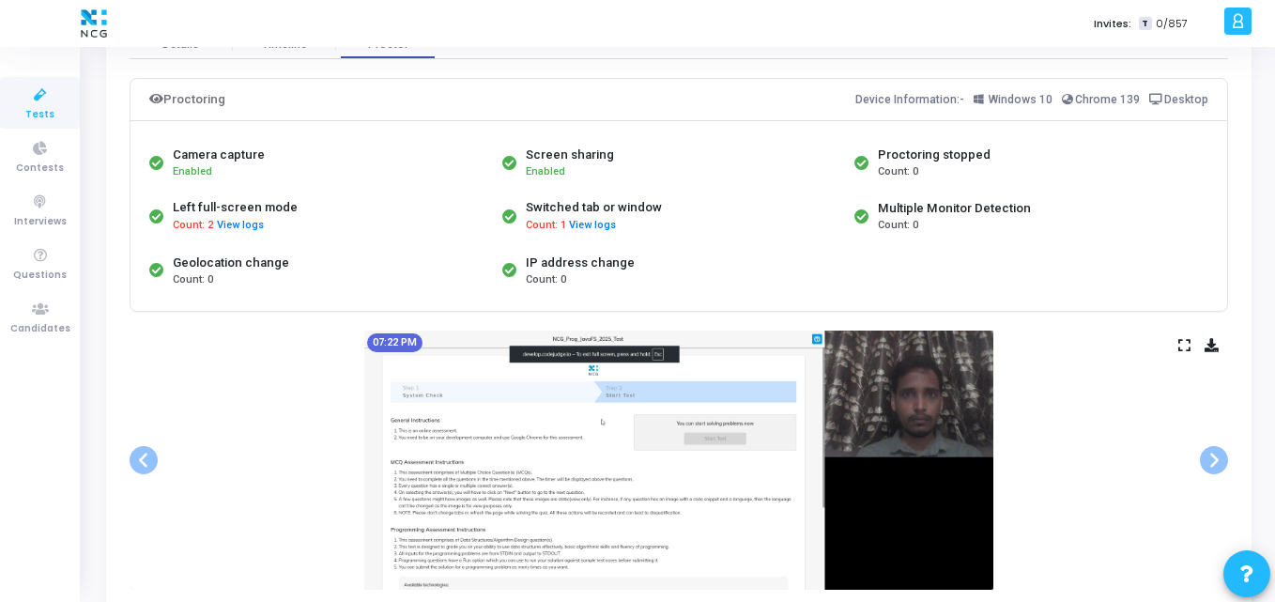
scroll to position [100, 0]
click at [254, 217] on div "Left full-screen mode" at bounding box center [235, 208] width 125 height 19
click at [253, 223] on button "View logs" at bounding box center [240, 227] width 49 height 18
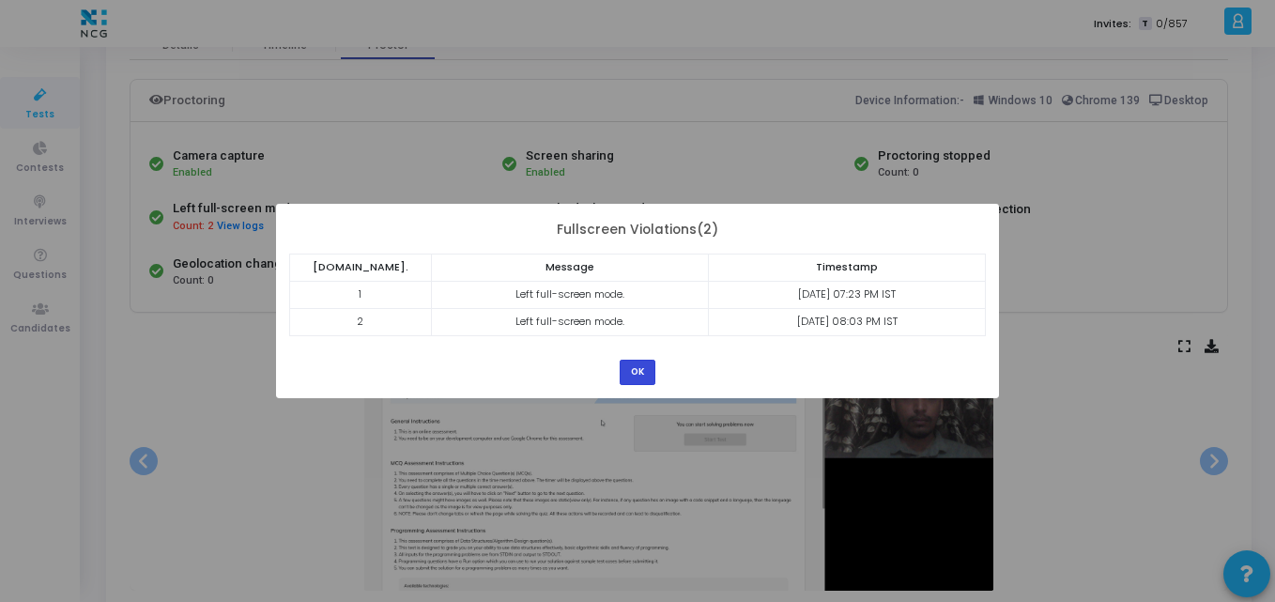
click at [624, 373] on button "OK" at bounding box center [638, 372] width 36 height 25
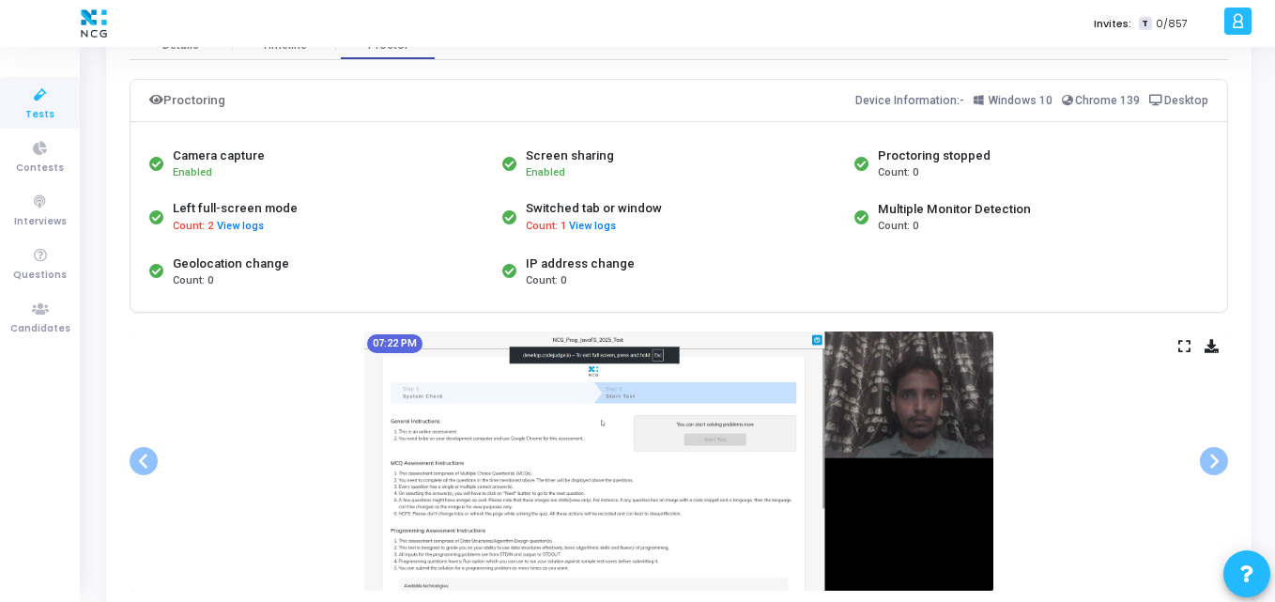
scroll to position [0, 0]
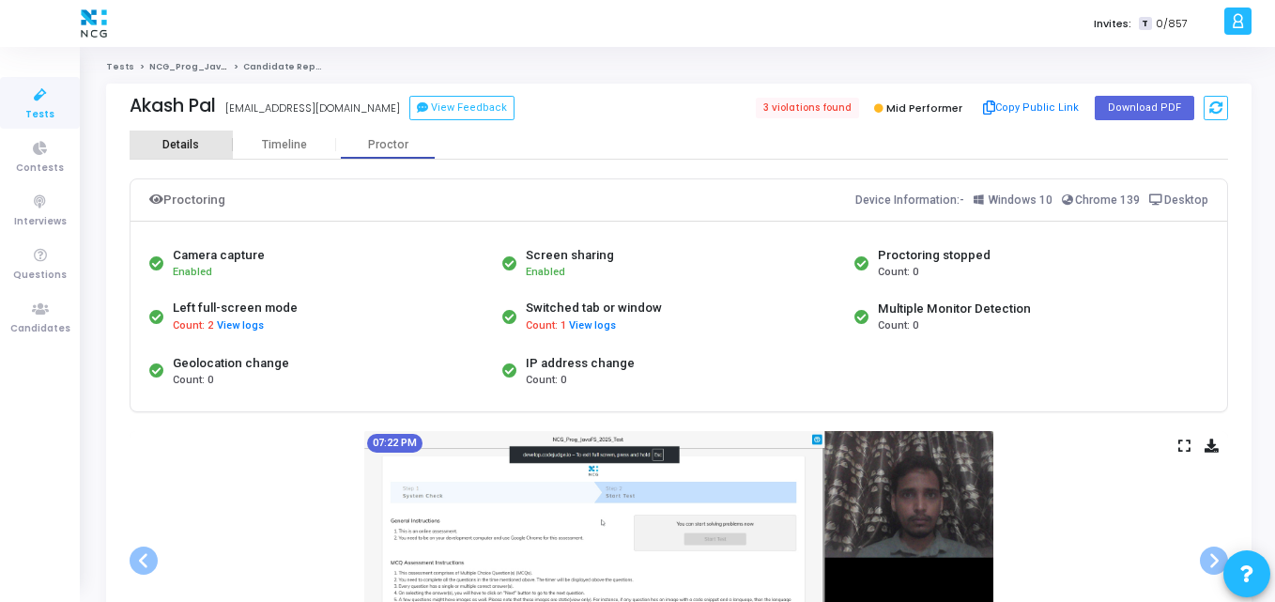
click at [202, 135] on div "Details" at bounding box center [181, 145] width 103 height 28
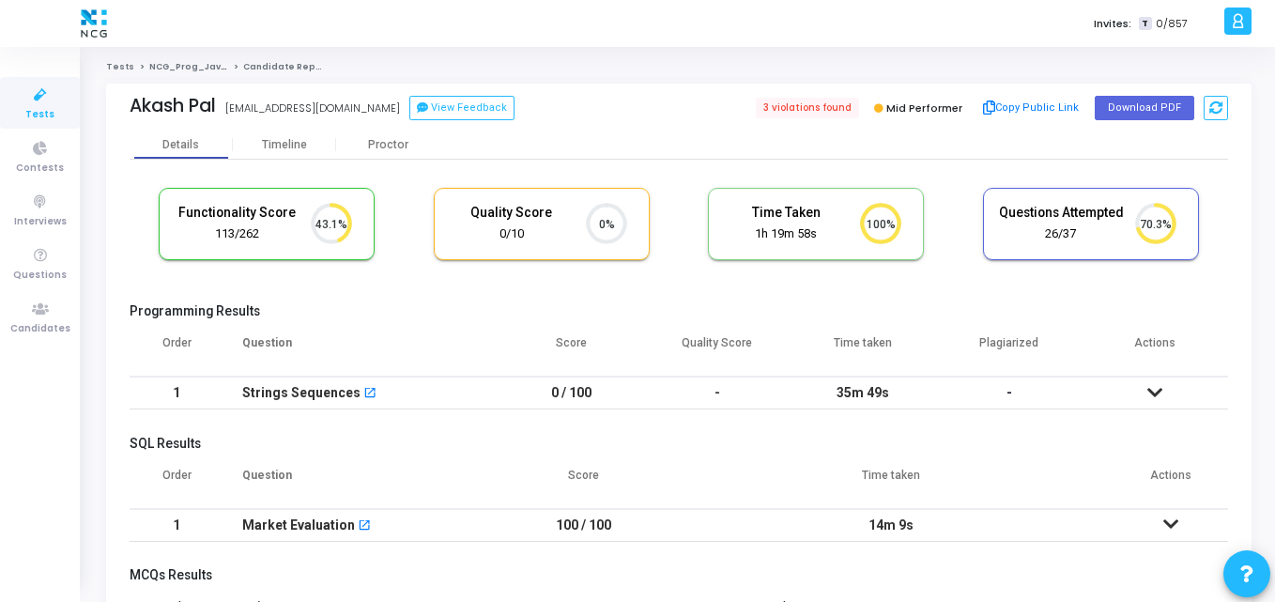
click at [61, 97] on link "Tests" at bounding box center [40, 103] width 80 height 52
